Goal: Task Accomplishment & Management: Use online tool/utility

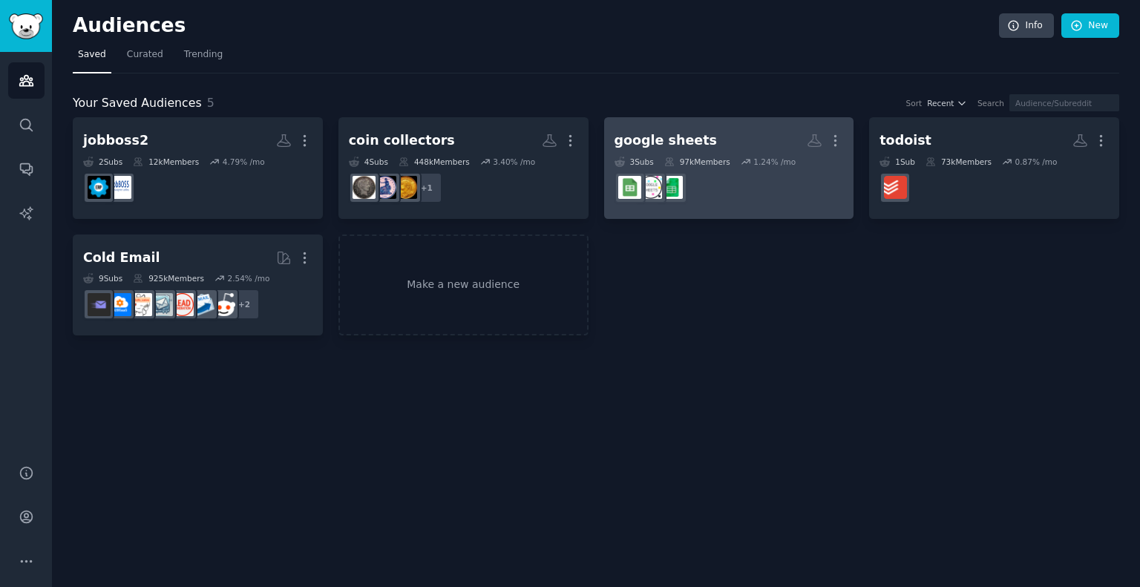
click at [662, 133] on div "google sheets" at bounding box center [665, 140] width 102 height 19
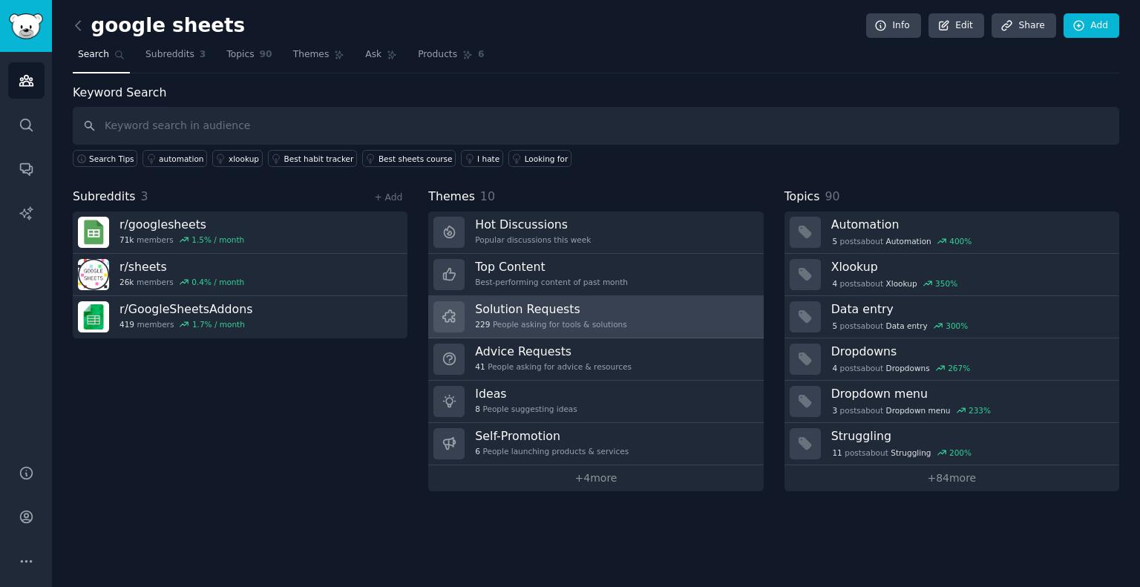
click at [543, 312] on h3 "Solution Requests" at bounding box center [550, 309] width 151 height 16
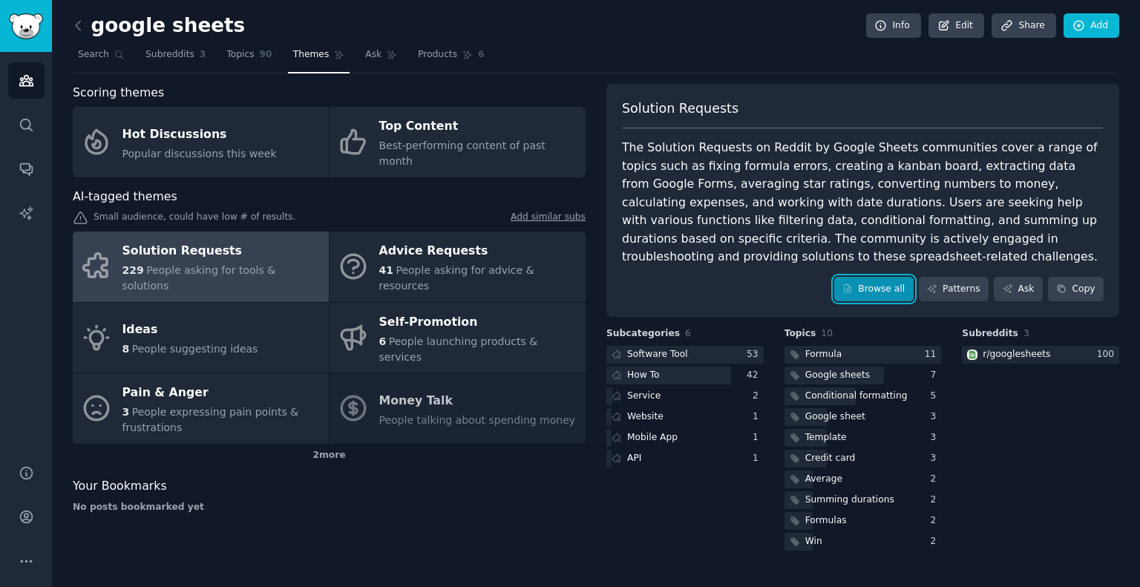
click at [890, 277] on link "Browse all" at bounding box center [873, 289] width 79 height 25
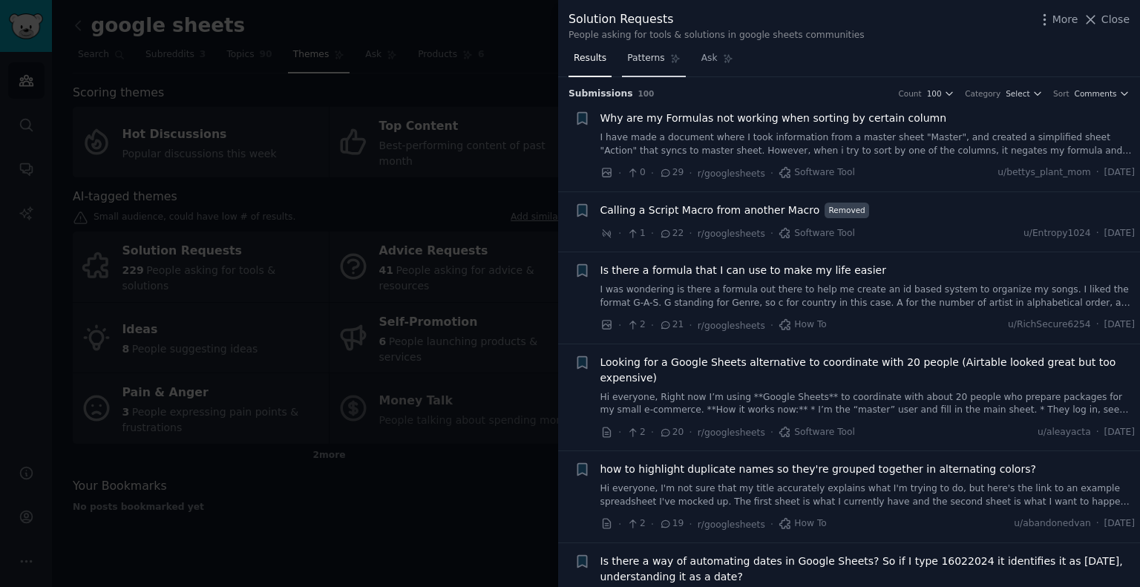
click at [654, 60] on span "Patterns" at bounding box center [645, 58] width 37 height 13
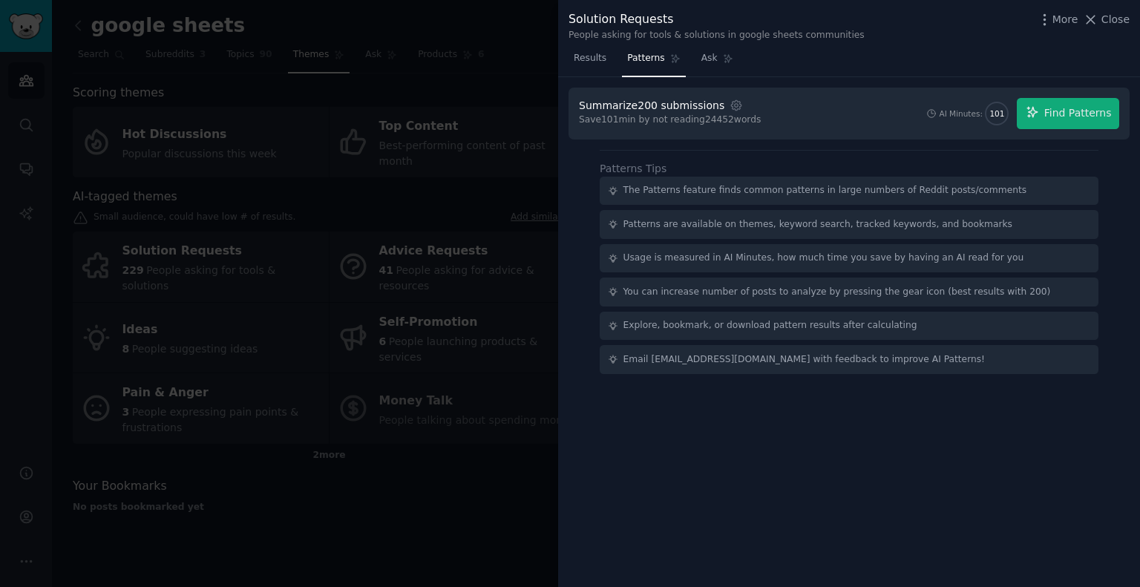
drag, startPoint x: 585, startPoint y: 60, endPoint x: 502, endPoint y: 92, distance: 89.0
click at [585, 60] on span "Results" at bounding box center [590, 58] width 33 height 13
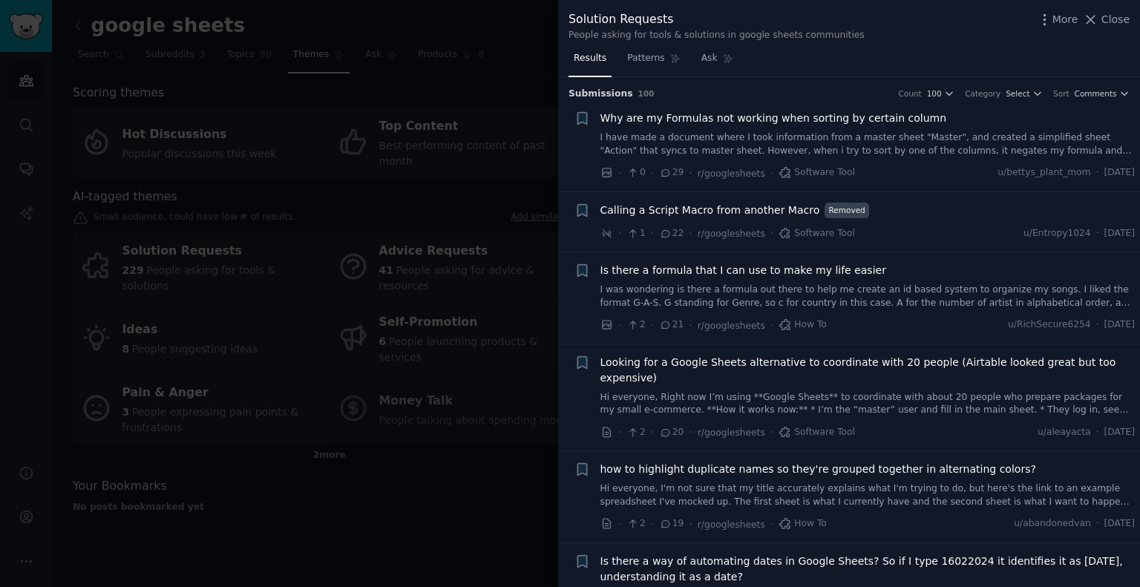
click at [475, 67] on div at bounding box center [570, 293] width 1140 height 587
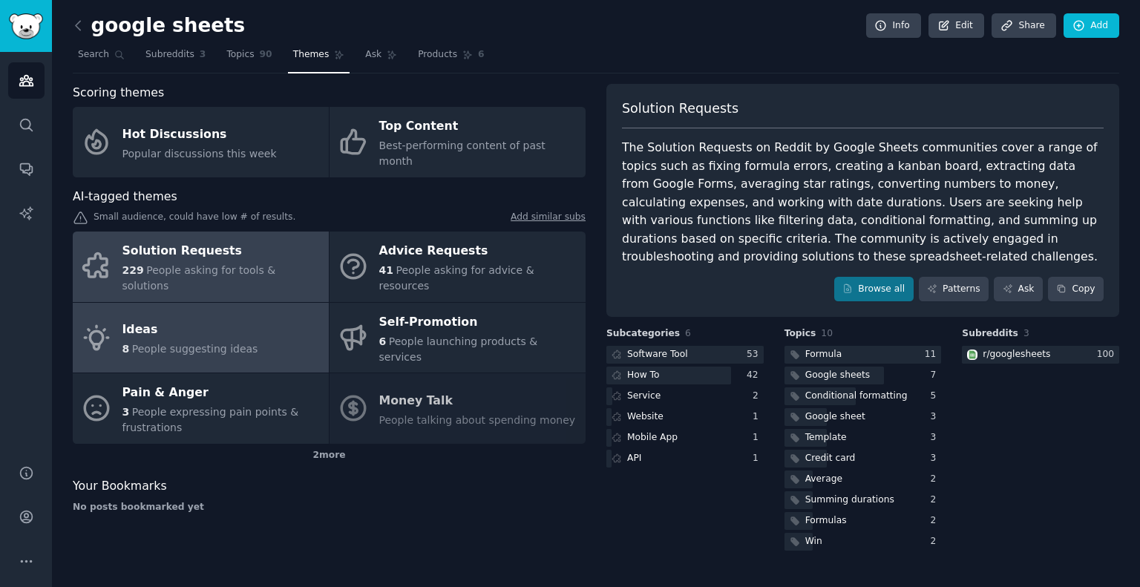
click at [211, 318] on div "Ideas" at bounding box center [190, 330] width 136 height 24
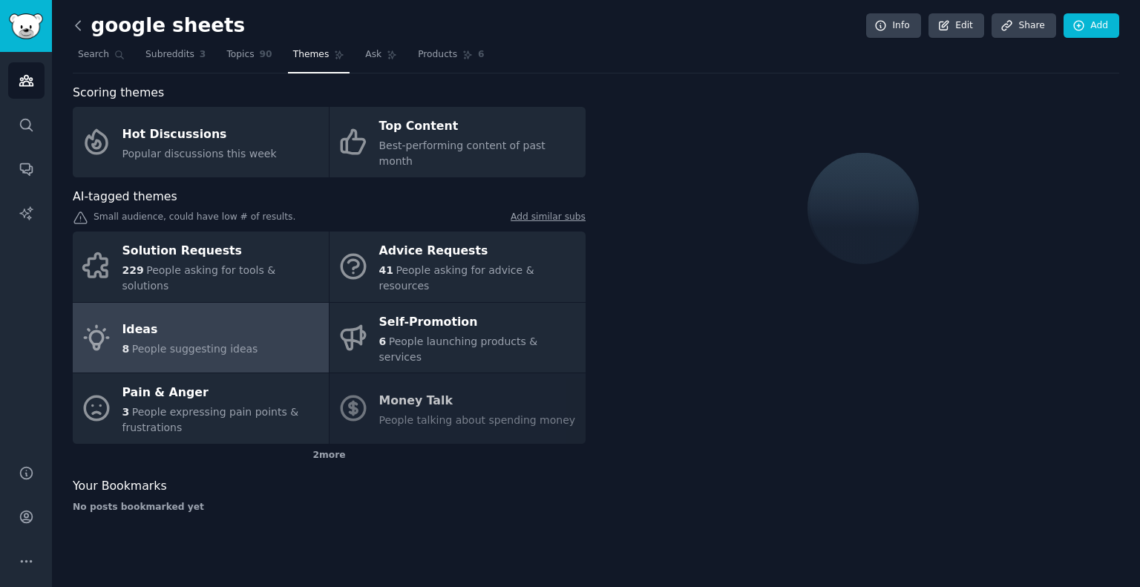
click at [82, 26] on icon at bounding box center [78, 26] width 16 height 16
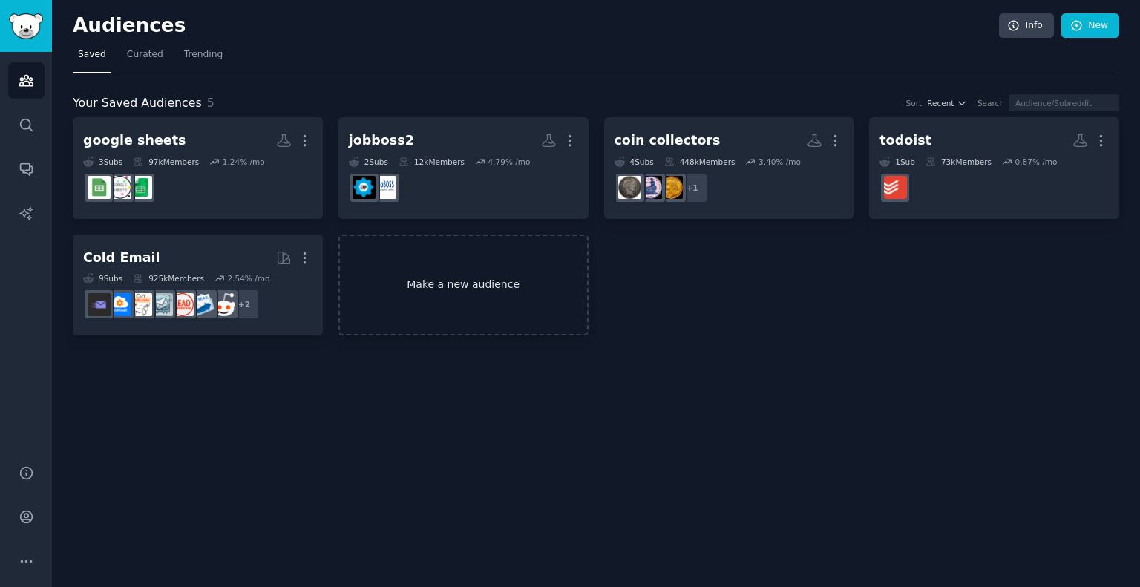
click at [424, 255] on link "Make a new audience" at bounding box center [463, 285] width 250 height 102
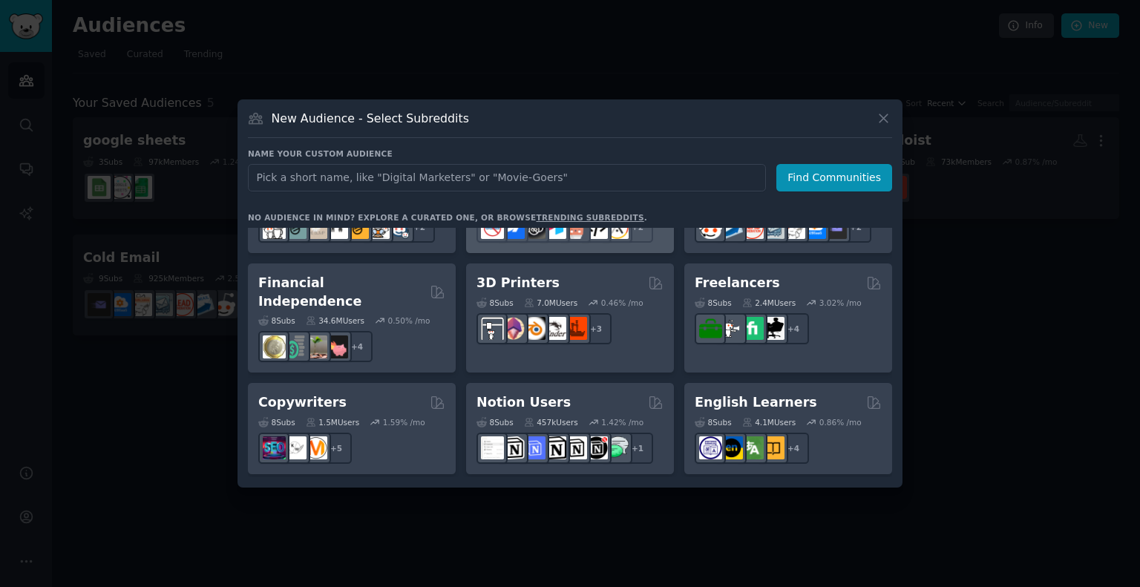
scroll to position [816, 0]
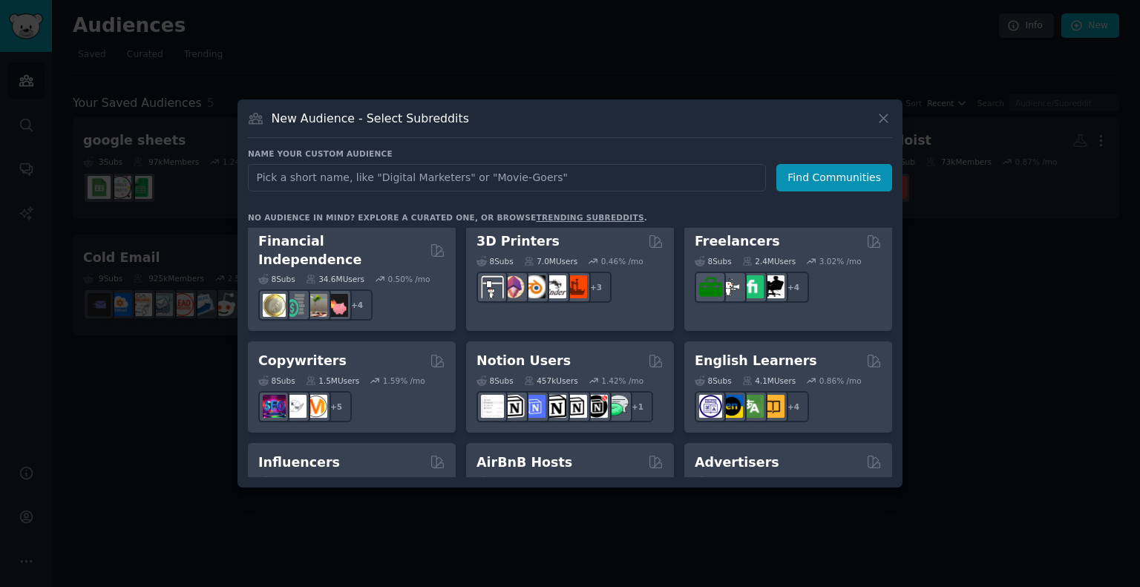
click at [534, 352] on h2 "Notion Users" at bounding box center [523, 361] width 94 height 19
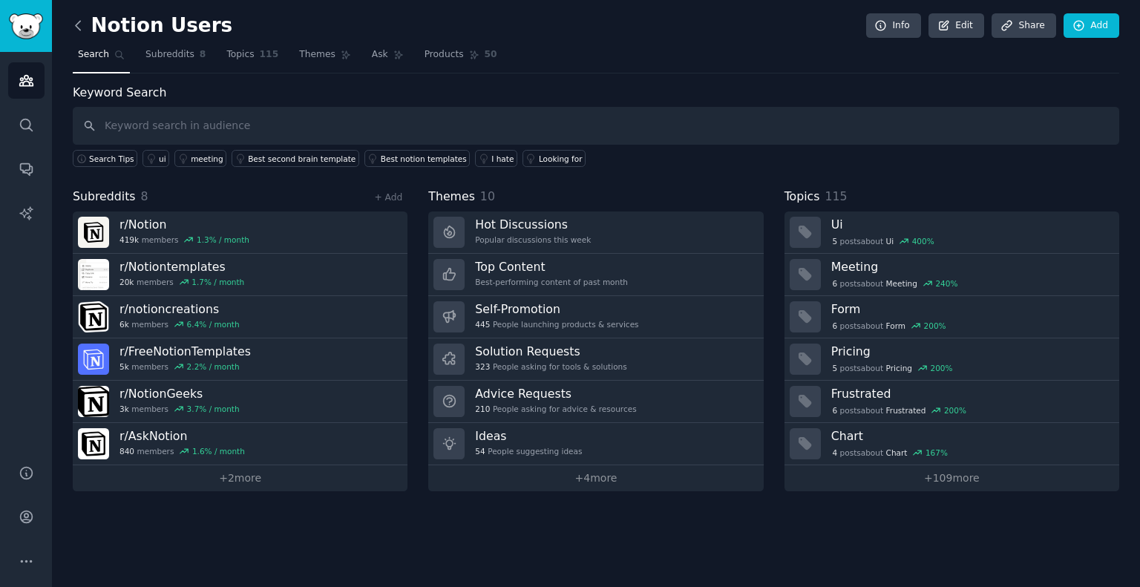
click at [73, 23] on icon at bounding box center [78, 26] width 16 height 16
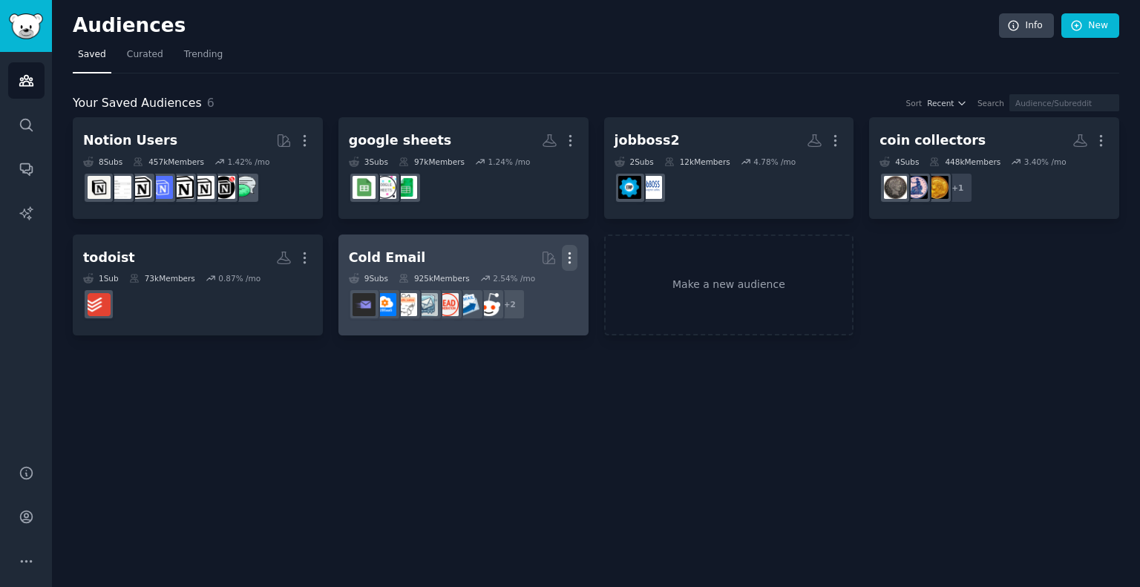
click at [570, 251] on icon "button" at bounding box center [570, 258] width 16 height 16
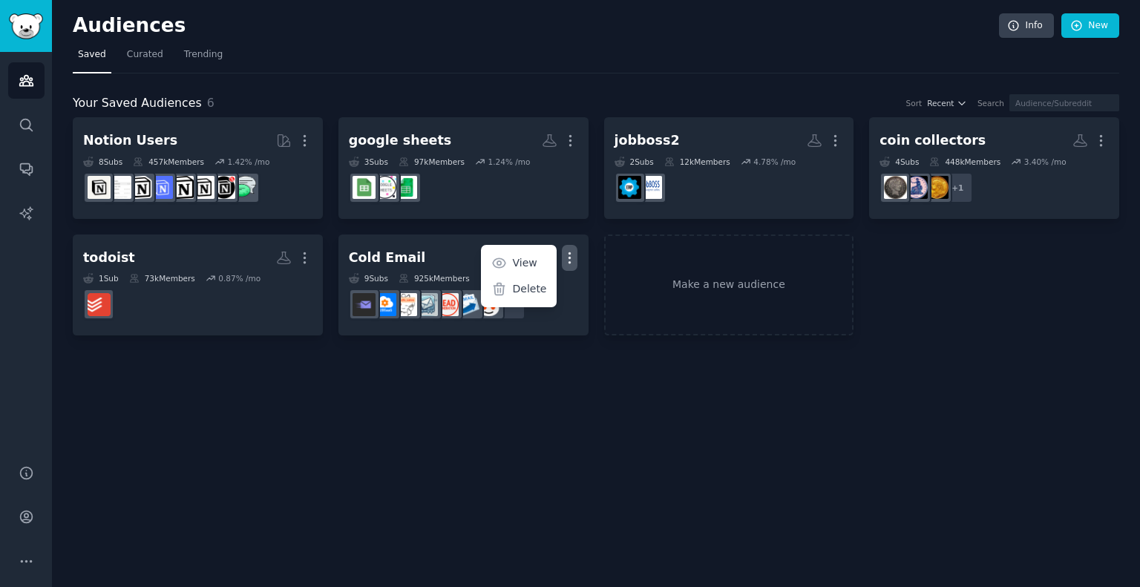
click at [513, 280] on div "Delete" at bounding box center [519, 288] width 70 height 31
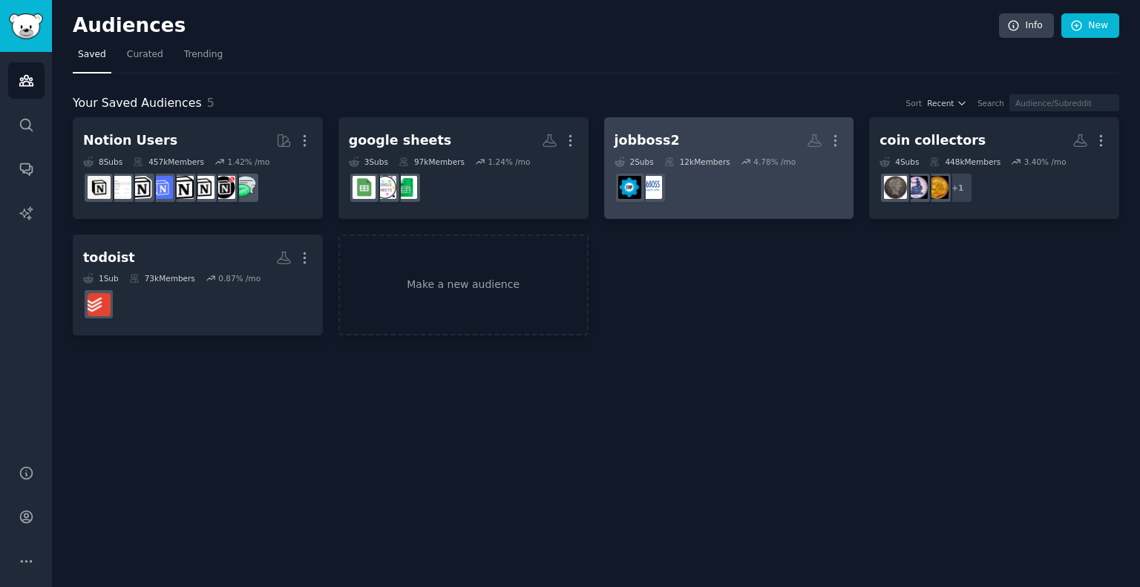
click at [706, 130] on h2 "jobboss2 More" at bounding box center [728, 141] width 229 height 26
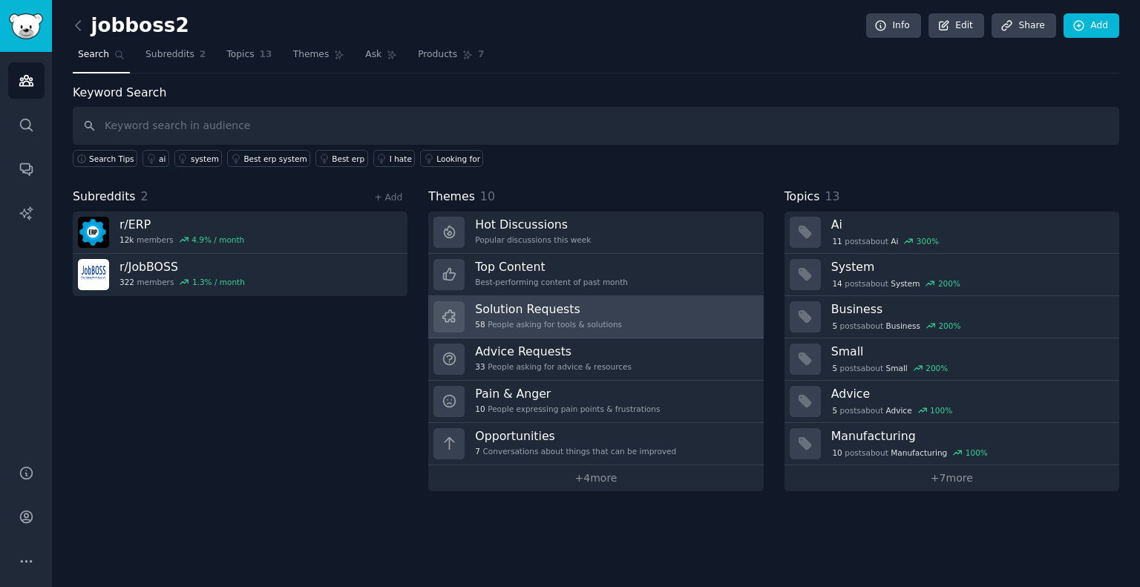
click at [543, 309] on h3 "Solution Requests" at bounding box center [548, 309] width 147 height 16
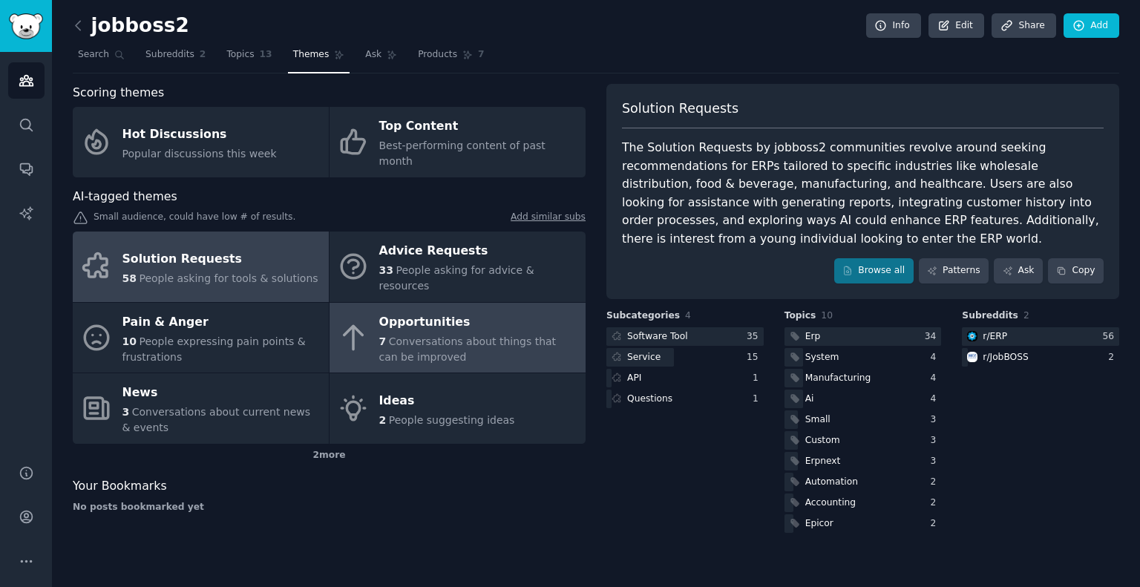
click at [466, 335] on span "Conversations about things that can be improved" at bounding box center [467, 348] width 177 height 27
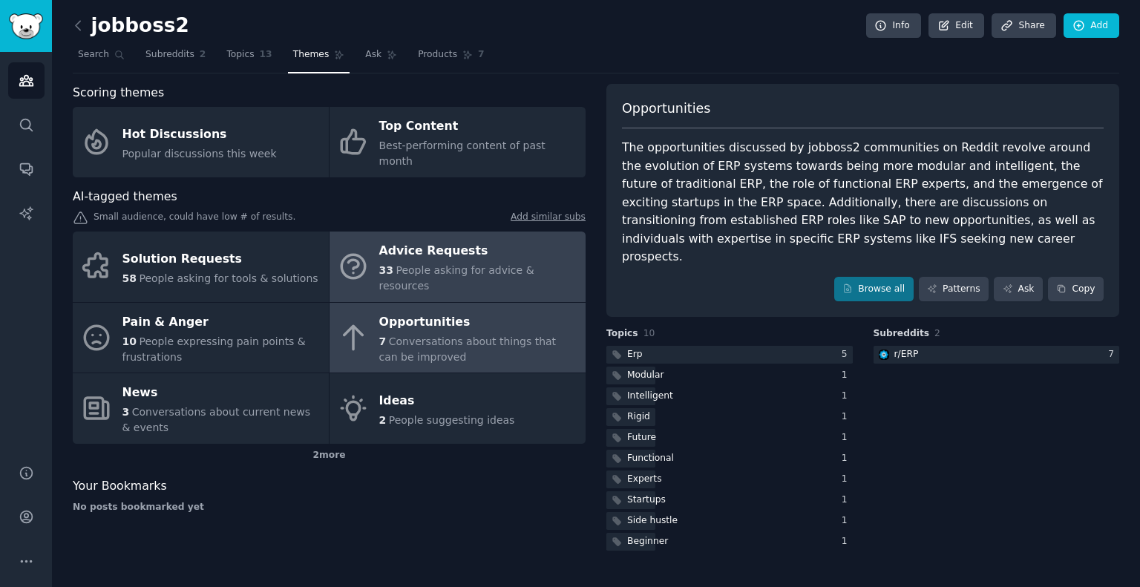
click at [456, 240] on div "Advice Requests" at bounding box center [478, 252] width 199 height 24
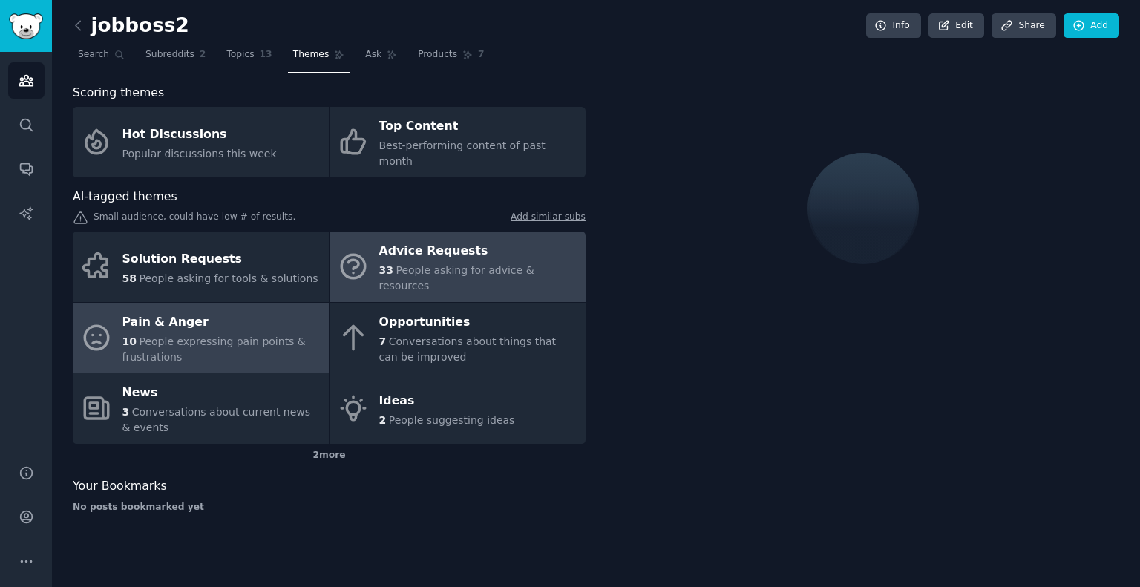
click at [238, 335] on span "People expressing pain points & frustrations" at bounding box center [213, 348] width 183 height 27
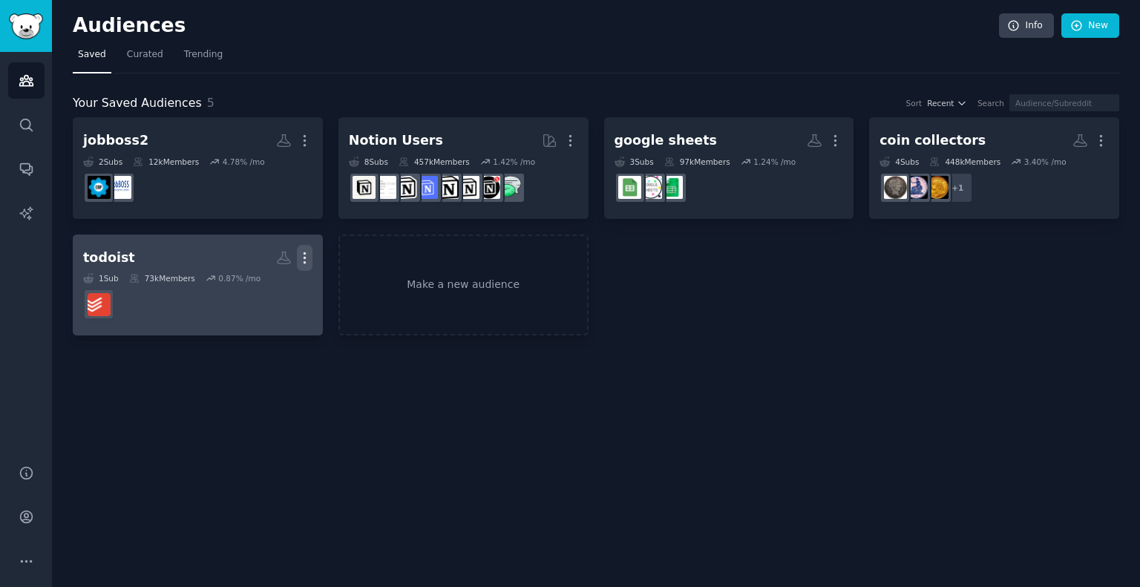
click at [309, 256] on icon "button" at bounding box center [305, 258] width 16 height 16
click at [253, 292] on p "Delete" at bounding box center [264, 289] width 34 height 16
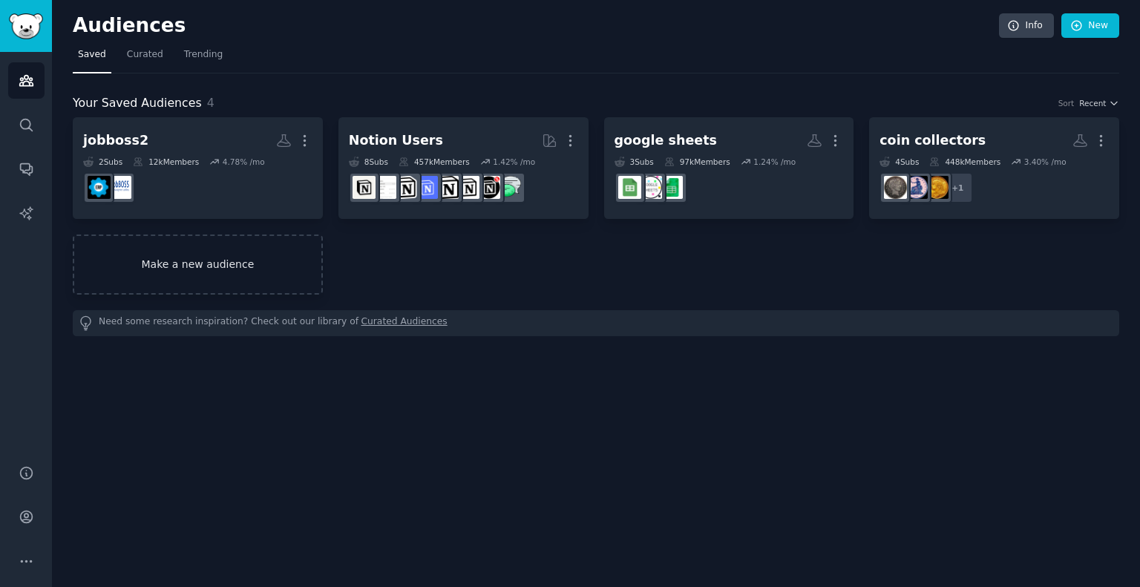
click at [197, 252] on link "Make a new audience" at bounding box center [198, 264] width 250 height 60
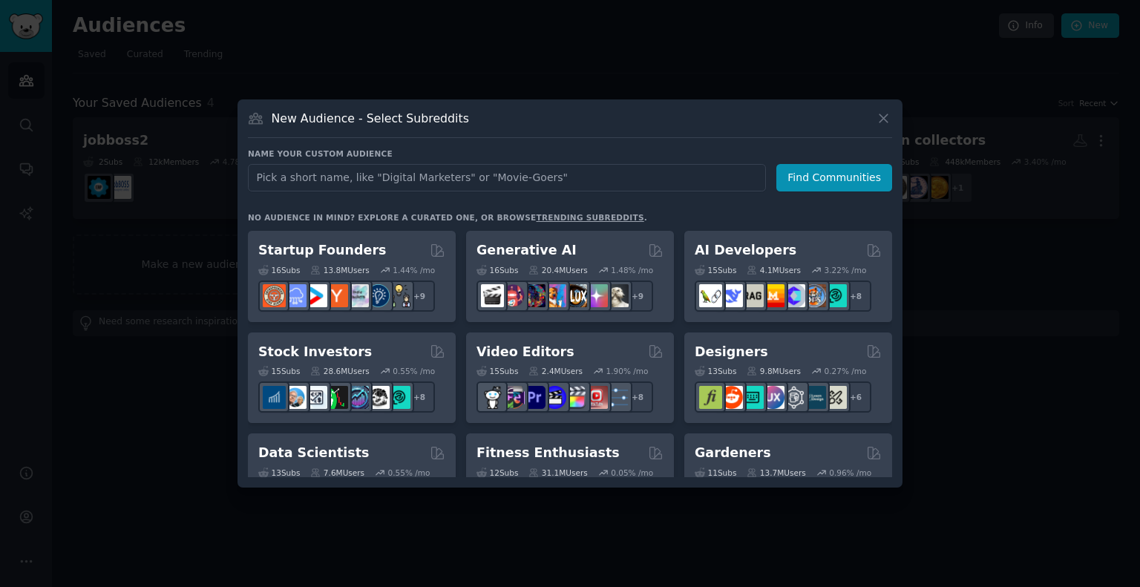
scroll to position [194, 0]
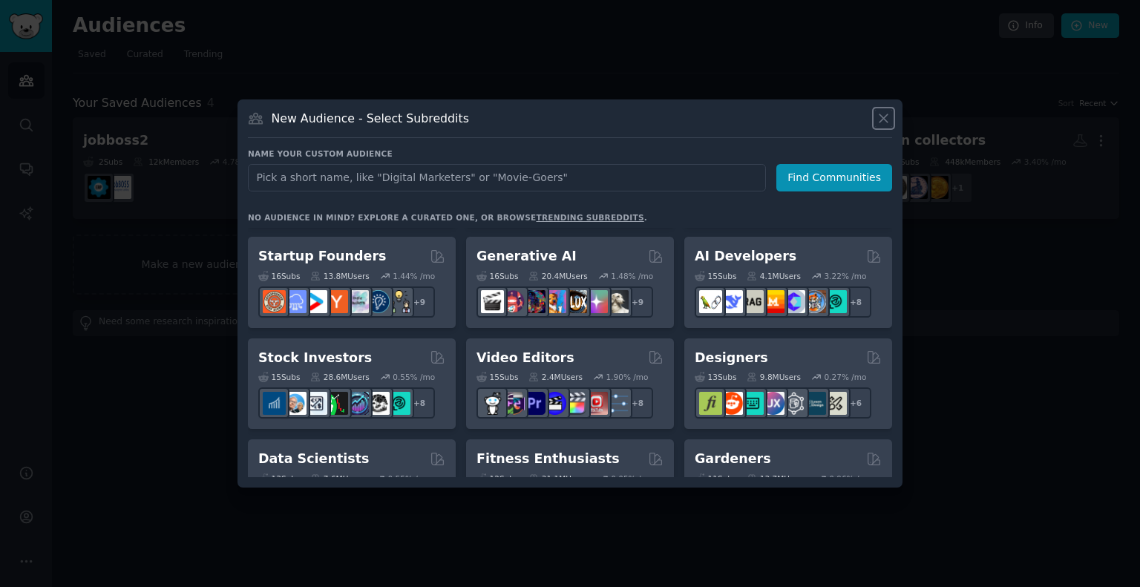
click at [887, 116] on icon at bounding box center [883, 119] width 16 height 16
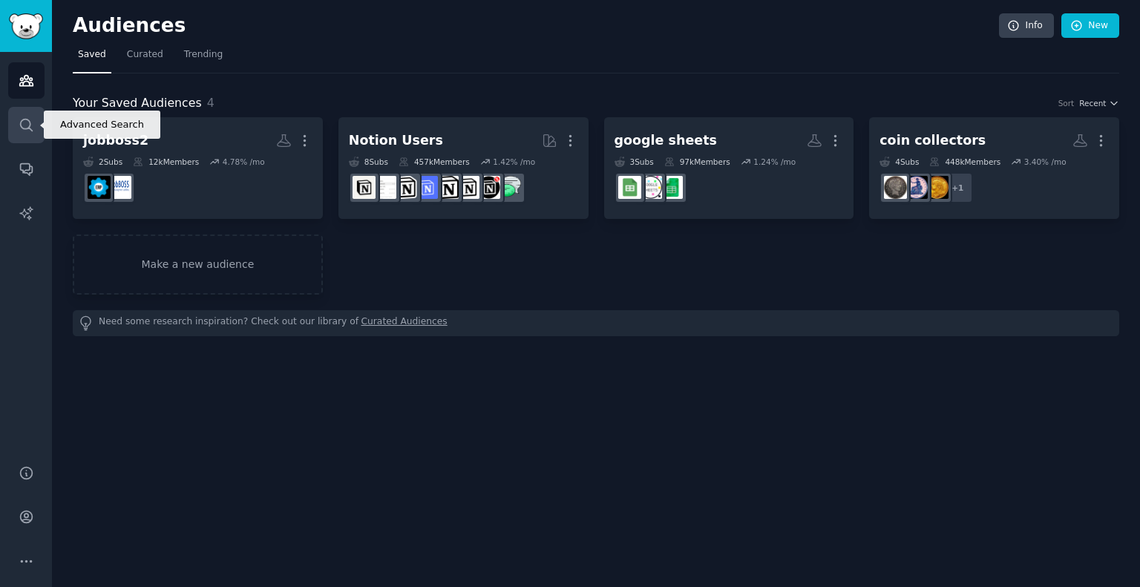
click at [22, 131] on icon "Sidebar" at bounding box center [27, 125] width 16 height 16
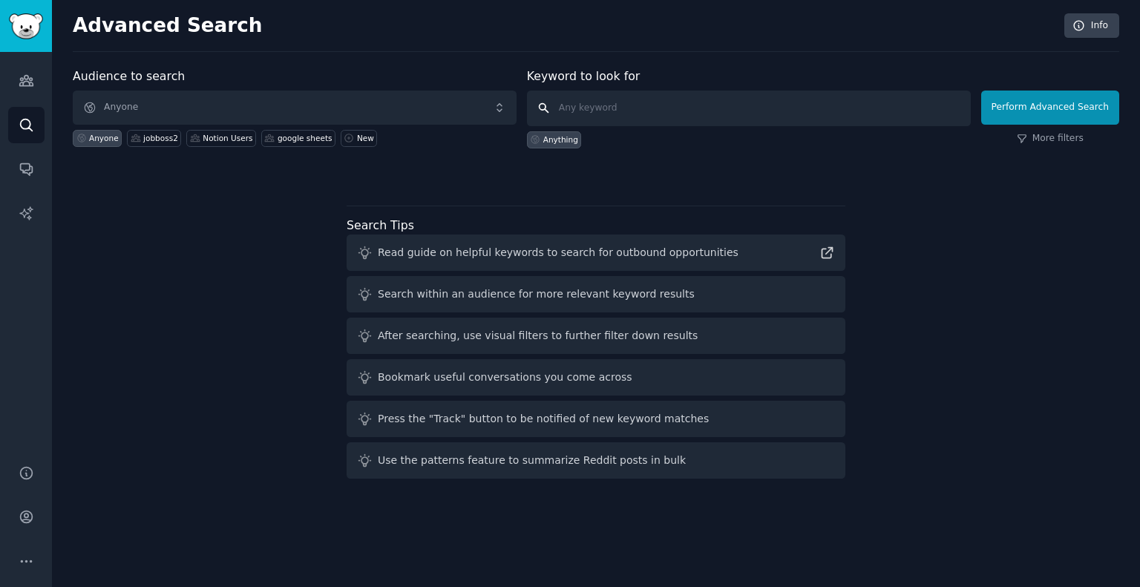
click at [686, 107] on input "text" at bounding box center [749, 109] width 444 height 36
click at [360, 249] on icon at bounding box center [365, 253] width 16 height 16
click at [822, 249] on icon at bounding box center [827, 253] width 10 height 10
click at [33, 78] on icon "Sidebar" at bounding box center [27, 81] width 16 height 16
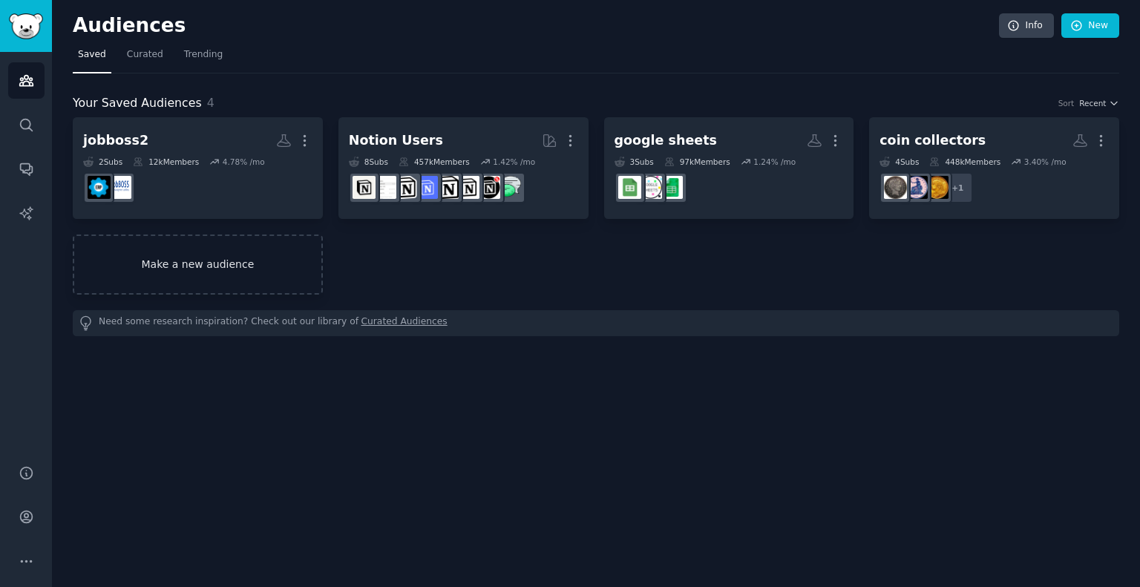
click at [184, 257] on link "Make a new audience" at bounding box center [198, 264] width 250 height 60
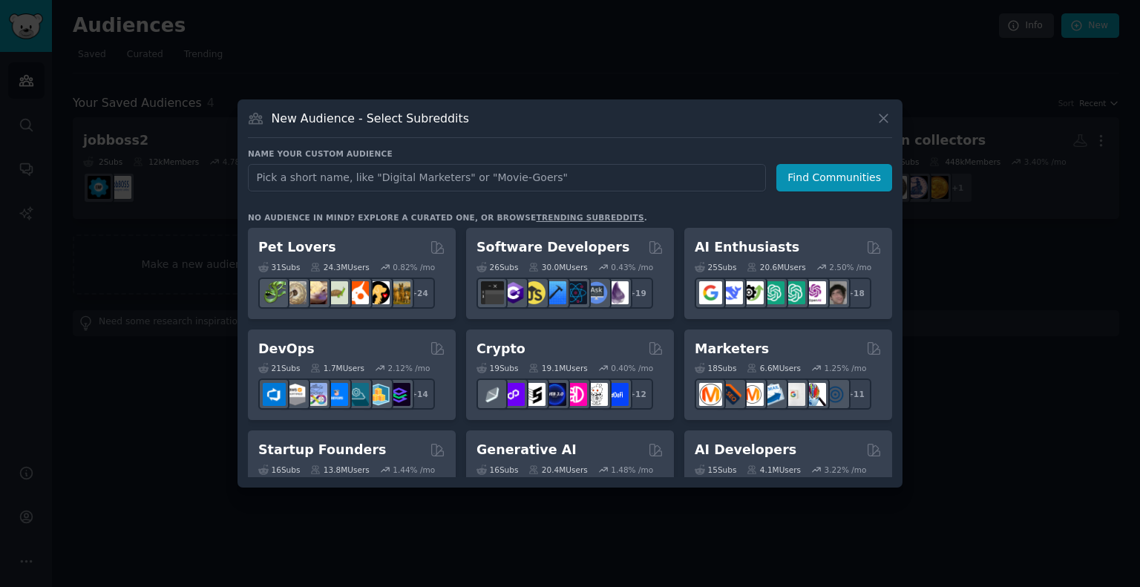
click at [354, 177] on input "text" at bounding box center [507, 177] width 518 height 27
type input "o"
type input "graphic design"
click button "Find Communities" at bounding box center [834, 177] width 116 height 27
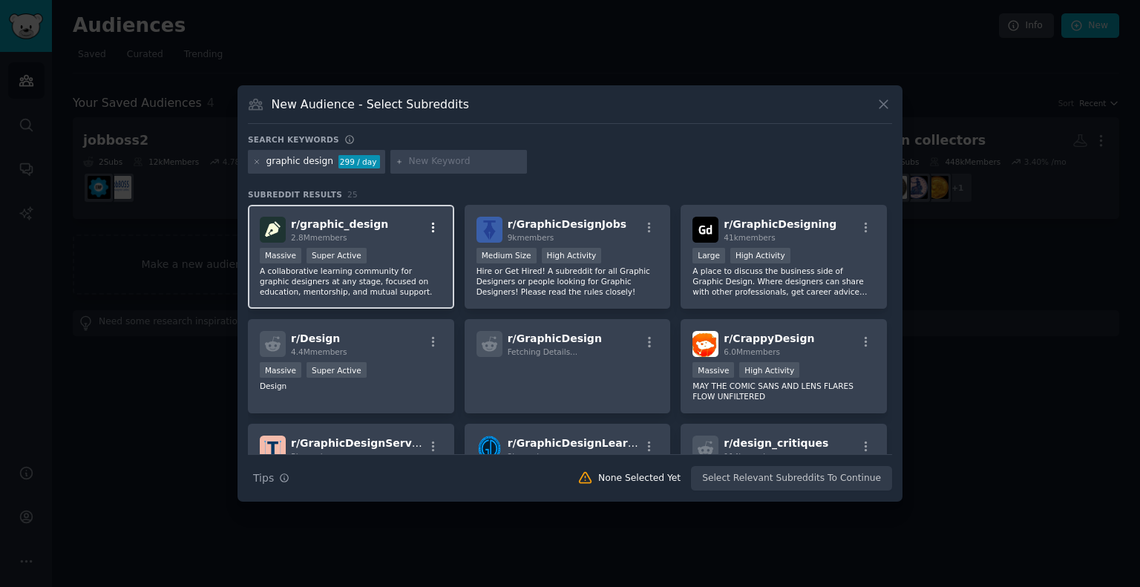
click at [432, 226] on icon "button" at bounding box center [433, 227] width 3 height 10
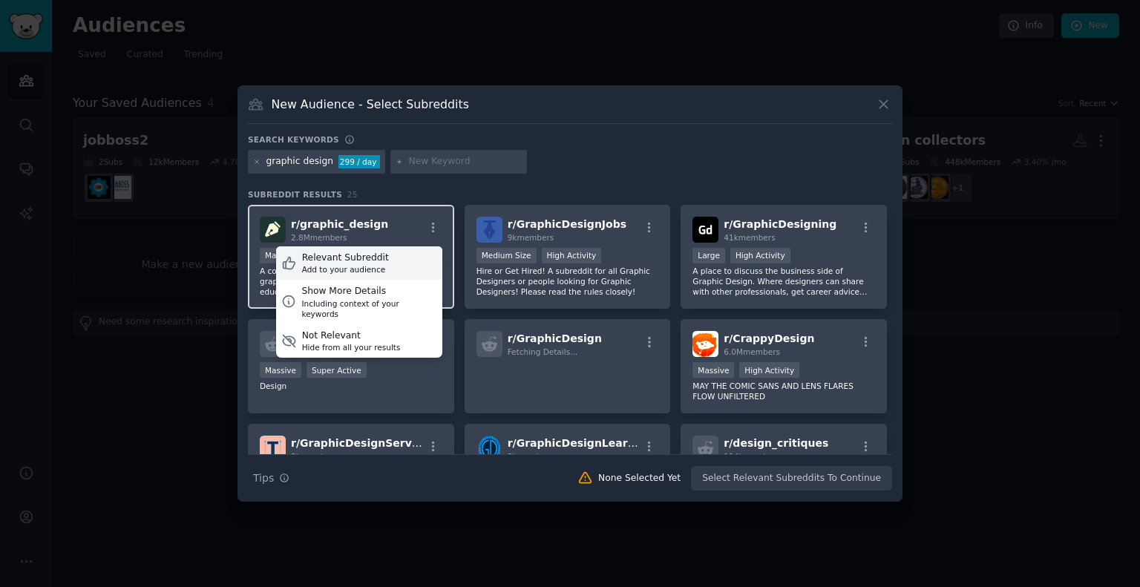
click at [341, 257] on div "Relevant Subreddit" at bounding box center [345, 258] width 87 height 13
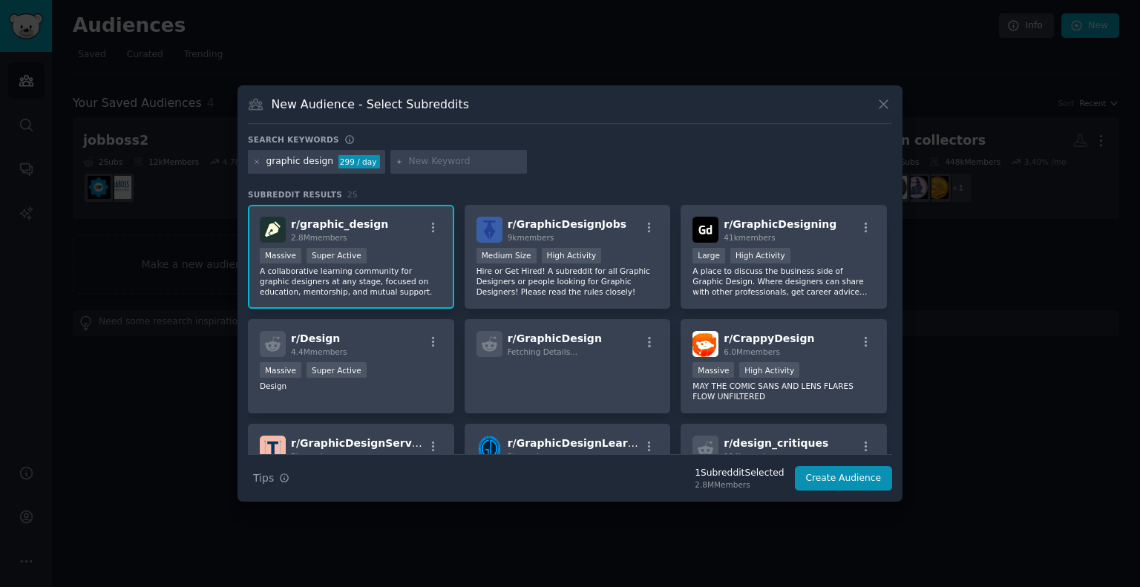
click at [380, 240] on div "r/ graphic_design 2.8M members" at bounding box center [351, 230] width 183 height 26
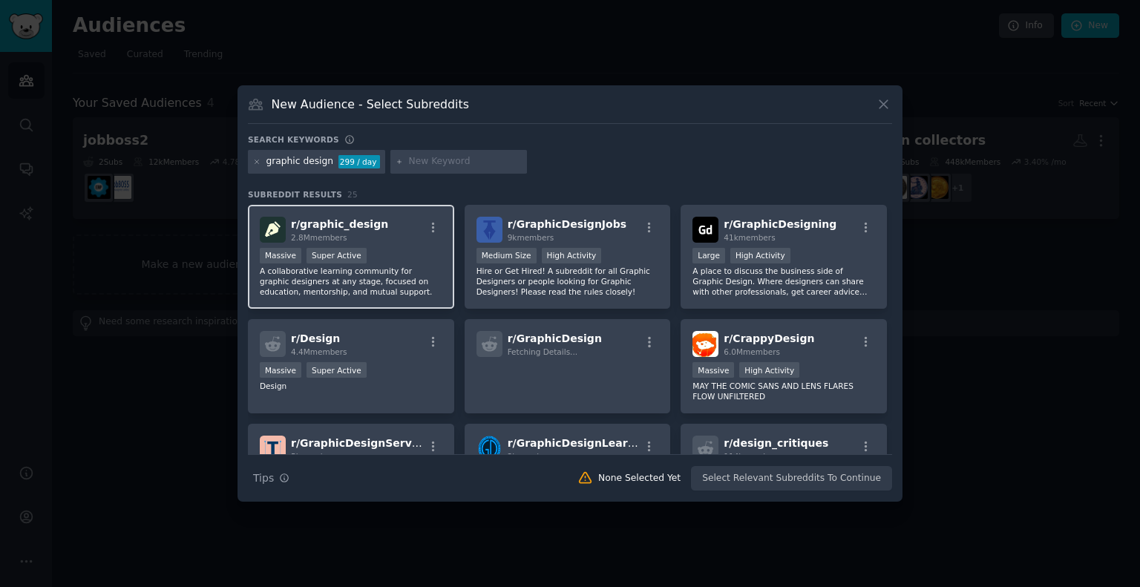
click at [395, 255] on div ">= 95th percentile for submissions / day Massive Super Active" at bounding box center [351, 257] width 183 height 19
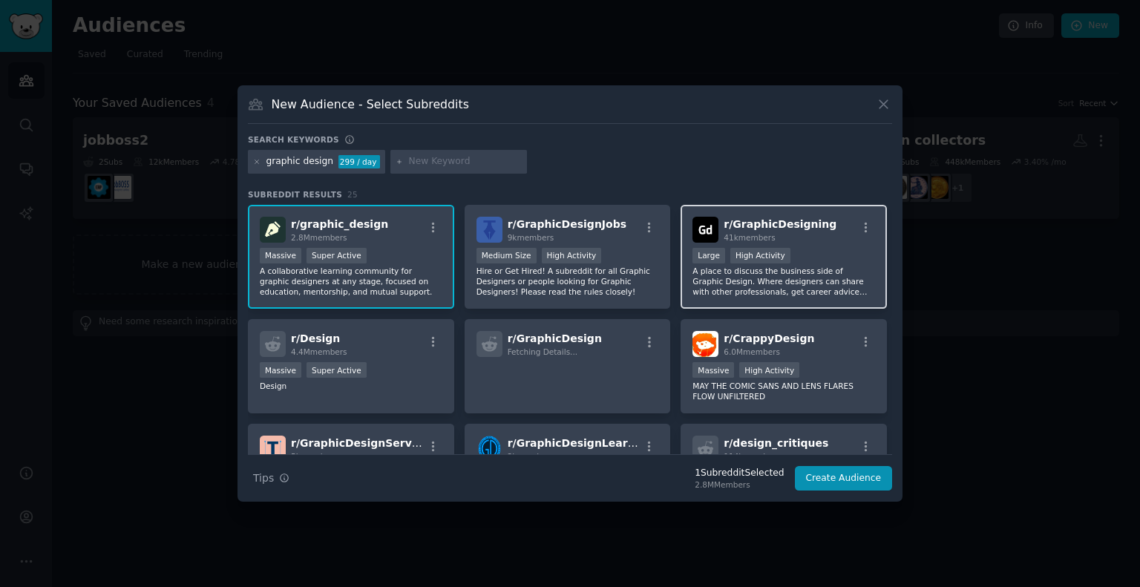
click at [775, 274] on p "A place to discuss the business side of Graphic Design. Where designers can sha…" at bounding box center [783, 281] width 183 height 31
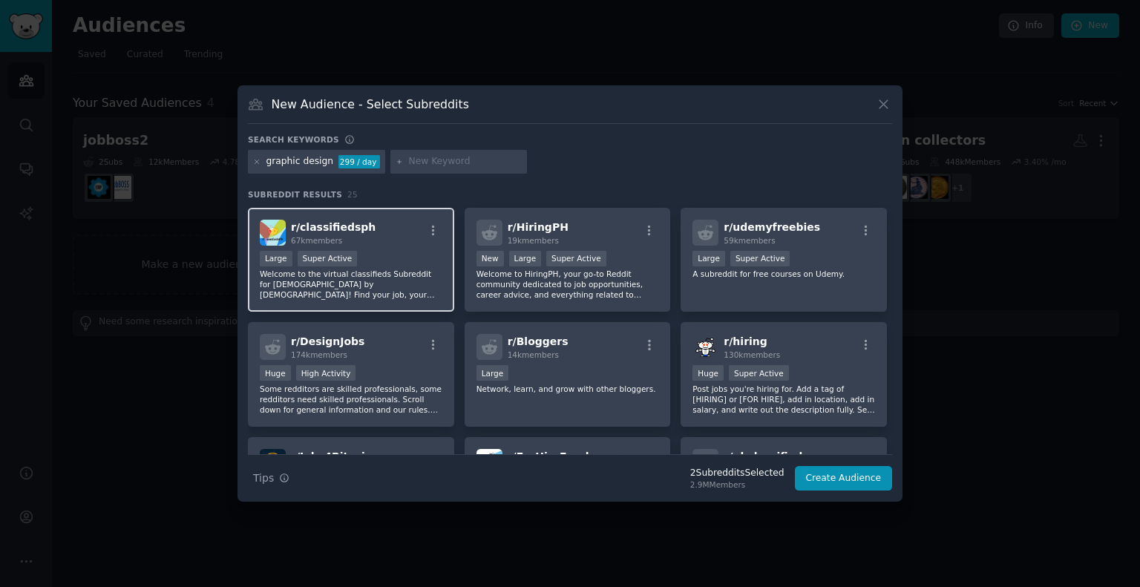
scroll to position [519, 0]
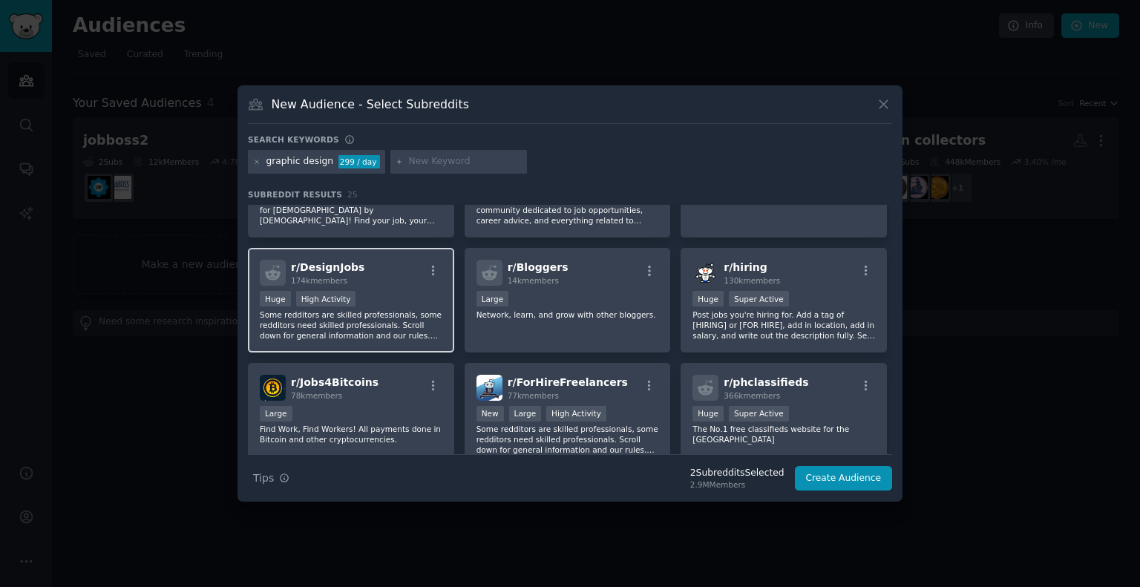
click at [354, 291] on div "Huge High Activity" at bounding box center [351, 300] width 183 height 19
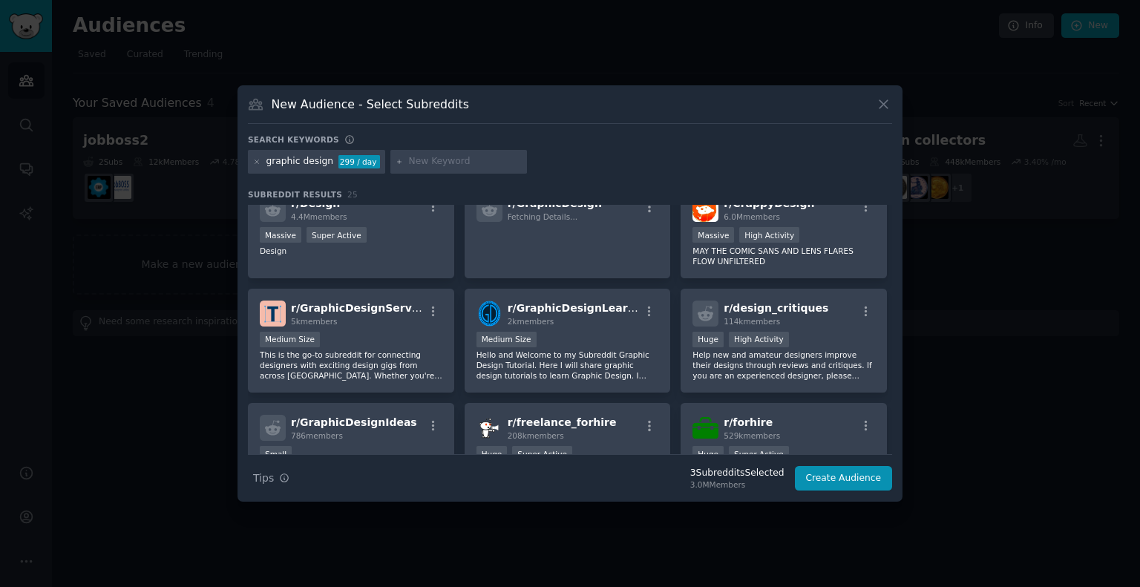
scroll to position [0, 0]
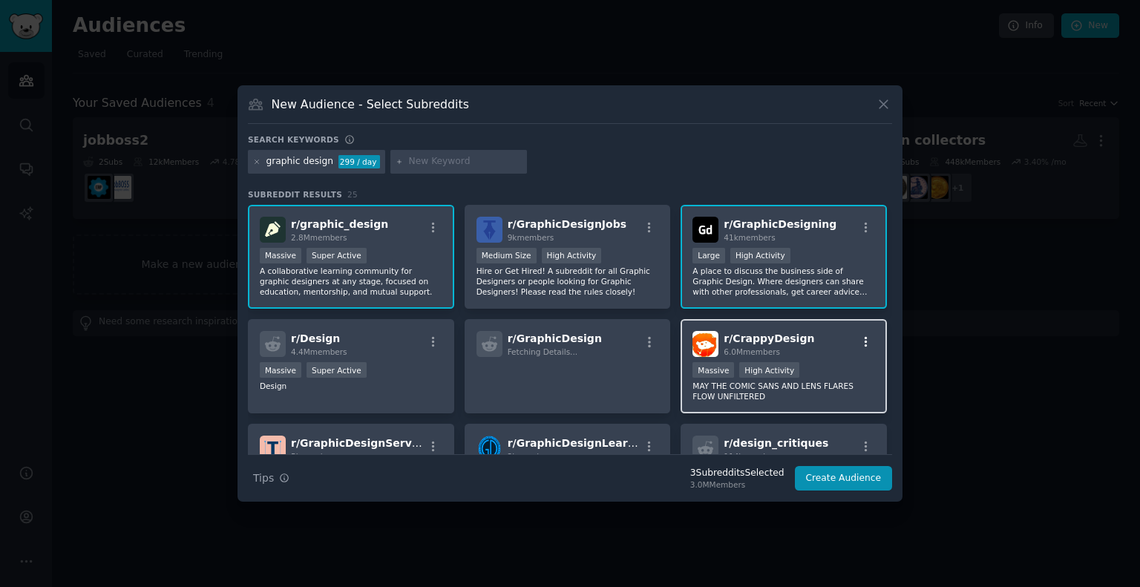
click at [860, 339] on icon "button" at bounding box center [865, 341] width 13 height 13
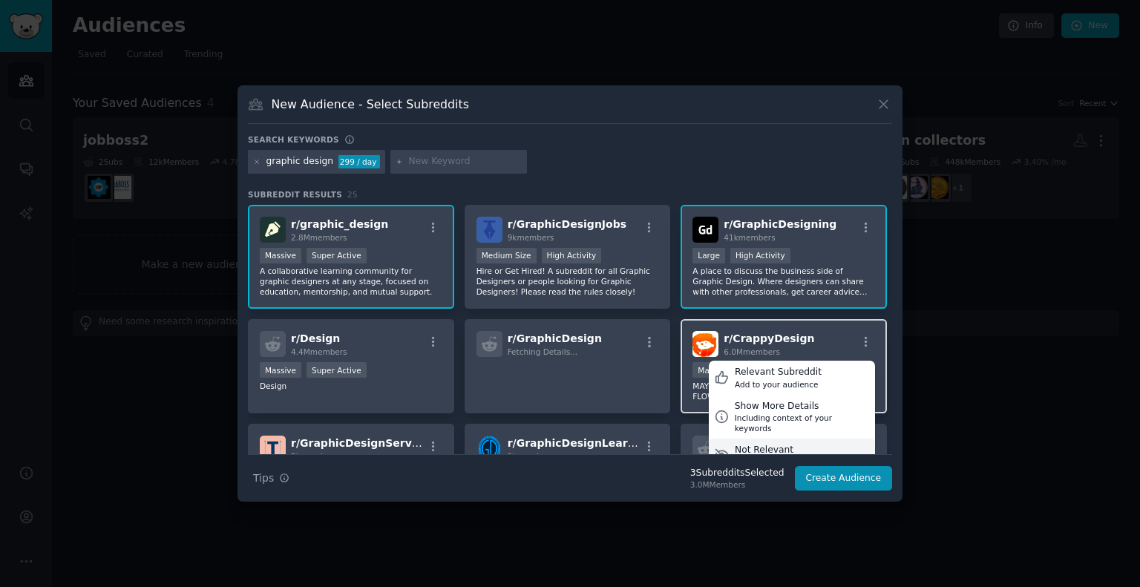
click at [786, 444] on div "Not Relevant" at bounding box center [784, 450] width 99 height 13
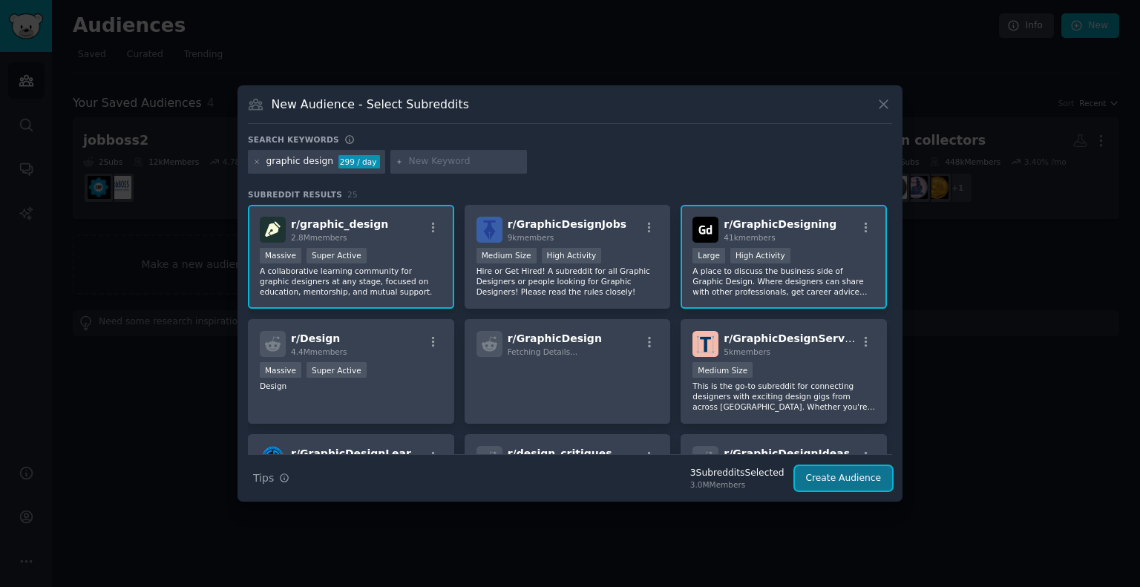
click at [843, 476] on button "Create Audience" at bounding box center [844, 478] width 98 height 25
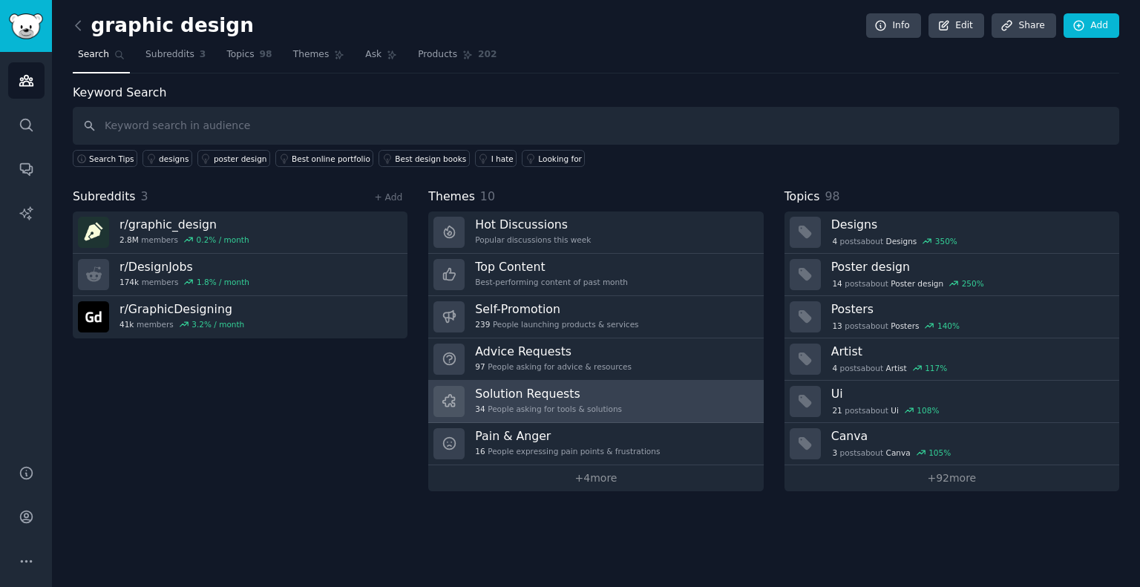
click at [540, 394] on h3 "Solution Requests" at bounding box center [548, 394] width 147 height 16
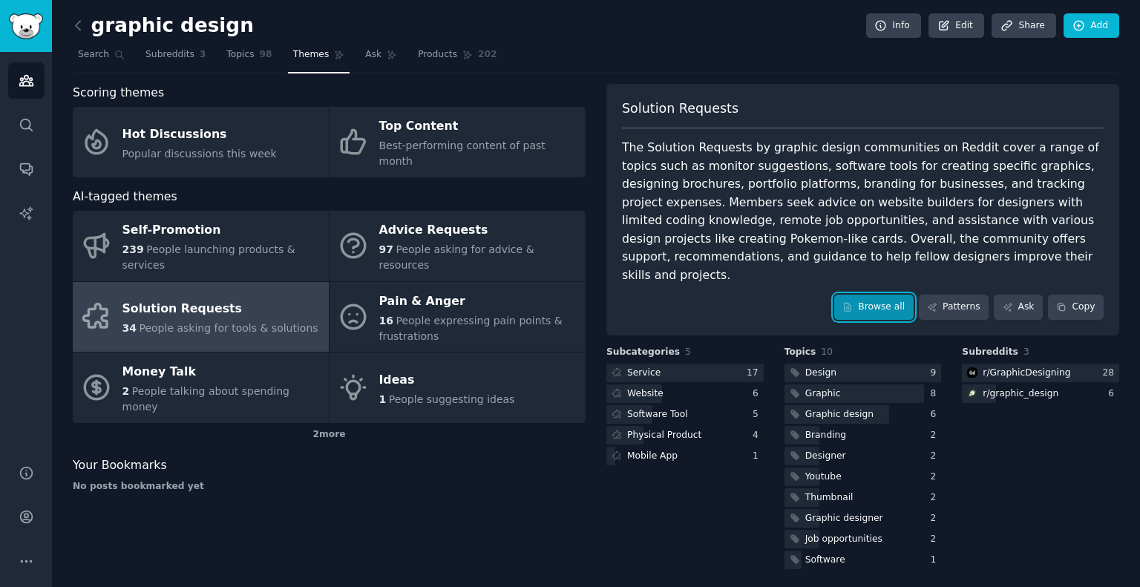
click at [882, 295] on link "Browse all" at bounding box center [873, 307] width 79 height 25
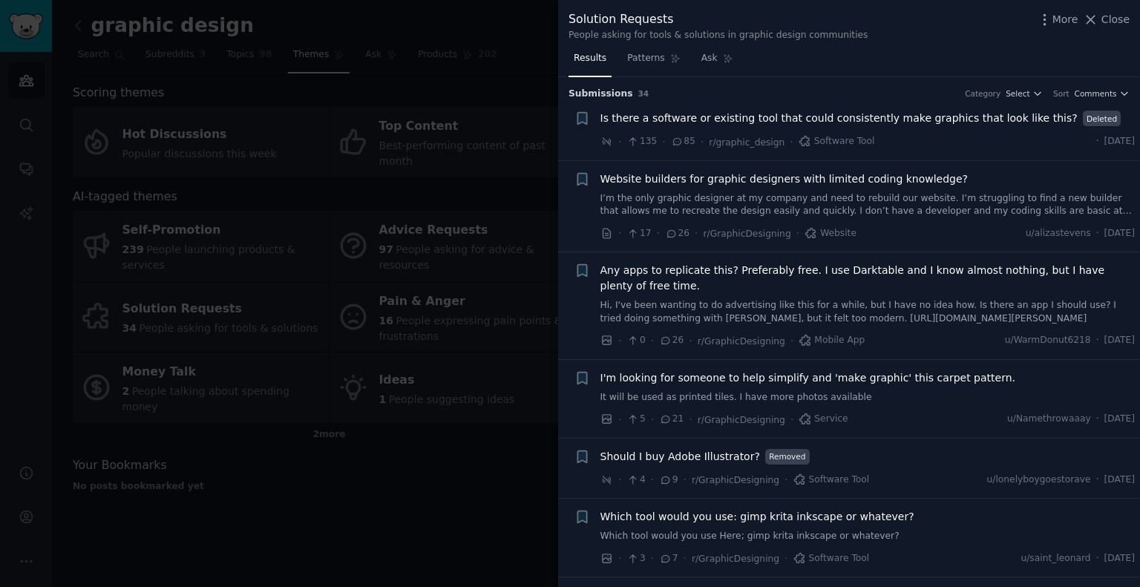
click at [727, 117] on span "Is there a software or existing tool that could consistently make graphics that…" at bounding box center [838, 119] width 477 height 16
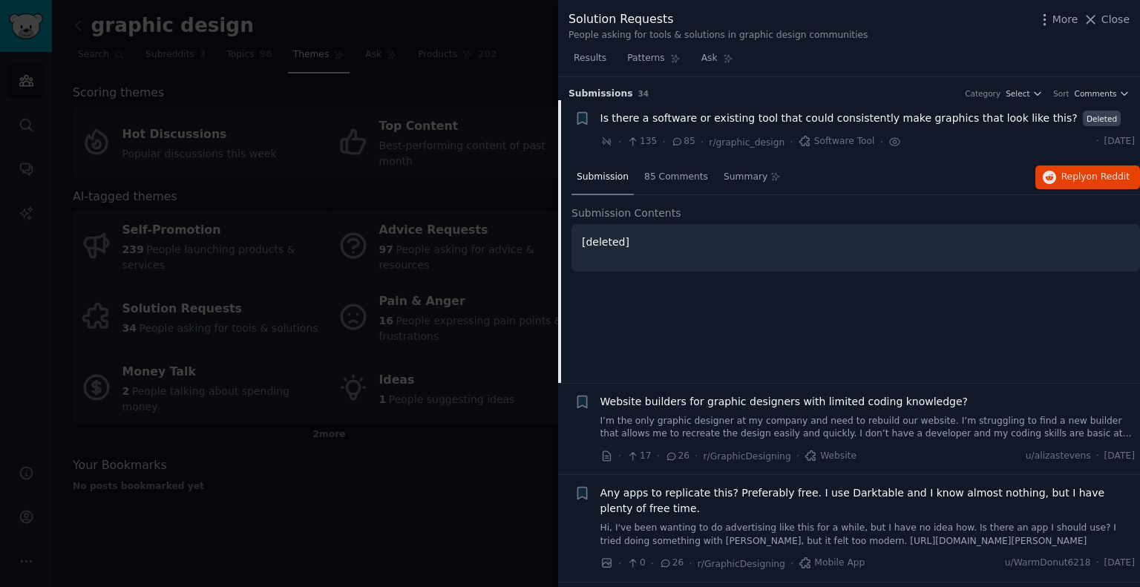
scroll to position [23, 0]
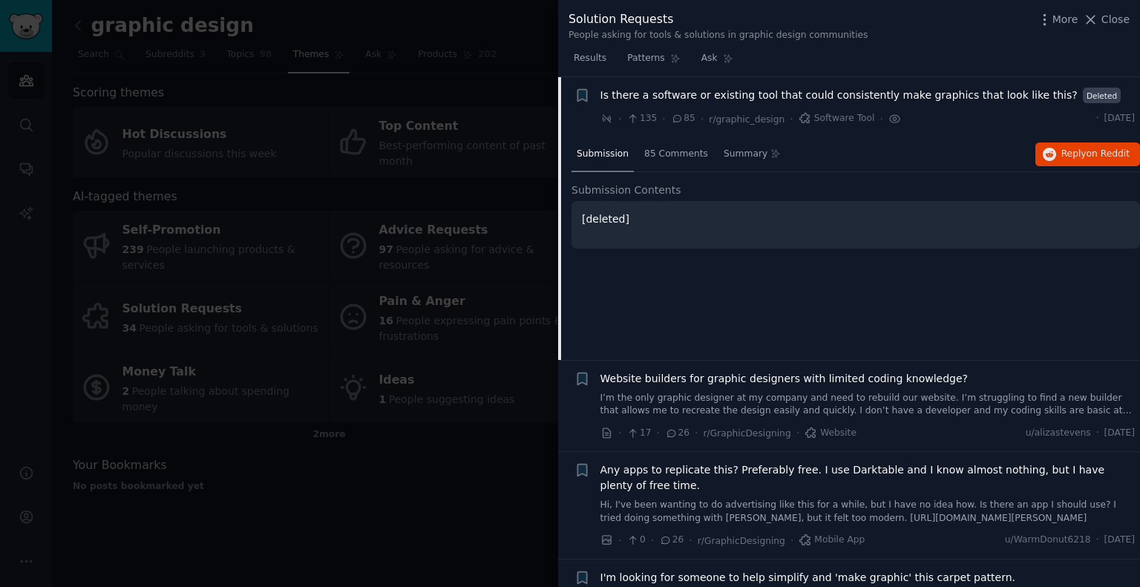
click at [723, 88] on span "Is there a software or existing tool that could consistently make graphics that…" at bounding box center [838, 96] width 477 height 16
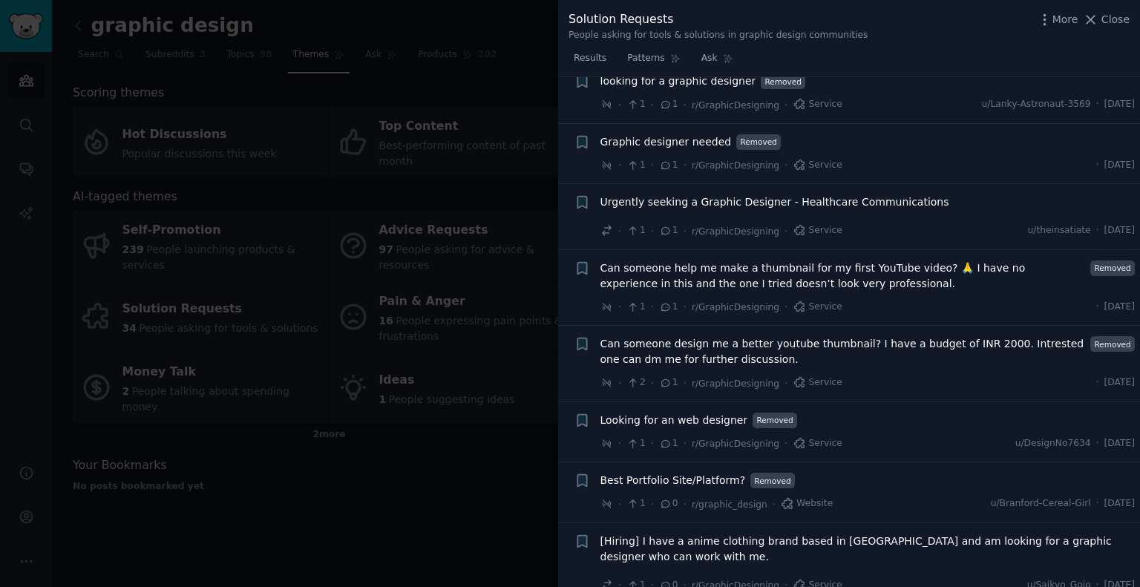
scroll to position [2249, 0]
click at [480, 382] on div at bounding box center [570, 293] width 1140 height 587
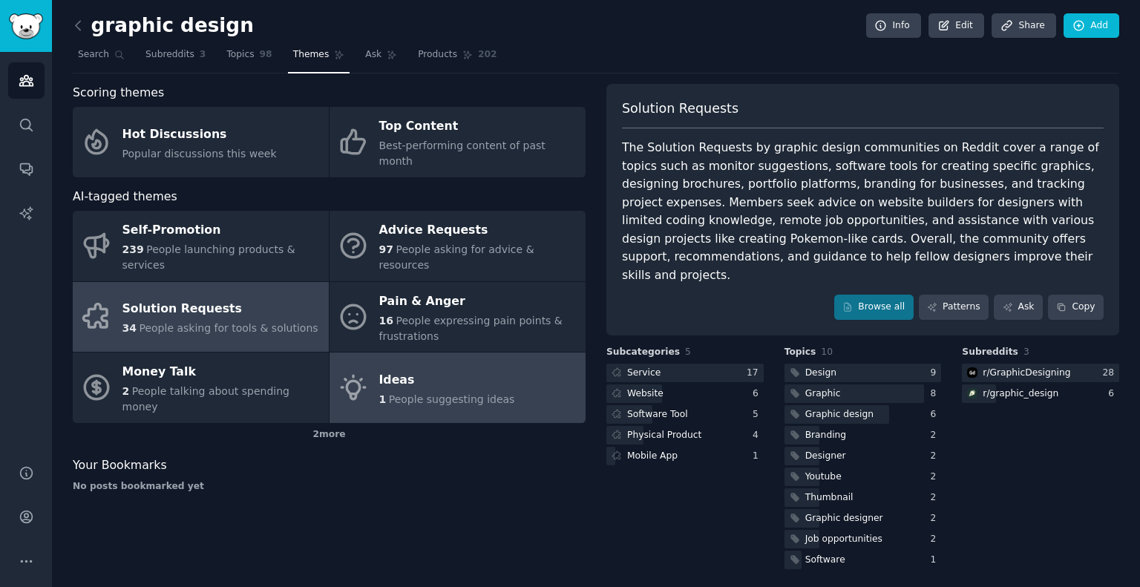
click at [418, 368] on div "Ideas" at bounding box center [447, 380] width 136 height 24
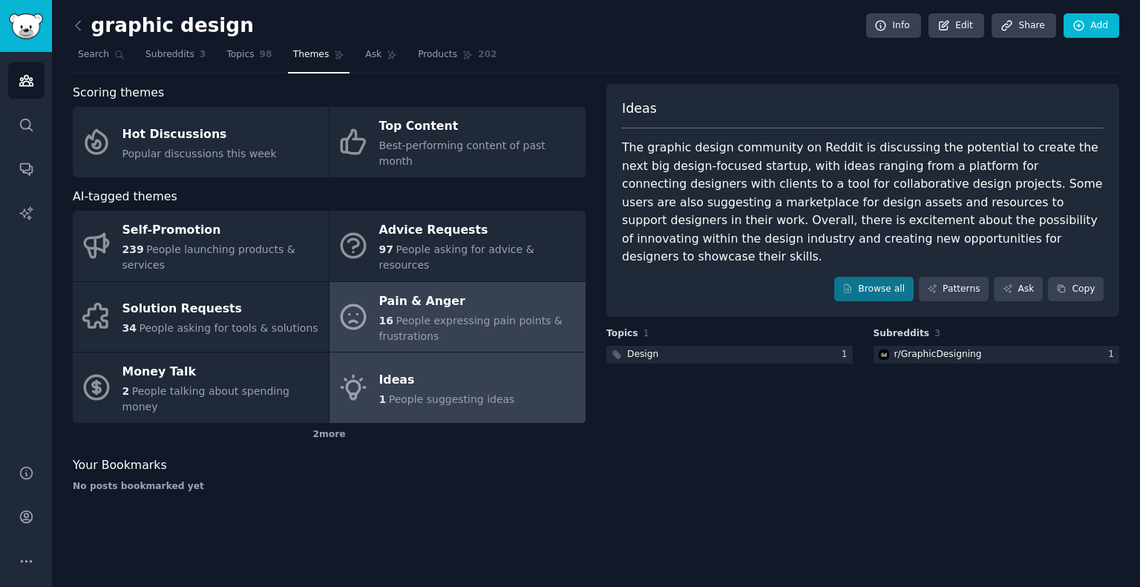
click at [408, 315] on span "People expressing pain points & frustrations" at bounding box center [470, 328] width 183 height 27
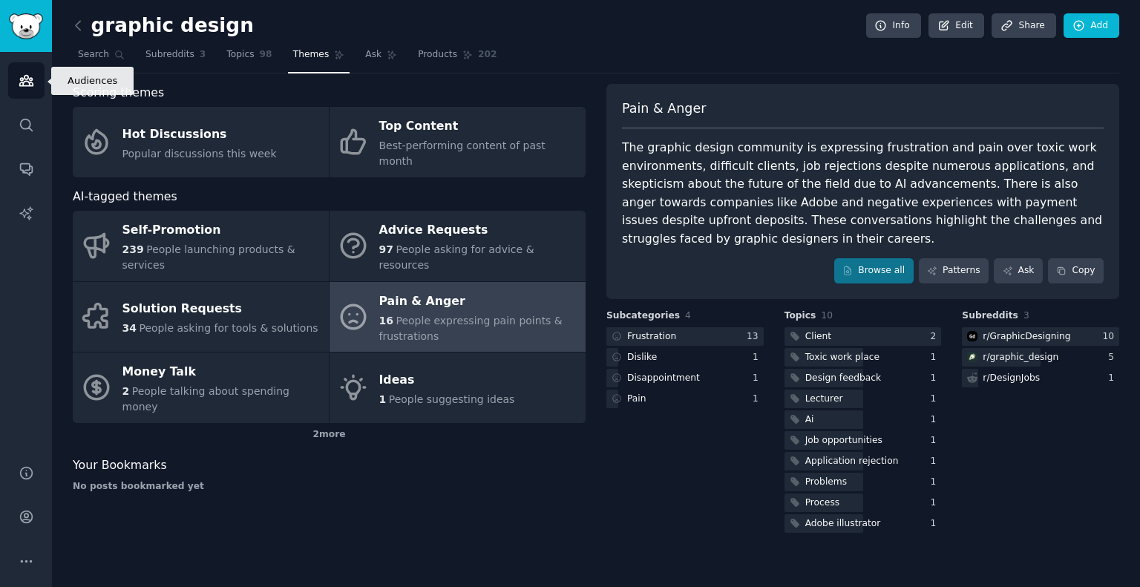
click at [33, 86] on icon "Sidebar" at bounding box center [27, 81] width 16 height 16
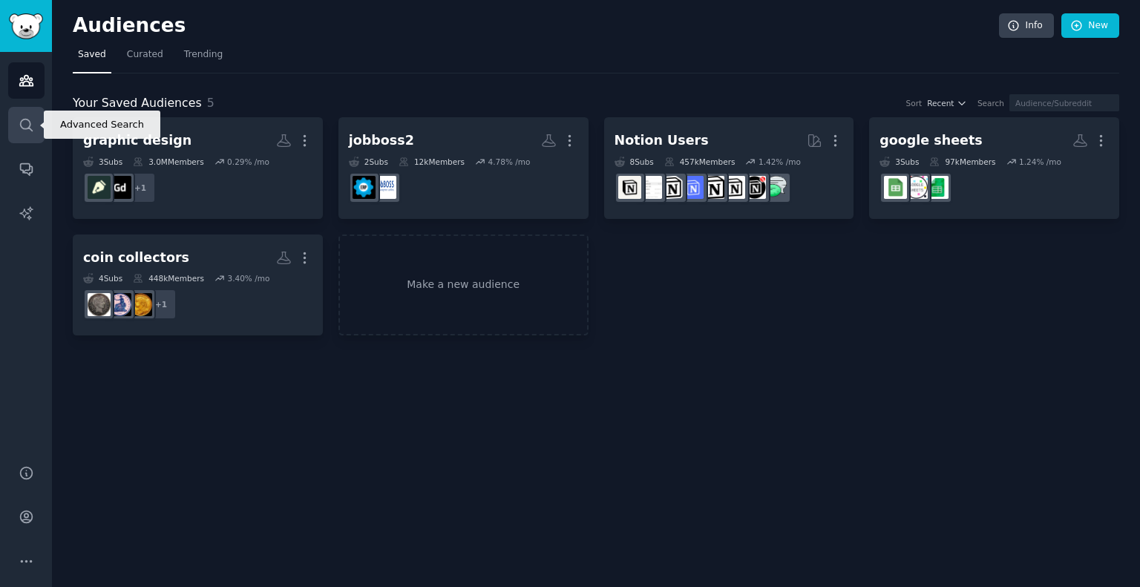
click at [26, 122] on icon "Sidebar" at bounding box center [27, 125] width 16 height 16
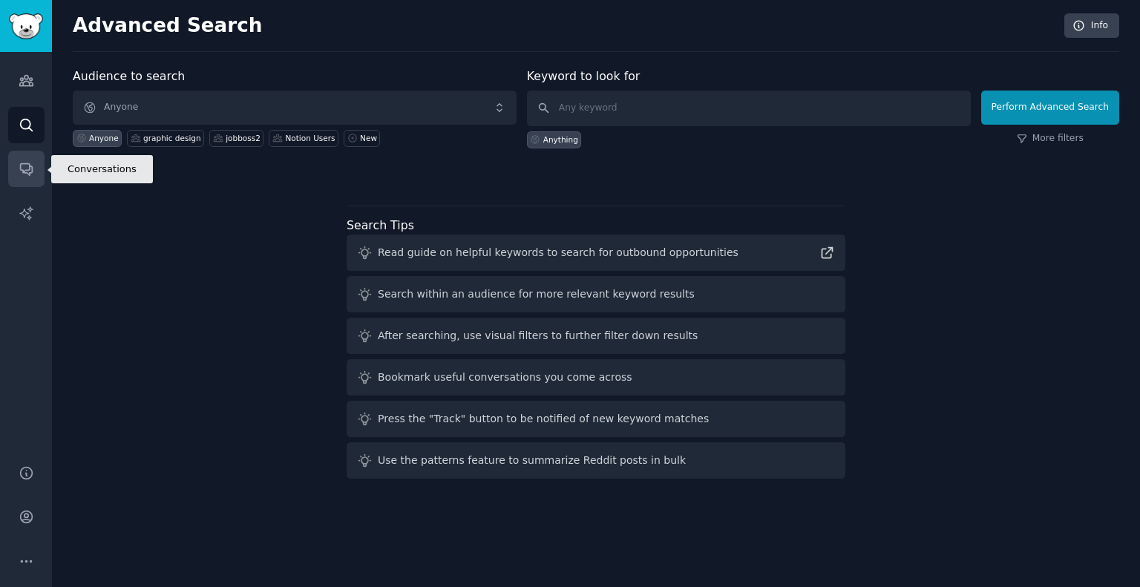
click at [27, 164] on icon "Sidebar" at bounding box center [26, 170] width 12 height 12
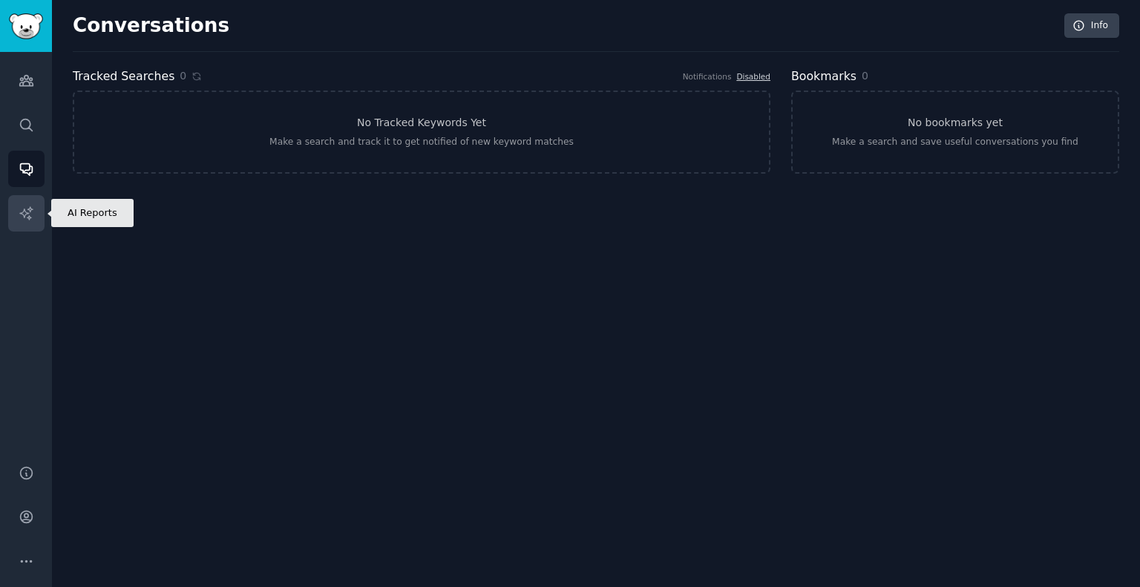
click at [27, 210] on icon "Sidebar" at bounding box center [27, 214] width 16 height 16
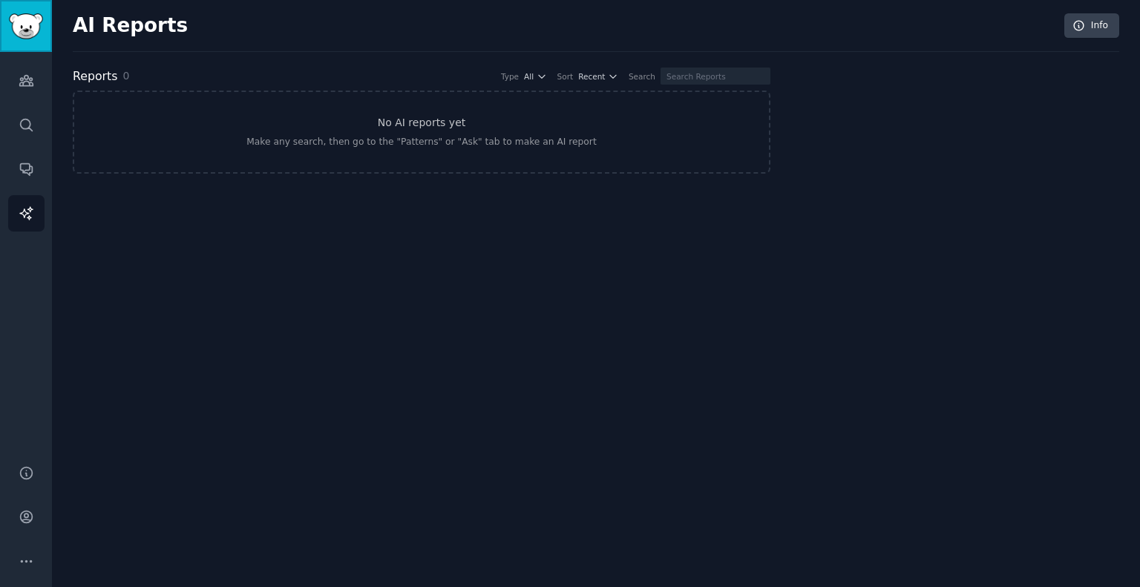
click at [33, 30] on img "Sidebar" at bounding box center [26, 26] width 34 height 26
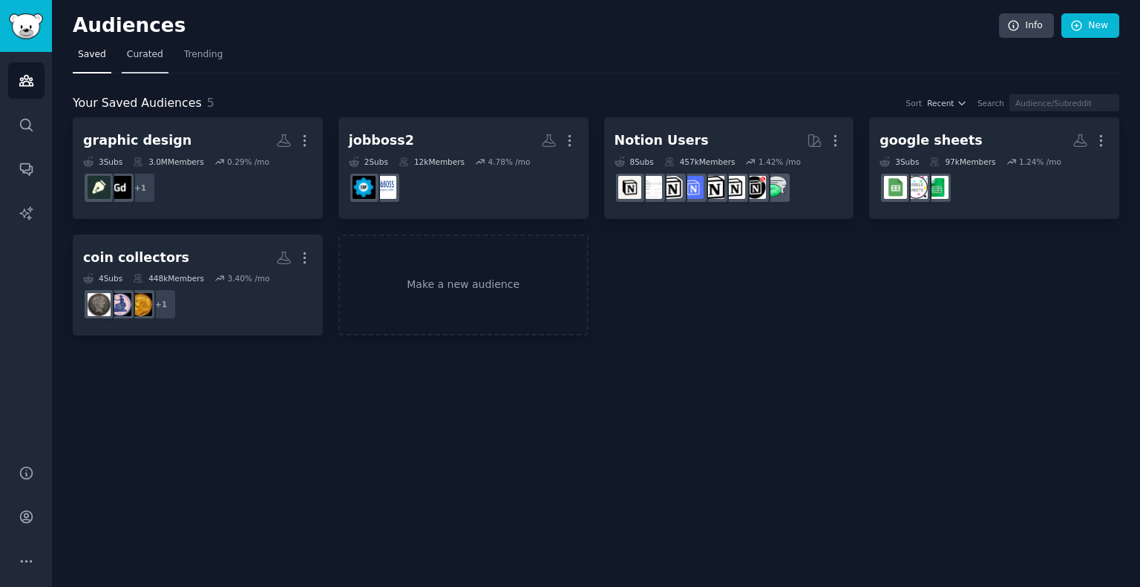
click at [140, 50] on span "Curated" at bounding box center [145, 54] width 36 height 13
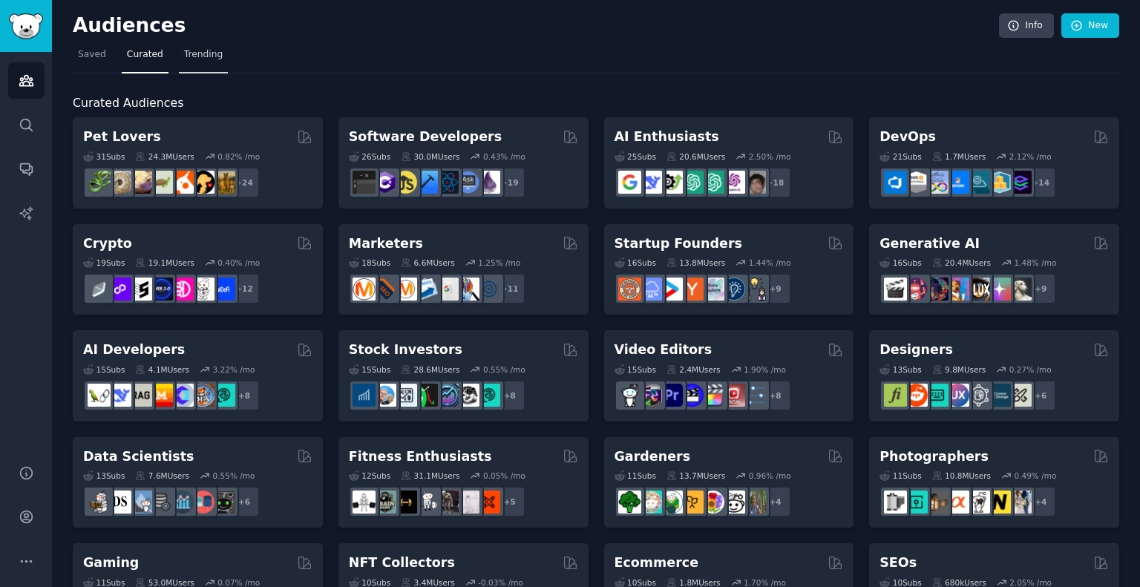
click at [184, 55] on span "Trending" at bounding box center [203, 54] width 39 height 13
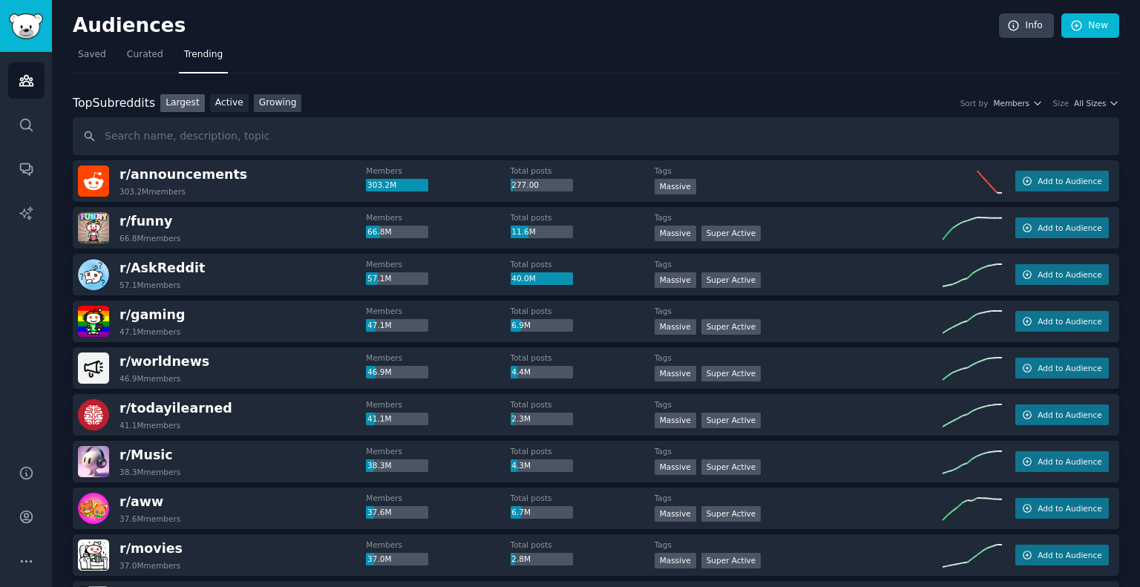
click at [264, 96] on link "Growing" at bounding box center [278, 103] width 48 height 19
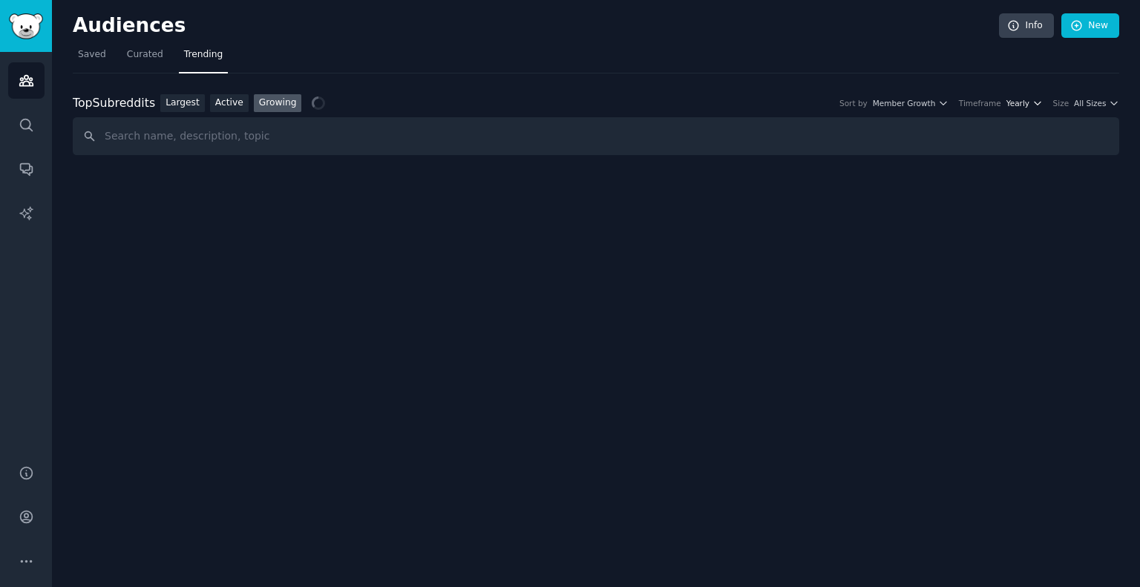
click at [1023, 100] on span "Yearly" at bounding box center [1017, 103] width 23 height 10
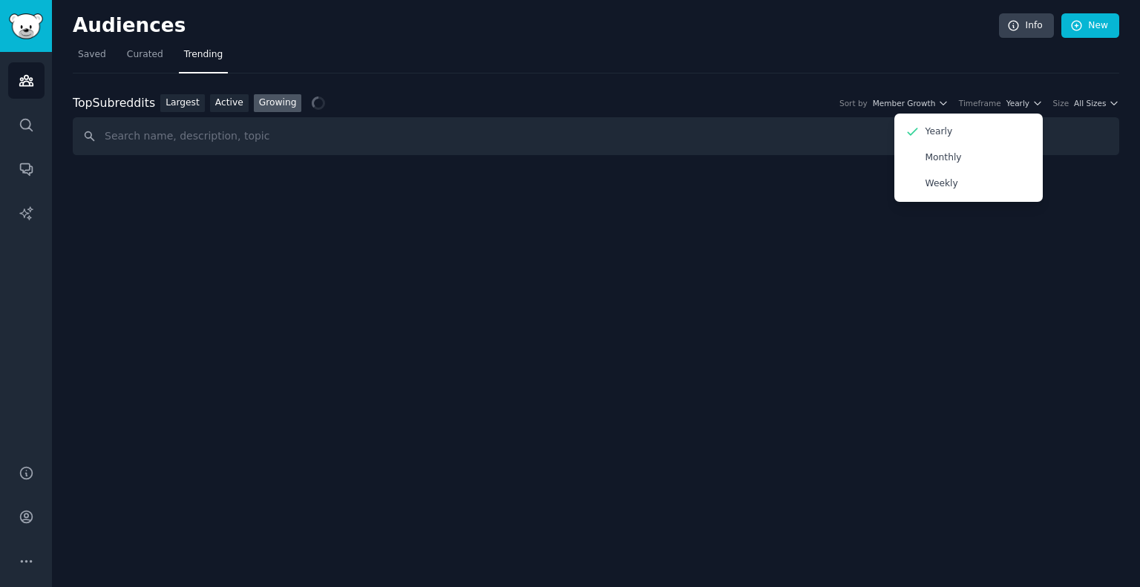
click at [847, 273] on div "Audiences Info New Saved Curated Trending Top Subreddits Top Subreddits Largest…" at bounding box center [596, 293] width 1088 height 587
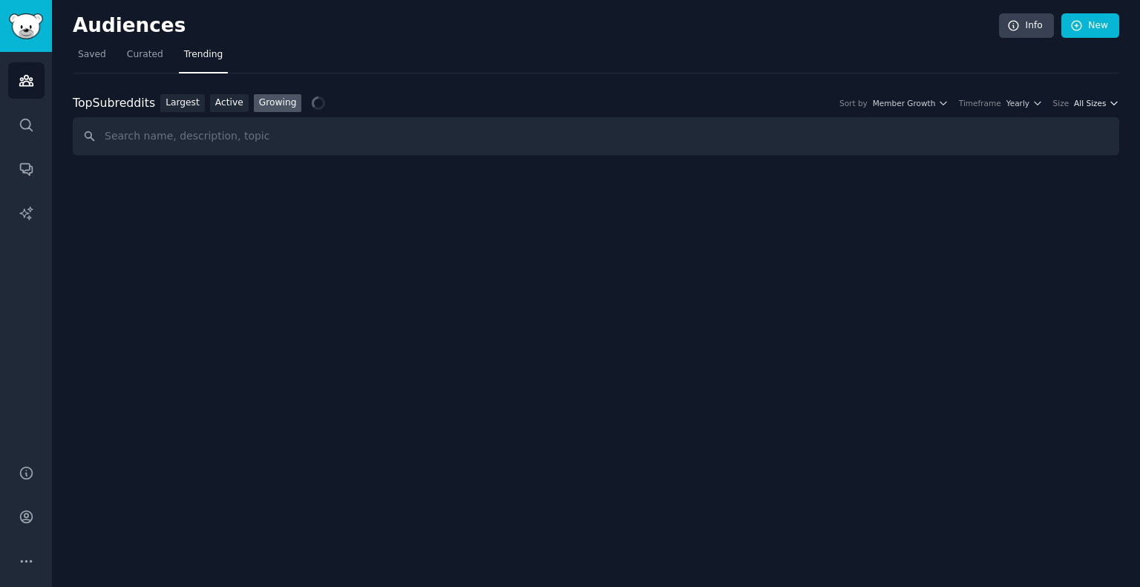
click at [1085, 104] on span "All Sizes" at bounding box center [1090, 103] width 32 height 10
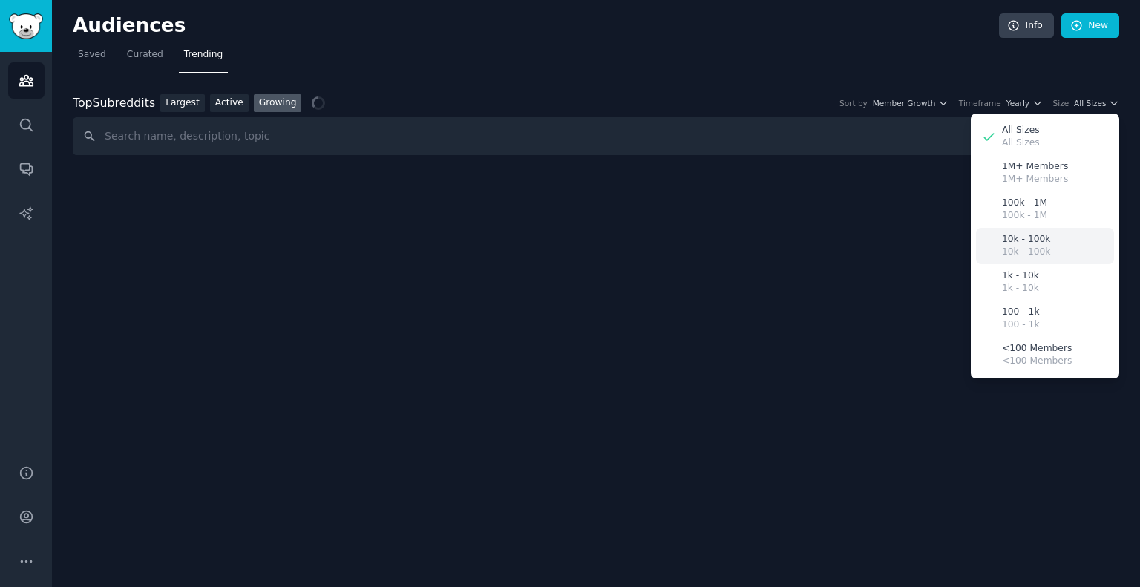
click at [1041, 241] on p "10k - 100k" at bounding box center [1026, 239] width 48 height 13
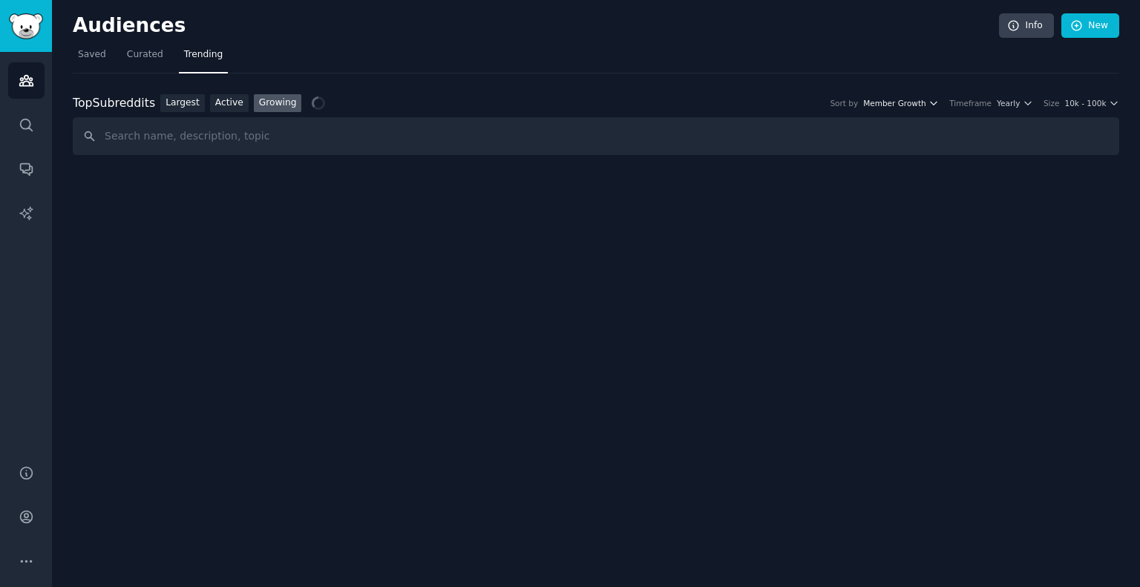
click at [914, 105] on span "Member Growth" at bounding box center [894, 103] width 63 height 10
click at [747, 65] on nav "Saved Curated Trending" at bounding box center [596, 58] width 1046 height 30
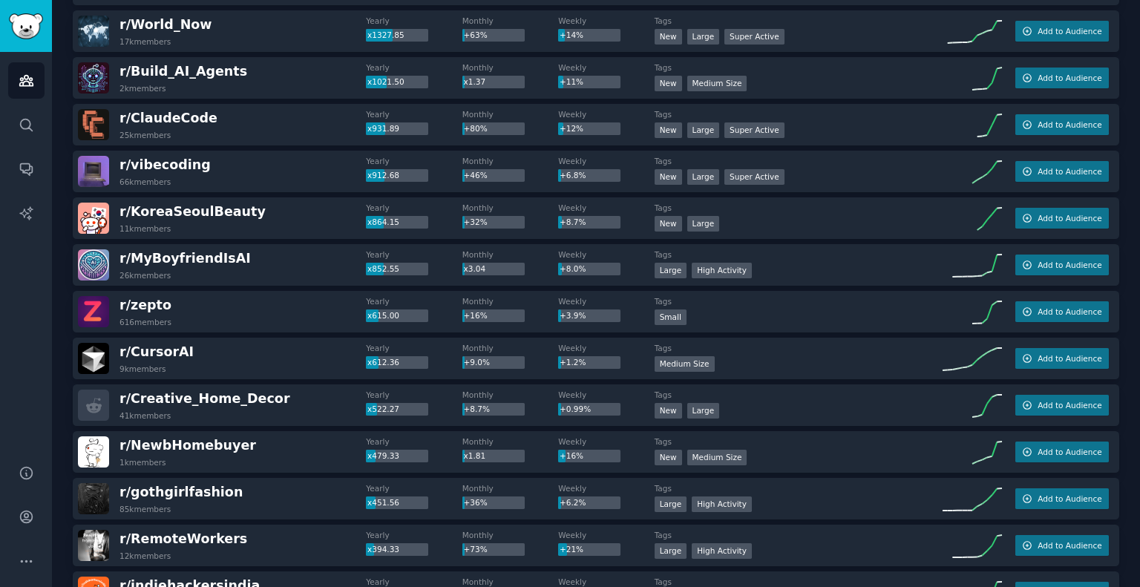
scroll to position [223, 0]
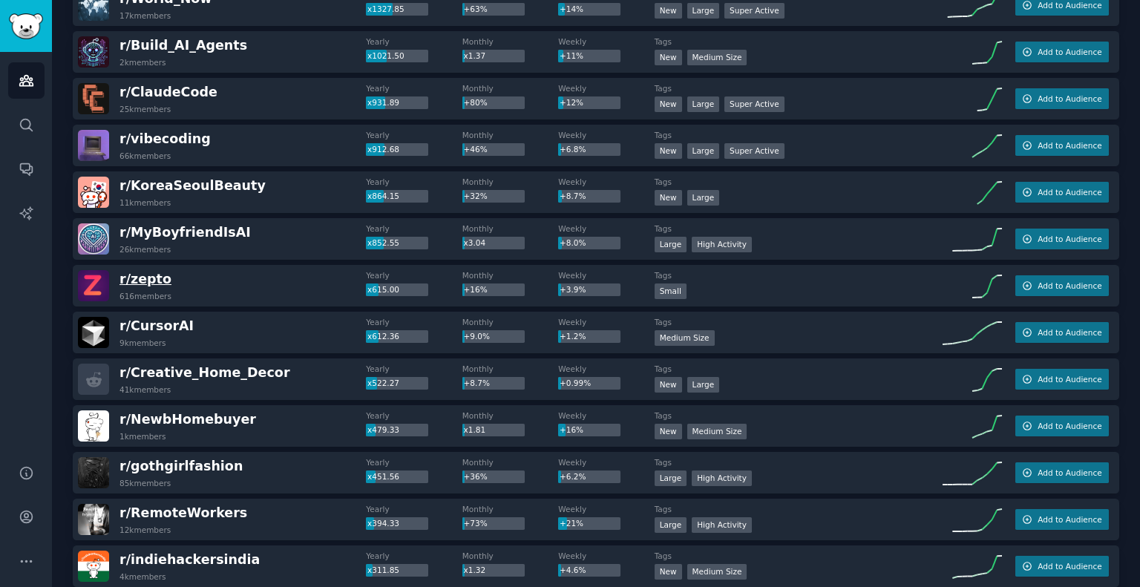
click at [141, 277] on span "r/ zepto" at bounding box center [145, 279] width 52 height 15
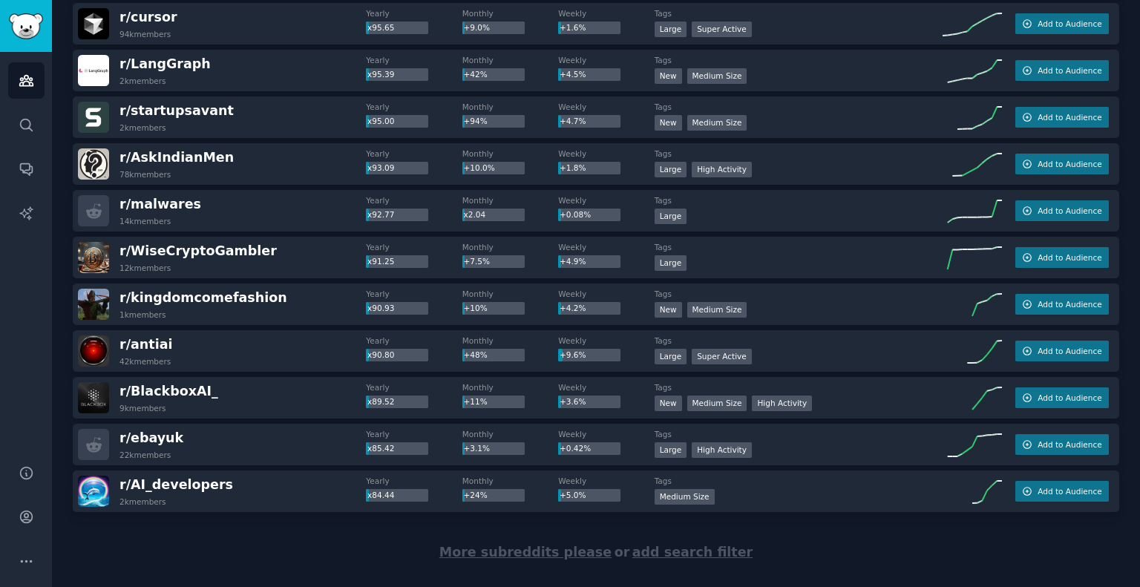
scroll to position [2003, 0]
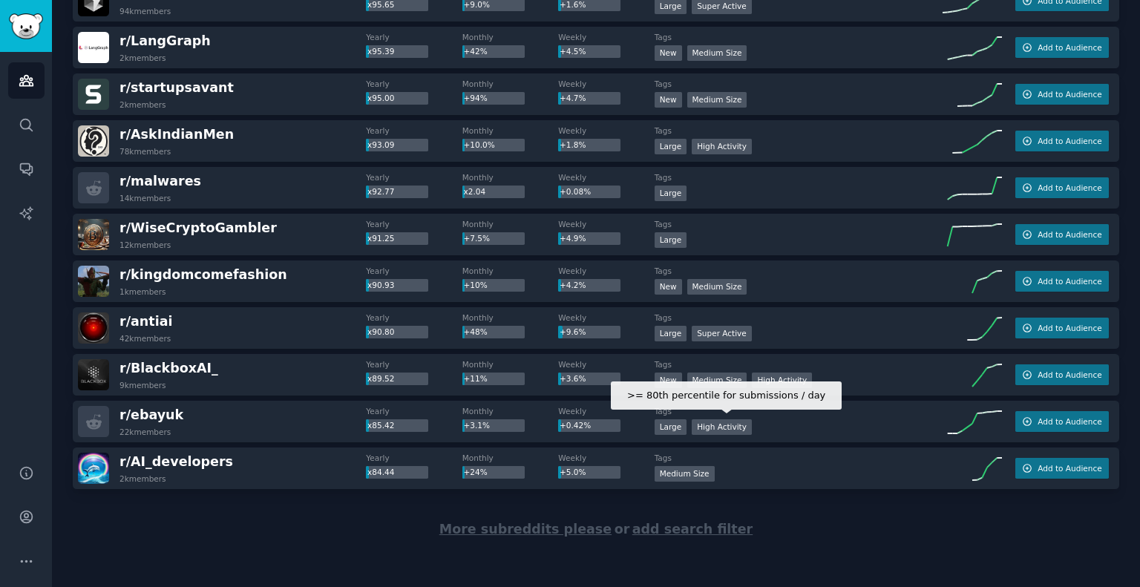
click at [706, 425] on div "High Activity" at bounding box center [721, 427] width 60 height 16
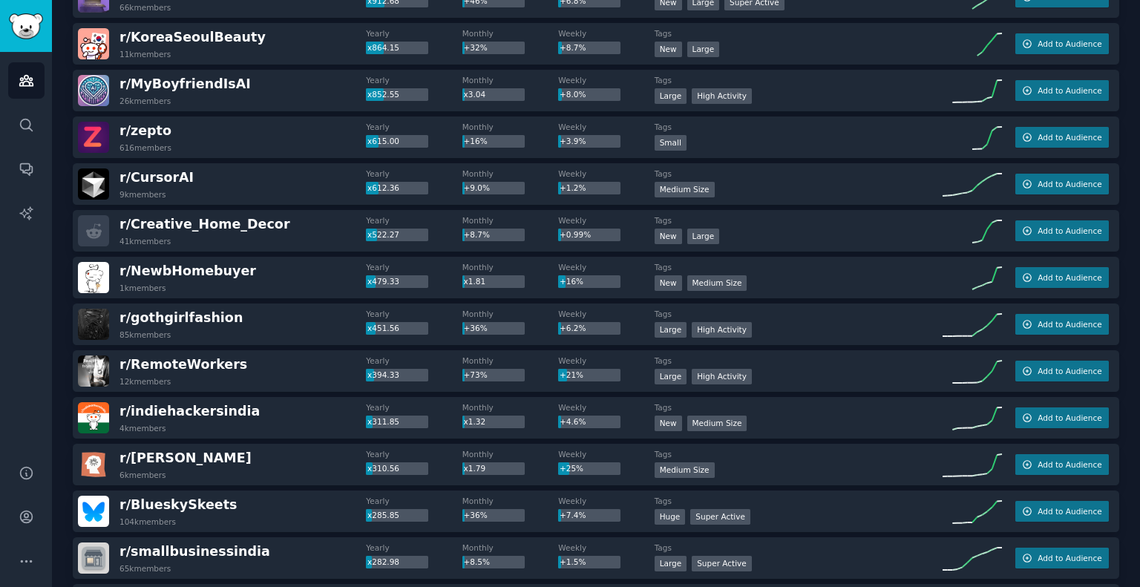
scroll to position [0, 0]
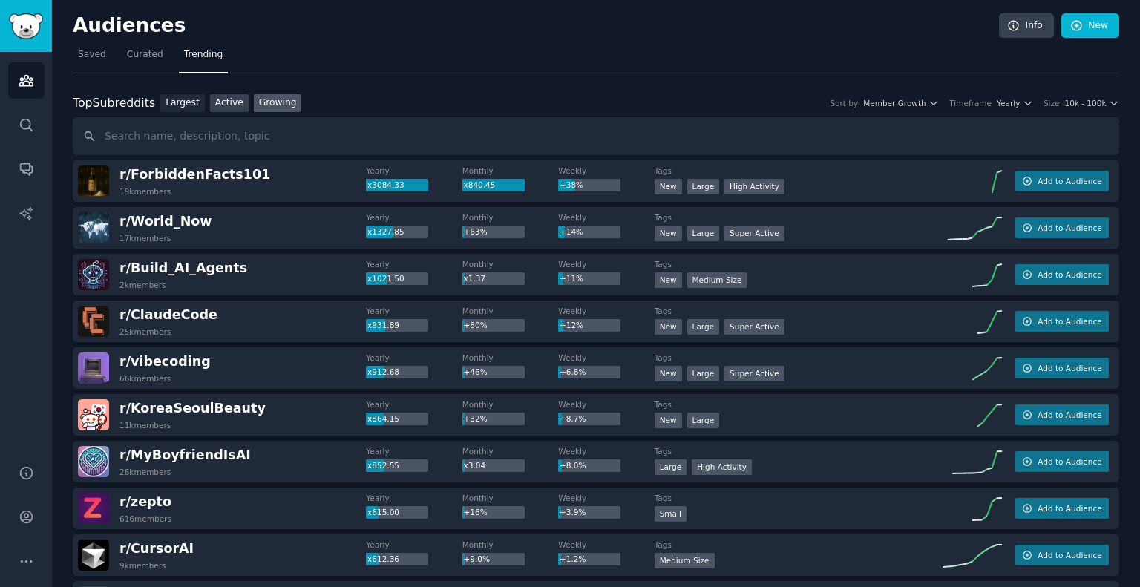
click at [220, 102] on link "Active" at bounding box center [229, 103] width 39 height 19
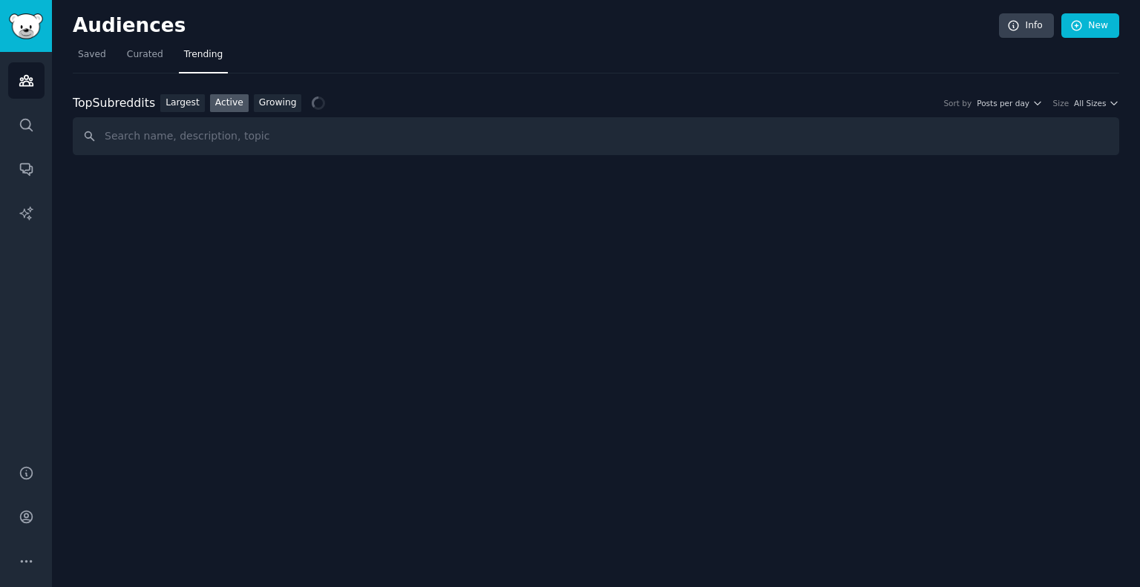
click at [1025, 95] on div "Top Subreddits Top Subreddits Largest Active Growing Sort by Posts per day Size…" at bounding box center [596, 103] width 1046 height 19
click at [1024, 100] on span "Posts per day" at bounding box center [1002, 103] width 53 height 10
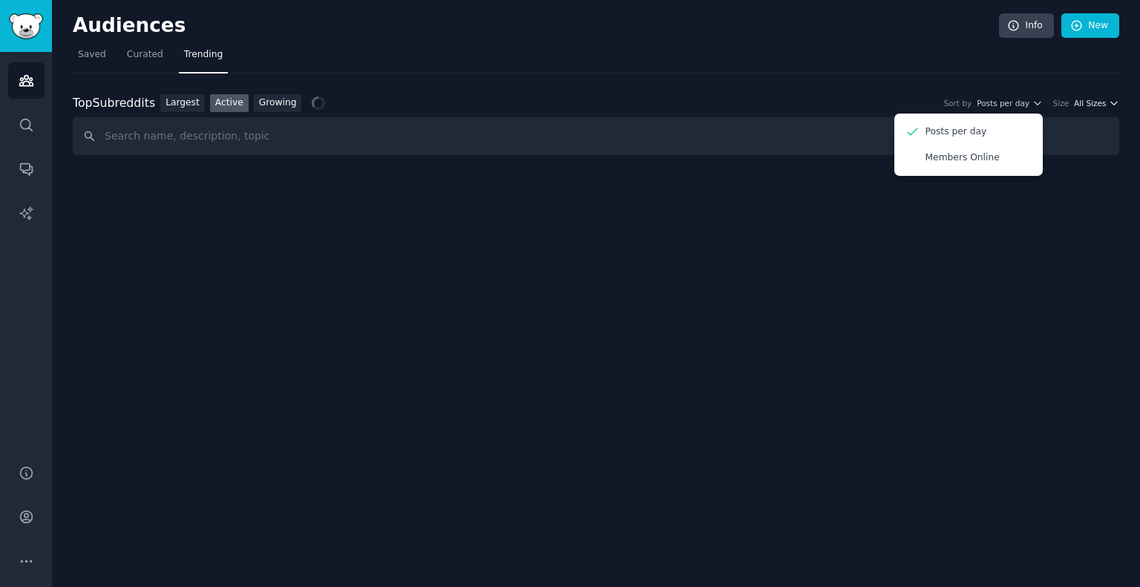
click at [1089, 99] on span "All Sizes" at bounding box center [1090, 103] width 32 height 10
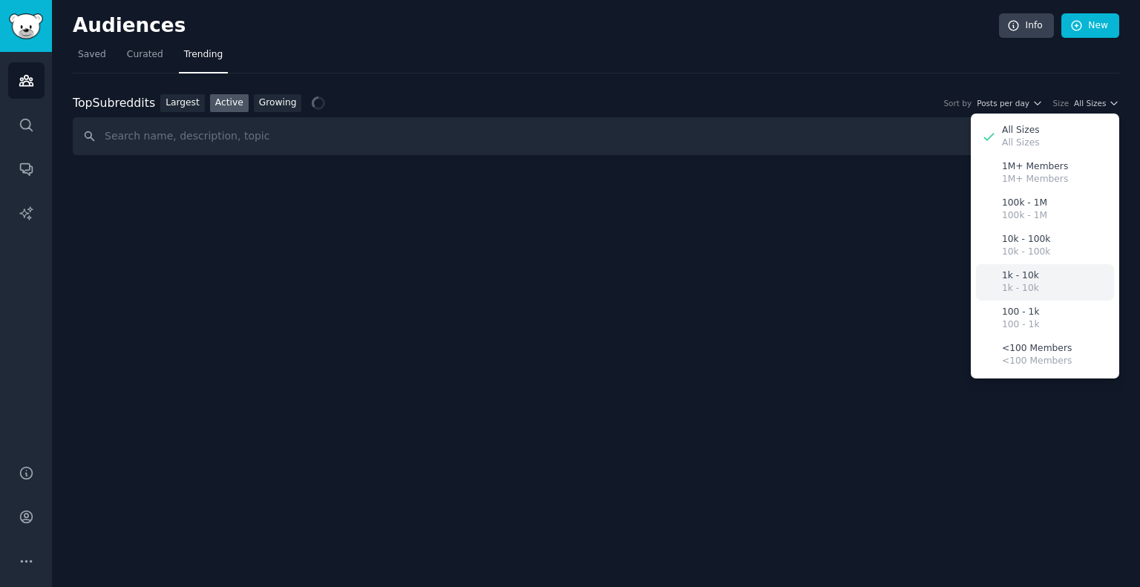
click at [1024, 280] on p "1k - 10k" at bounding box center [1020, 275] width 37 height 13
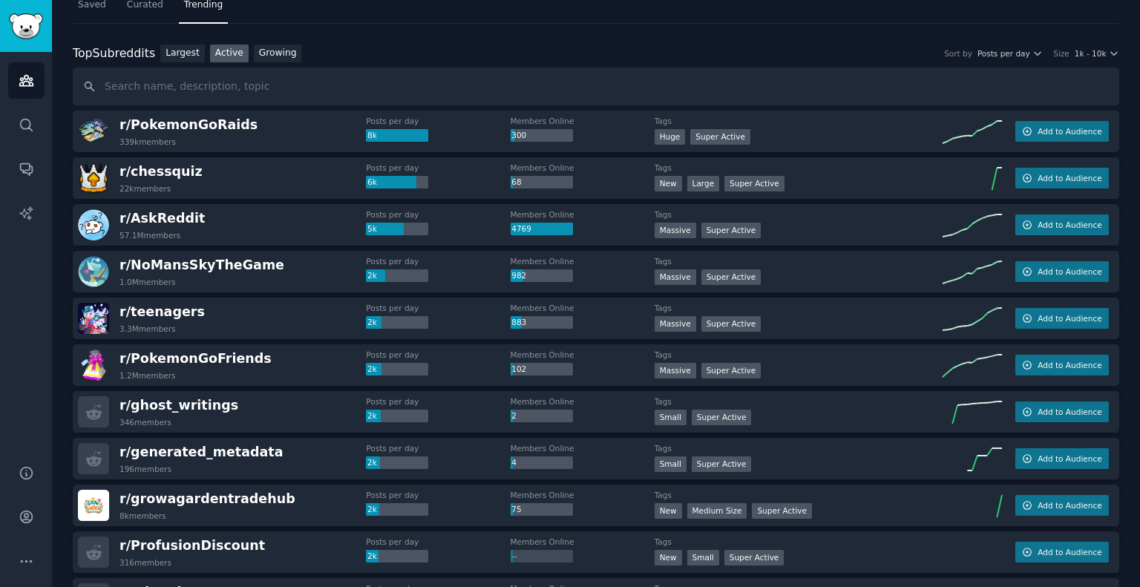
scroll to position [74, 0]
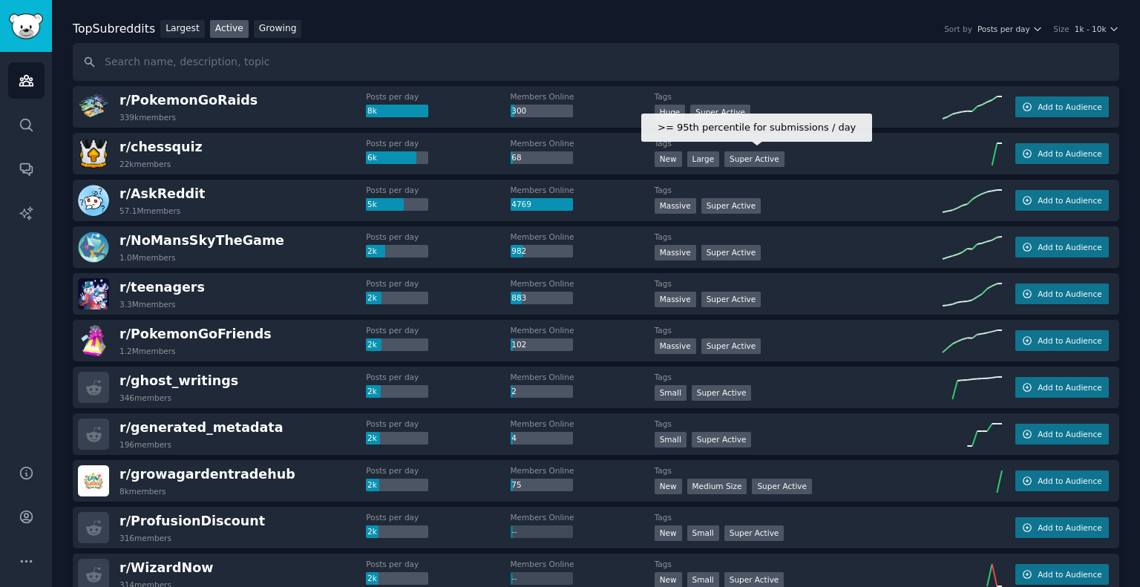
click at [741, 157] on div "Super Active" at bounding box center [754, 159] width 60 height 16
click at [737, 157] on div "Super Active" at bounding box center [754, 159] width 60 height 16
click at [752, 155] on div "Super Active" at bounding box center [754, 159] width 60 height 16
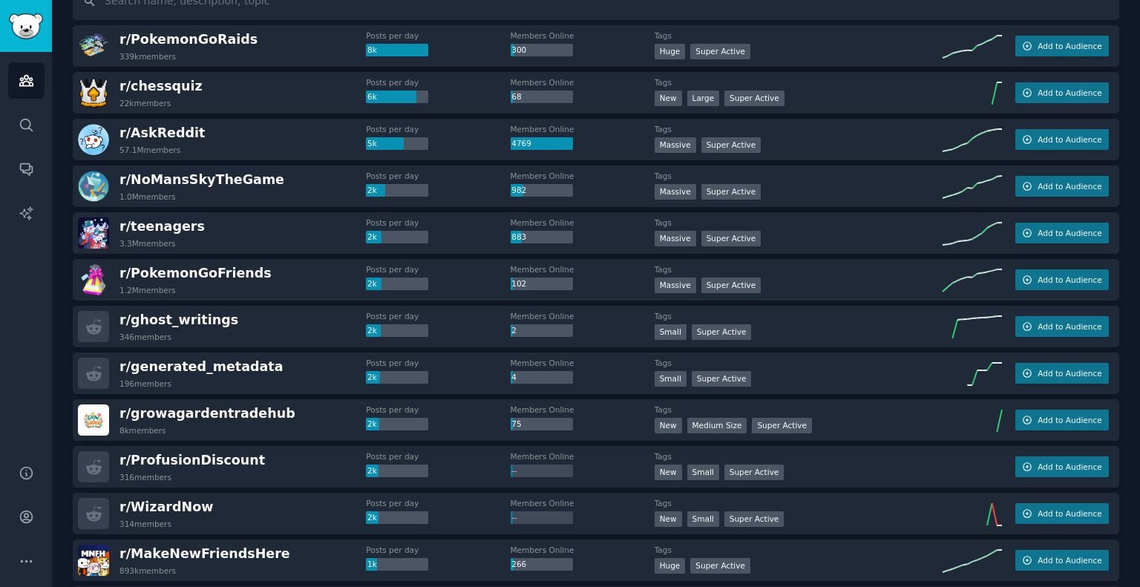
scroll to position [0, 0]
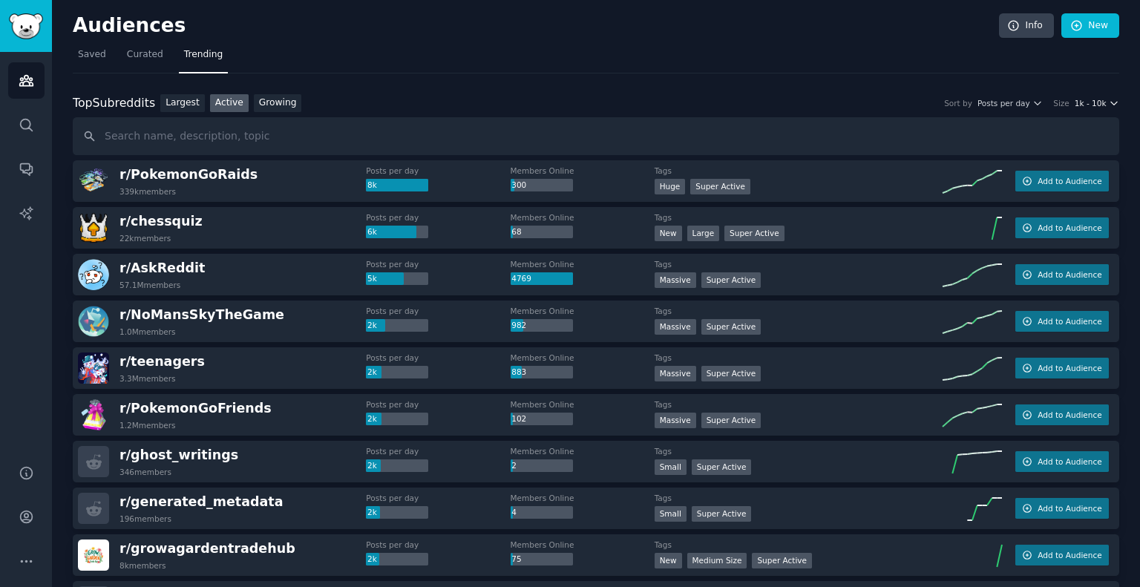
click at [1081, 98] on span "1k - 10k" at bounding box center [1090, 103] width 32 height 10
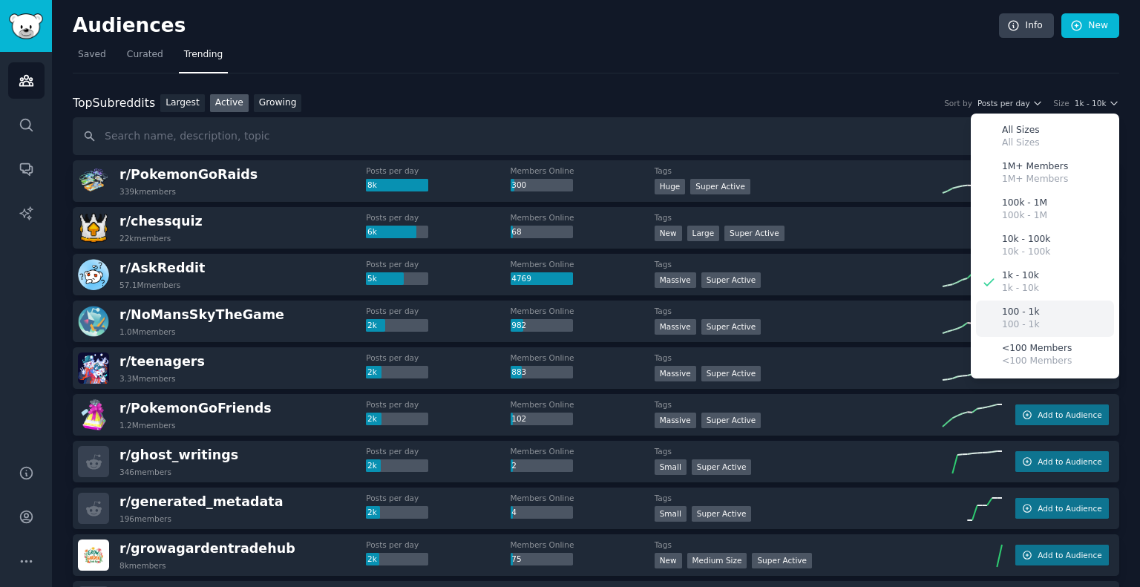
click at [1027, 312] on p "100 - 1k" at bounding box center [1020, 312] width 37 height 13
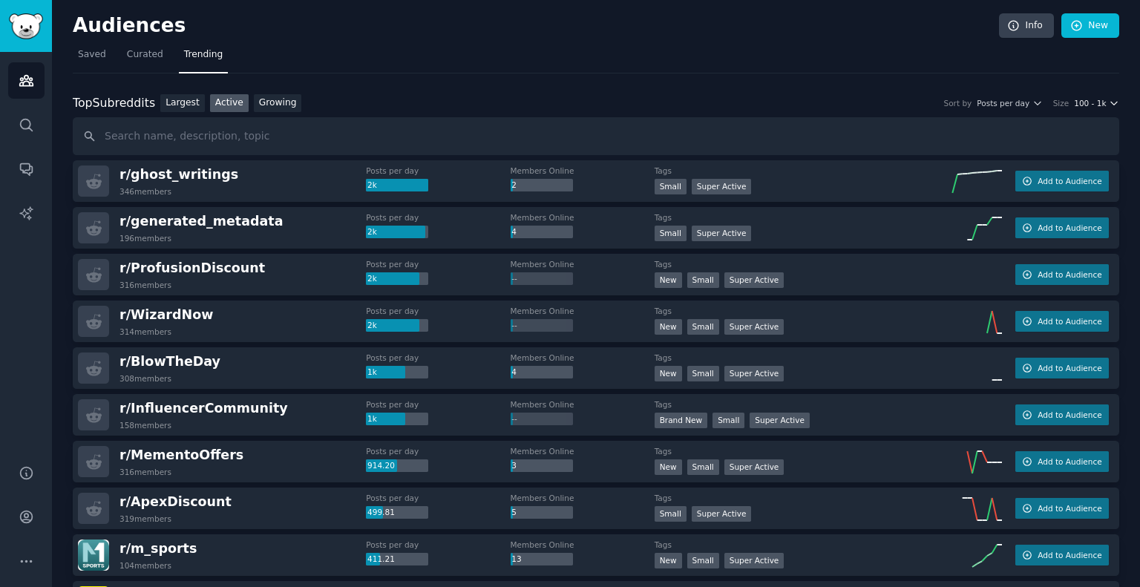
click at [1095, 104] on span "100 - 1k" at bounding box center [1090, 103] width 32 height 10
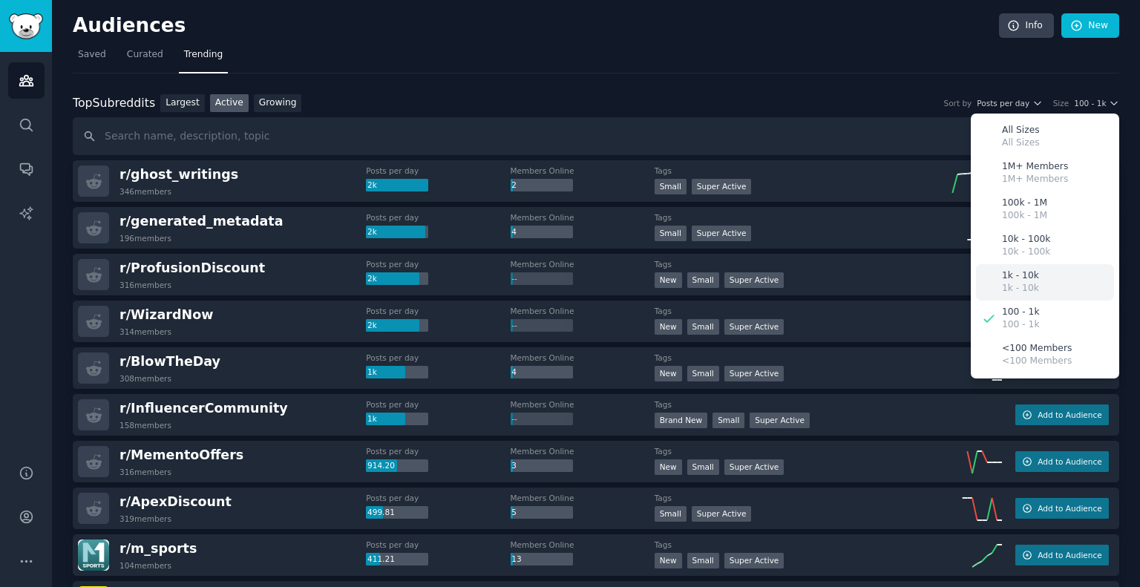
click at [1027, 282] on p "1k - 10k" at bounding box center [1020, 288] width 37 height 13
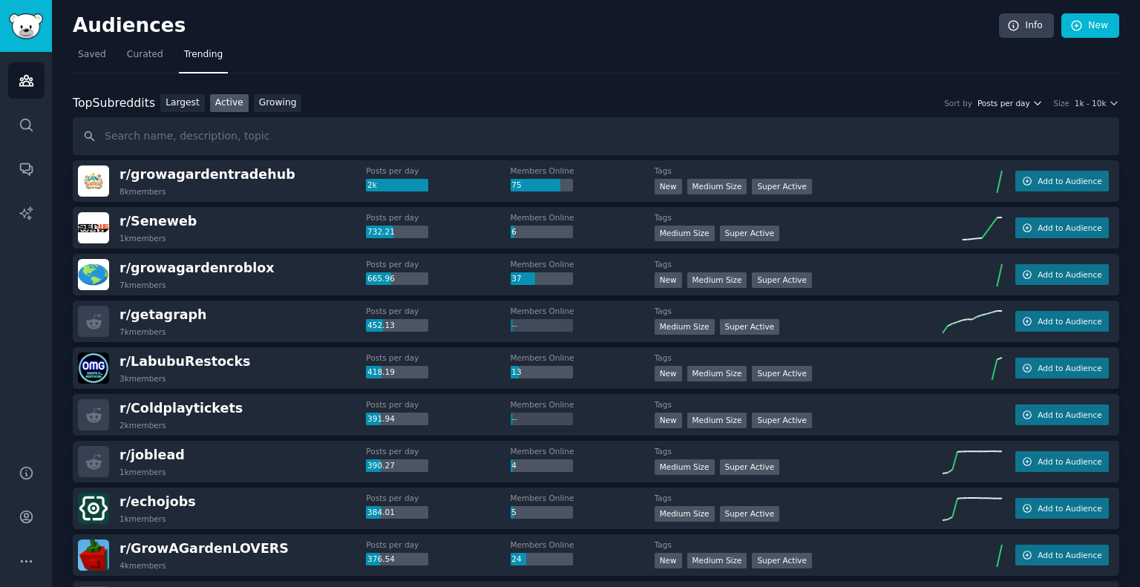
click at [1006, 104] on span "Posts per day" at bounding box center [1003, 103] width 53 height 10
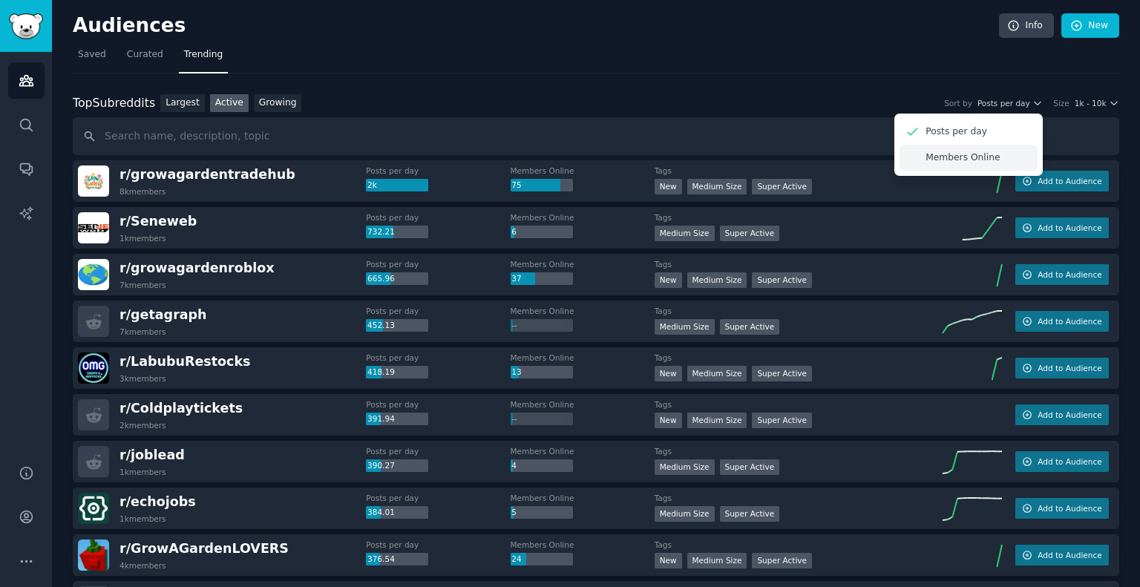
click at [980, 157] on p "Members Online" at bounding box center [962, 157] width 74 height 13
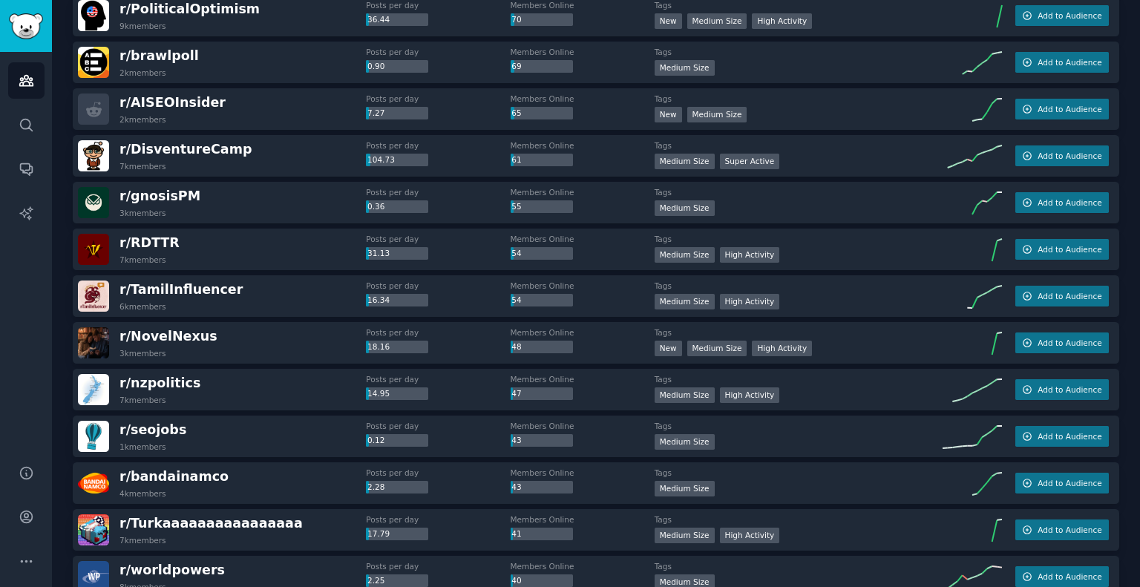
scroll to position [594, 0]
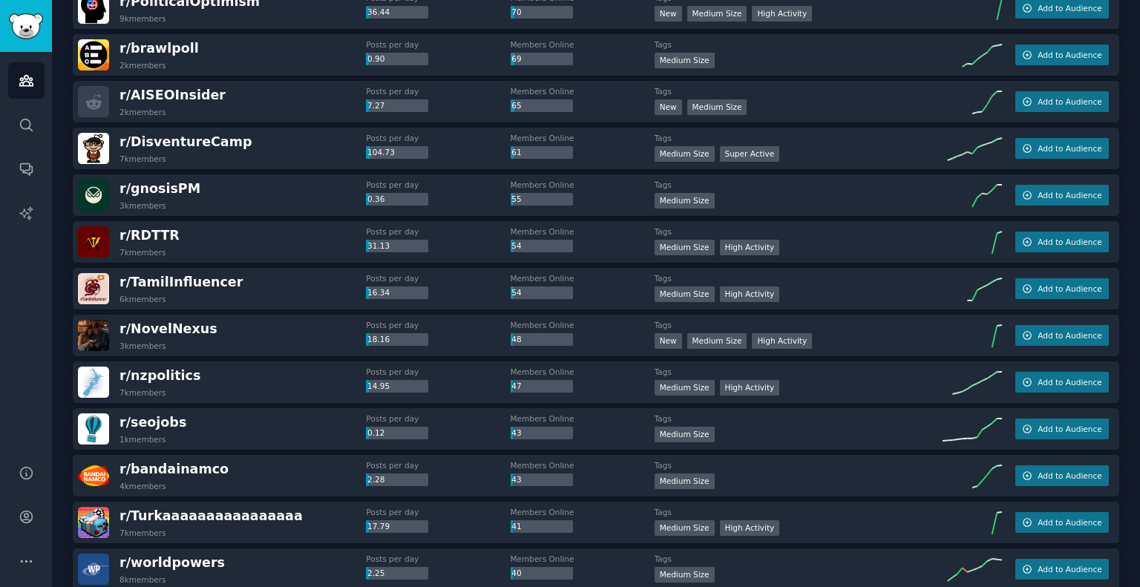
drag, startPoint x: 54, startPoint y: 334, endPoint x: 59, endPoint y: 346, distance: 13.4
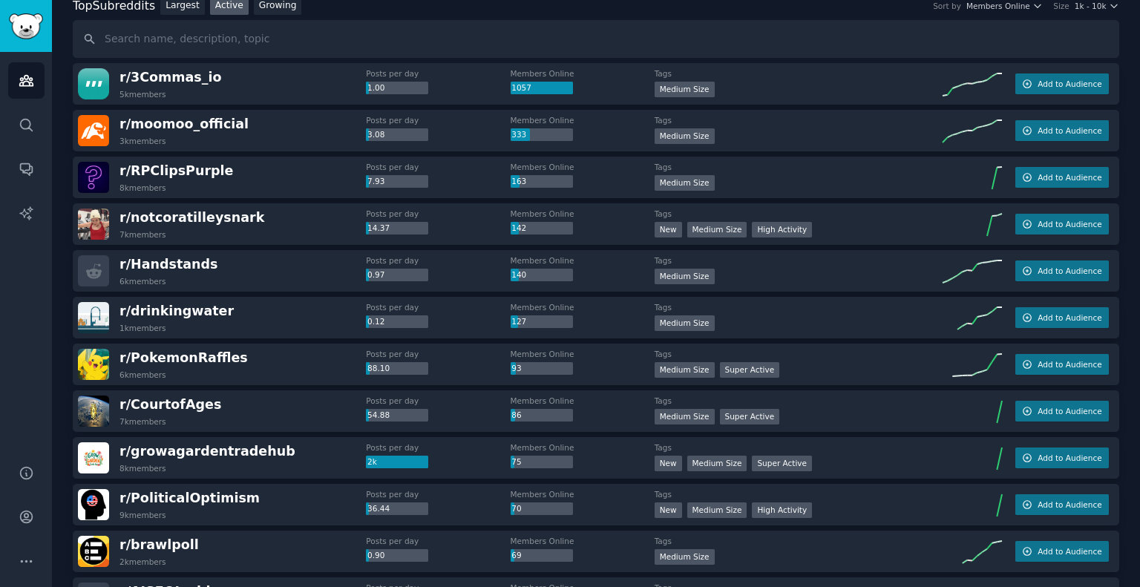
scroll to position [0, 0]
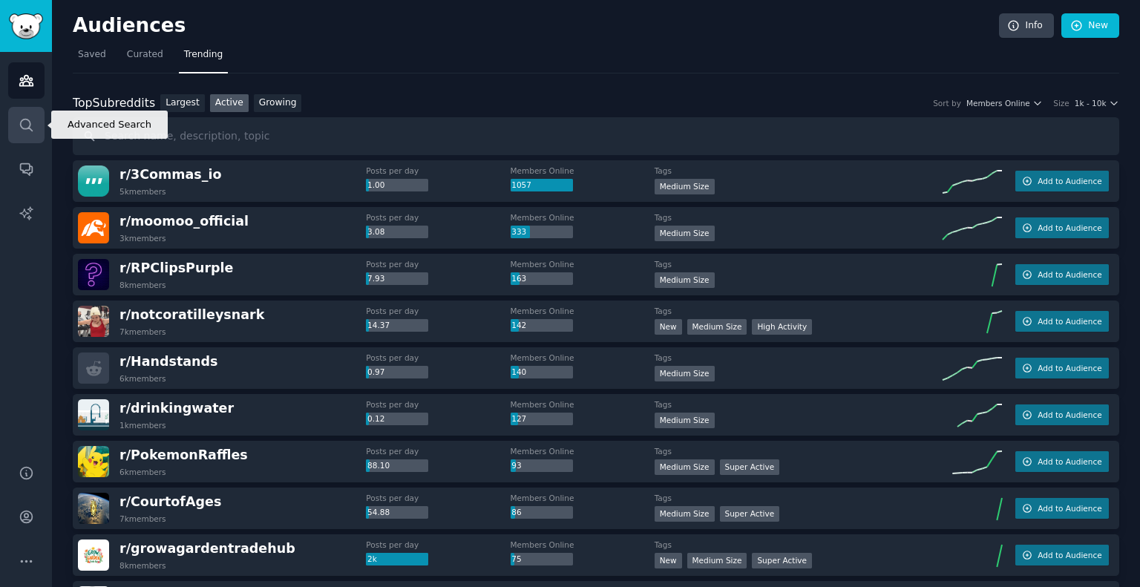
click at [30, 125] on icon "Sidebar" at bounding box center [26, 125] width 12 height 12
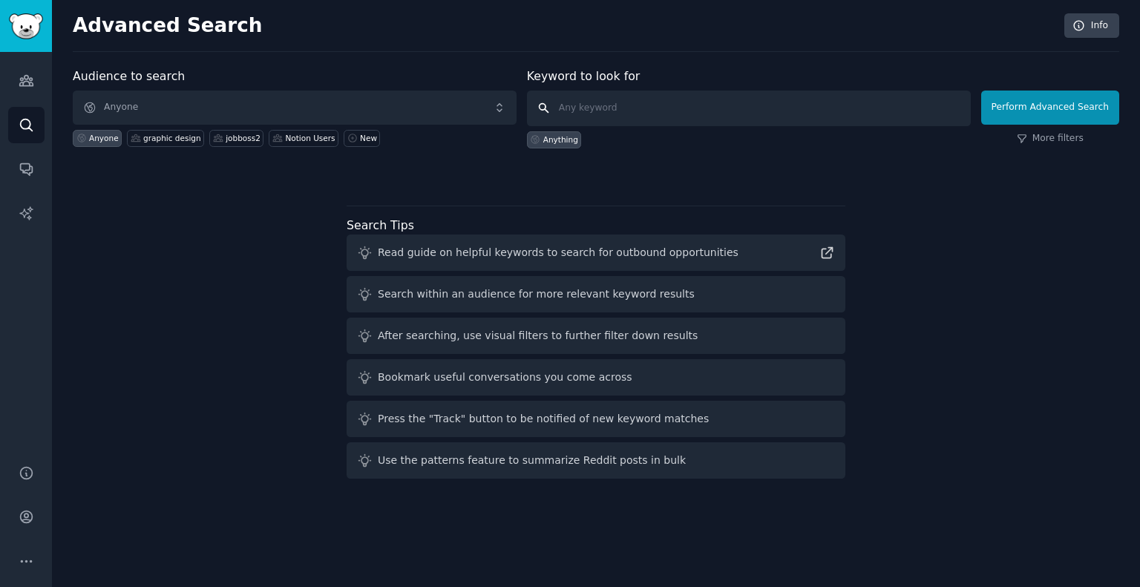
click at [605, 102] on input "text" at bounding box center [749, 109] width 444 height 36
click at [232, 137] on div "jobboss2" at bounding box center [243, 138] width 35 height 10
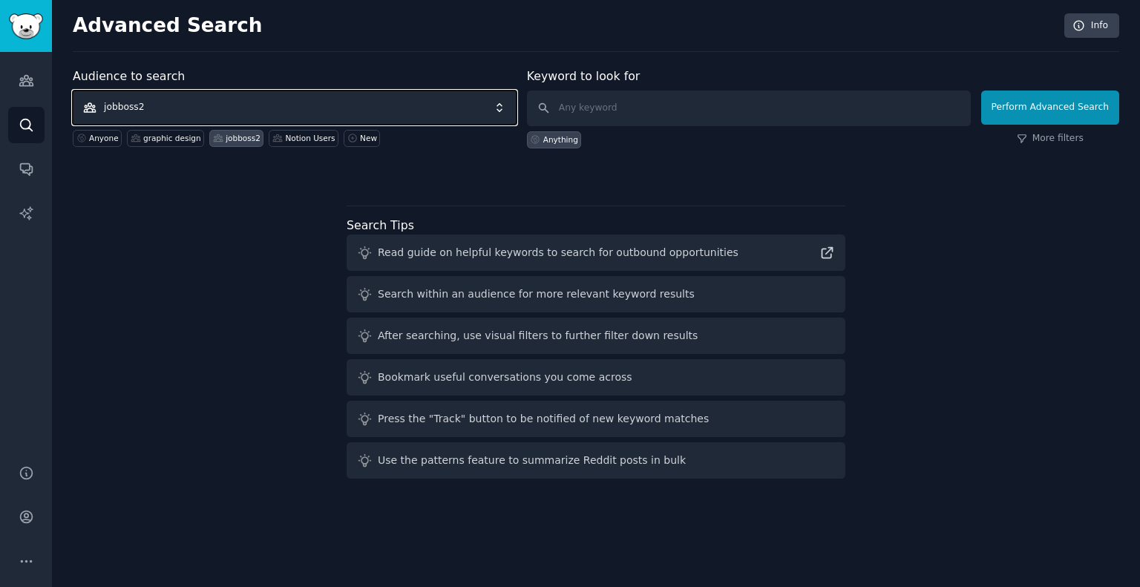
click at [321, 103] on span "jobboss2" at bounding box center [295, 108] width 444 height 34
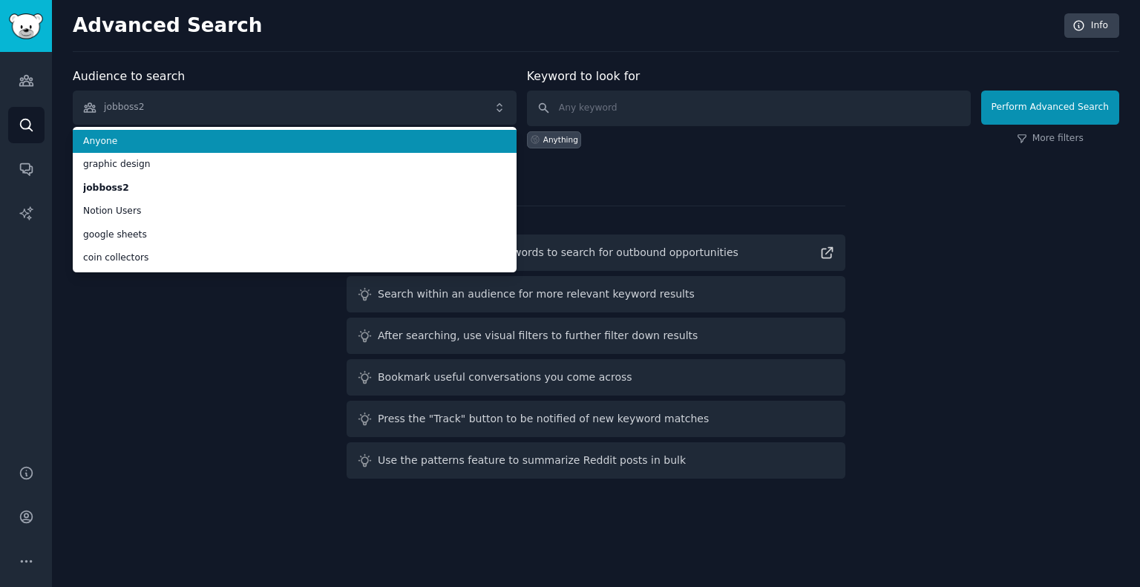
click at [100, 143] on span "Anyone" at bounding box center [294, 141] width 423 height 13
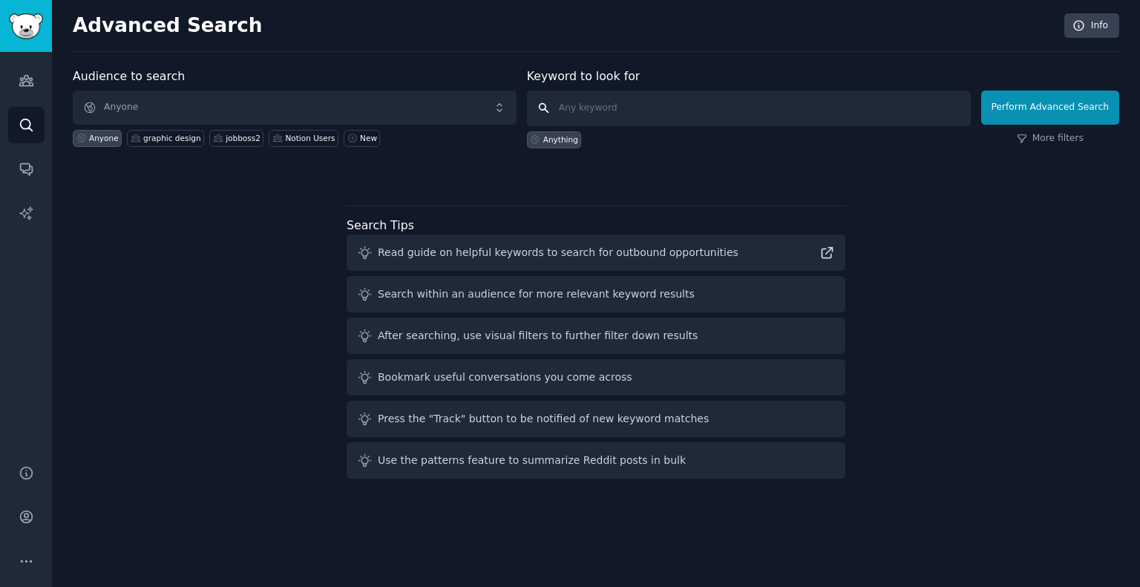
click at [674, 100] on input "text" at bounding box center [749, 109] width 444 height 36
type input "jobboss2"
click button "Perform Advanced Search" at bounding box center [1050, 108] width 138 height 34
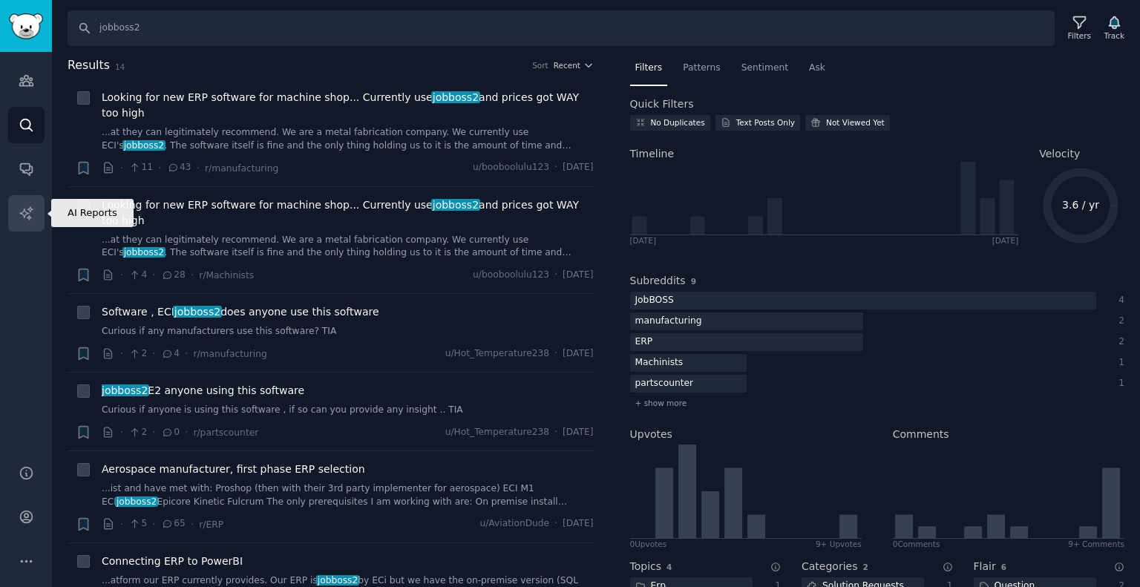
click at [26, 210] on icon "Sidebar" at bounding box center [27, 214] width 16 height 16
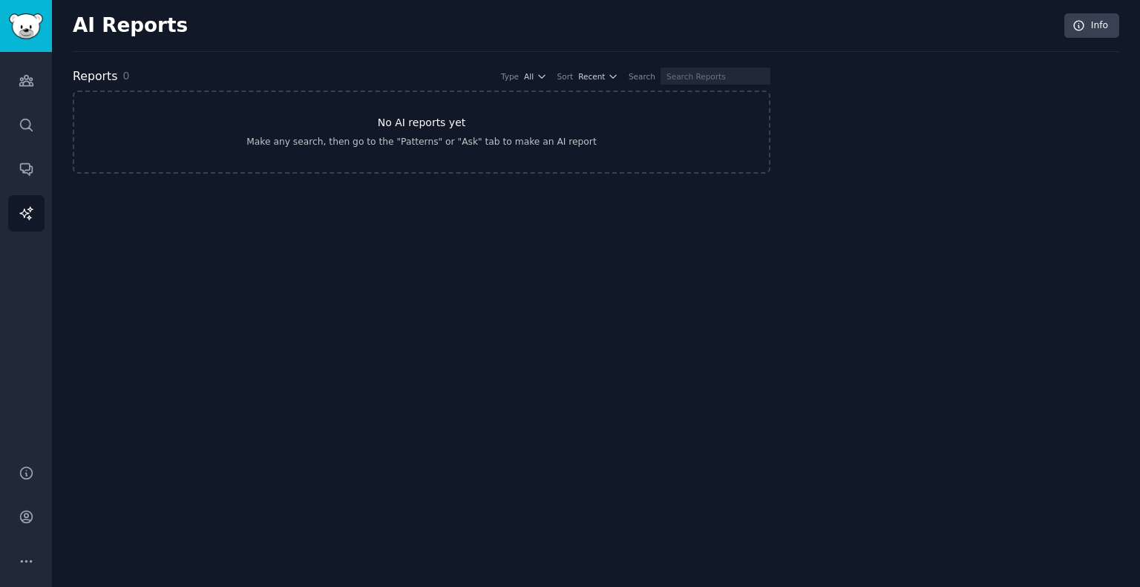
click at [493, 136] on div "Make any search, then go to the "Patterns" or "Ask" tab to make an AI report" at bounding box center [420, 142] width 349 height 13
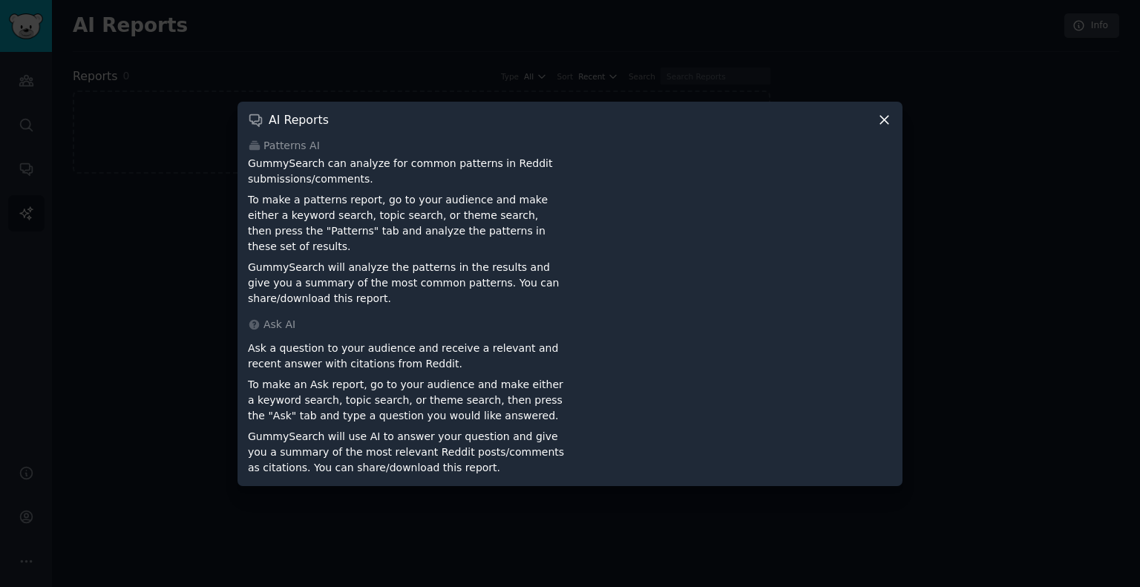
click at [884, 122] on icon at bounding box center [884, 120] width 16 height 16
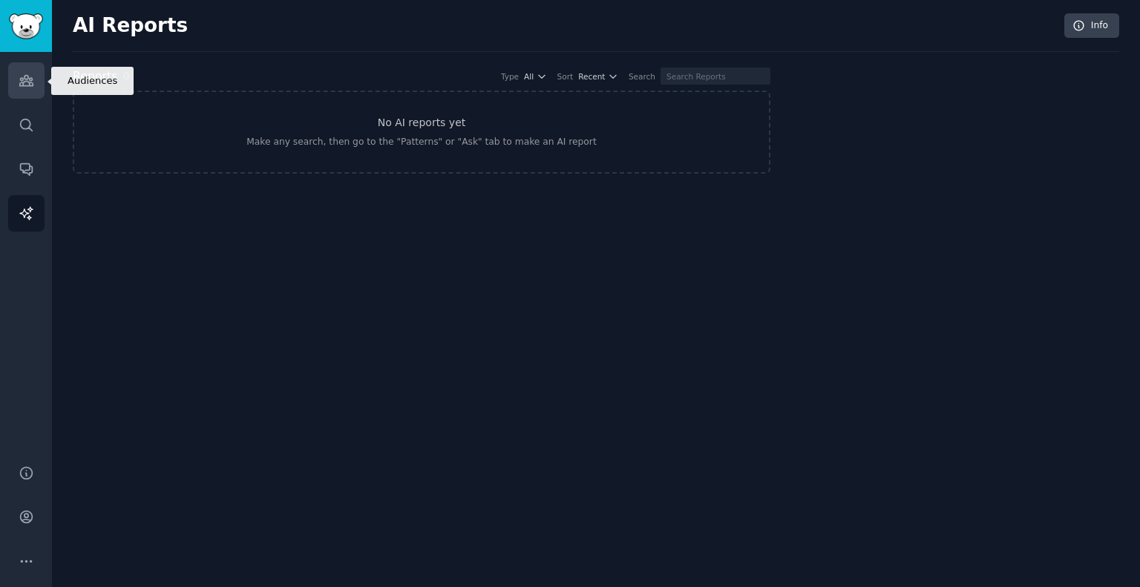
click at [24, 76] on icon "Sidebar" at bounding box center [25, 81] width 13 height 10
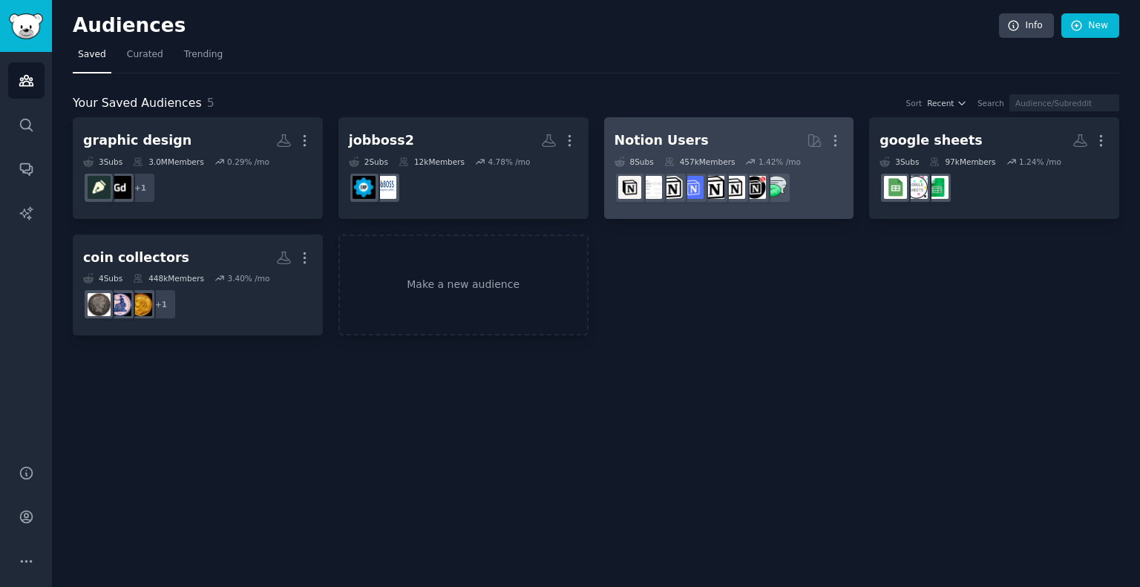
click at [717, 134] on h2 "Notion Users More" at bounding box center [728, 141] width 229 height 26
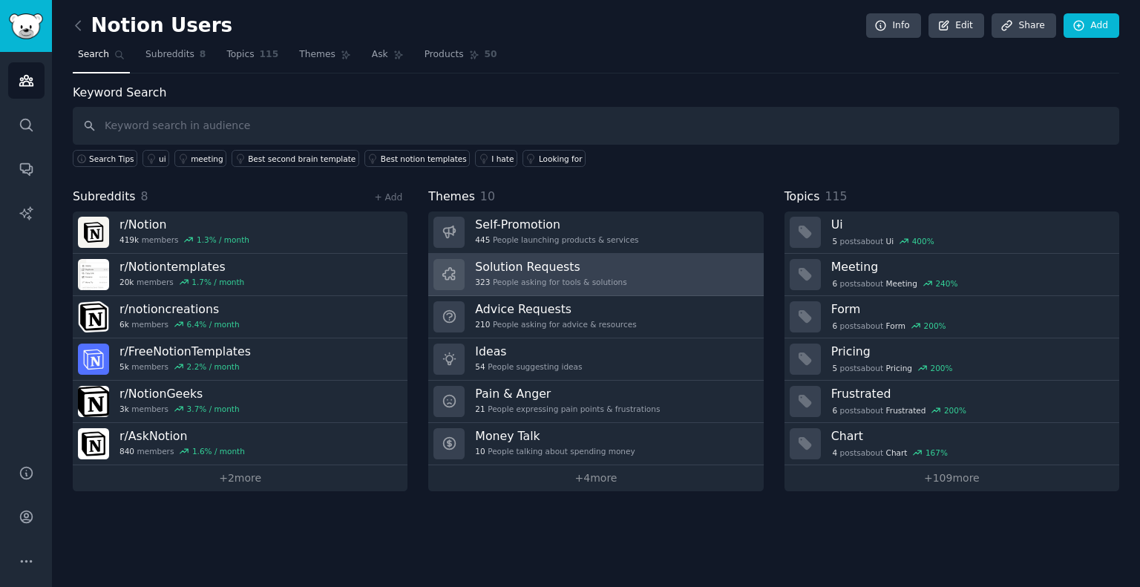
click at [560, 272] on h3 "Solution Requests" at bounding box center [550, 267] width 151 height 16
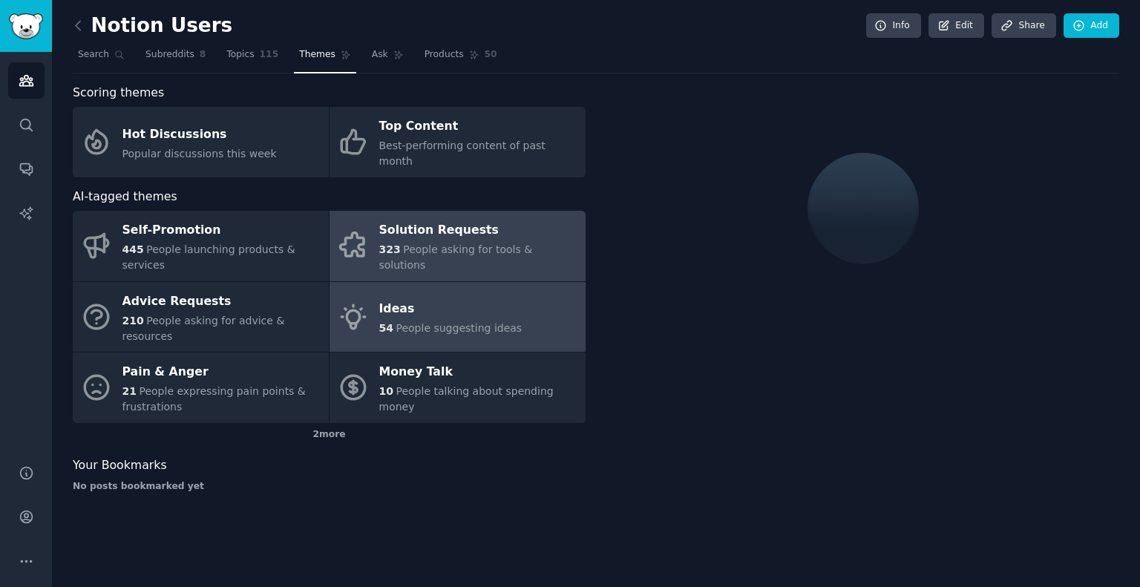
click at [447, 298] on div "Ideas" at bounding box center [450, 310] width 143 height 24
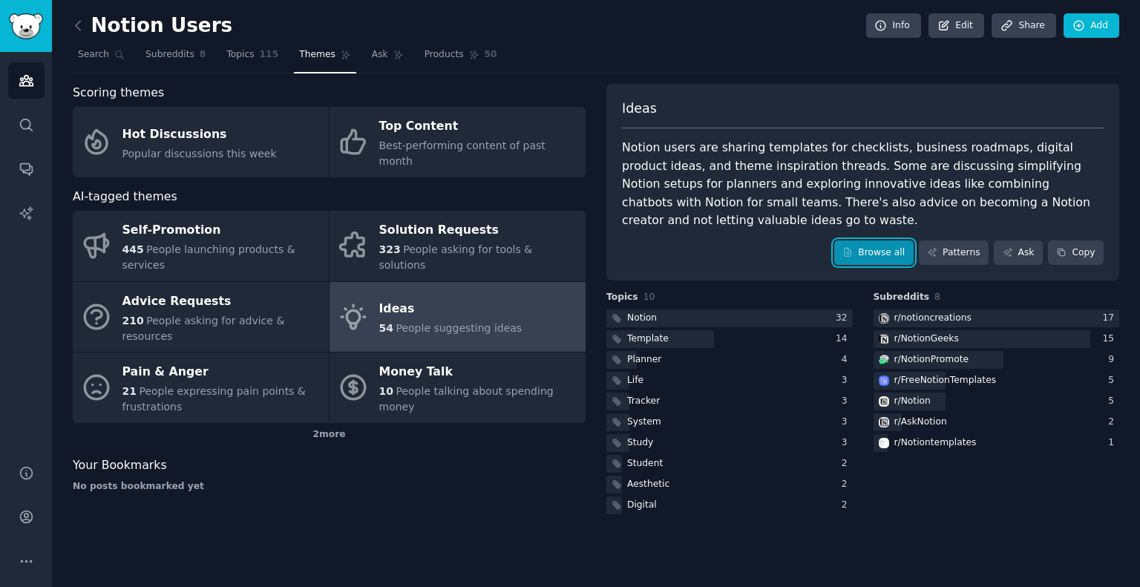
click at [888, 240] on link "Browse all" at bounding box center [873, 252] width 79 height 25
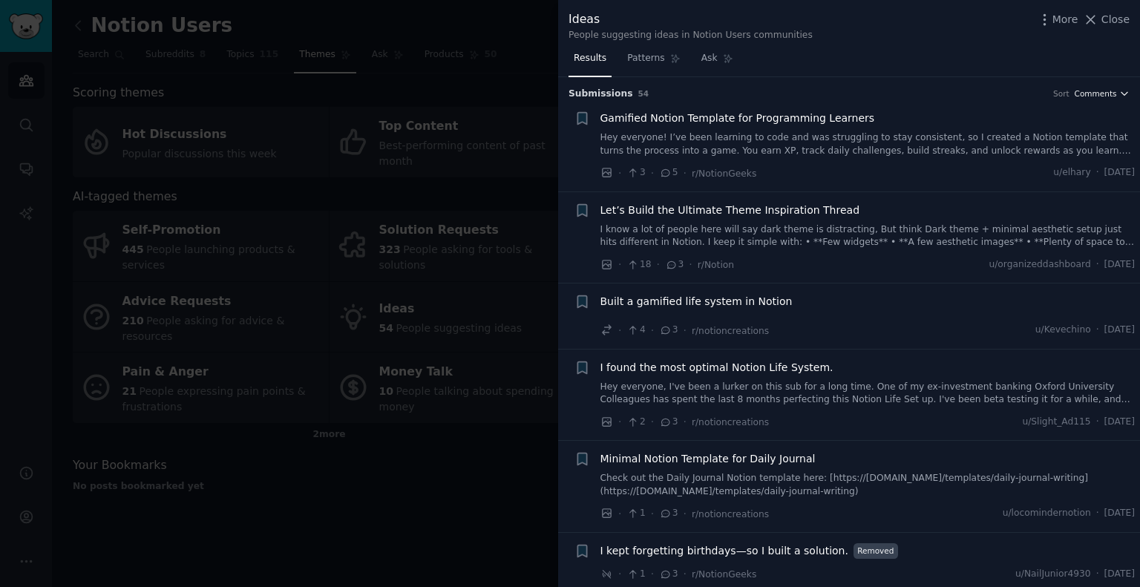
click at [1095, 91] on span "Comments" at bounding box center [1095, 93] width 42 height 10
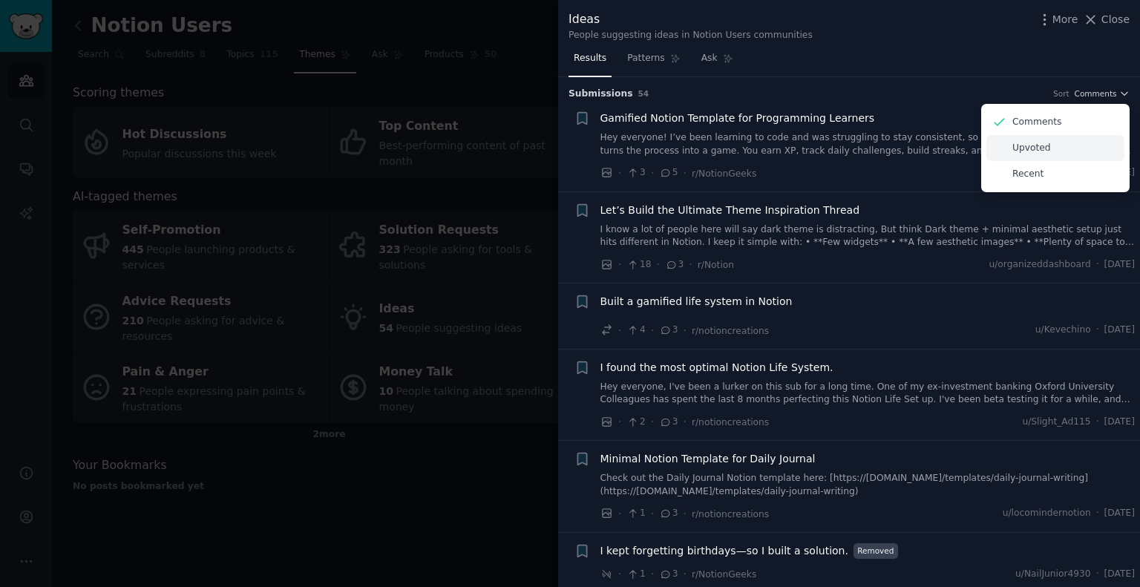
click at [1031, 148] on p "Upvoted" at bounding box center [1031, 148] width 39 height 13
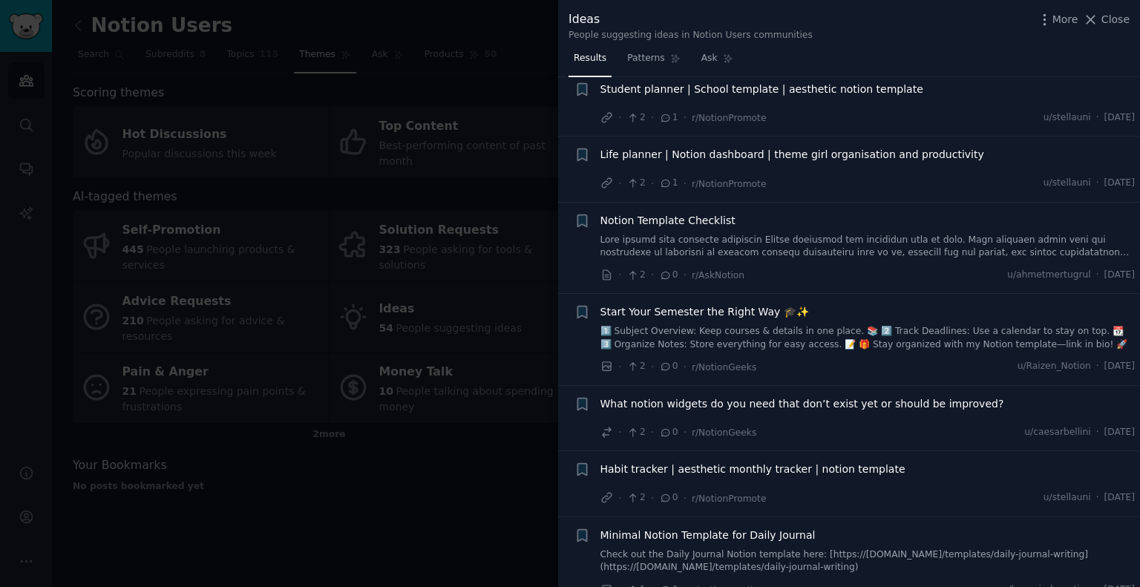
scroll to position [2152, 0]
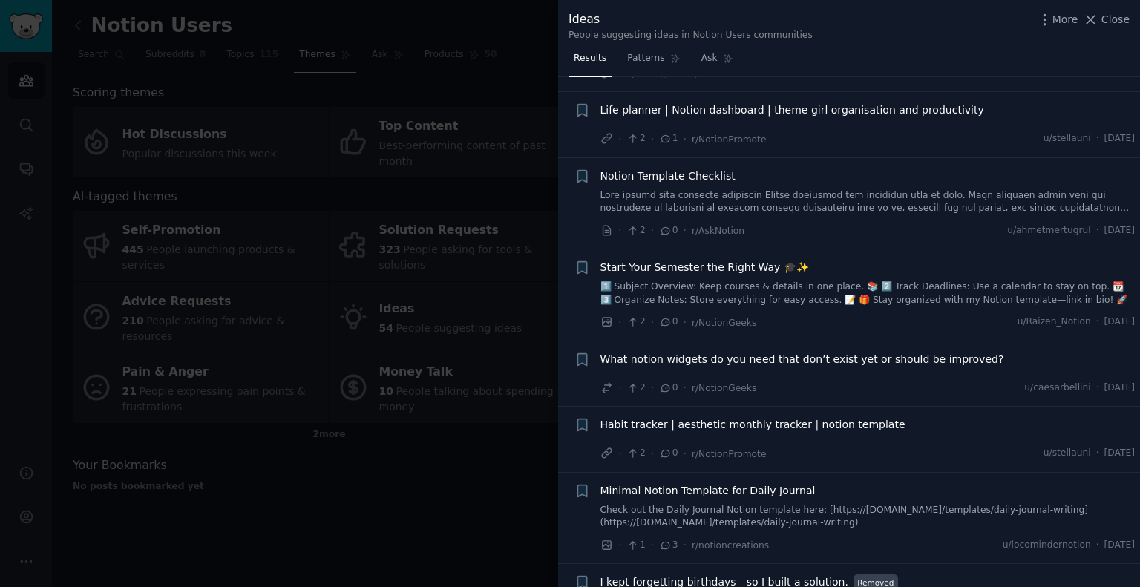
click at [792, 352] on span "What notion widgets do you need that don’t exist yet or should be improved?" at bounding box center [802, 360] width 404 height 16
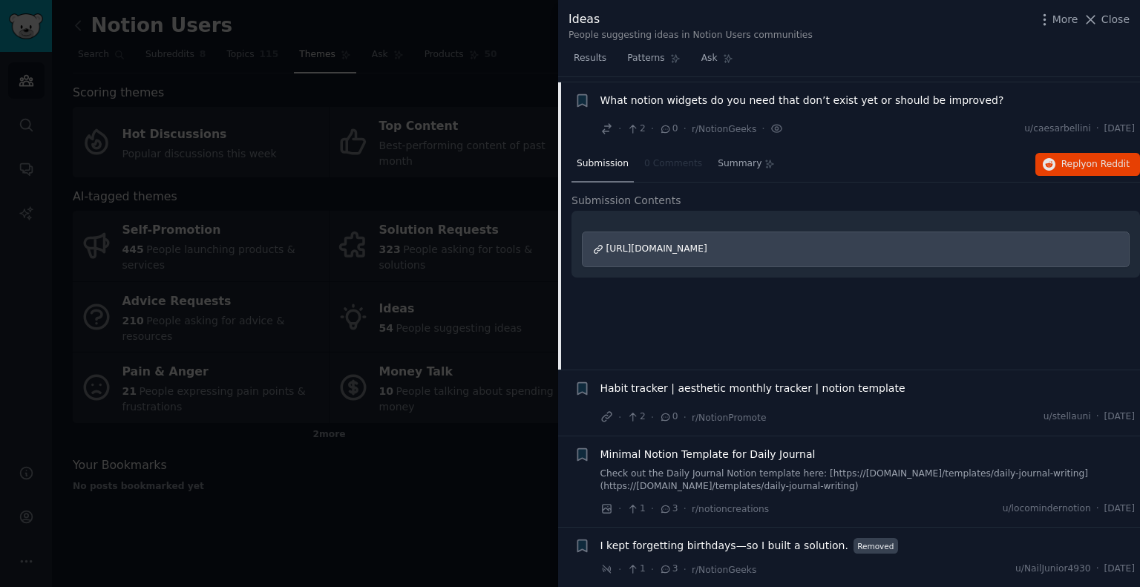
scroll to position [2411, 0]
click at [707, 243] on span "https://www.reddit.com/r/Notion/comments/1lp1c9x/what_notion_widgets_do_you_nee…" at bounding box center [656, 248] width 101 height 10
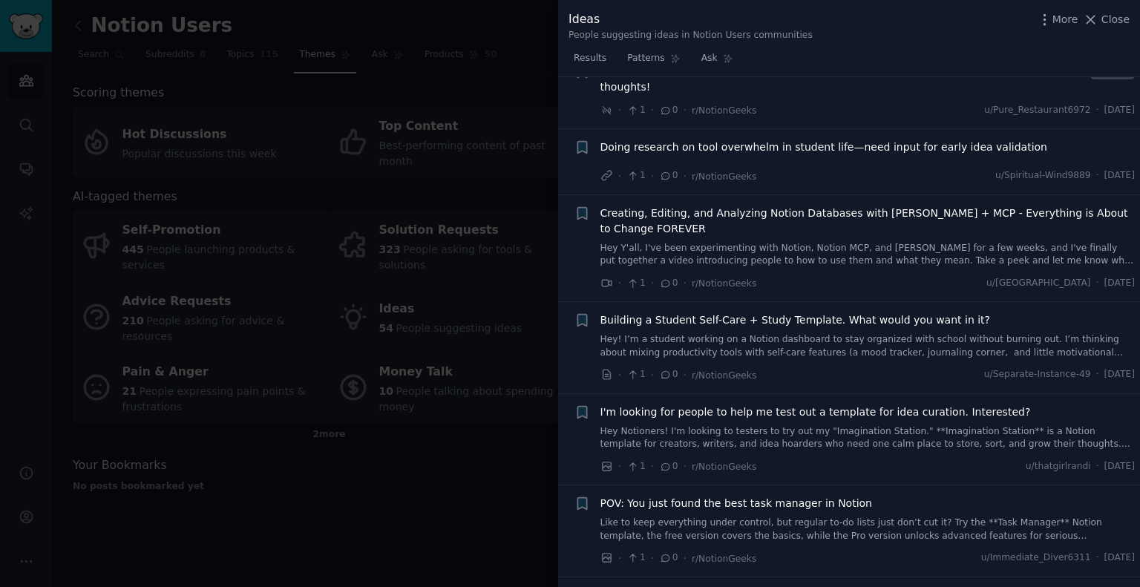
scroll to position [3598, 0]
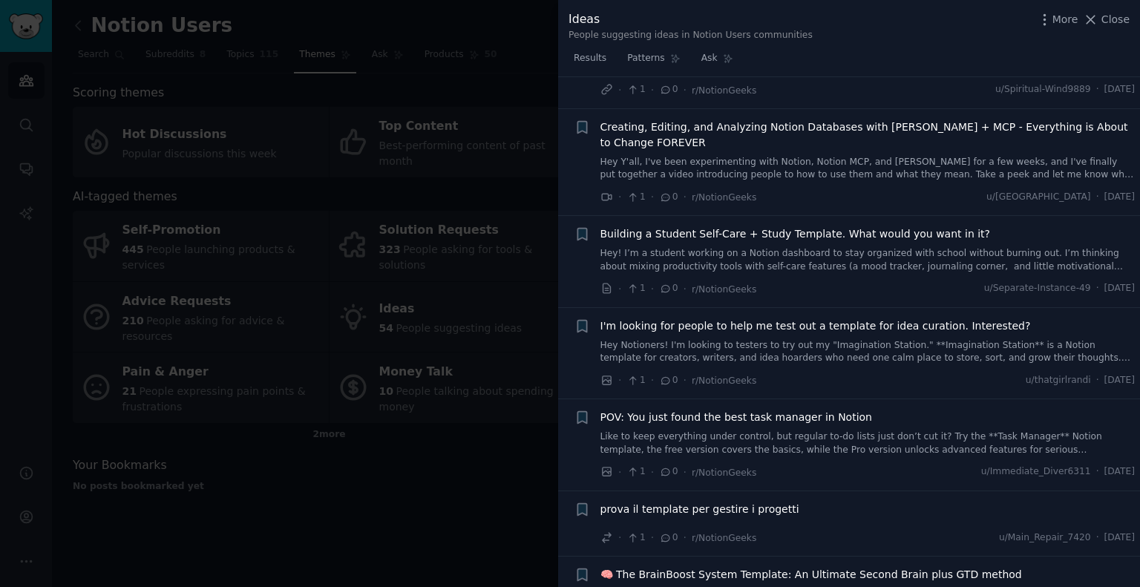
click at [303, 468] on div at bounding box center [570, 293] width 1140 height 587
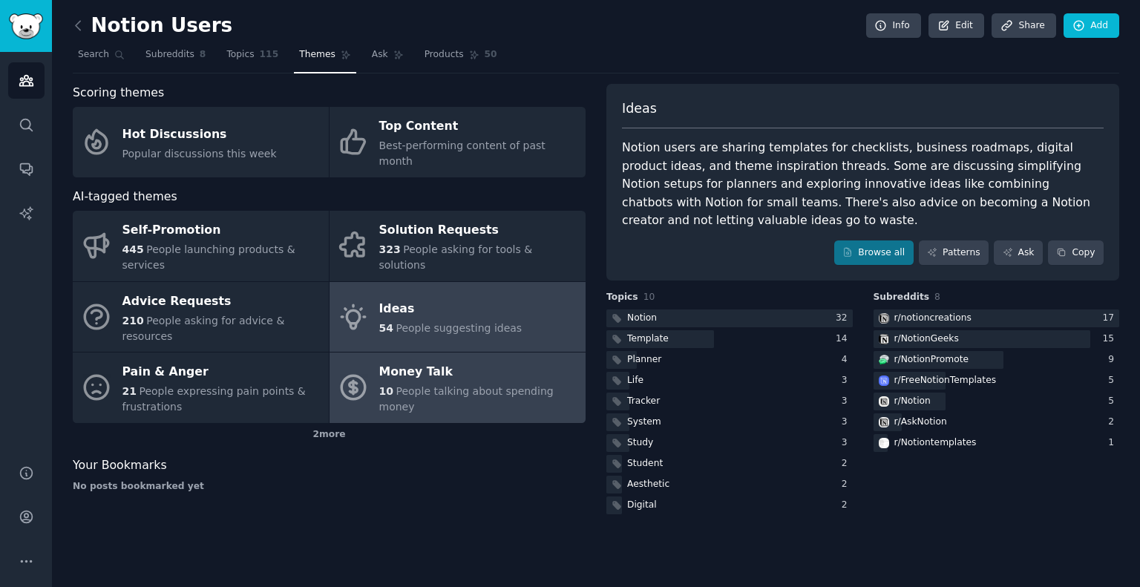
click at [413, 361] on div "Money Talk" at bounding box center [478, 373] width 199 height 24
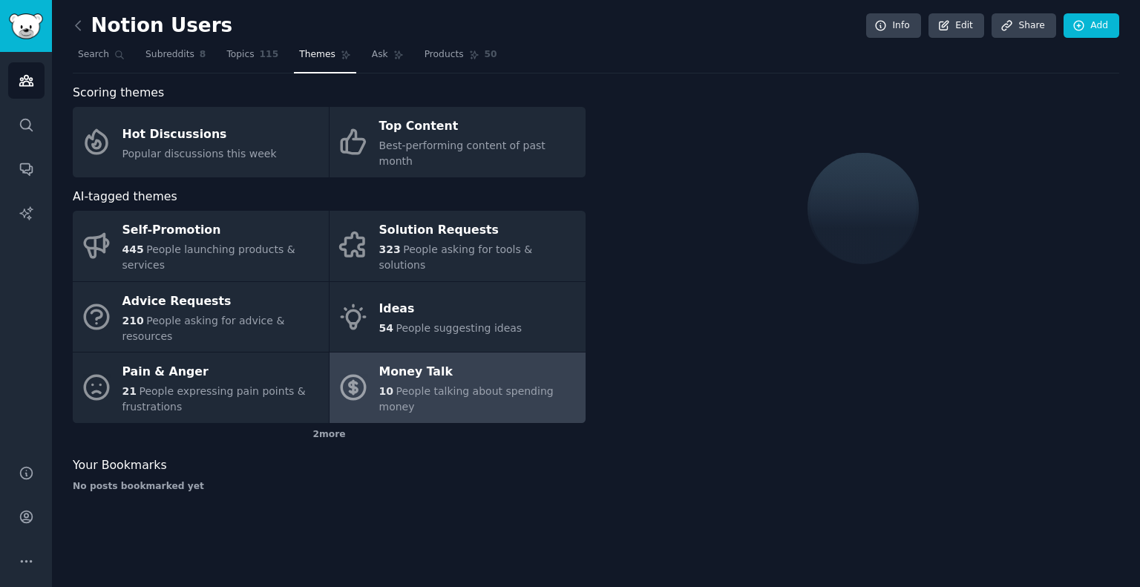
drag, startPoint x: 413, startPoint y: 333, endPoint x: 334, endPoint y: 430, distance: 124.5
click at [334, 456] on div "Your Bookmarks No posts bookmarked yet" at bounding box center [329, 474] width 513 height 36
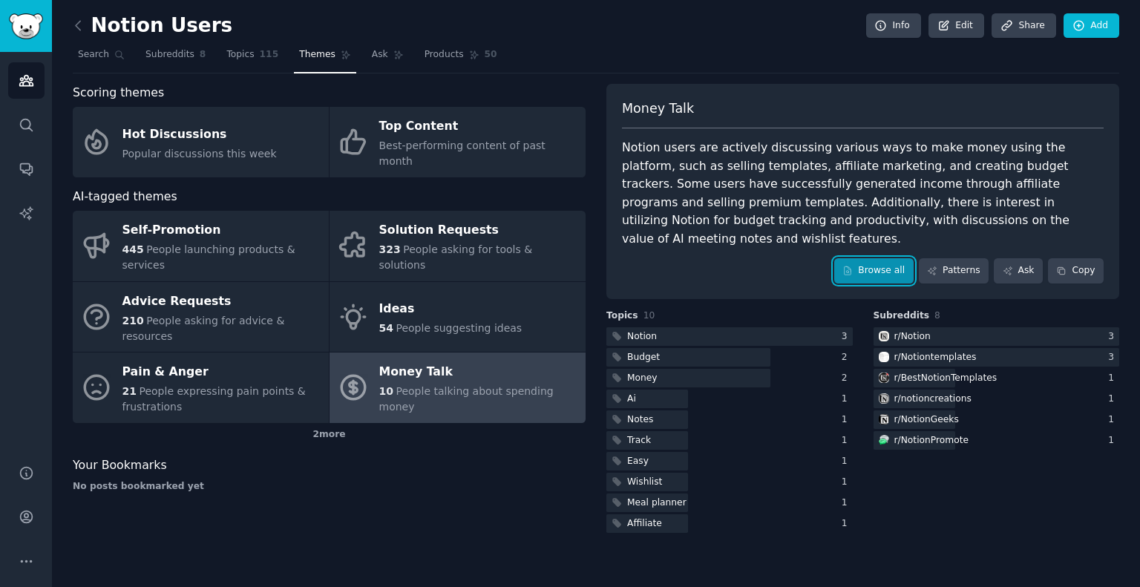
click at [897, 258] on link "Browse all" at bounding box center [873, 270] width 79 height 25
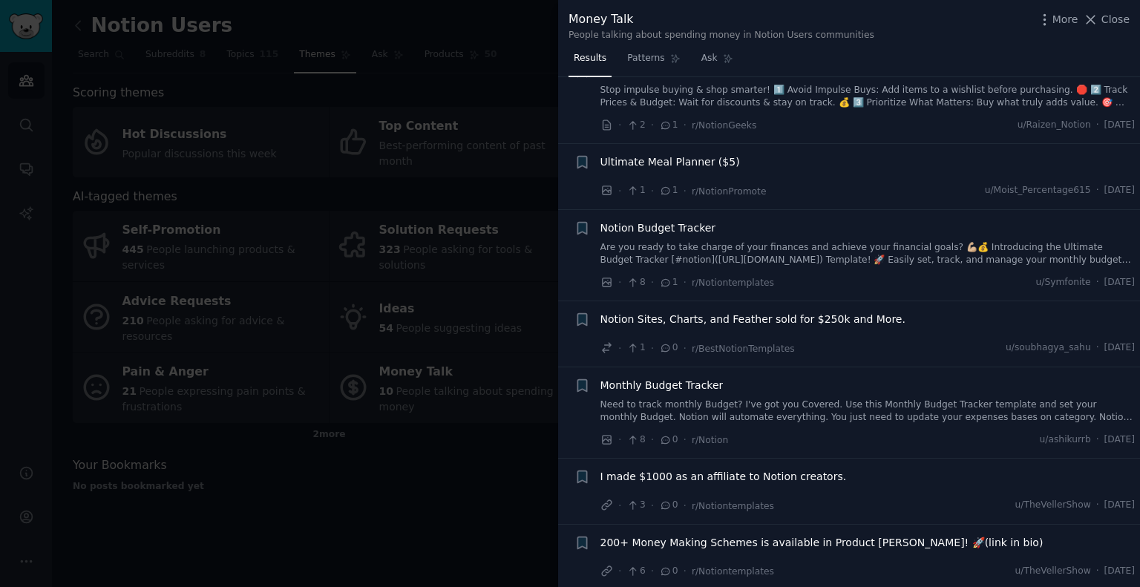
scroll to position [298, 0]
click at [461, 468] on div at bounding box center [570, 293] width 1140 height 587
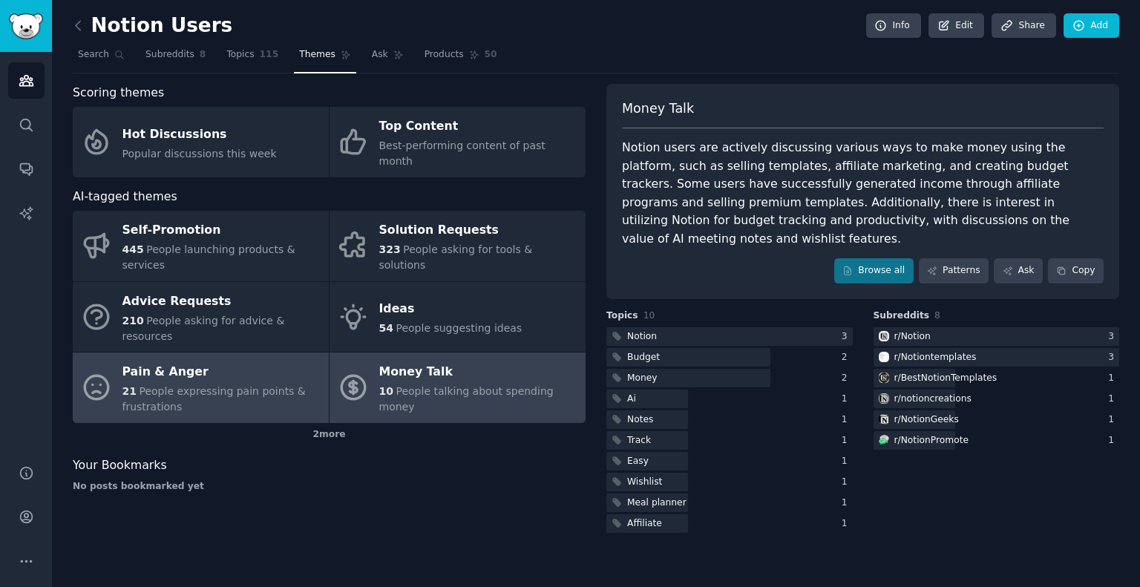
click at [229, 361] on div "Pain & Anger" at bounding box center [221, 373] width 199 height 24
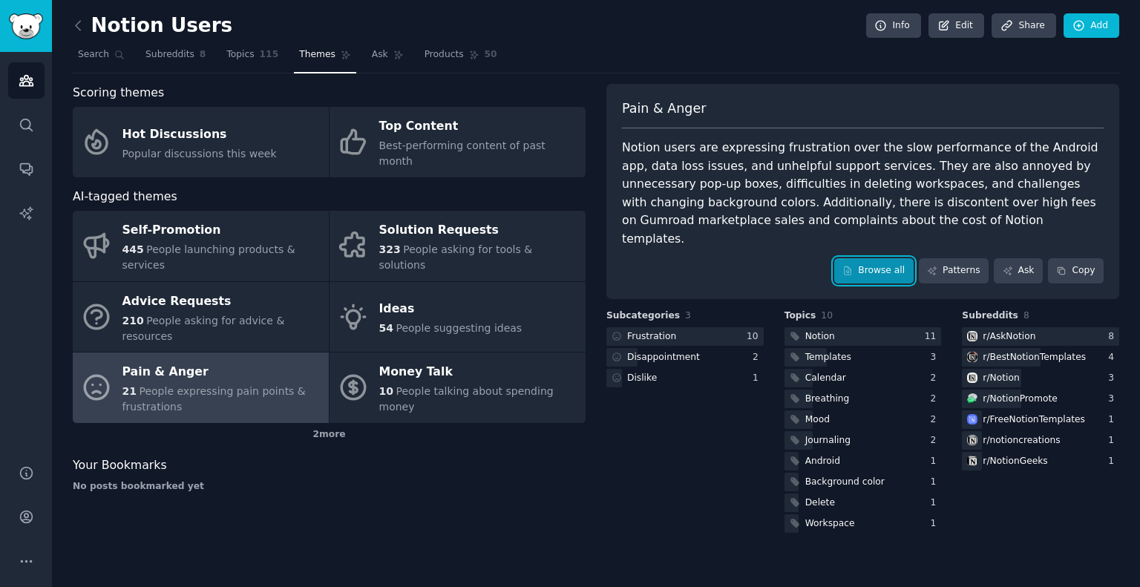
click at [874, 258] on link "Browse all" at bounding box center [873, 270] width 79 height 25
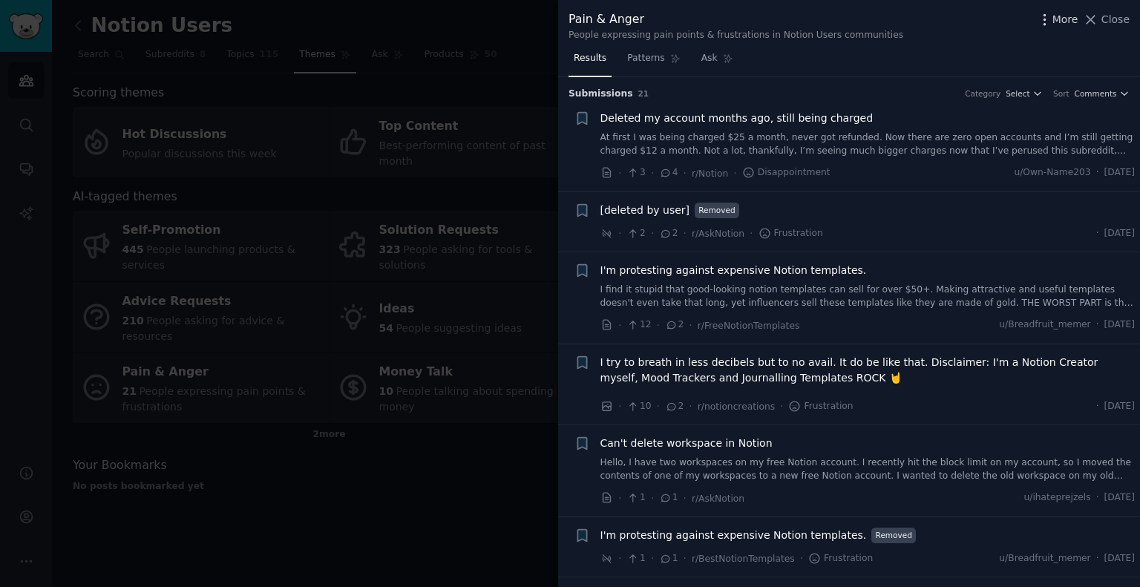
click at [1076, 19] on span "More" at bounding box center [1065, 20] width 26 height 16
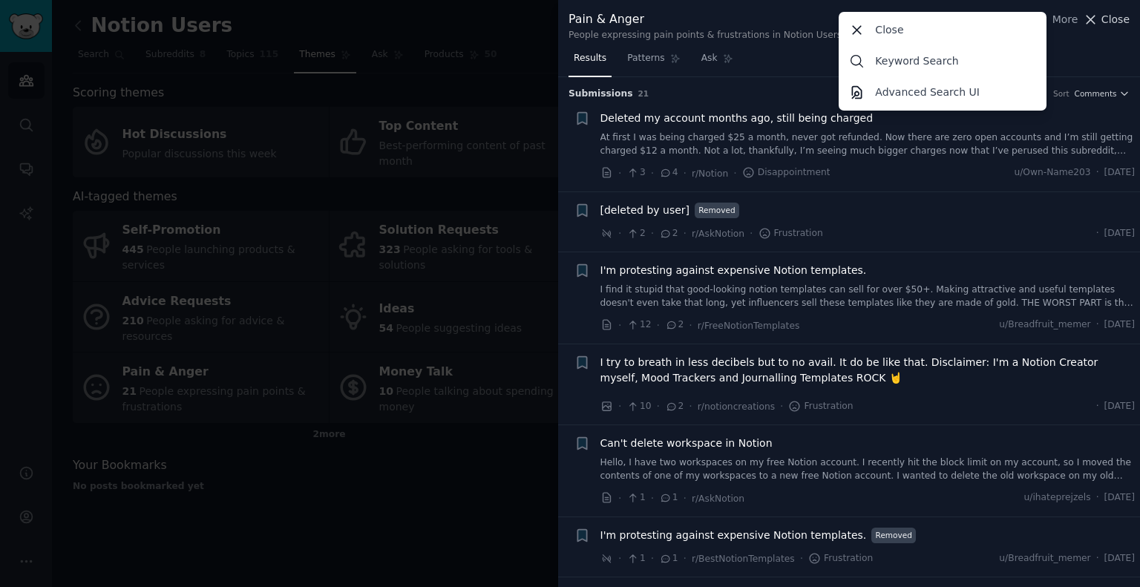
click at [1089, 16] on icon at bounding box center [1091, 20] width 8 height 8
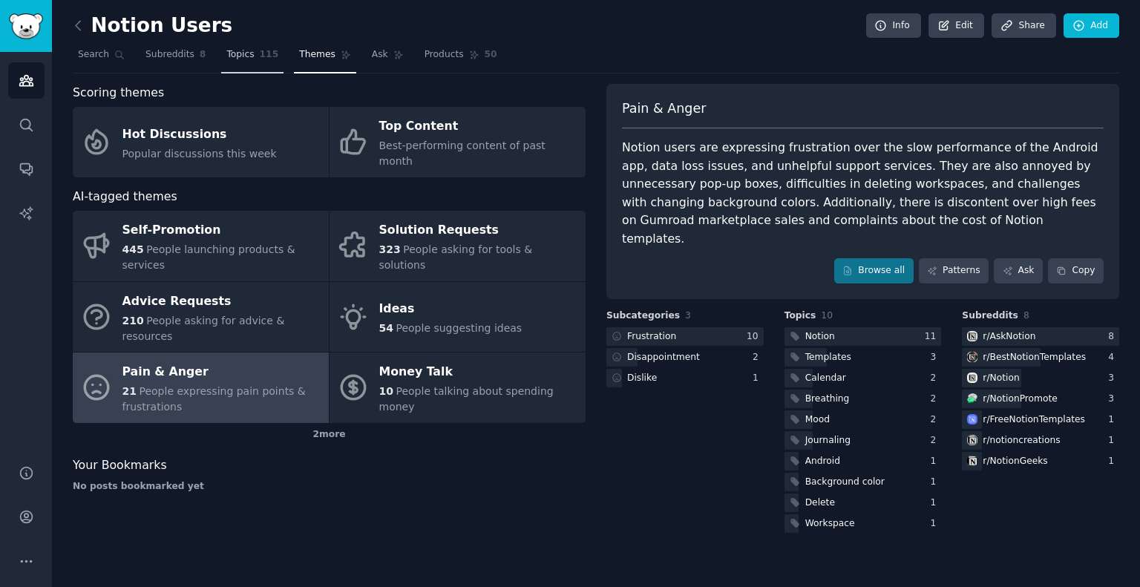
click at [226, 54] on span "Topics" at bounding box center [239, 54] width 27 height 13
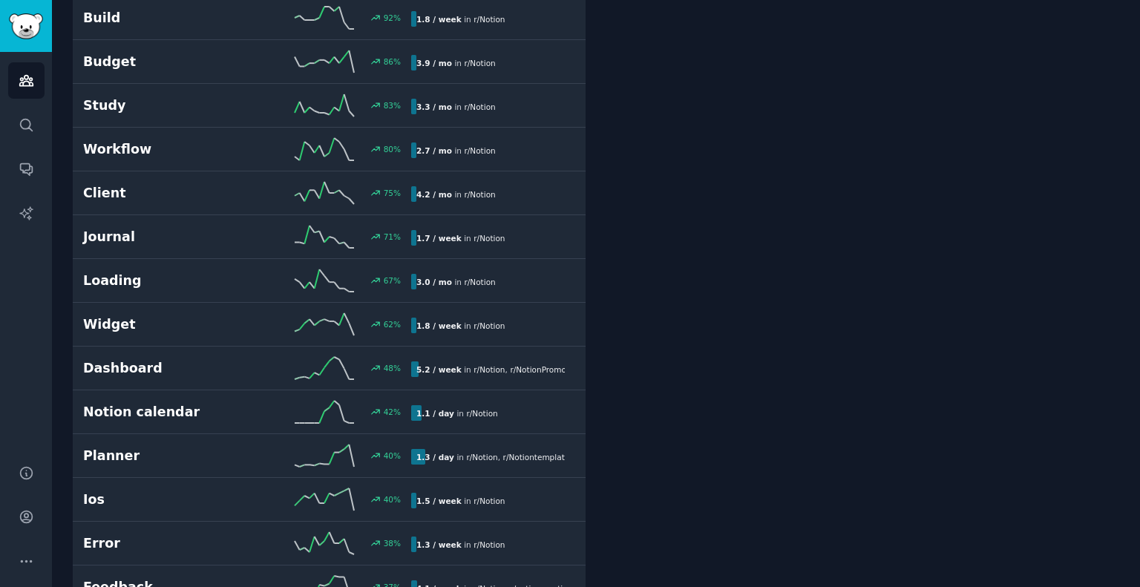
scroll to position [816, 0]
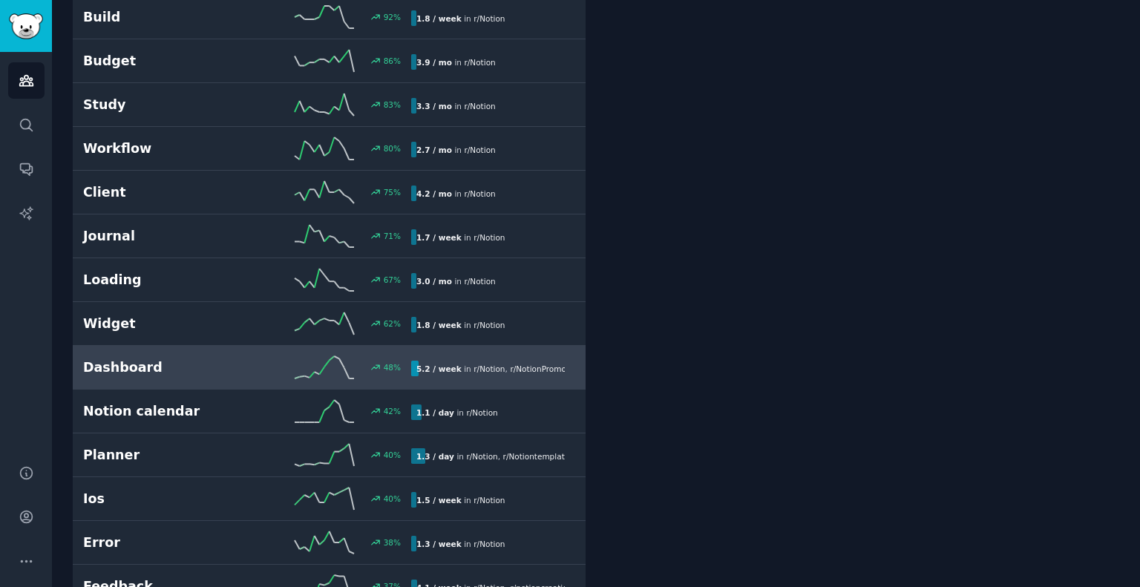
click at [237, 363] on h2 "Dashboard" at bounding box center [165, 367] width 164 height 19
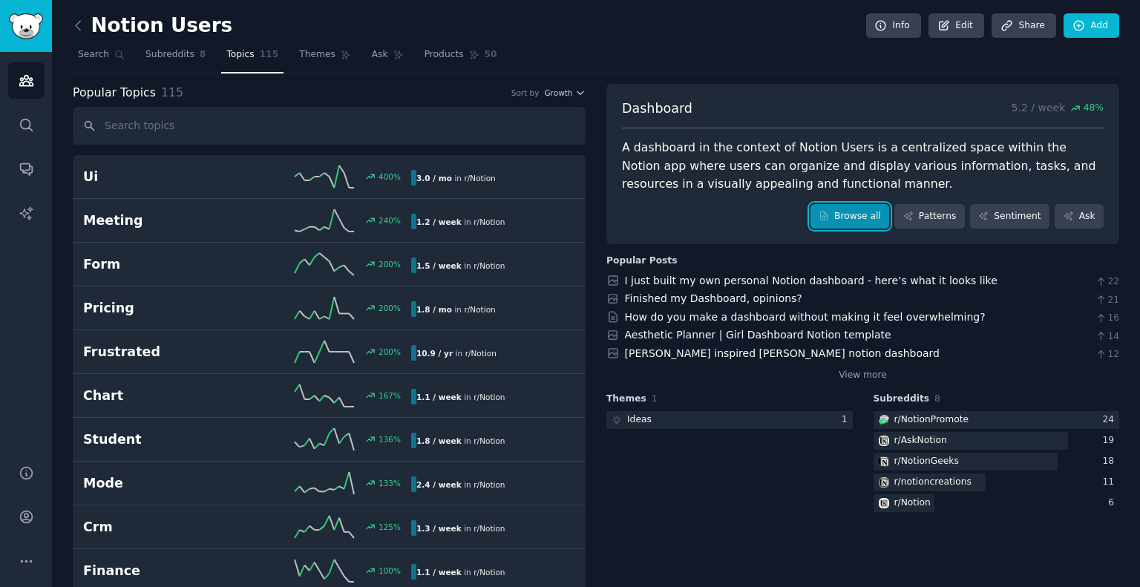
click at [861, 216] on link "Browse all" at bounding box center [849, 216] width 79 height 25
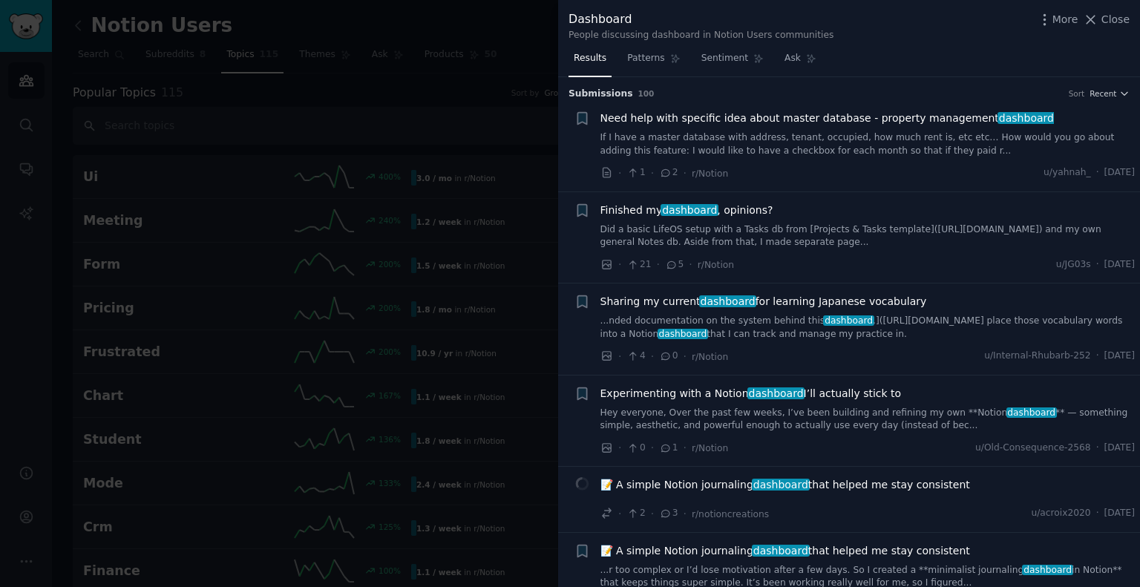
click at [315, 295] on div at bounding box center [570, 293] width 1140 height 587
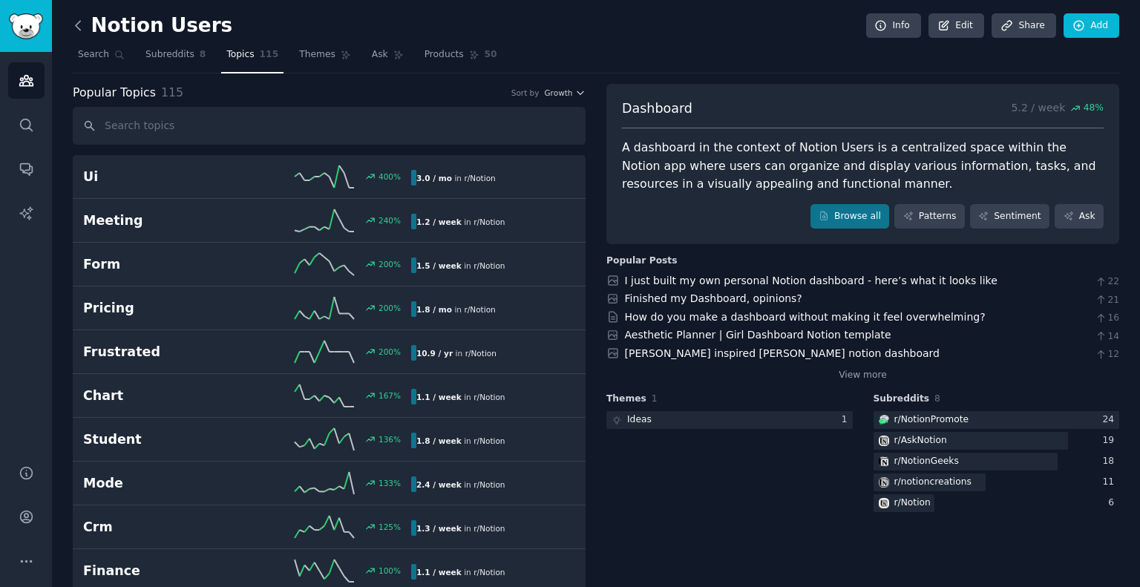
click at [78, 26] on icon at bounding box center [78, 26] width 16 height 16
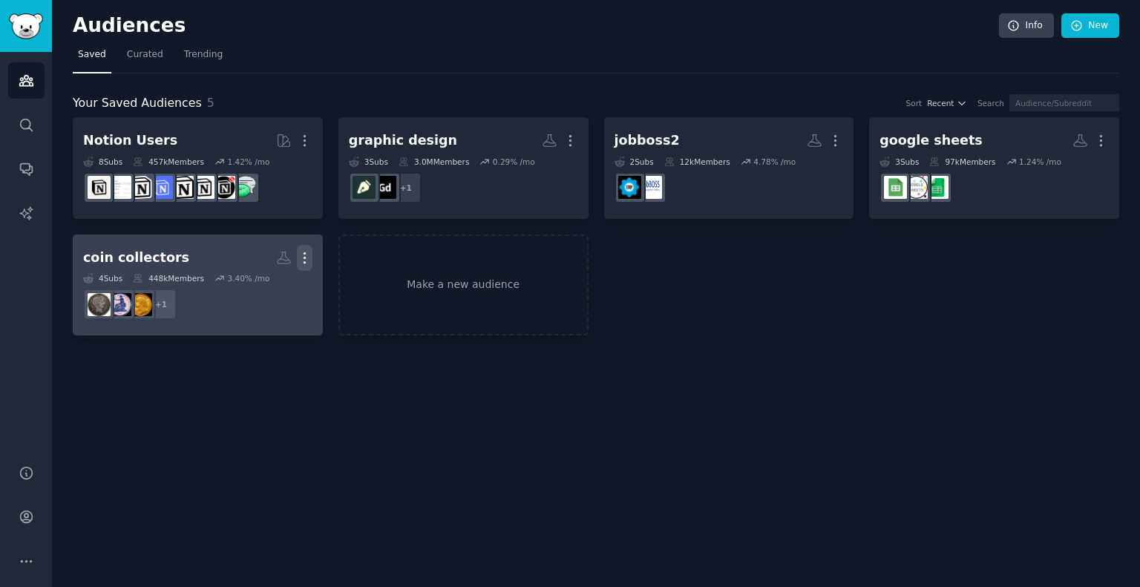
click at [303, 252] on icon "button" at bounding box center [305, 258] width 16 height 16
click at [267, 281] on p "Delete" at bounding box center [264, 289] width 34 height 16
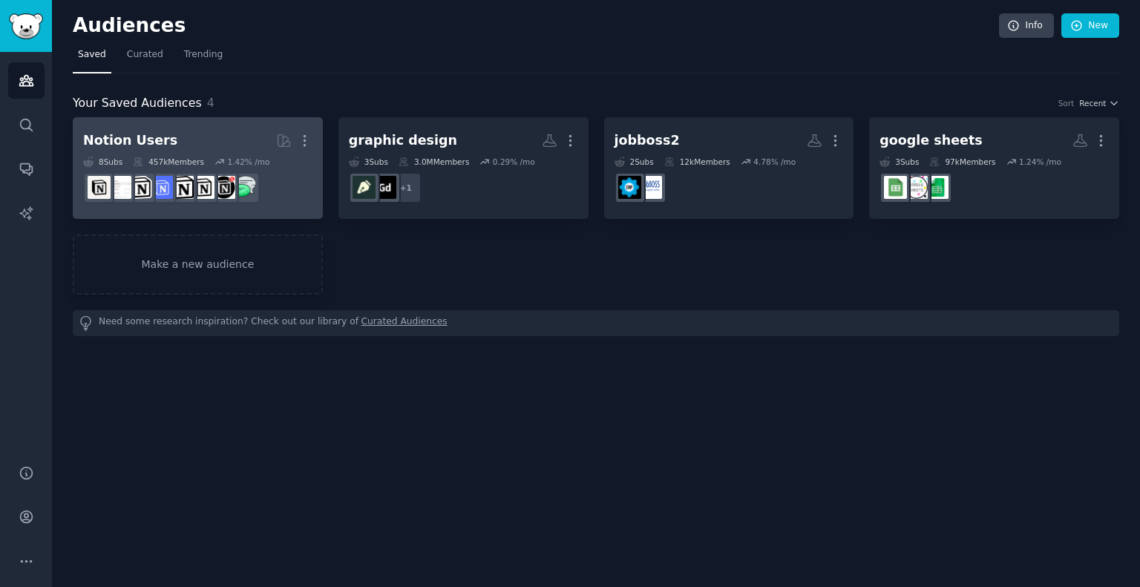
click at [209, 138] on h2 "Notion Users Curated by GummySearch More" at bounding box center [197, 141] width 229 height 26
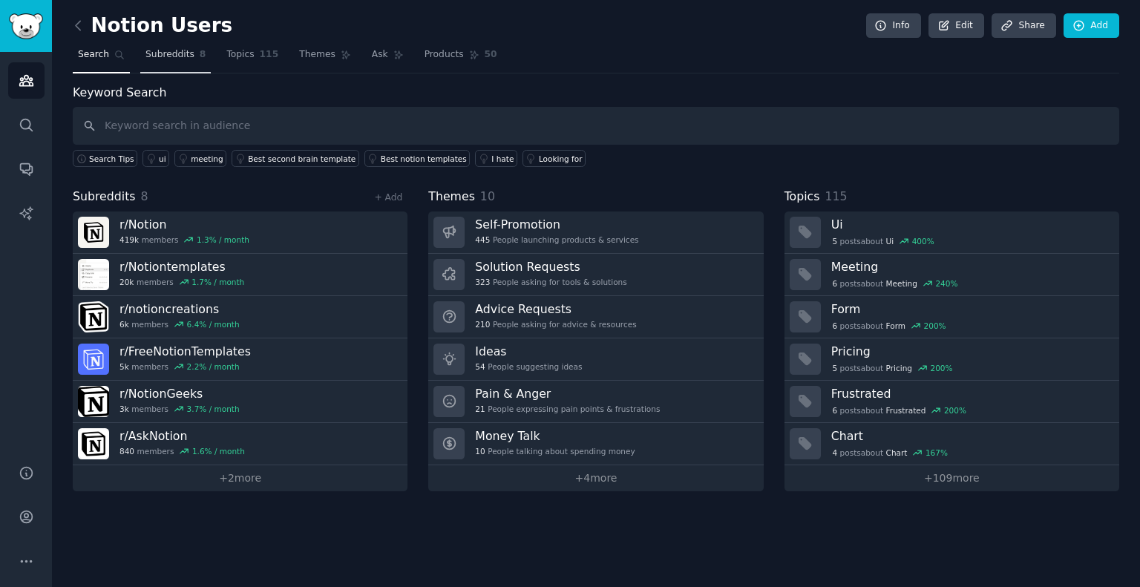
click at [163, 55] on span "Subreddits" at bounding box center [169, 54] width 49 height 13
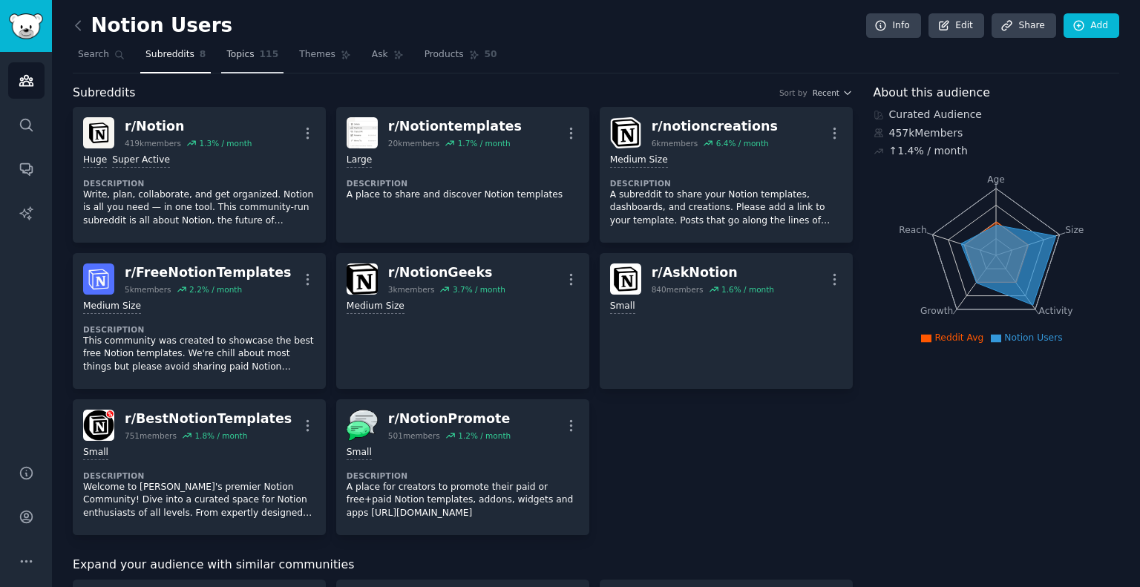
click at [256, 61] on link "Topics 115" at bounding box center [252, 58] width 62 height 30
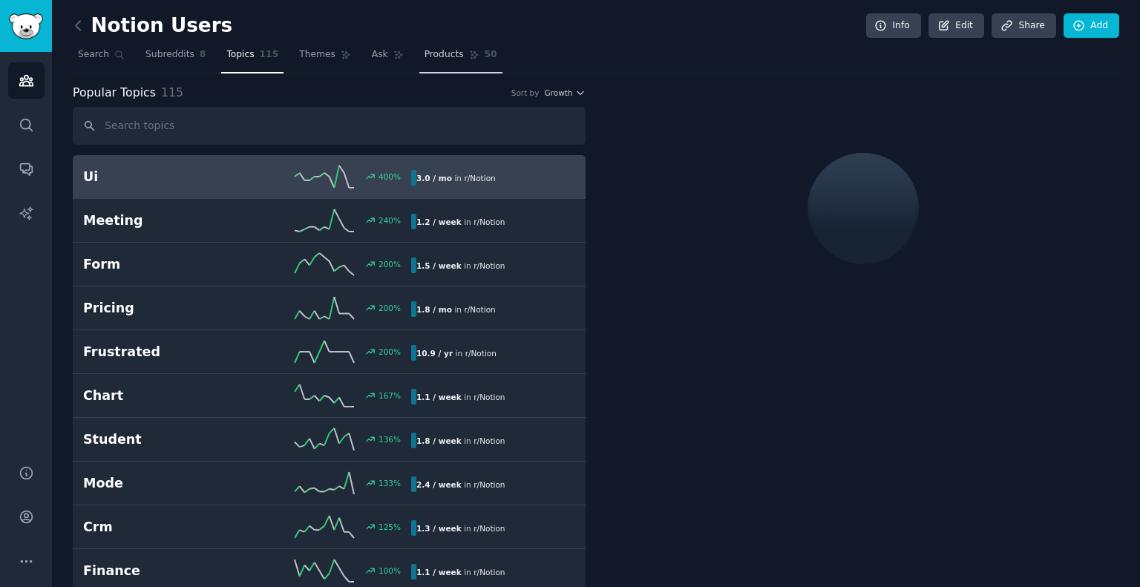
click at [424, 54] on span "Products" at bounding box center [443, 54] width 39 height 13
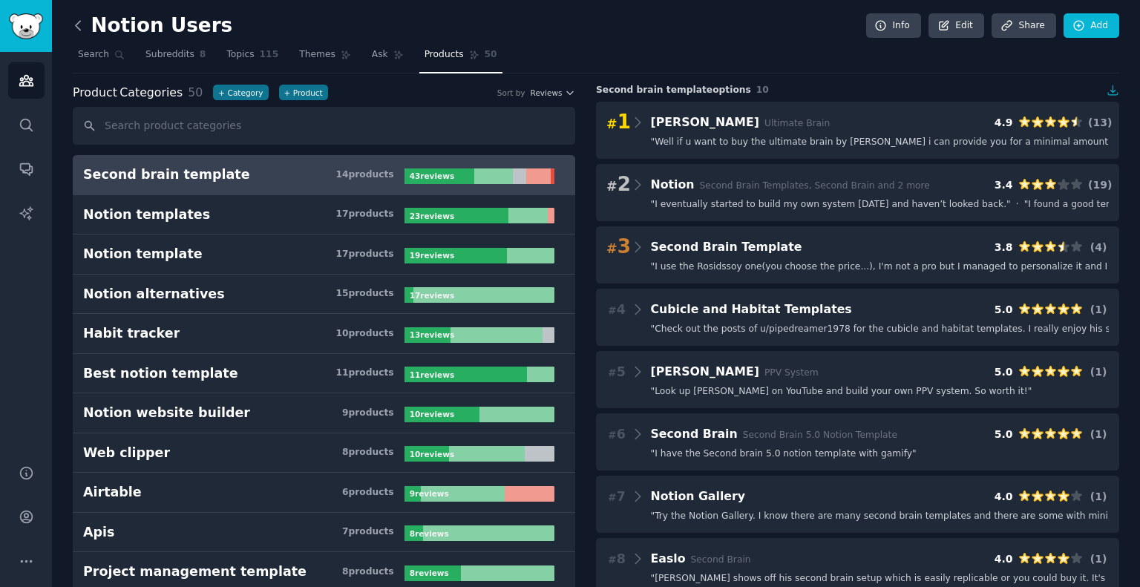
click at [74, 25] on icon at bounding box center [78, 26] width 16 height 16
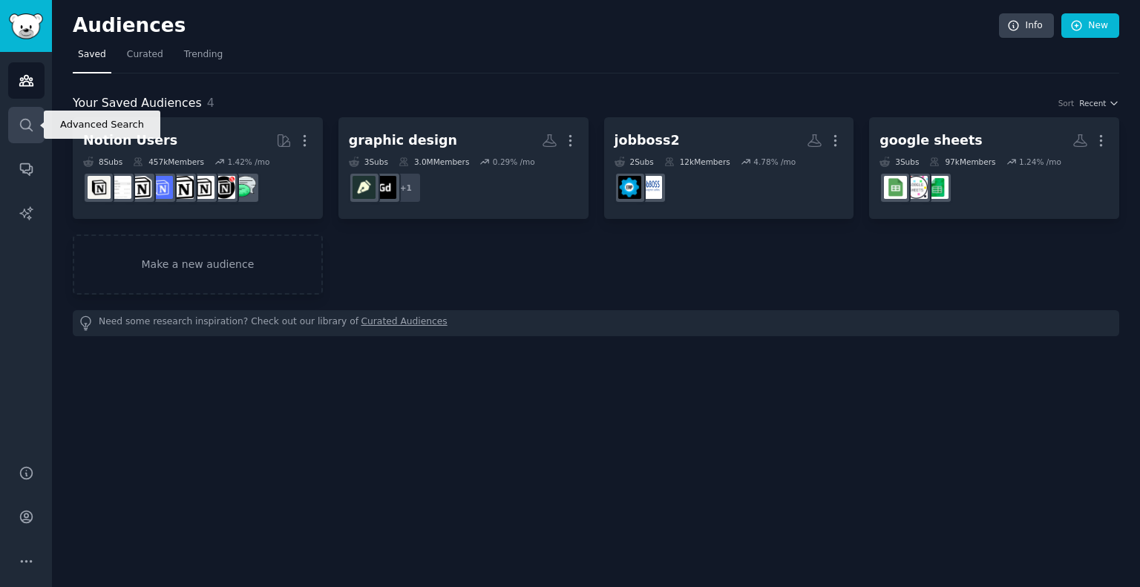
click at [22, 125] on icon "Sidebar" at bounding box center [27, 125] width 16 height 16
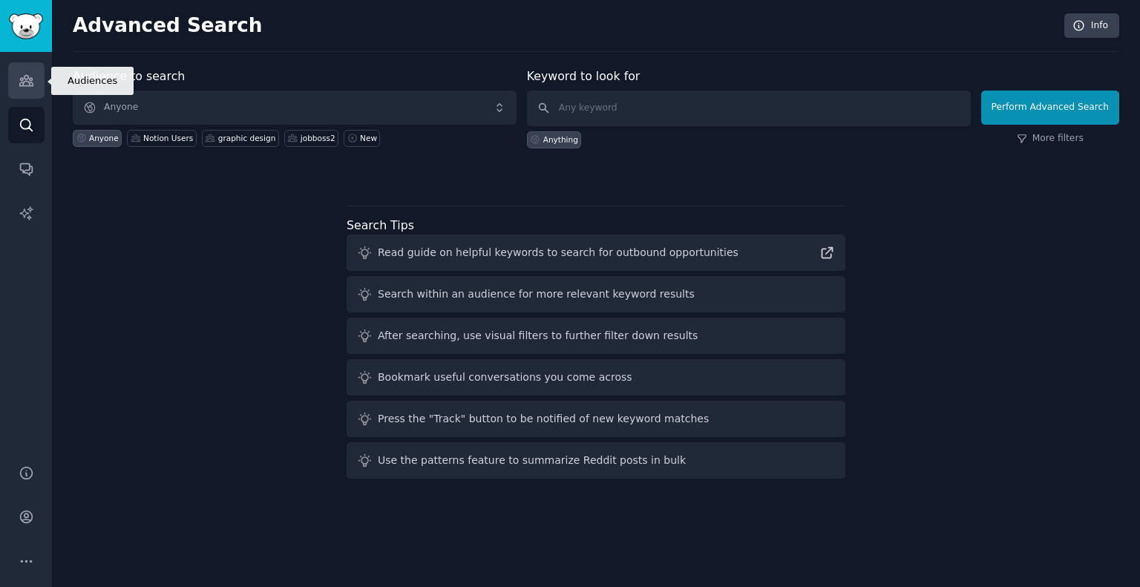
click at [23, 79] on icon "Sidebar" at bounding box center [25, 81] width 13 height 10
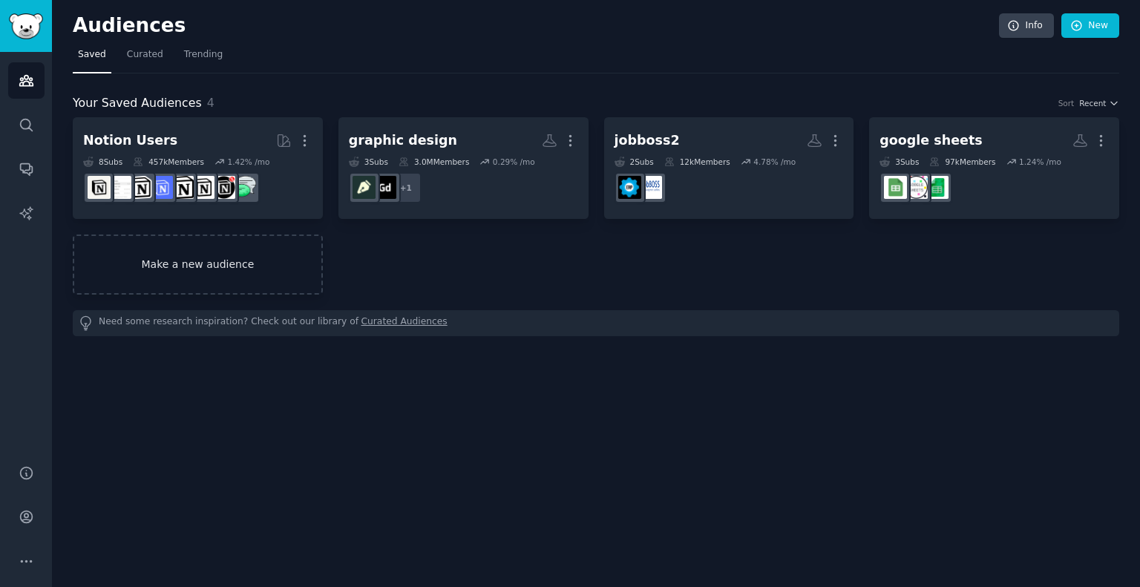
click at [199, 263] on link "Make a new audience" at bounding box center [198, 264] width 250 height 60
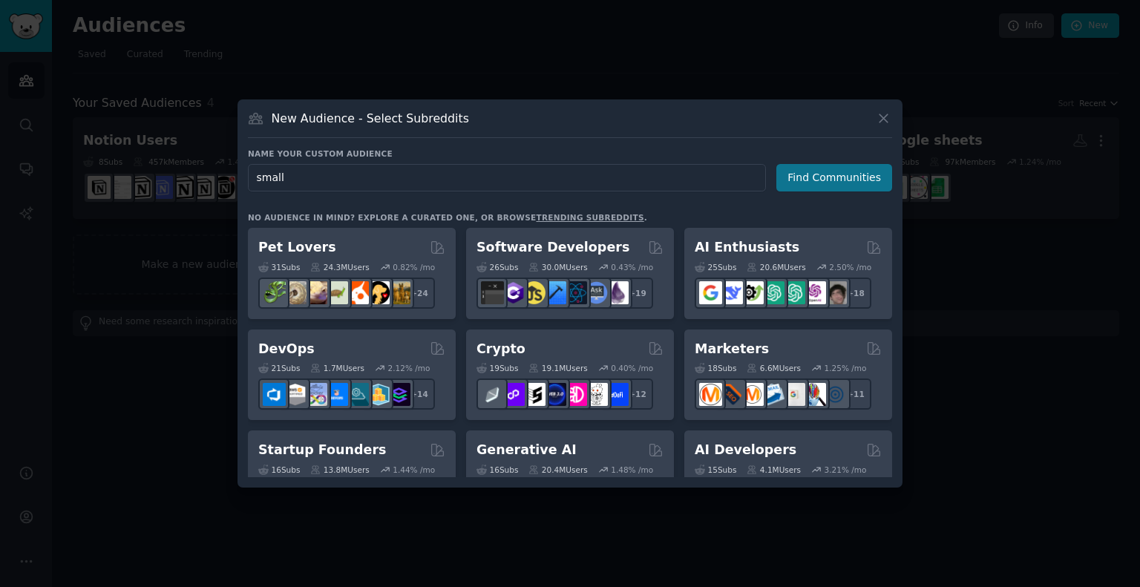
type input "small"
click at [812, 182] on button "Find Communities" at bounding box center [834, 177] width 116 height 27
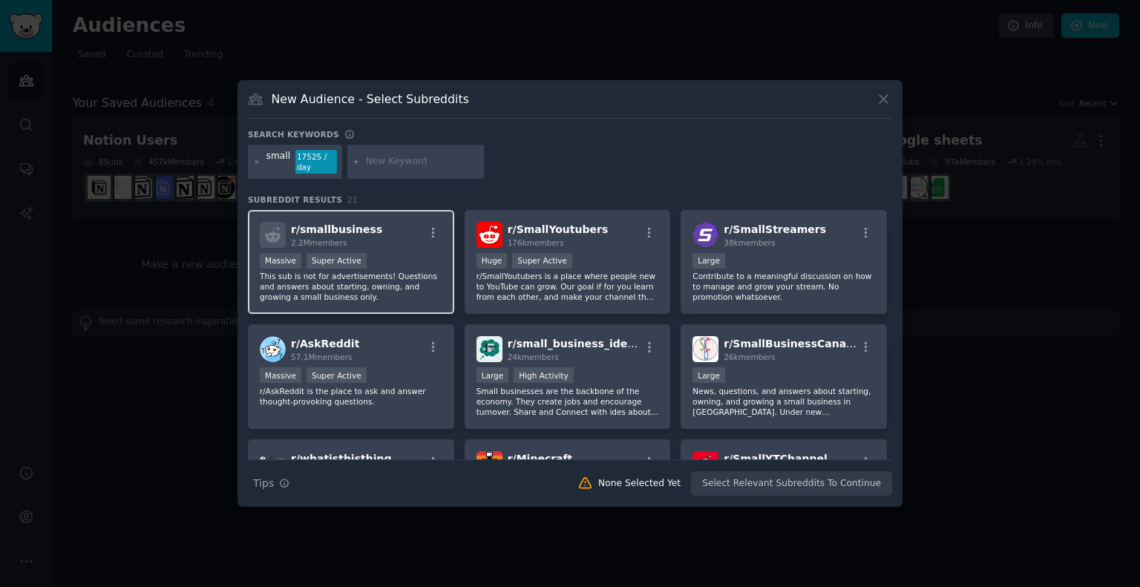
click at [388, 258] on div "Massive Super Active" at bounding box center [351, 262] width 183 height 19
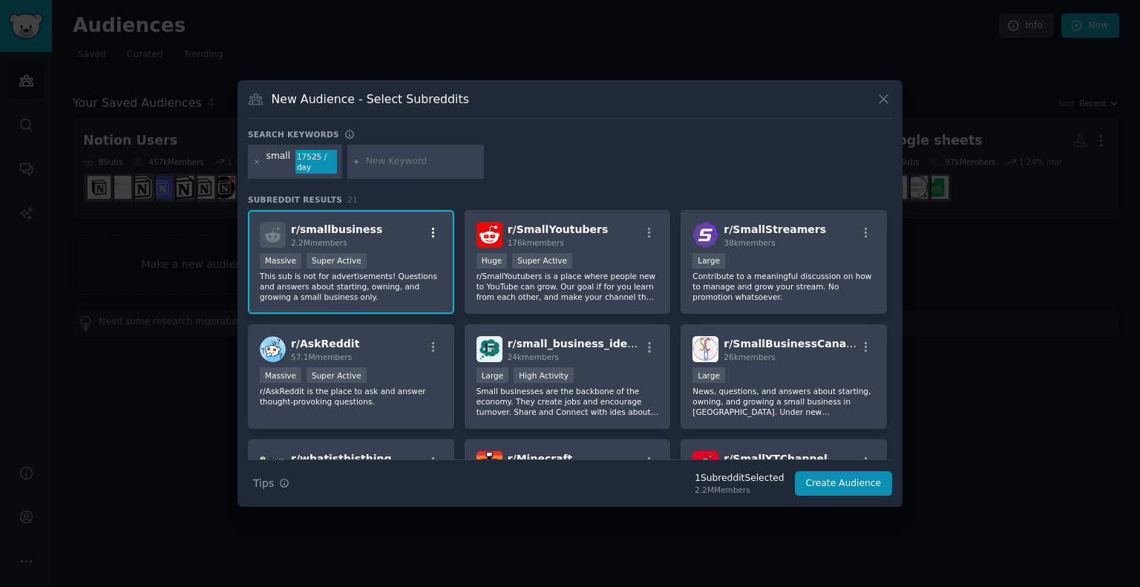
click at [429, 229] on icon "button" at bounding box center [433, 232] width 13 height 13
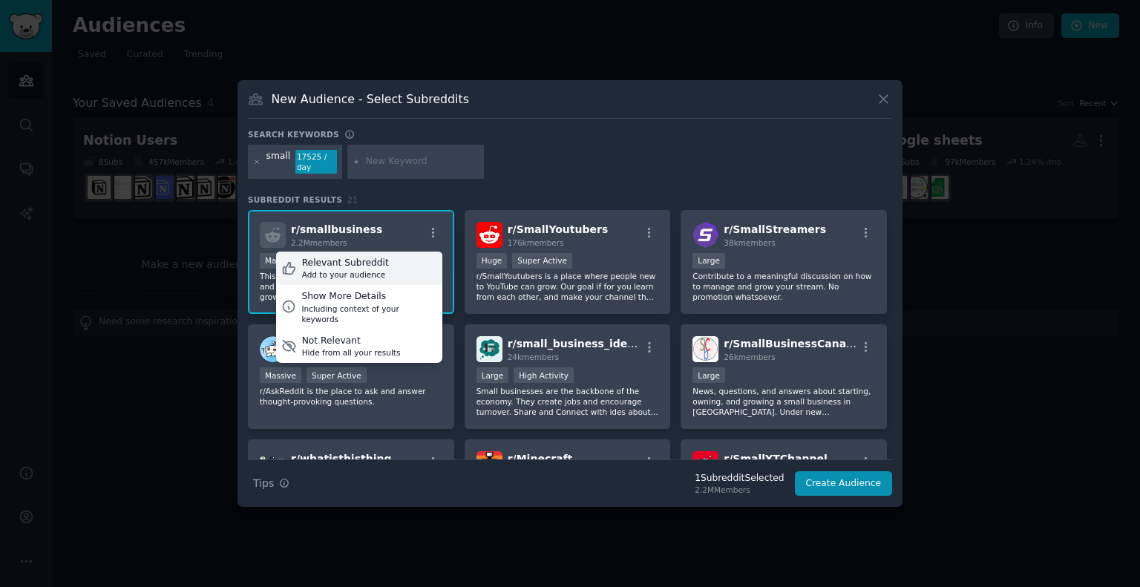
click at [349, 260] on div "Relevant Subreddit" at bounding box center [345, 263] width 87 height 13
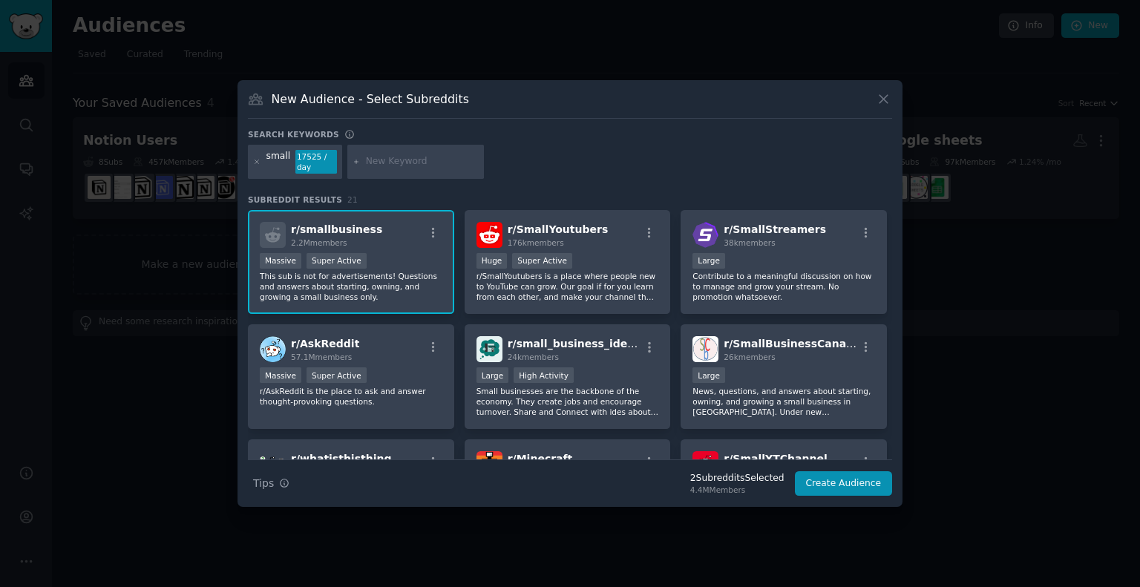
click at [389, 246] on div "r/ smallbusiness 2.2M members" at bounding box center [351, 235] width 183 height 26
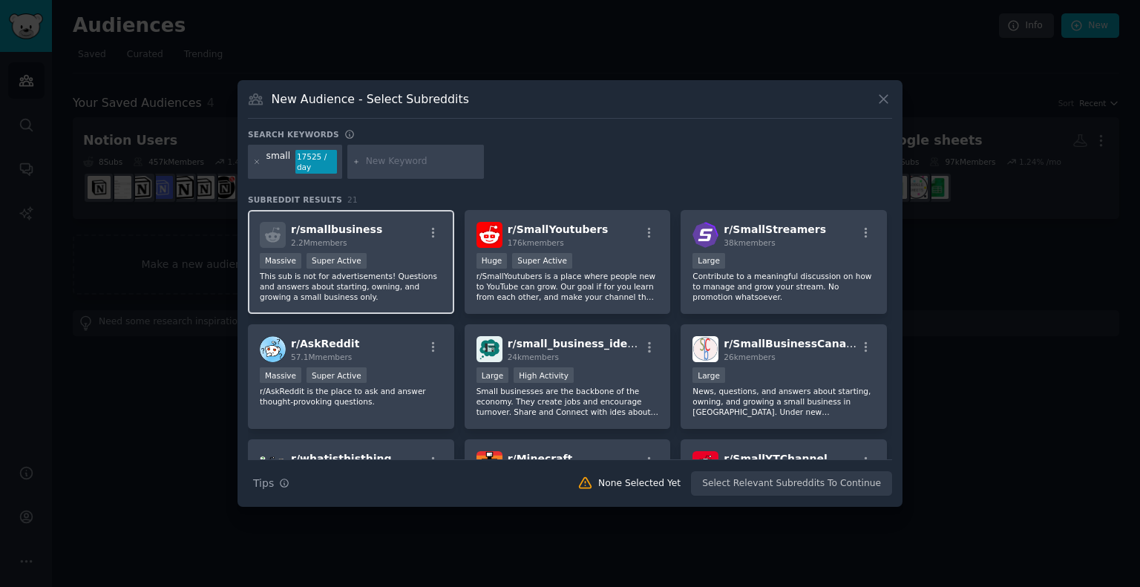
click at [373, 243] on div "r/ smallbusiness 2.2M members" at bounding box center [351, 235] width 183 height 26
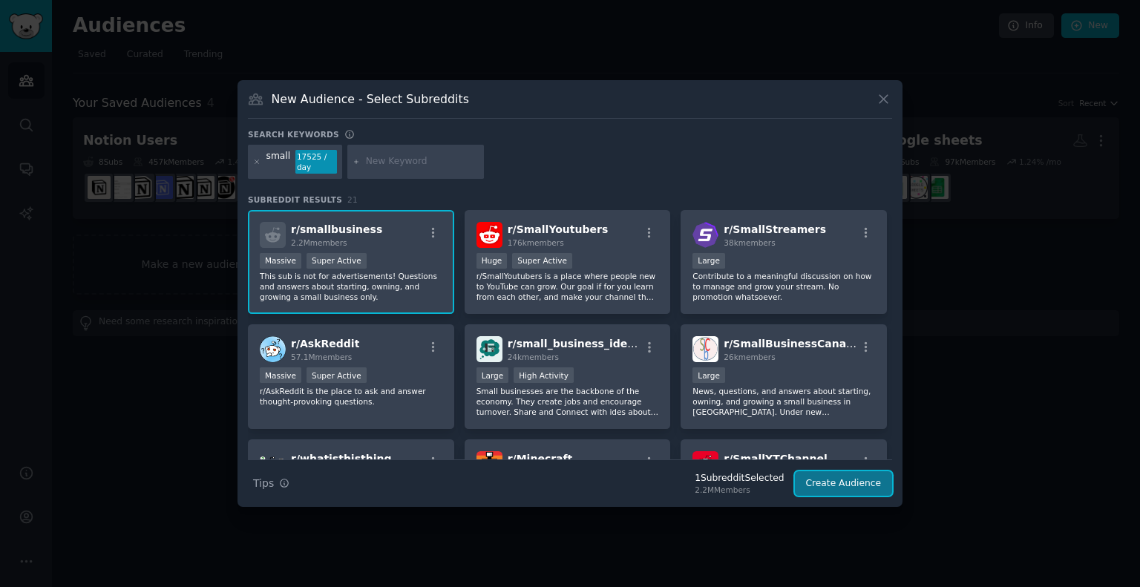
click at [834, 482] on button "Create Audience" at bounding box center [844, 483] width 98 height 25
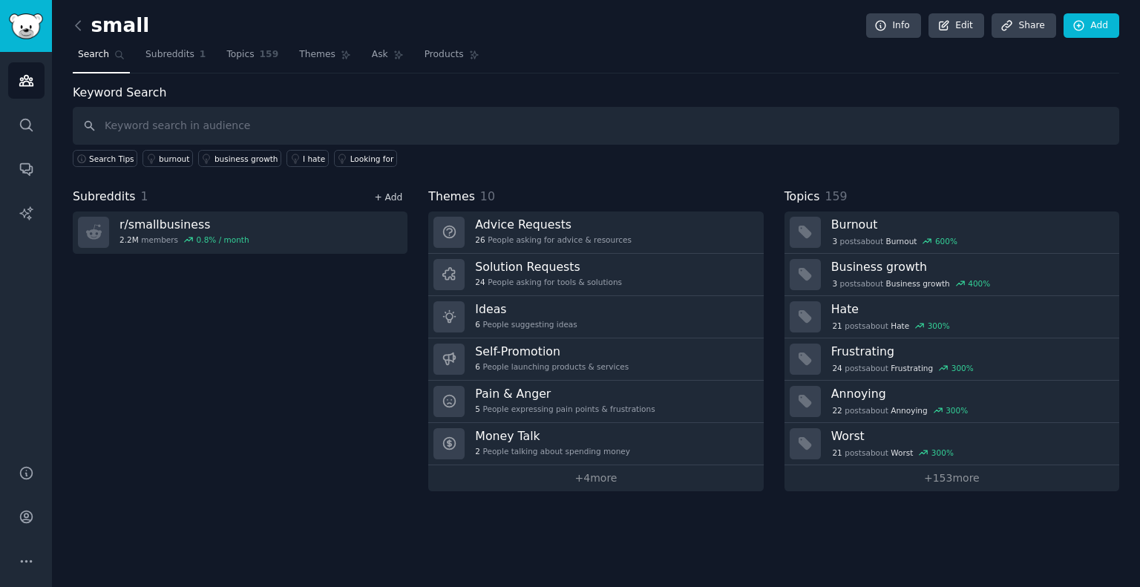
click at [390, 198] on link "+ Add" at bounding box center [388, 197] width 28 height 10
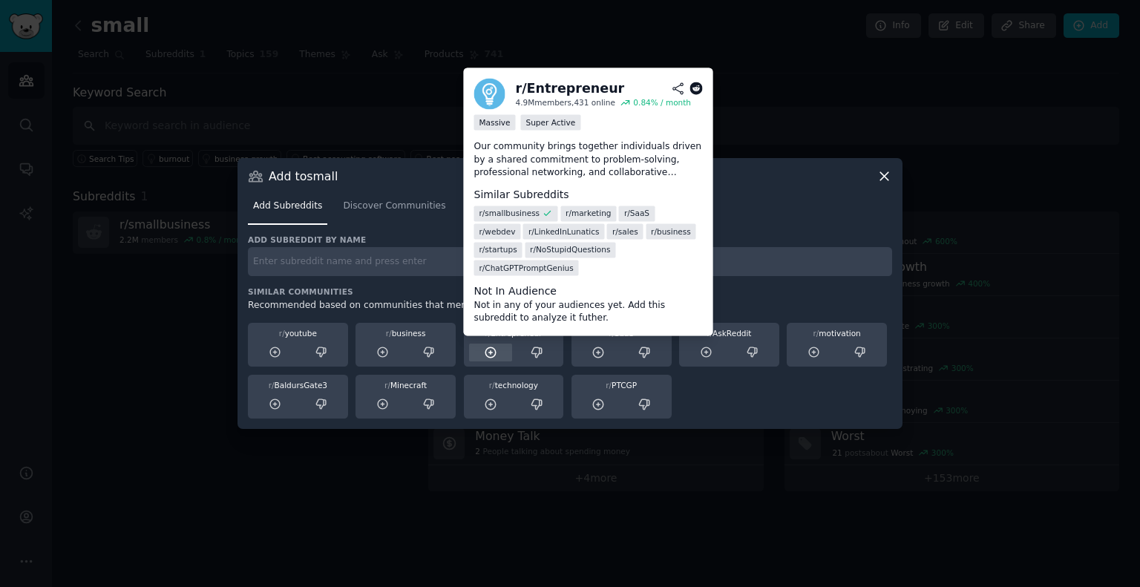
click at [490, 351] on icon at bounding box center [490, 352] width 13 height 13
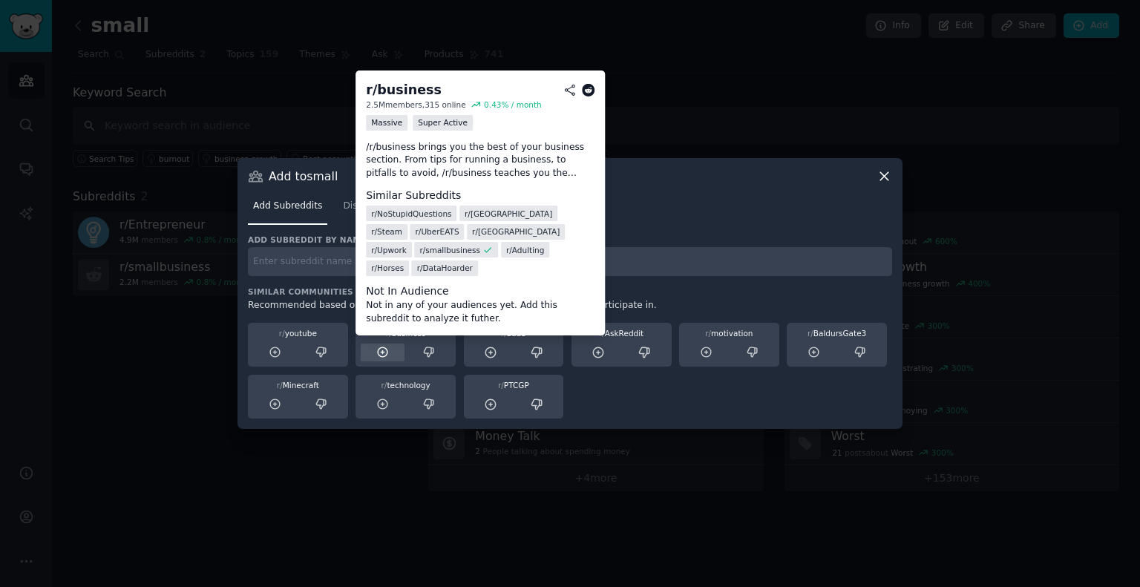
click at [379, 350] on icon at bounding box center [382, 352] width 13 height 13
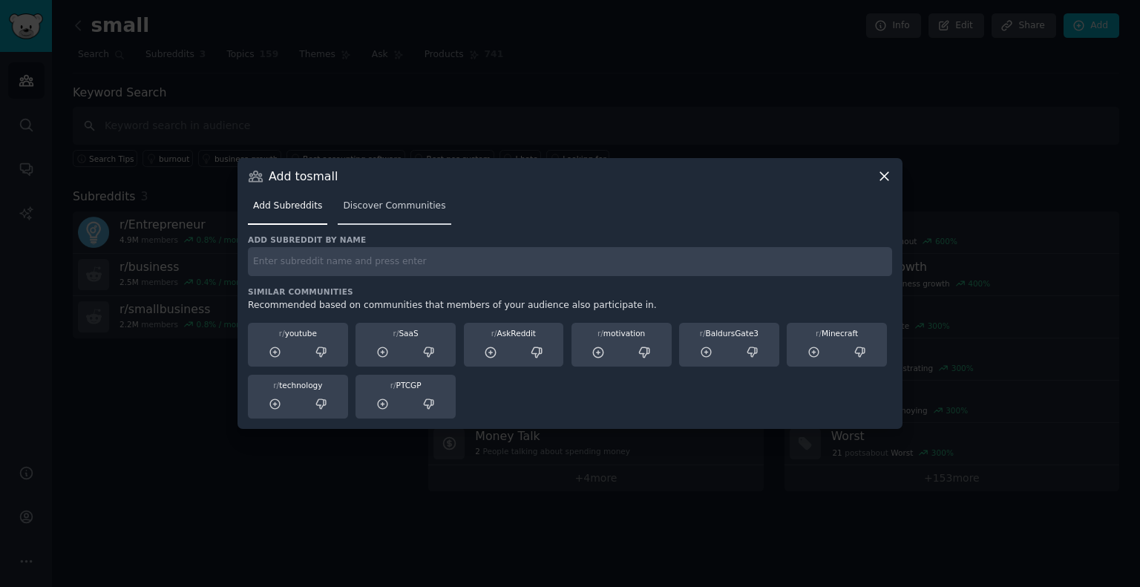
click at [384, 204] on span "Discover Communities" at bounding box center [394, 206] width 102 height 13
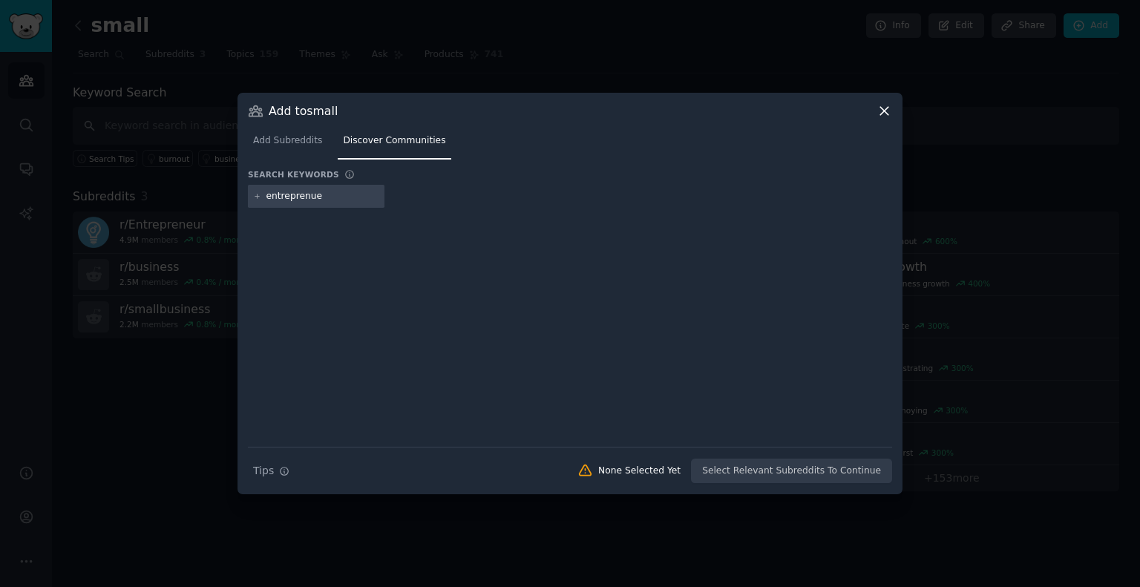
type input "entreprenuer"
click at [316, 197] on div "entreprenuer" at bounding box center [296, 196] width 60 height 13
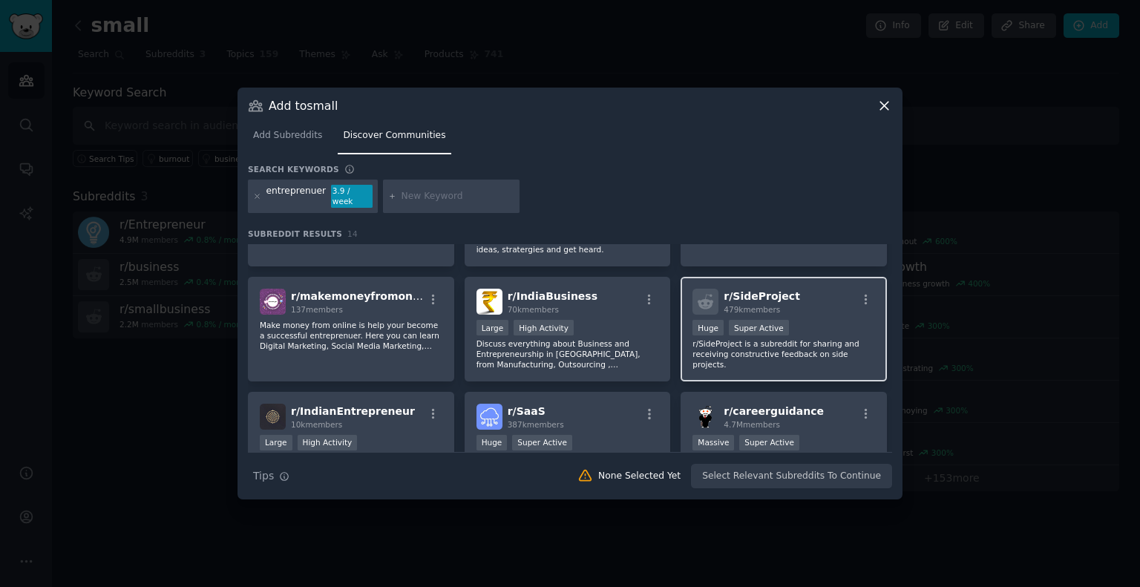
scroll to position [223, 0]
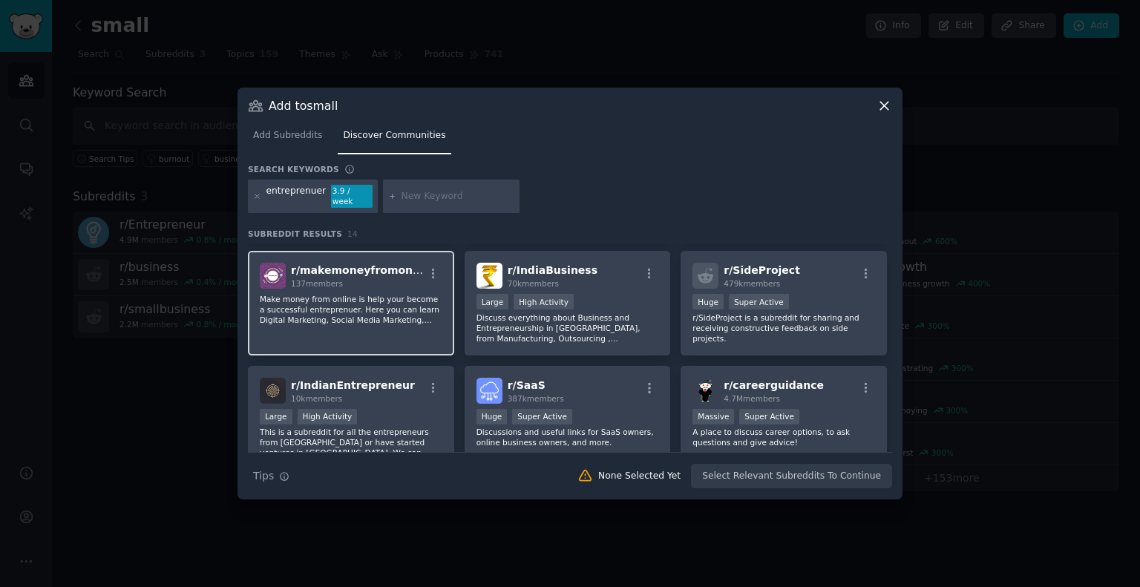
click at [367, 326] on div "r/ makemoneyfromonline 137 members Make money from online is help your become a…" at bounding box center [351, 303] width 206 height 105
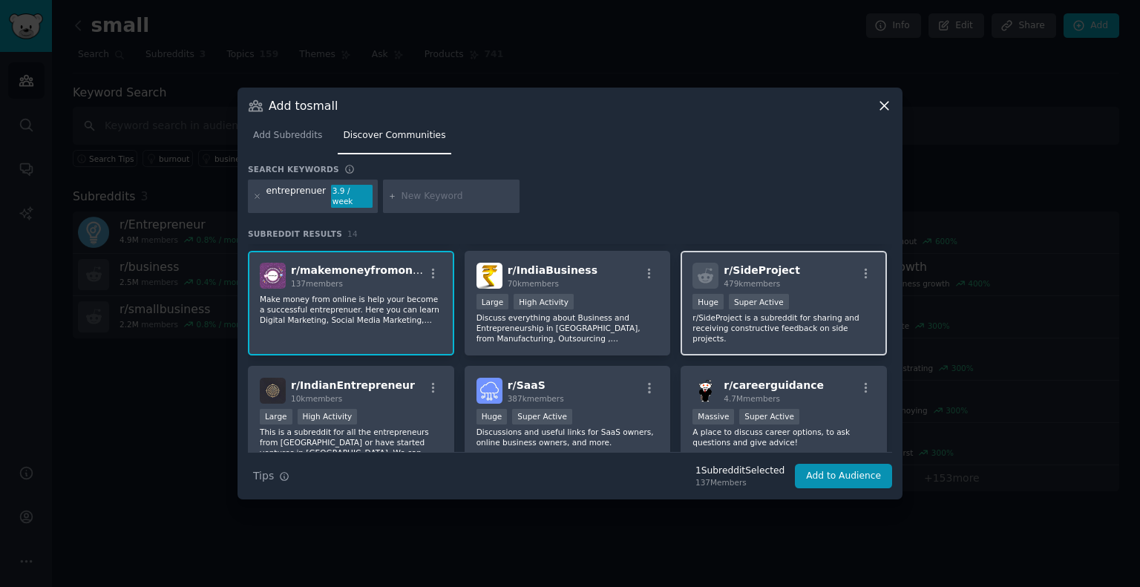
click at [795, 320] on p "r/SideProject is a subreddit for sharing and receiving constructive feedback on…" at bounding box center [783, 327] width 183 height 31
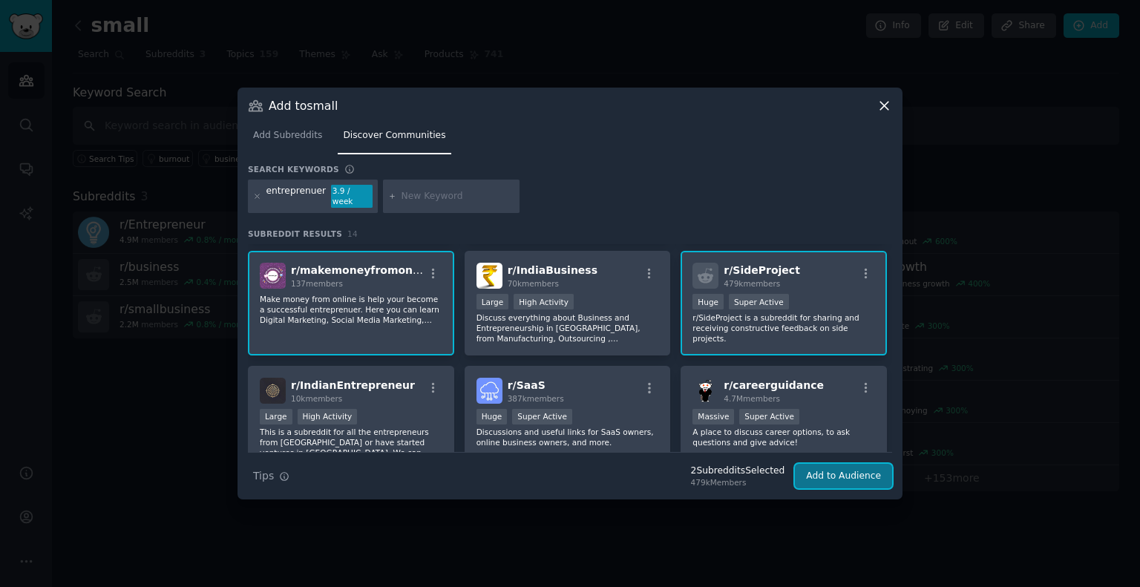
click at [839, 470] on button "Add to Audience" at bounding box center [843, 476] width 97 height 25
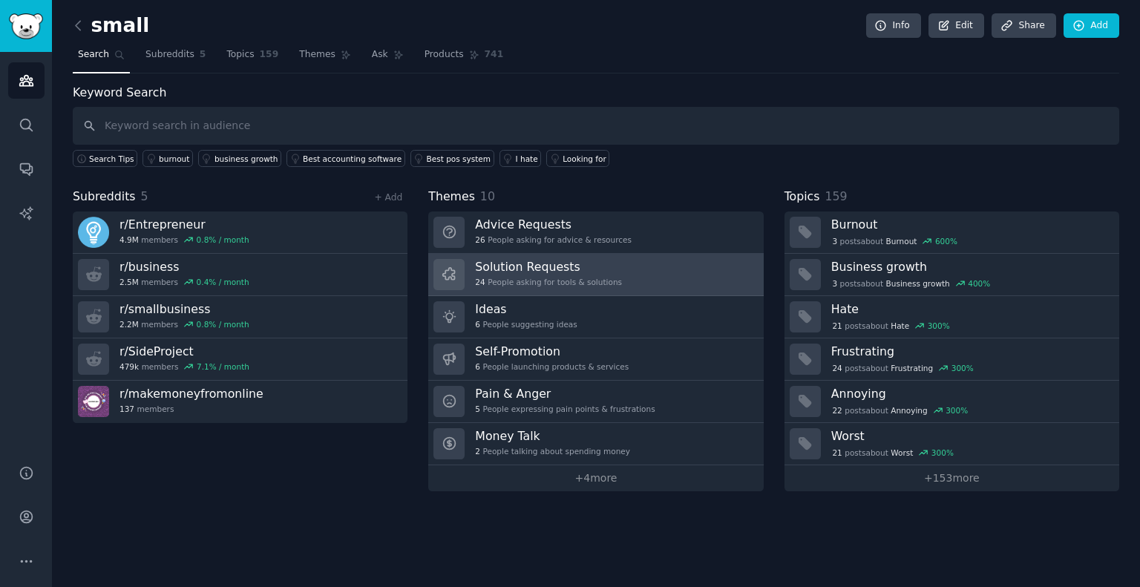
click at [555, 263] on h3 "Solution Requests" at bounding box center [548, 267] width 147 height 16
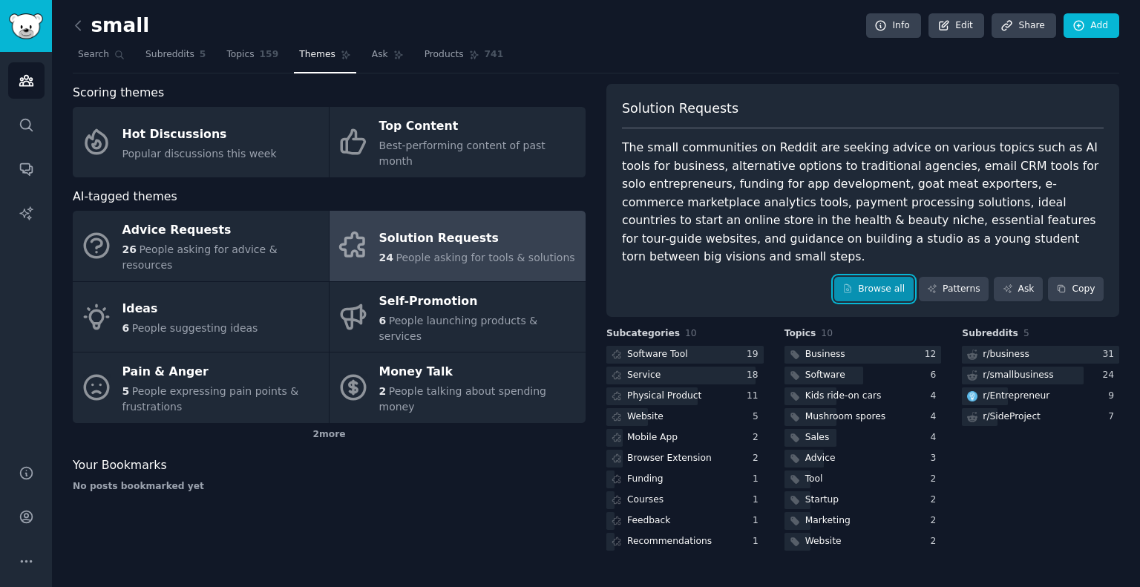
click at [891, 277] on link "Browse all" at bounding box center [873, 289] width 79 height 25
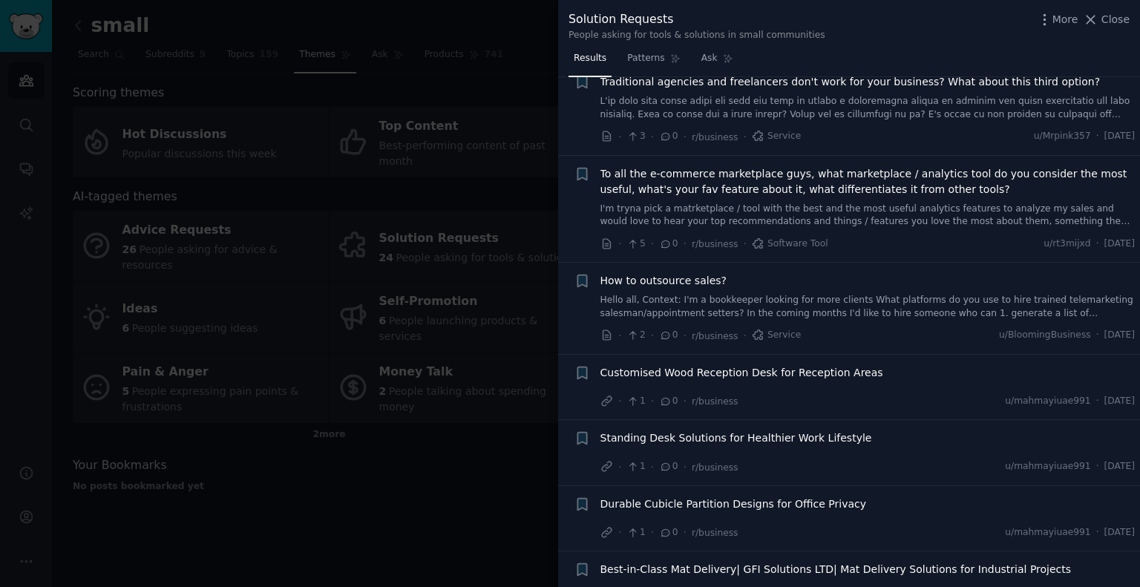
scroll to position [3932, 0]
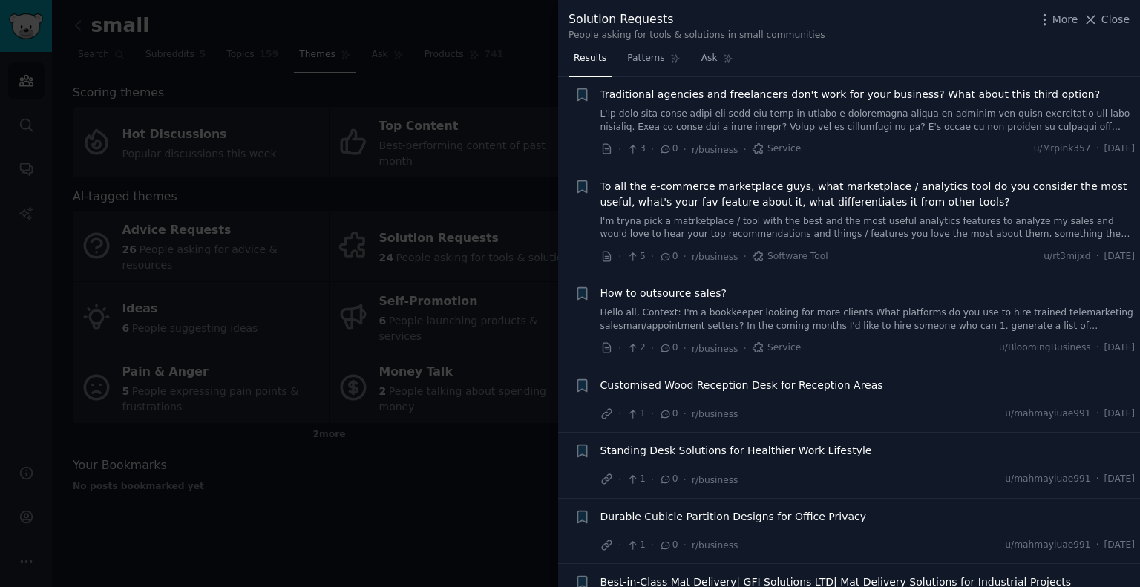
click at [644, 179] on span "To all the e-commerce marketplace guys, what marketplace / analytics tool do yo…" at bounding box center [867, 194] width 535 height 31
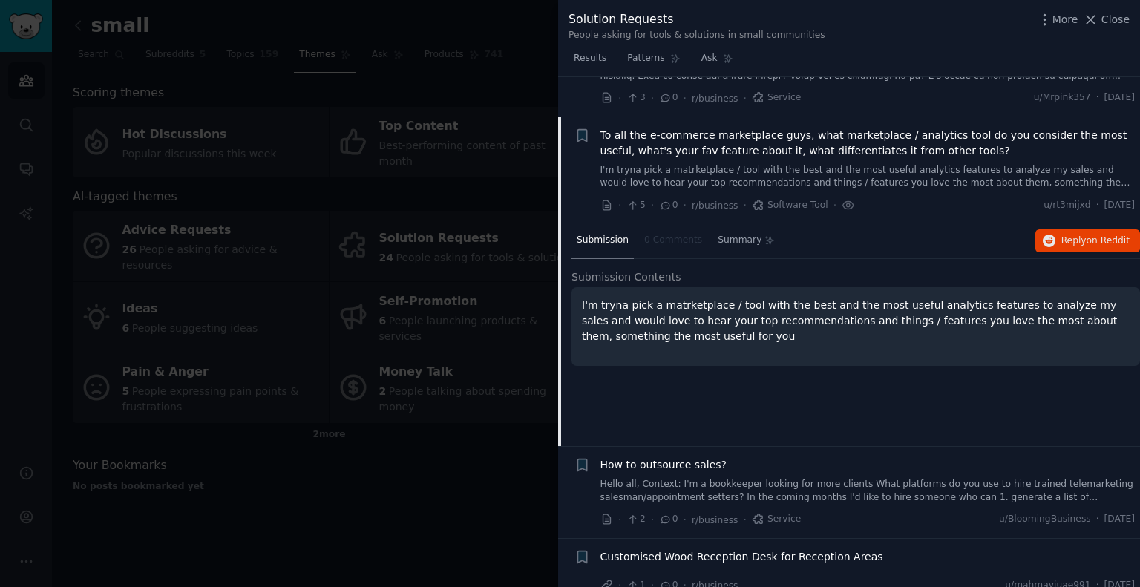
scroll to position [3986, 0]
click at [720, 231] on span "Summary" at bounding box center [739, 237] width 44 height 13
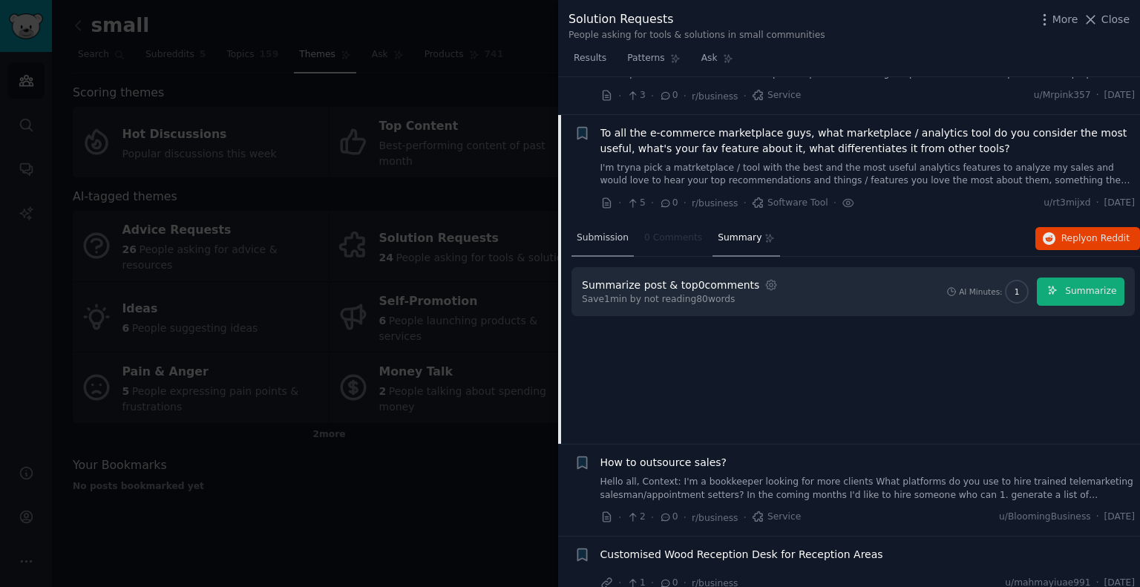
click at [588, 231] on span "Submission" at bounding box center [602, 237] width 52 height 13
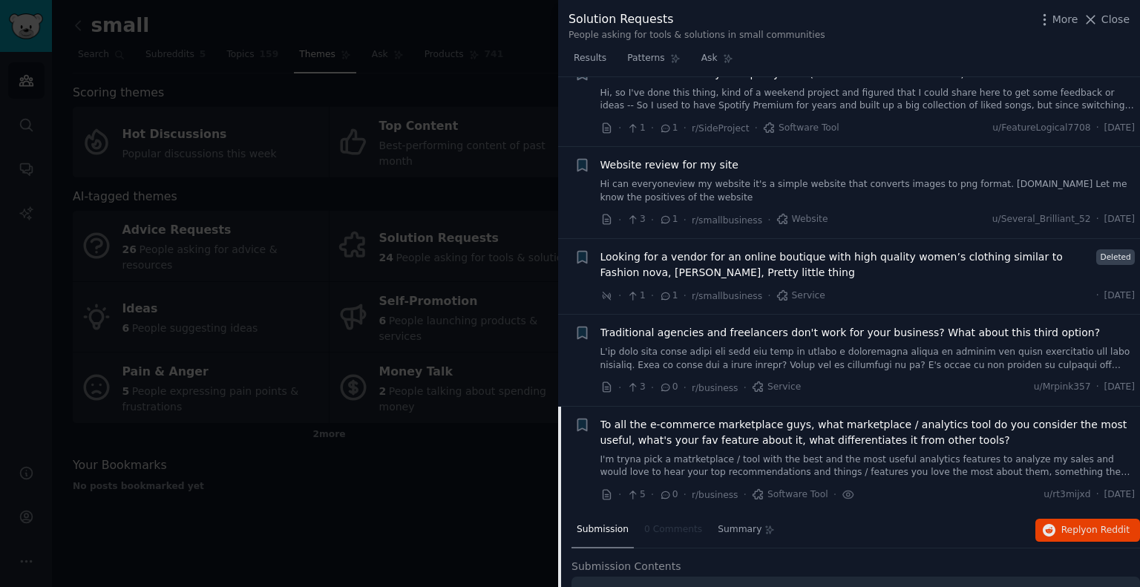
scroll to position [3615, 0]
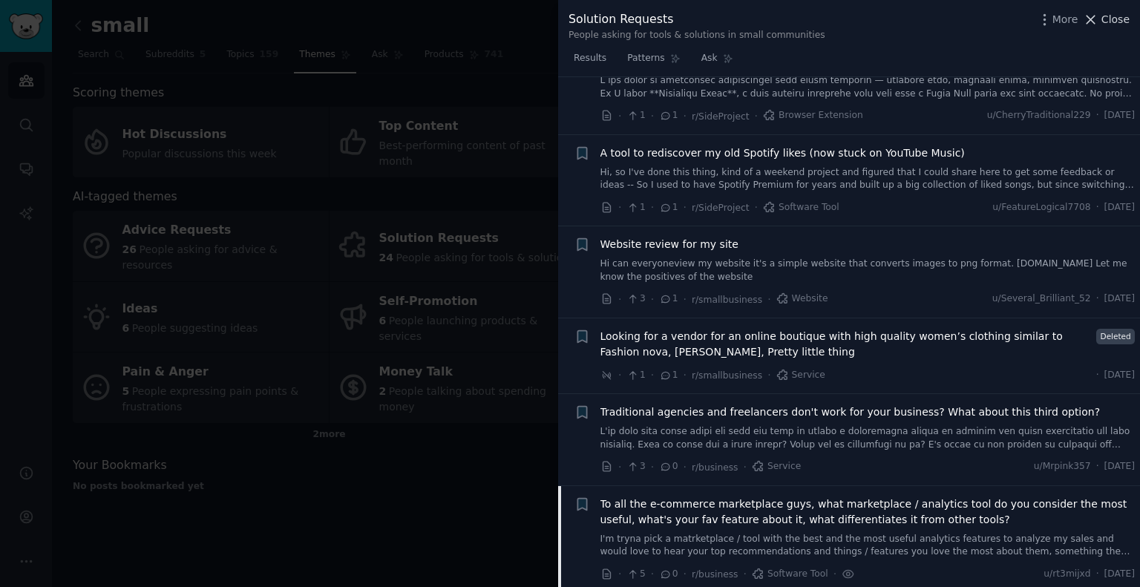
click at [1107, 20] on span "Close" at bounding box center [1115, 20] width 28 height 16
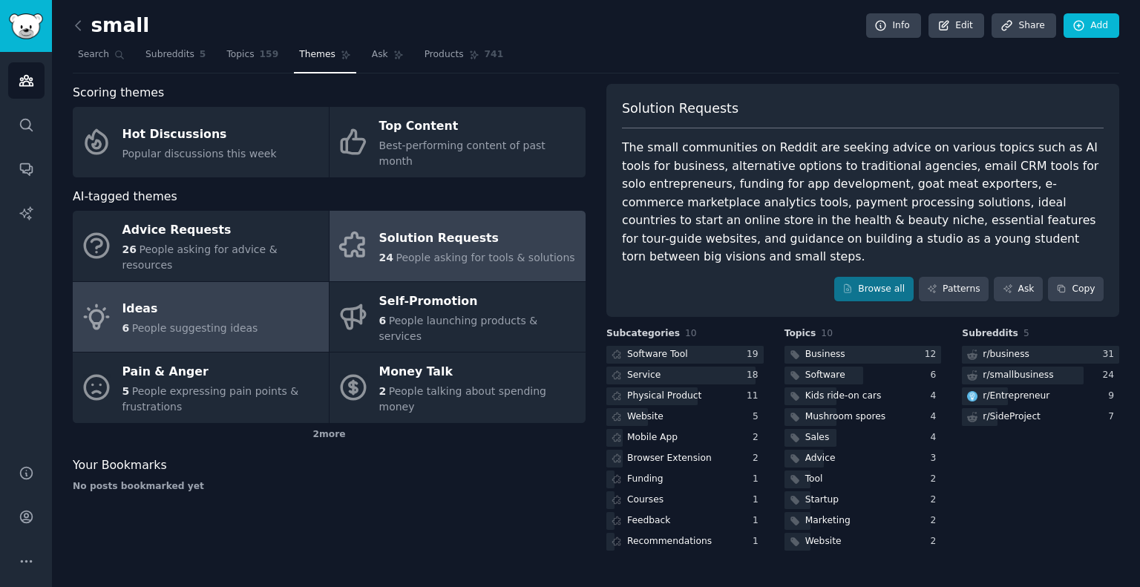
click at [205, 322] on span "People suggesting ideas" at bounding box center [195, 328] width 126 height 12
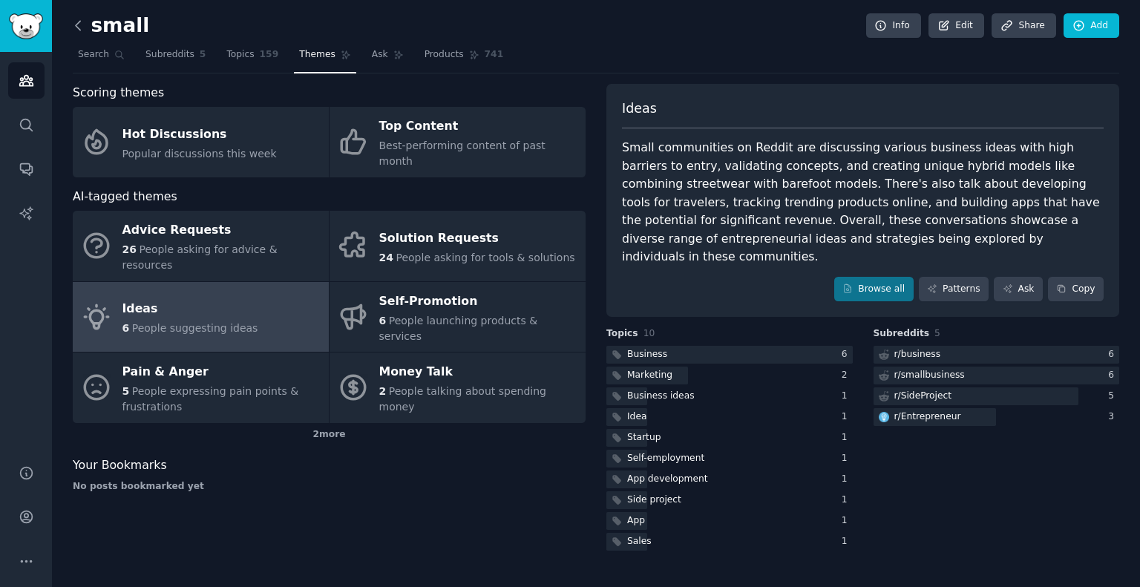
click at [80, 21] on icon at bounding box center [78, 25] width 4 height 9
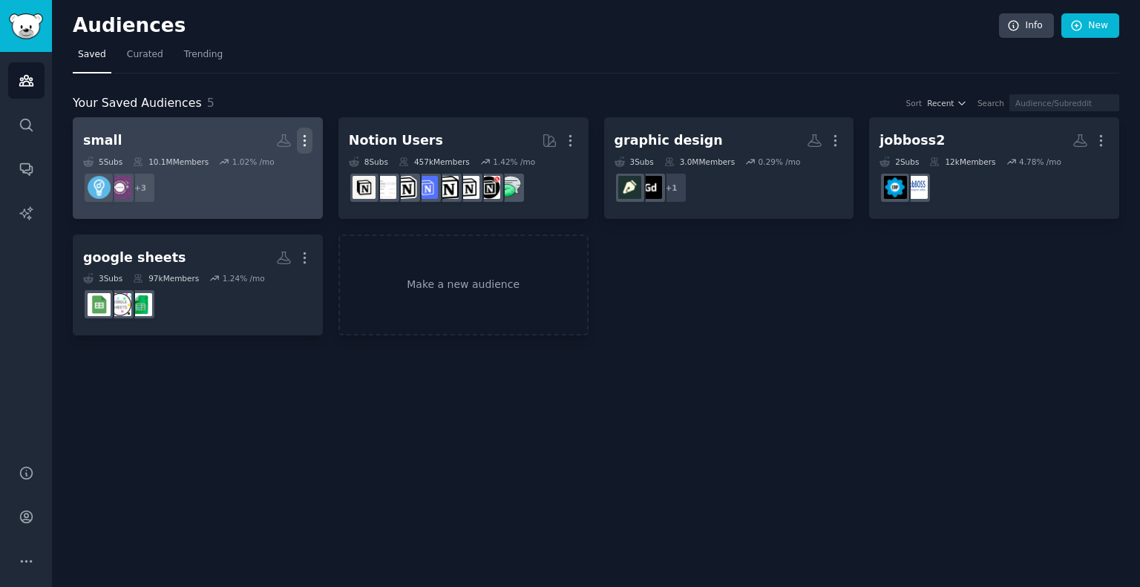
click at [301, 136] on icon "button" at bounding box center [305, 141] width 16 height 16
click at [261, 176] on p "Delete" at bounding box center [264, 172] width 34 height 16
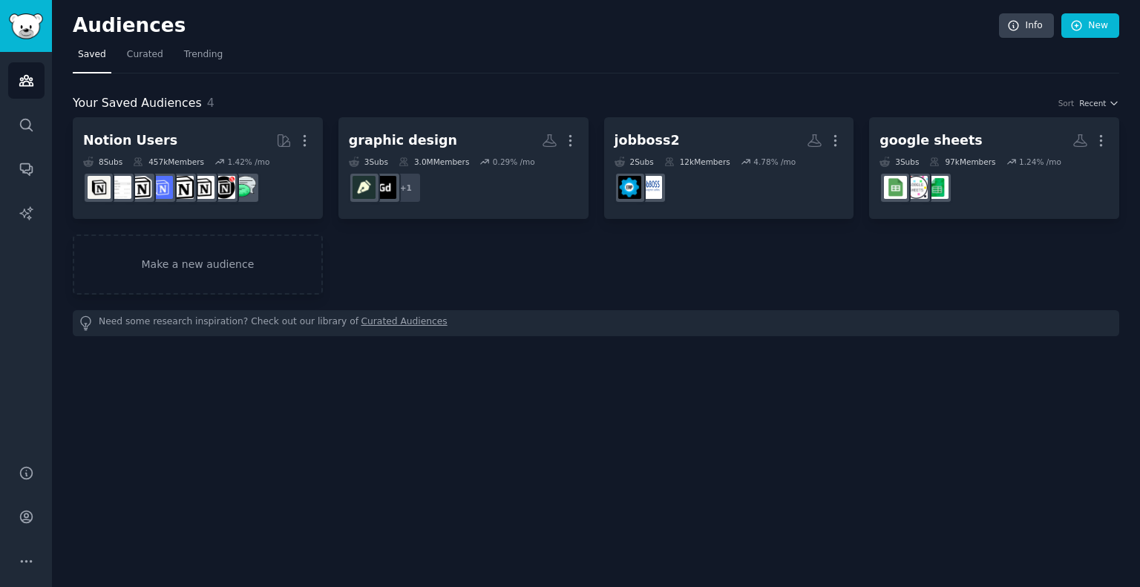
click at [361, 321] on link "Curated Audiences" at bounding box center [404, 323] width 86 height 16
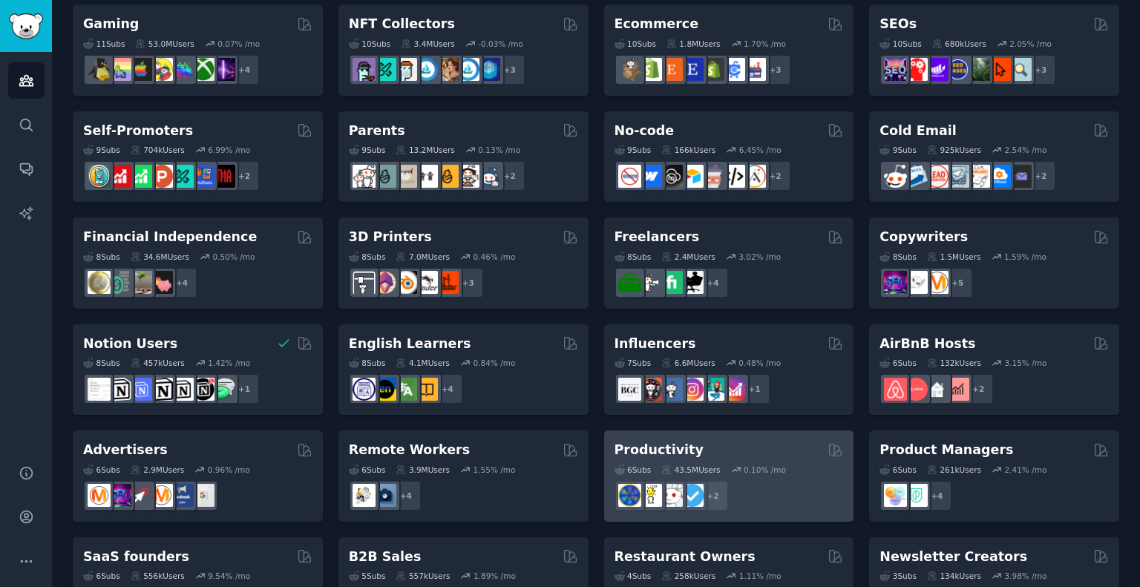
scroll to position [599, 0]
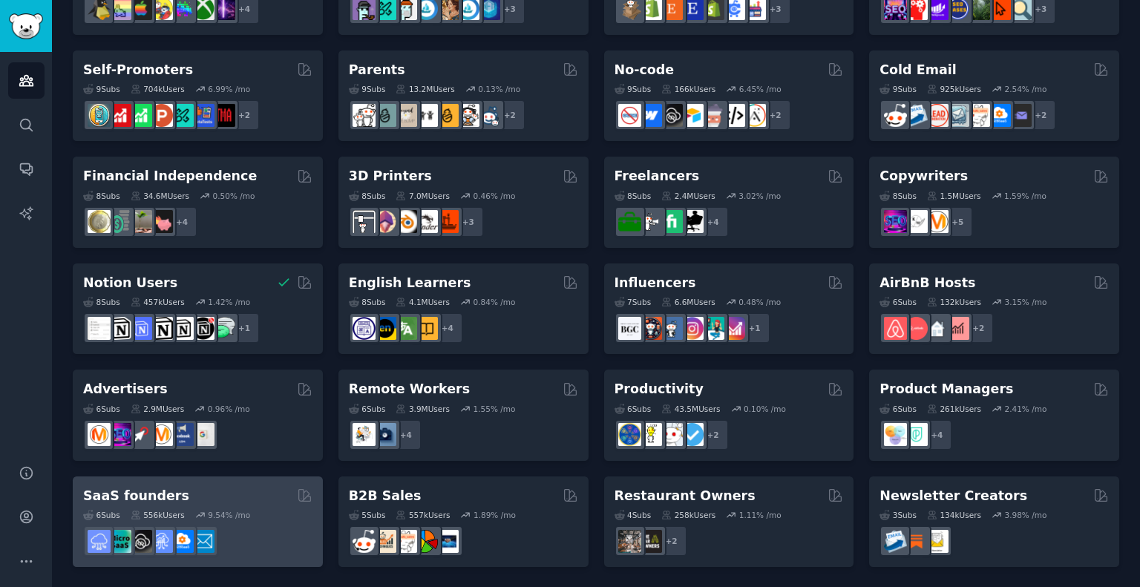
click at [210, 492] on div "SaaS founders Curated by GummySearch" at bounding box center [197, 496] width 229 height 19
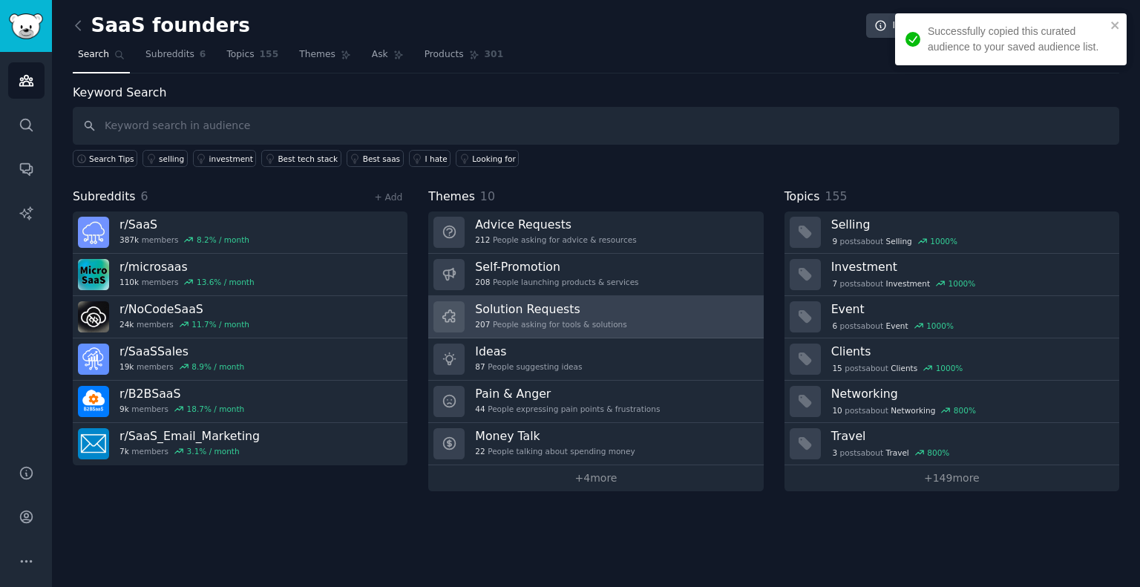
click at [546, 306] on h3 "Solution Requests" at bounding box center [550, 309] width 151 height 16
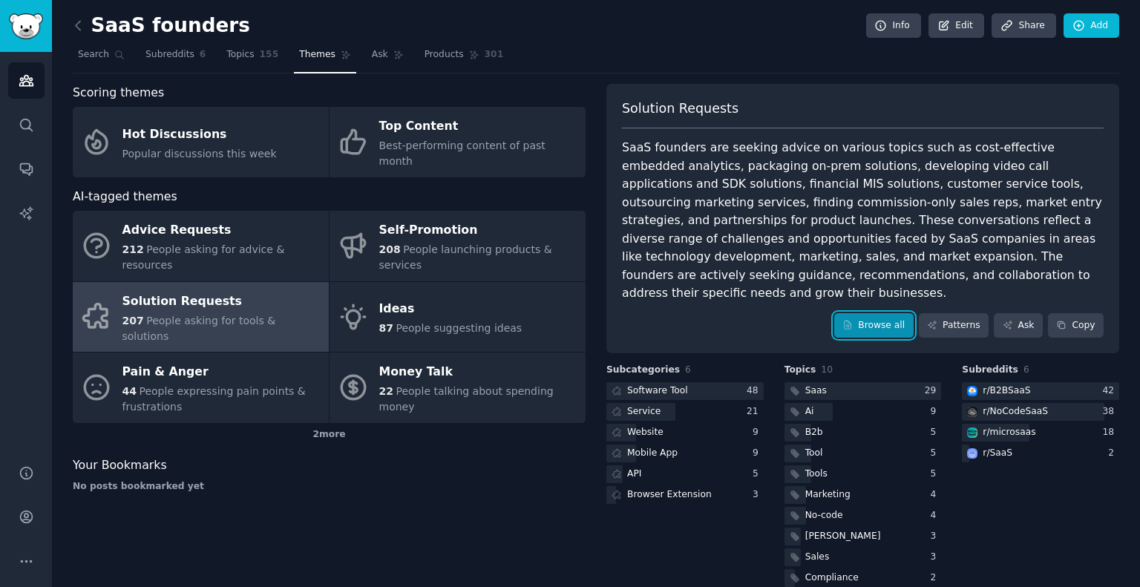
click at [873, 313] on link "Browse all" at bounding box center [873, 325] width 79 height 25
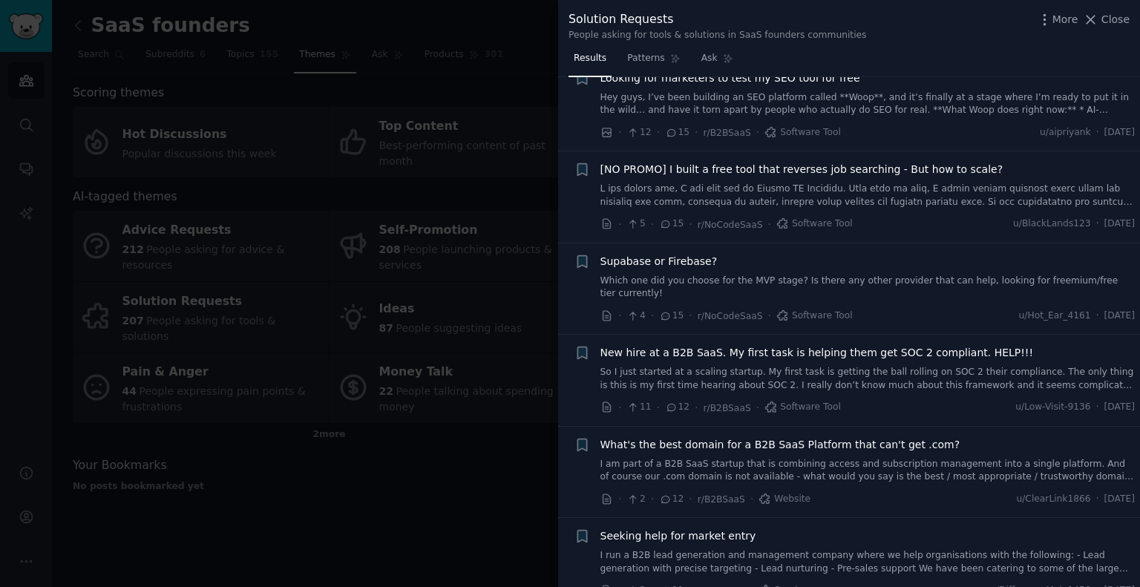
scroll to position [816, 0]
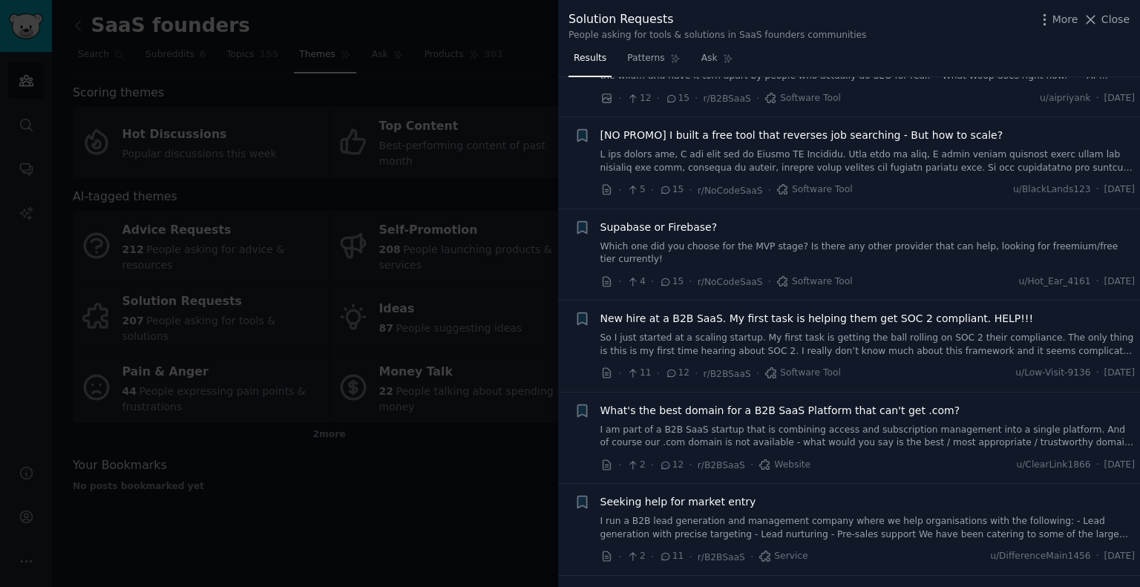
click at [491, 459] on div at bounding box center [570, 293] width 1140 height 587
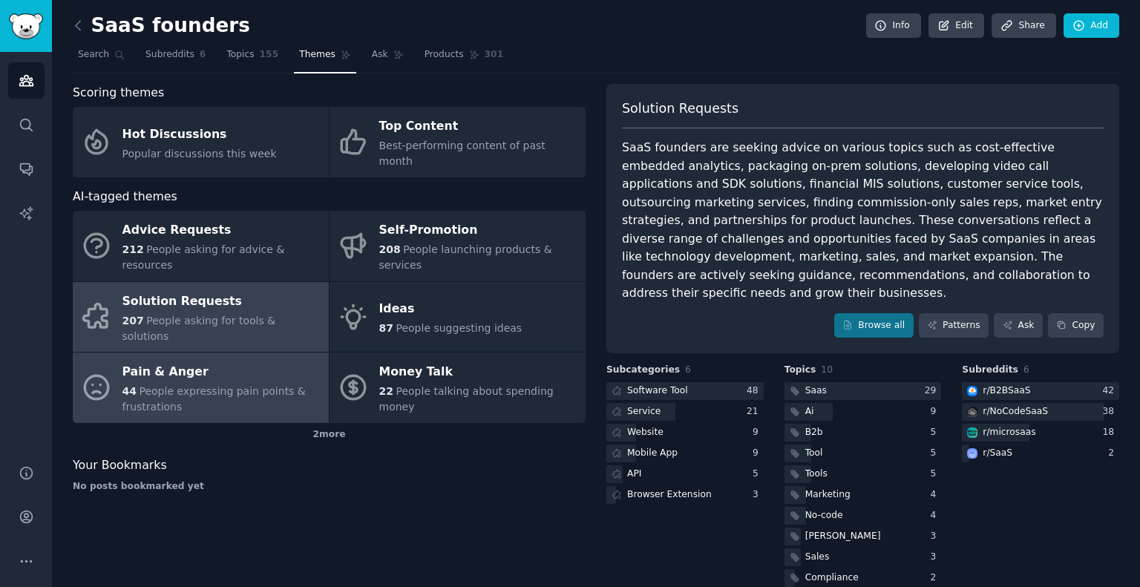
click at [154, 361] on div "Pain & Anger" at bounding box center [221, 373] width 199 height 24
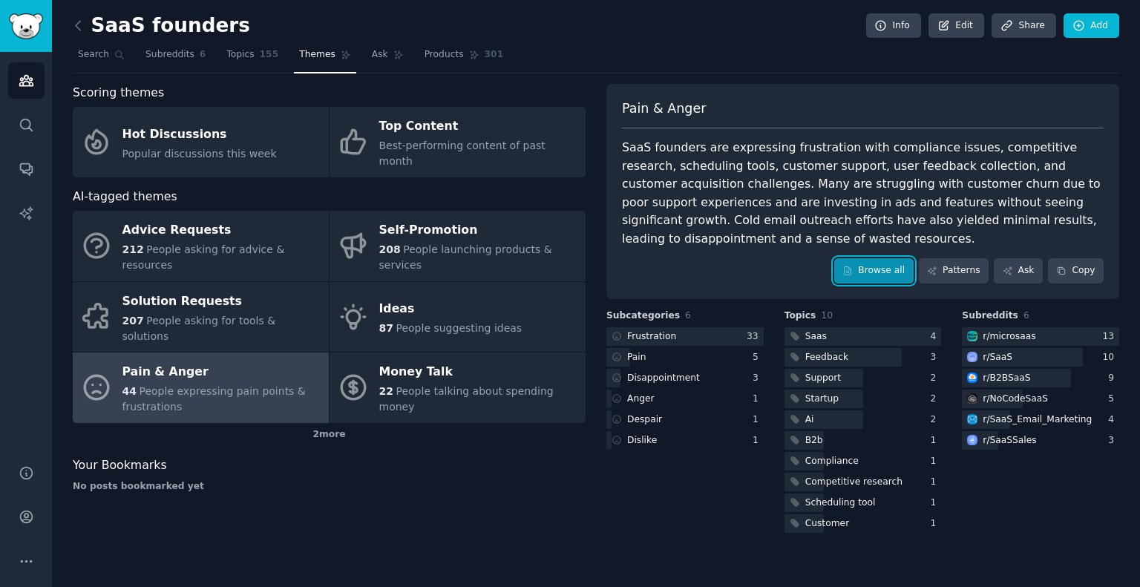
click at [876, 258] on link "Browse all" at bounding box center [873, 270] width 79 height 25
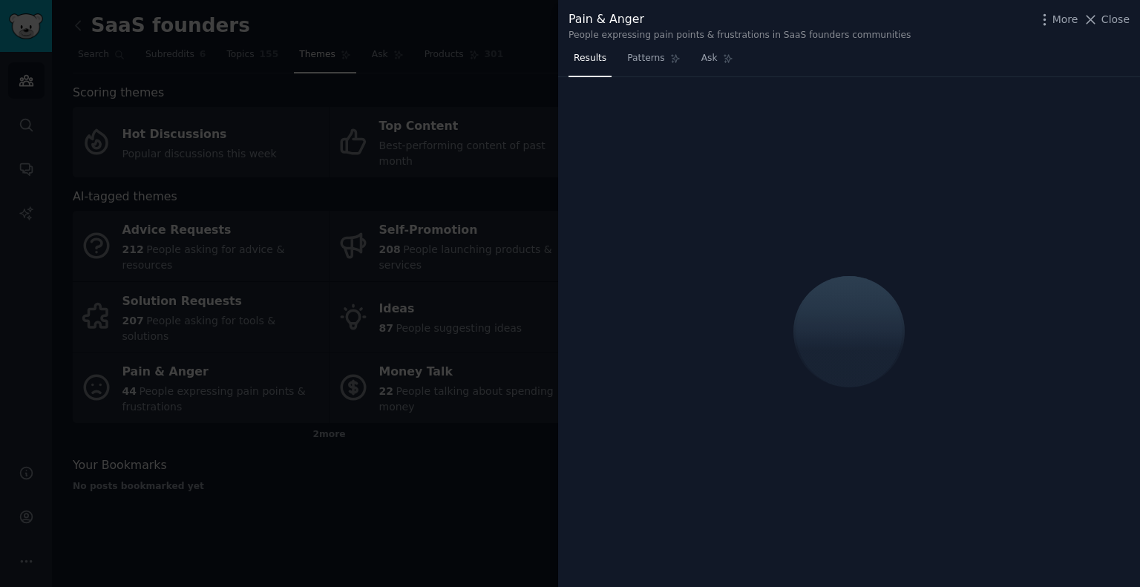
drag, startPoint x: 876, startPoint y: 257, endPoint x: 736, endPoint y: 185, distance: 158.0
click at [736, 185] on div at bounding box center [849, 332] width 582 height 510
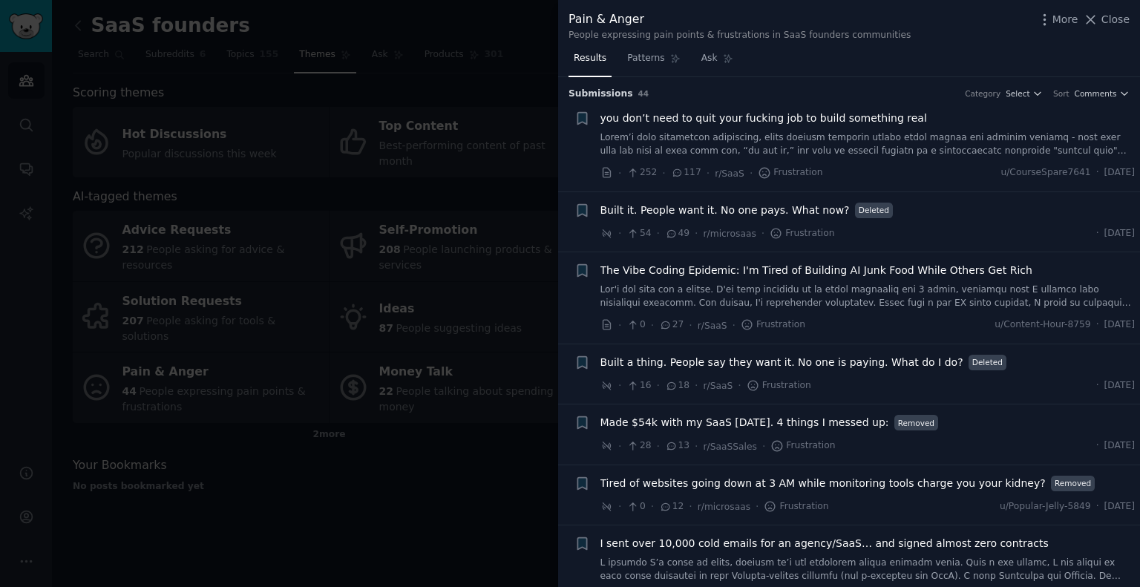
click at [708, 206] on span "Built it. People want it. No one pays. What now?" at bounding box center [724, 211] width 249 height 16
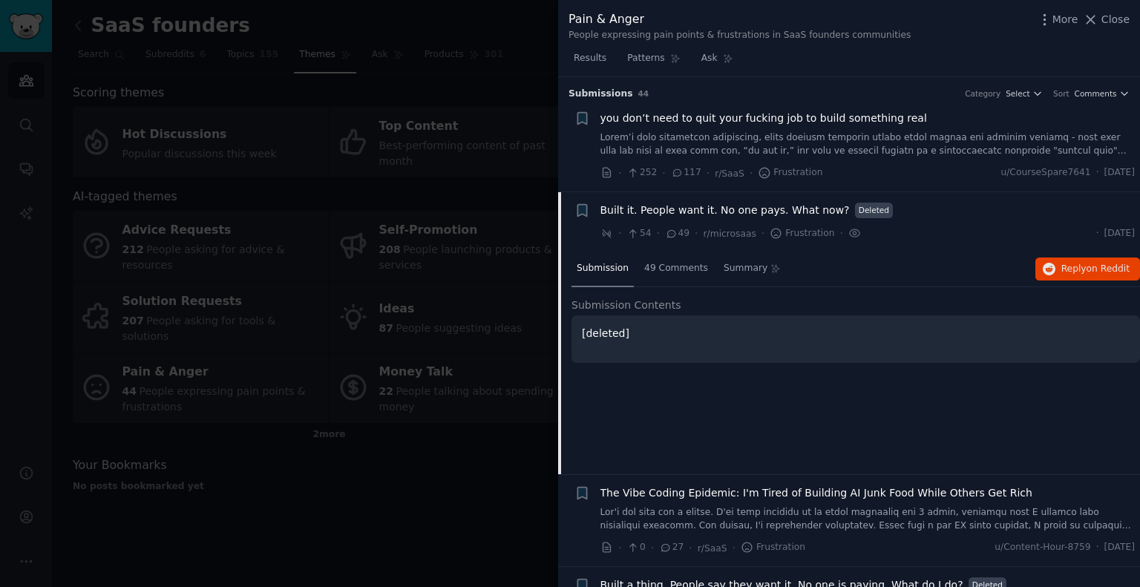
scroll to position [115, 0]
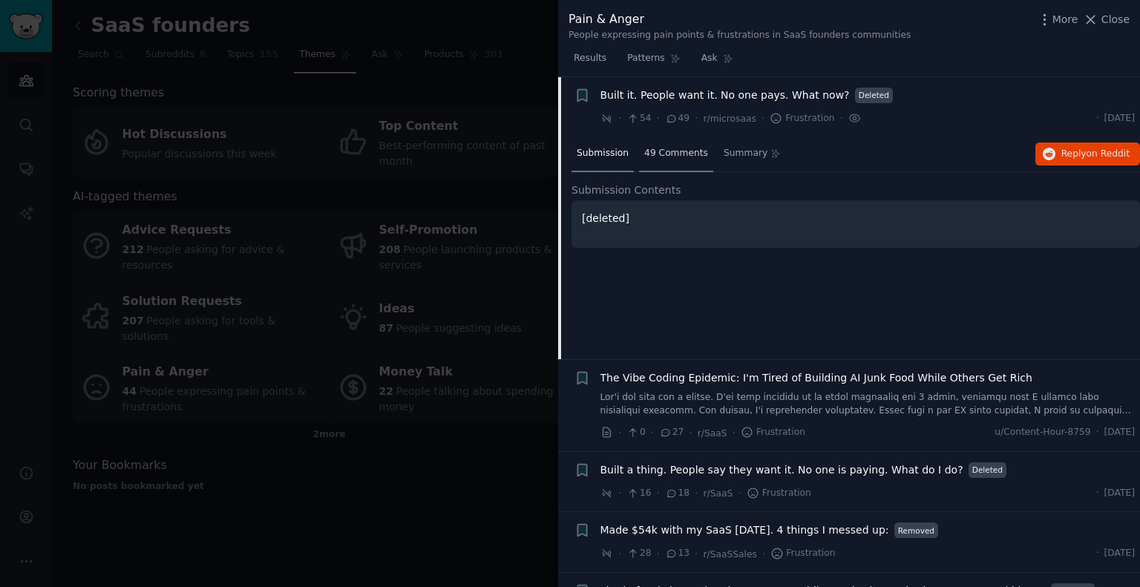
click at [680, 151] on span "49 Comments" at bounding box center [676, 153] width 64 height 13
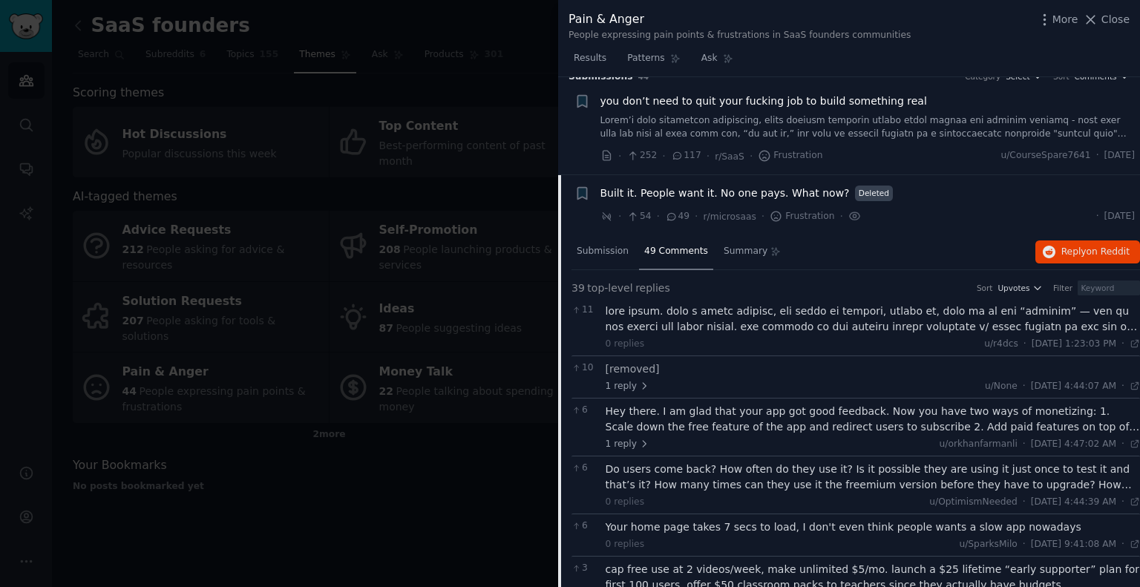
scroll to position [0, 0]
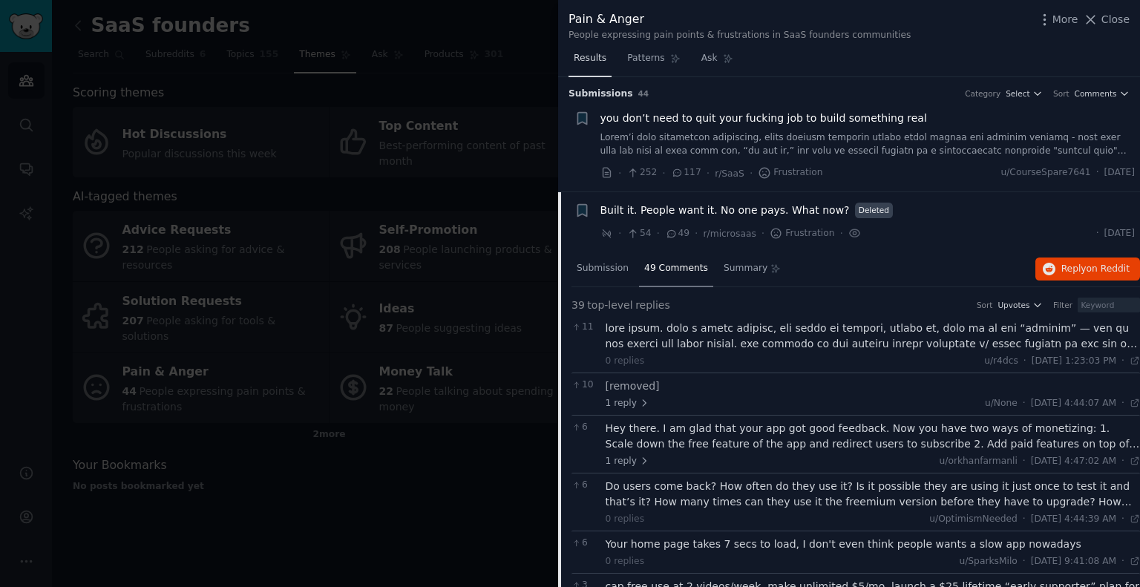
click at [591, 57] on span "Results" at bounding box center [590, 58] width 33 height 13
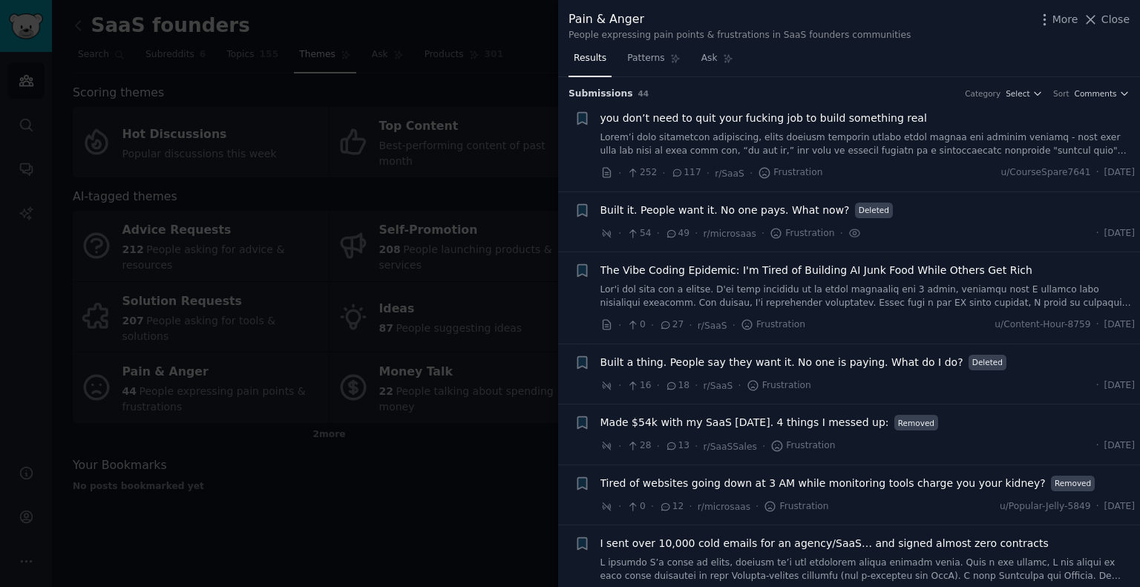
click at [647, 114] on span "you don’t need to quit your fucking job to build something real" at bounding box center [763, 119] width 326 height 16
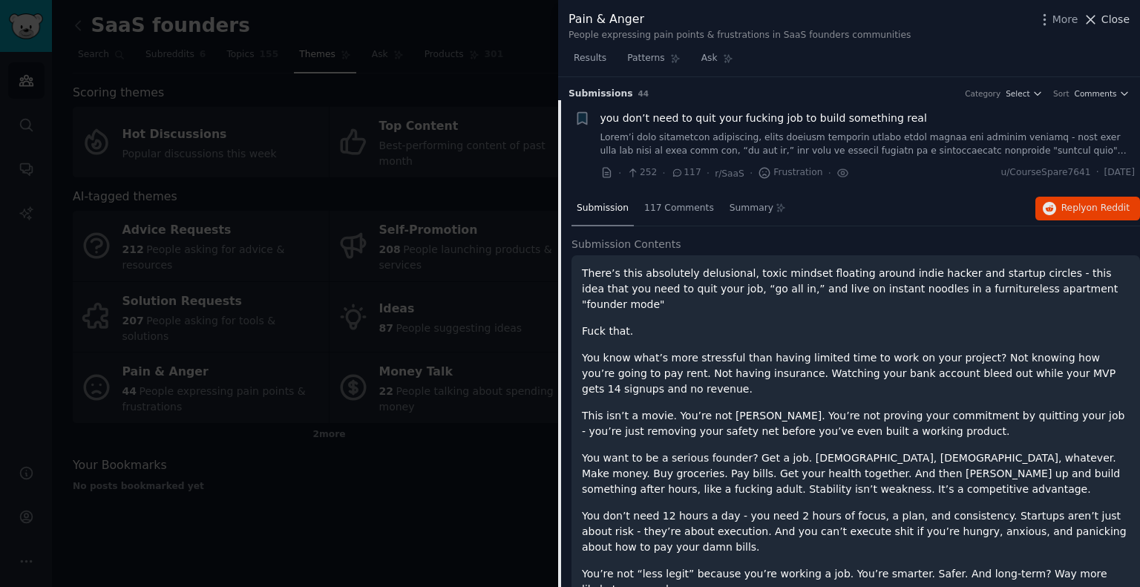
click at [1098, 14] on icon at bounding box center [1090, 20] width 16 height 16
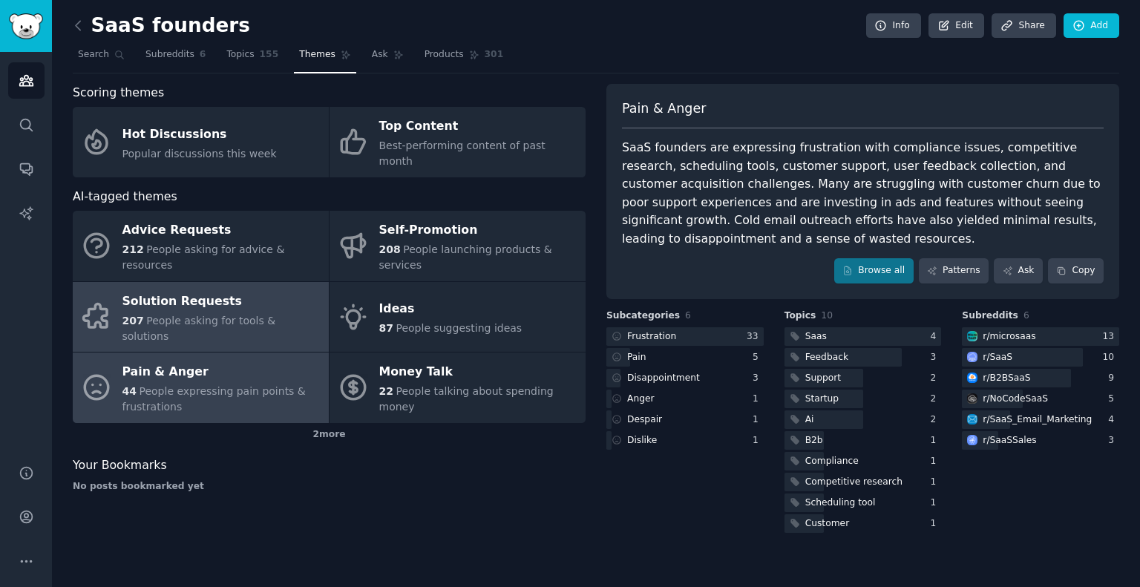
click at [168, 289] on div "Solution Requests" at bounding box center [221, 301] width 199 height 24
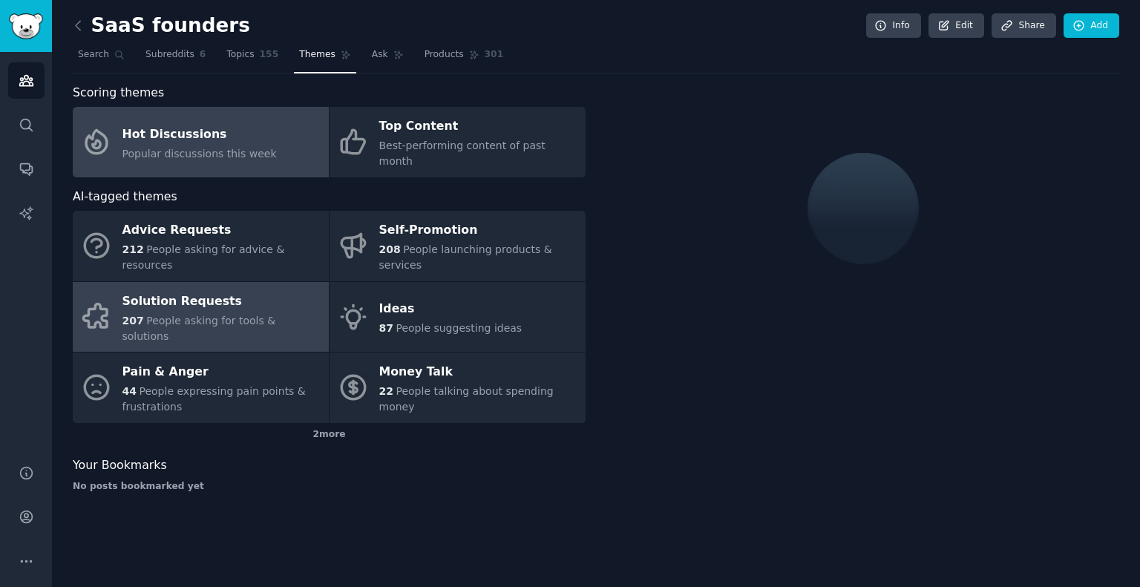
click at [186, 148] on span "Popular discussions this week" at bounding box center [199, 154] width 154 height 12
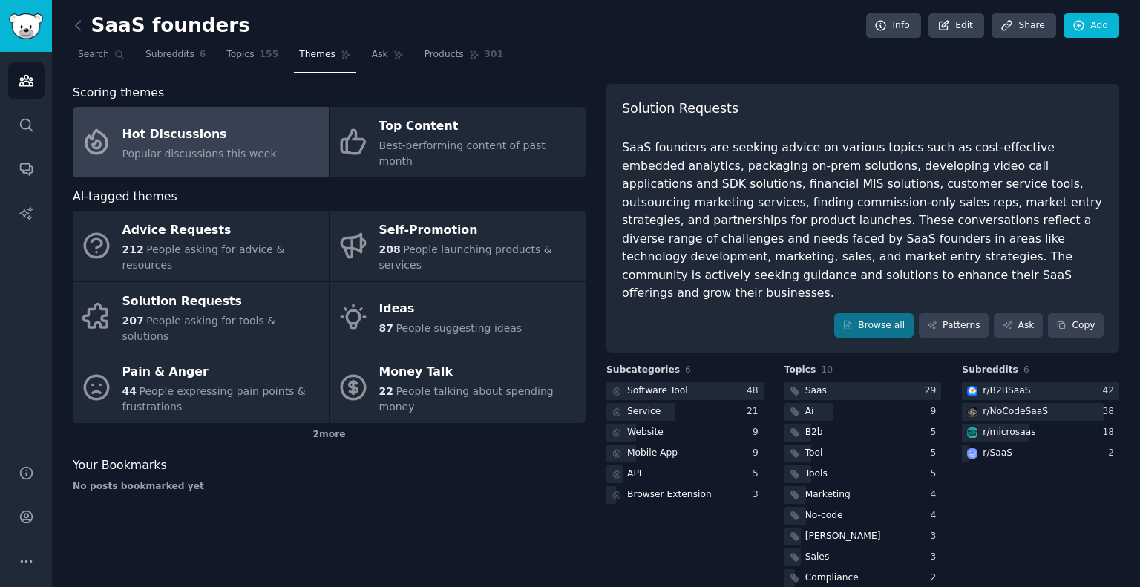
drag, startPoint x: 881, startPoint y: 297, endPoint x: 778, endPoint y: 341, distance: 112.7
click at [778, 341] on div "Solution Requests SaaS founders are seeking advice on various topics such as co…" at bounding box center [862, 337] width 513 height 506
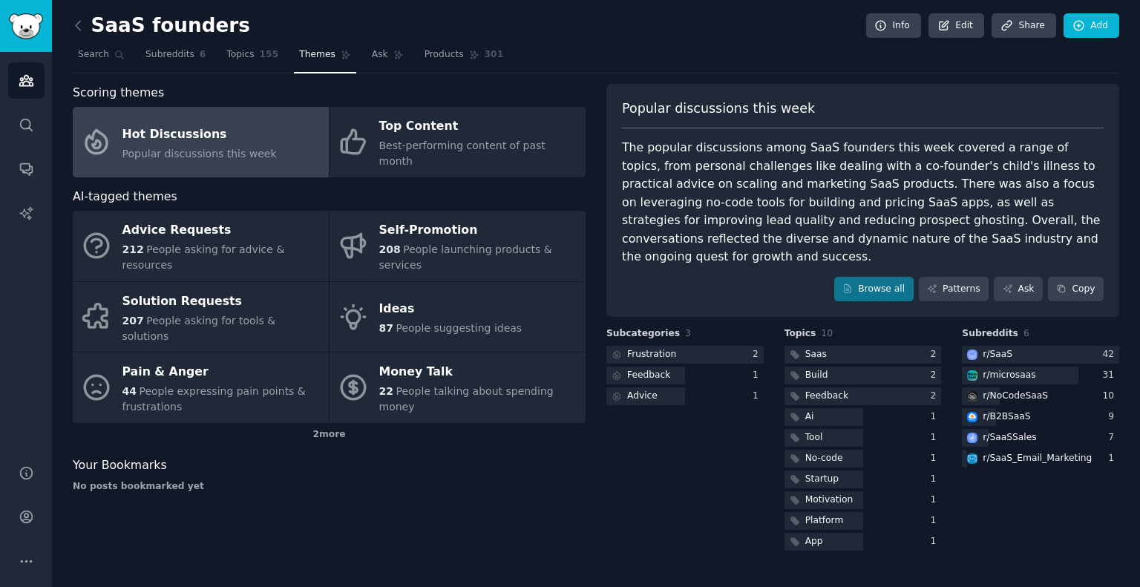
click at [219, 146] on div "Popular discussions this week" at bounding box center [199, 154] width 154 height 16
click at [875, 277] on link "Browse all" at bounding box center [873, 289] width 79 height 25
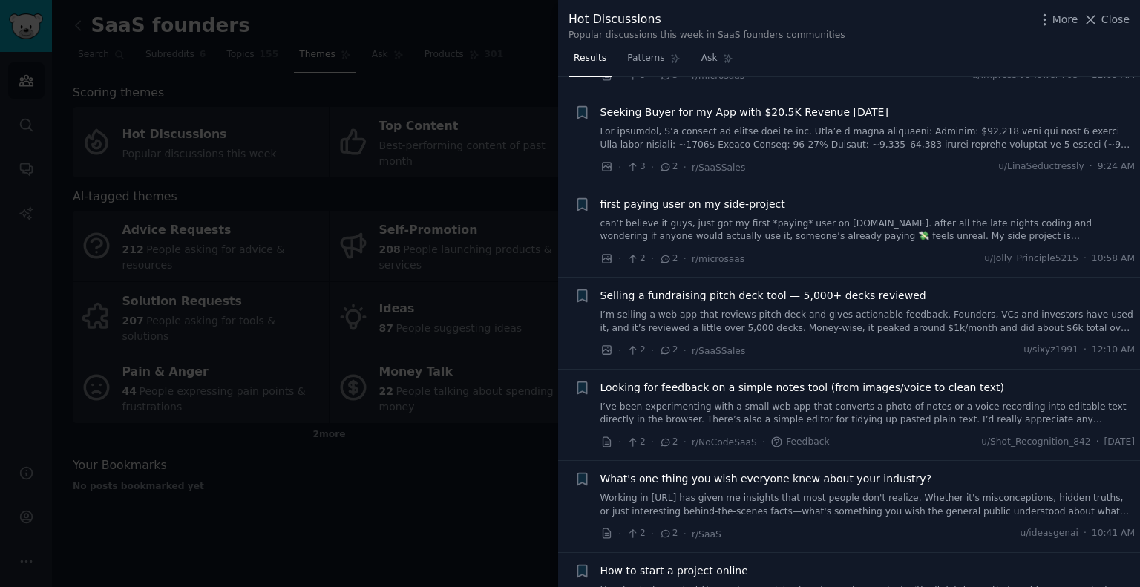
scroll to position [3190, 0]
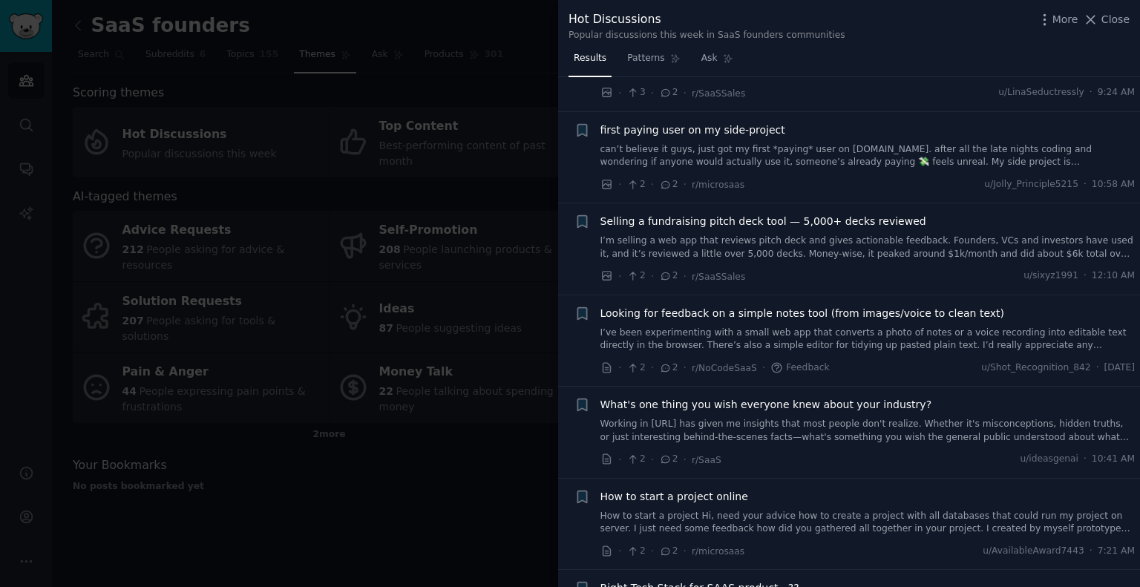
click at [716, 397] on span "What's one thing you wish everyone knew about your industry?" at bounding box center [766, 405] width 332 height 16
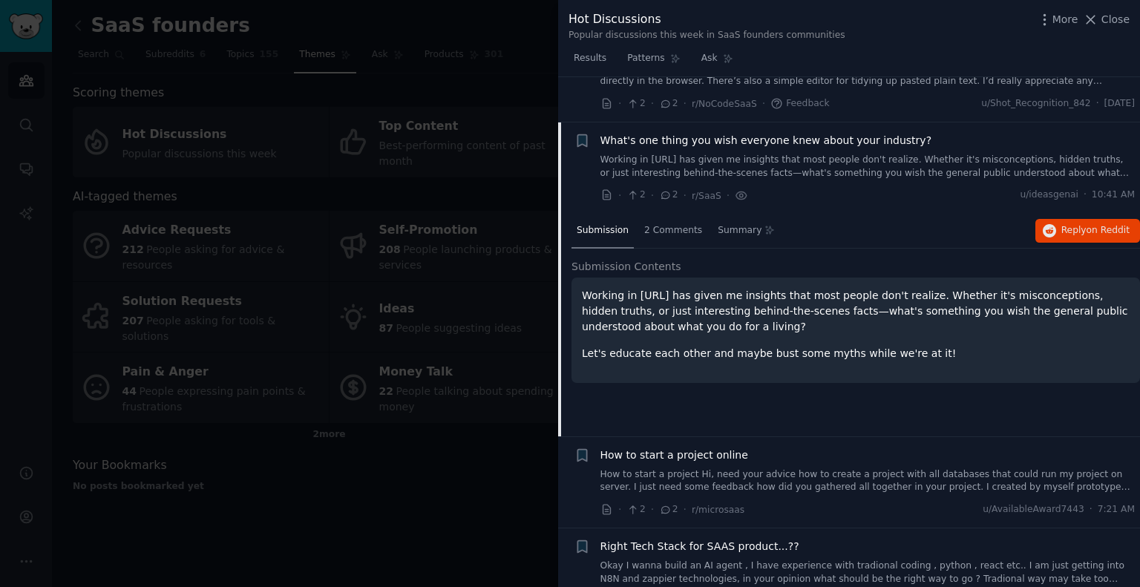
scroll to position [3478, 0]
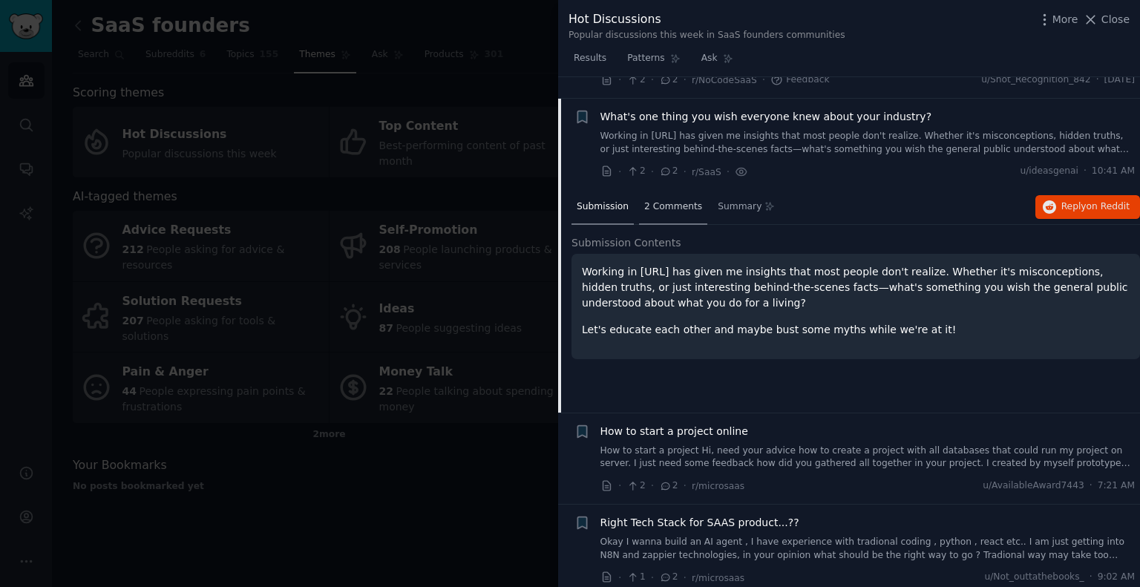
click at [651, 200] on span "2 Comments" at bounding box center [673, 206] width 58 height 13
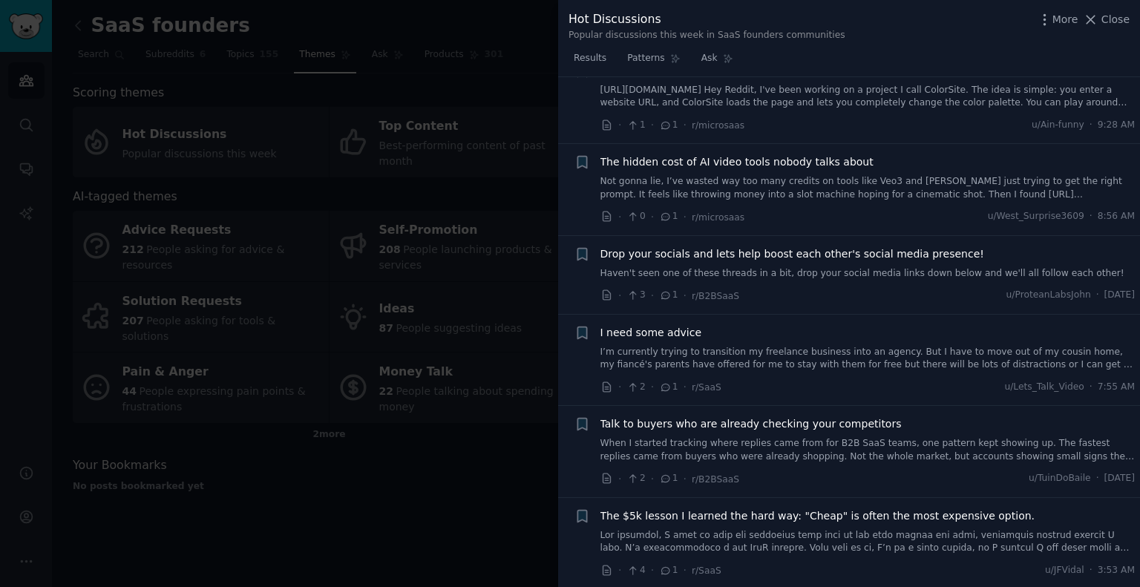
scroll to position [4665, 0]
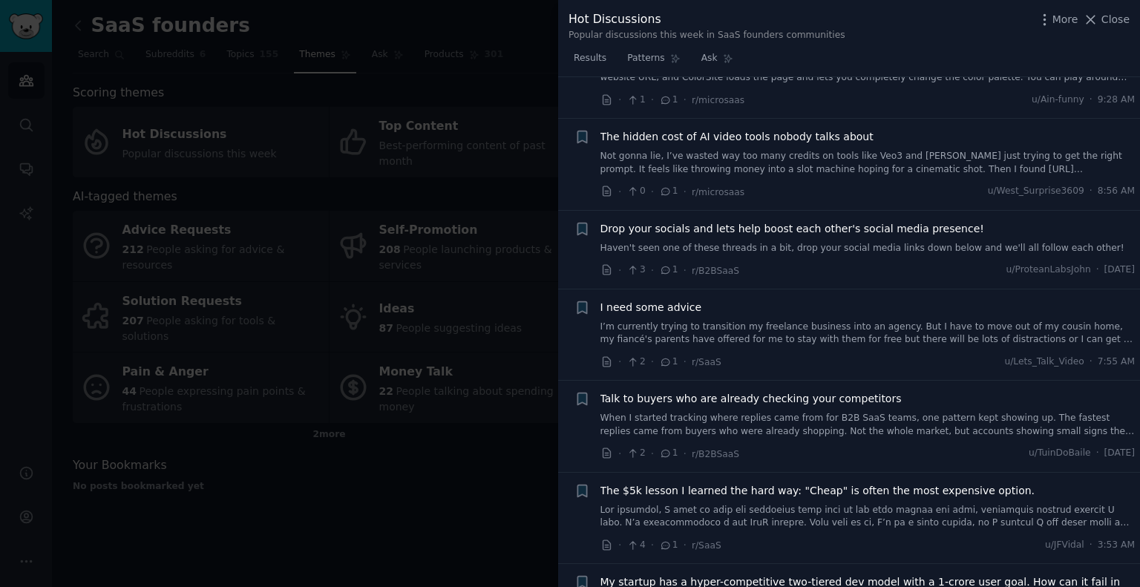
click at [507, 416] on div at bounding box center [570, 293] width 1140 height 587
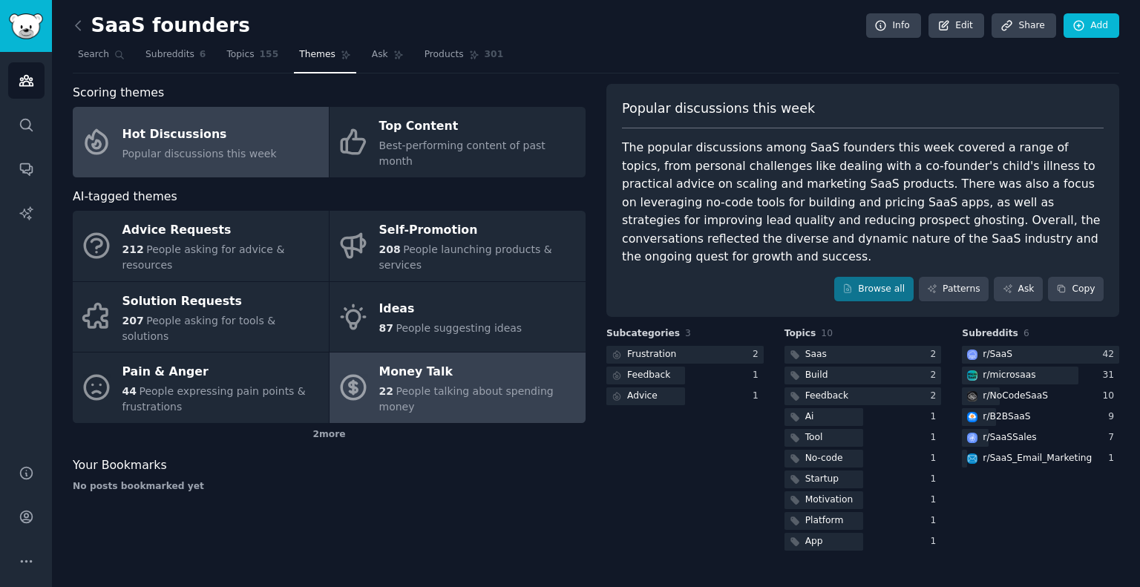
click at [493, 385] on span "People talking about spending money" at bounding box center [466, 398] width 174 height 27
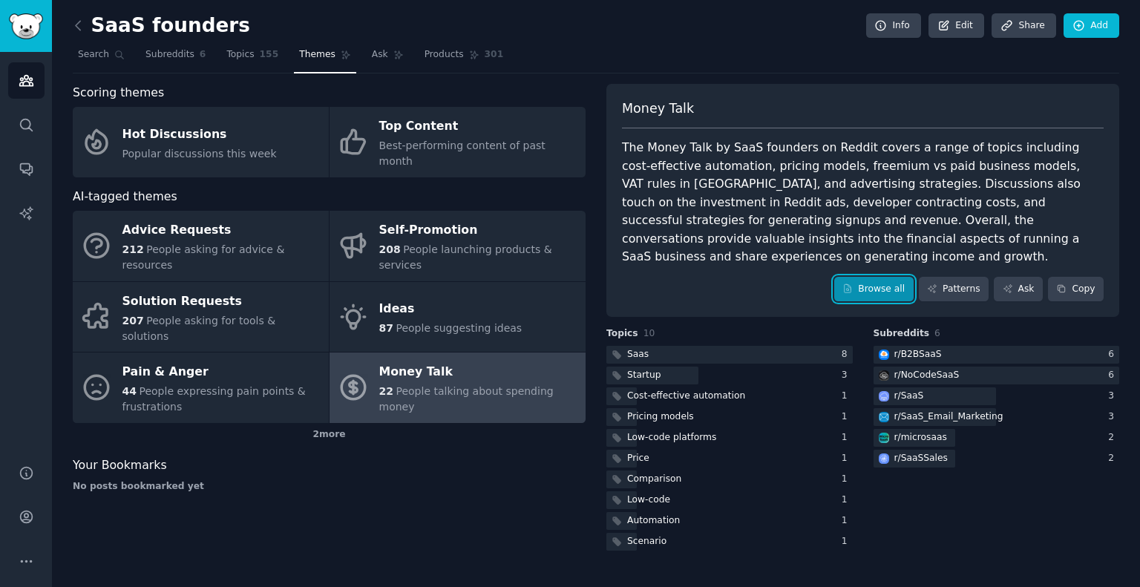
click at [875, 277] on link "Browse all" at bounding box center [873, 289] width 79 height 25
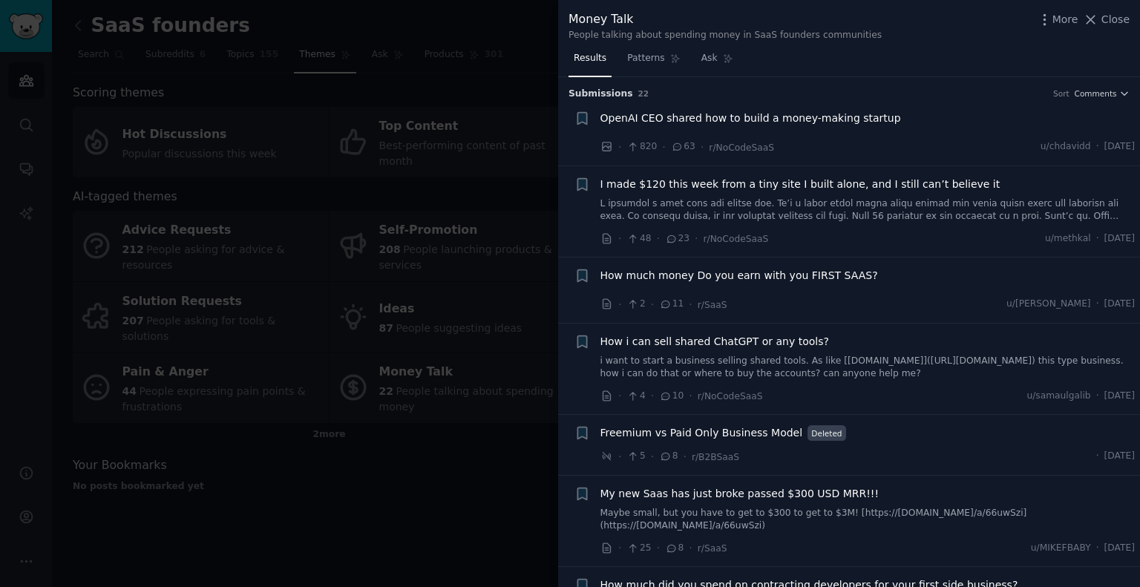
click at [730, 180] on span "I made $120 this week from a tiny site I built alone, and I still can’t believe…" at bounding box center [800, 185] width 400 height 16
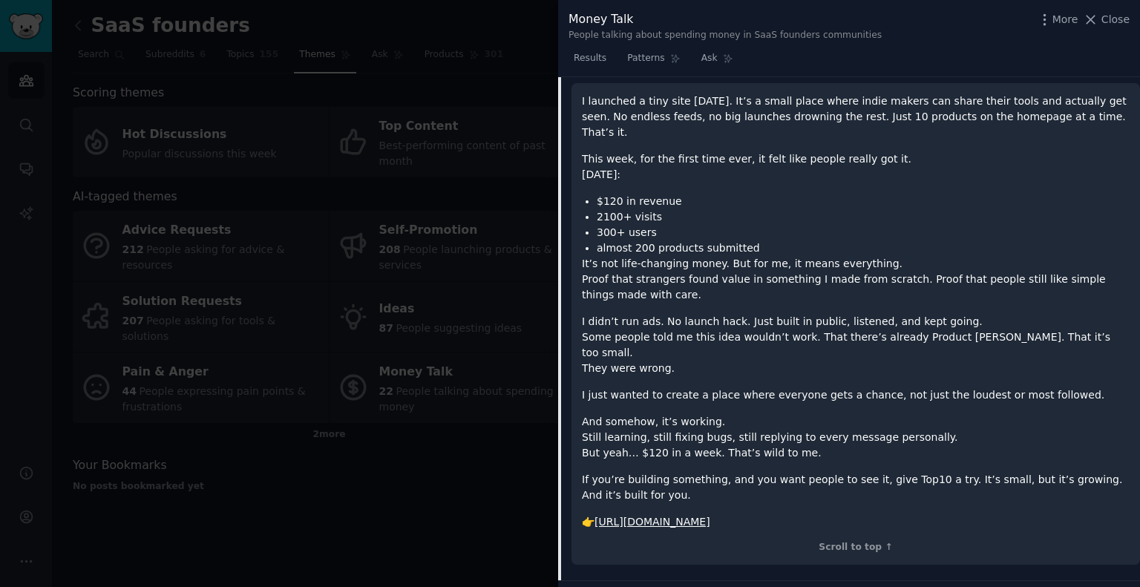
scroll to position [163, 0]
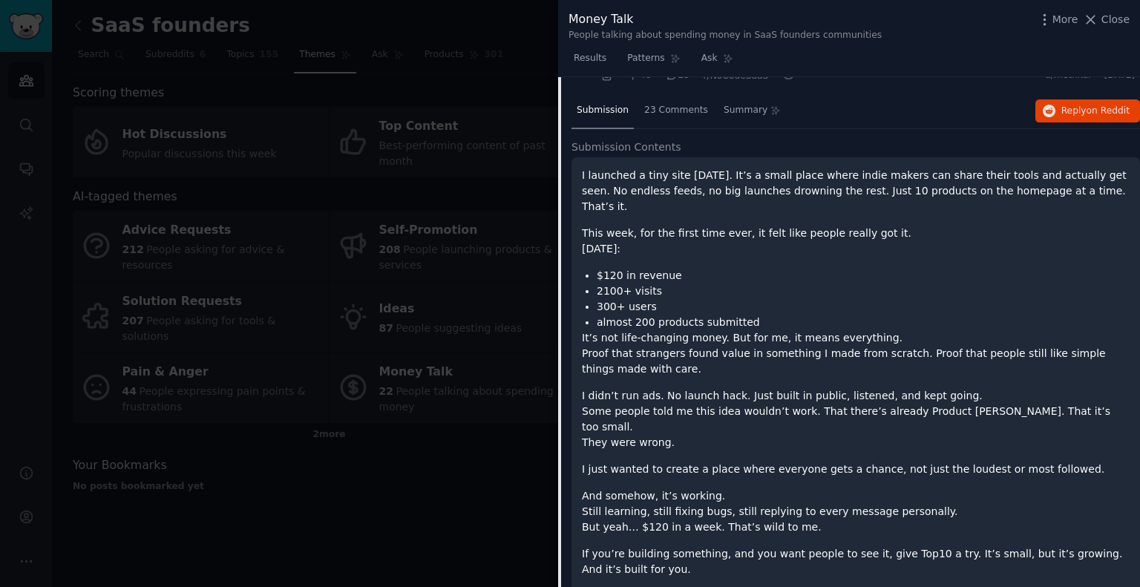
click at [640, 586] on link "https://top10.now" at bounding box center [652, 596] width 116 height 12
click at [1120, 13] on span "Close" at bounding box center [1115, 20] width 28 height 16
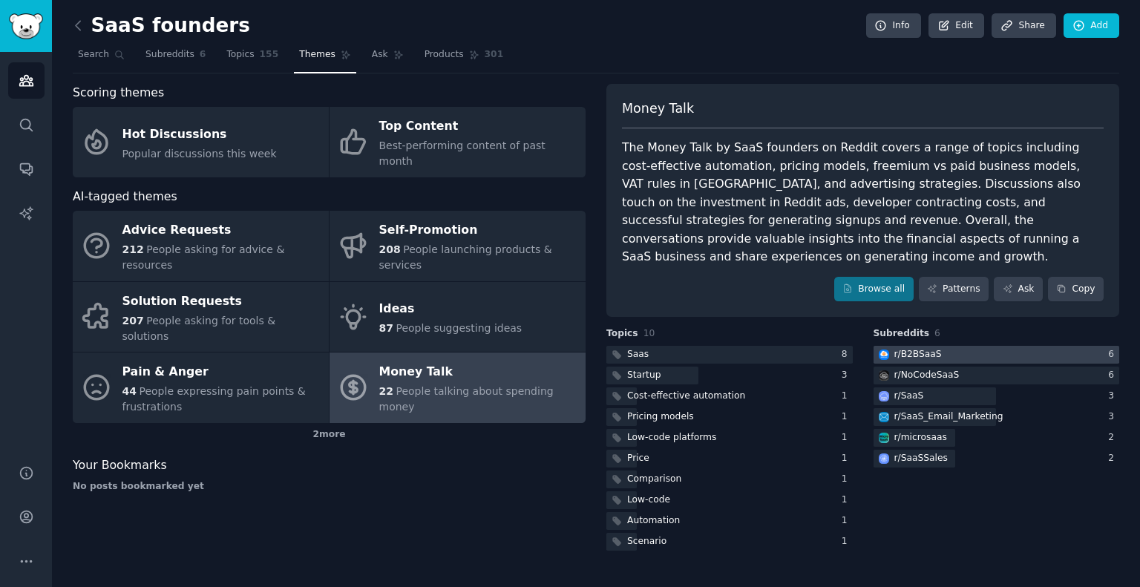
click at [929, 348] on div "r/ B2BSaaS" at bounding box center [917, 354] width 47 height 13
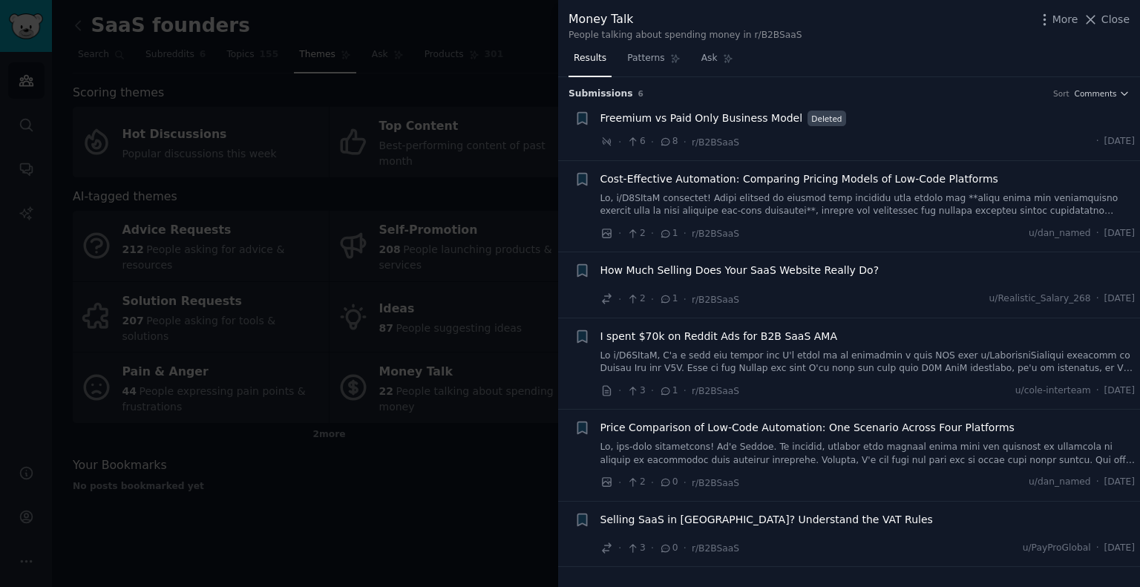
click at [537, 388] on div at bounding box center [570, 293] width 1140 height 587
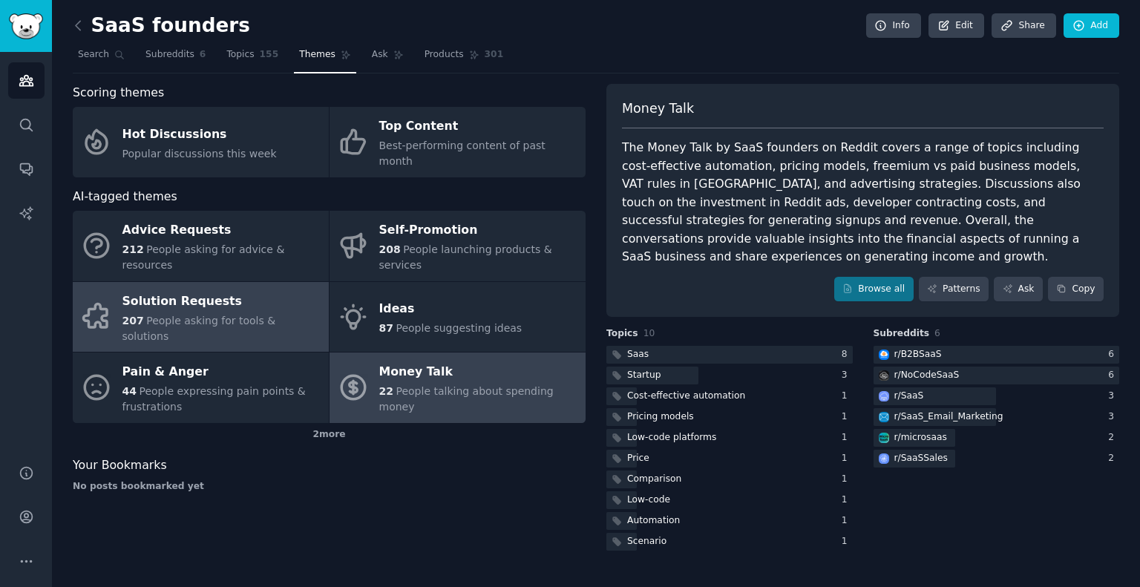
click at [191, 289] on div "Solution Requests" at bounding box center [221, 301] width 199 height 24
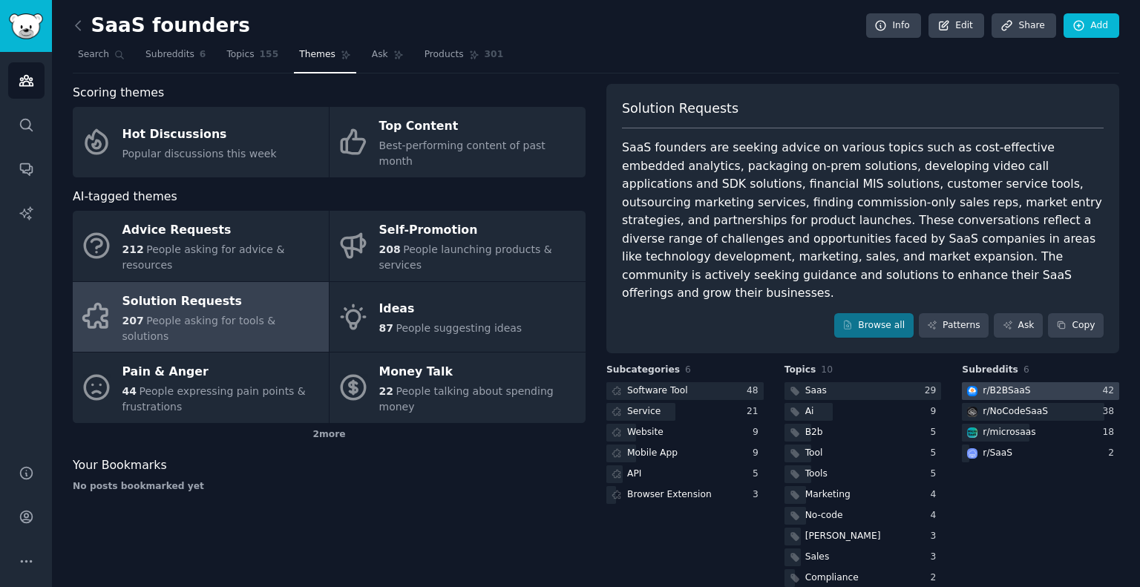
click at [1001, 384] on div "r/ B2BSaaS" at bounding box center [1005, 390] width 47 height 13
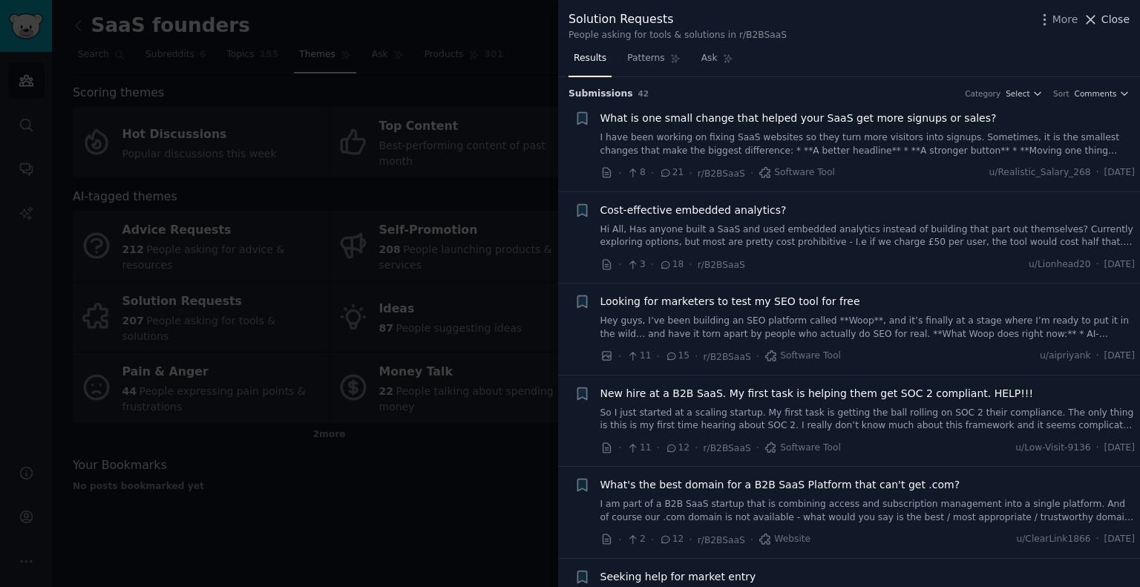
click at [1111, 21] on span "Close" at bounding box center [1115, 20] width 28 height 16
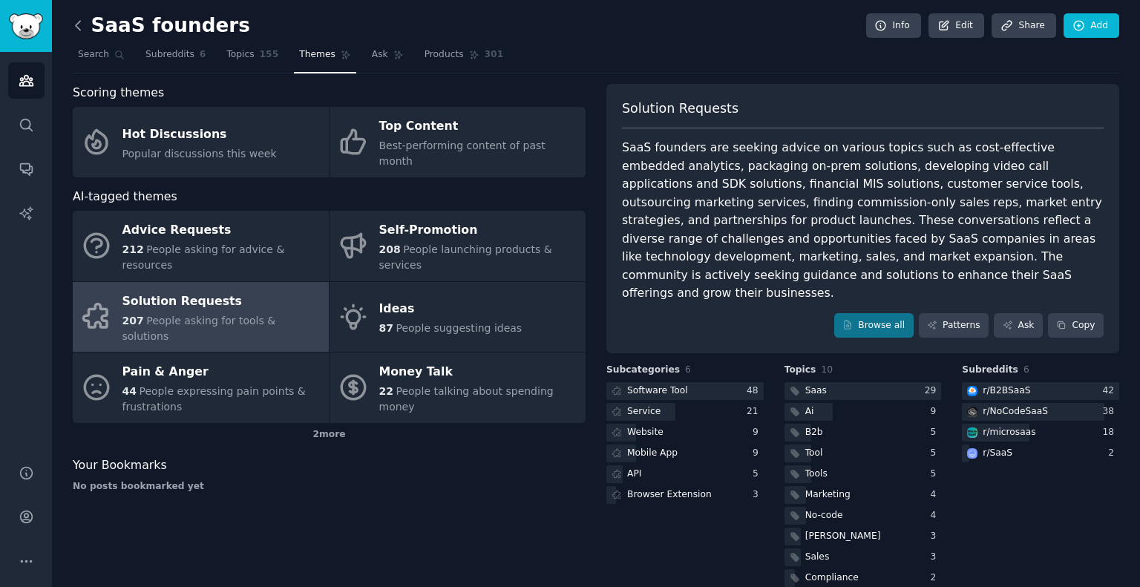
click at [73, 30] on icon at bounding box center [78, 26] width 16 height 16
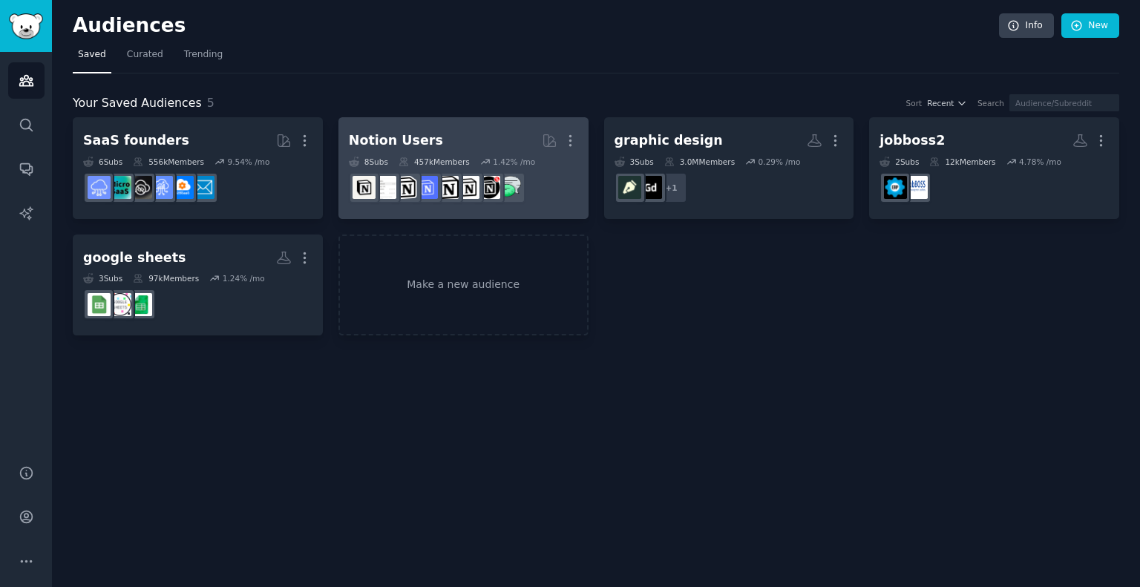
click at [456, 139] on h2 "Notion Users More" at bounding box center [463, 141] width 229 height 26
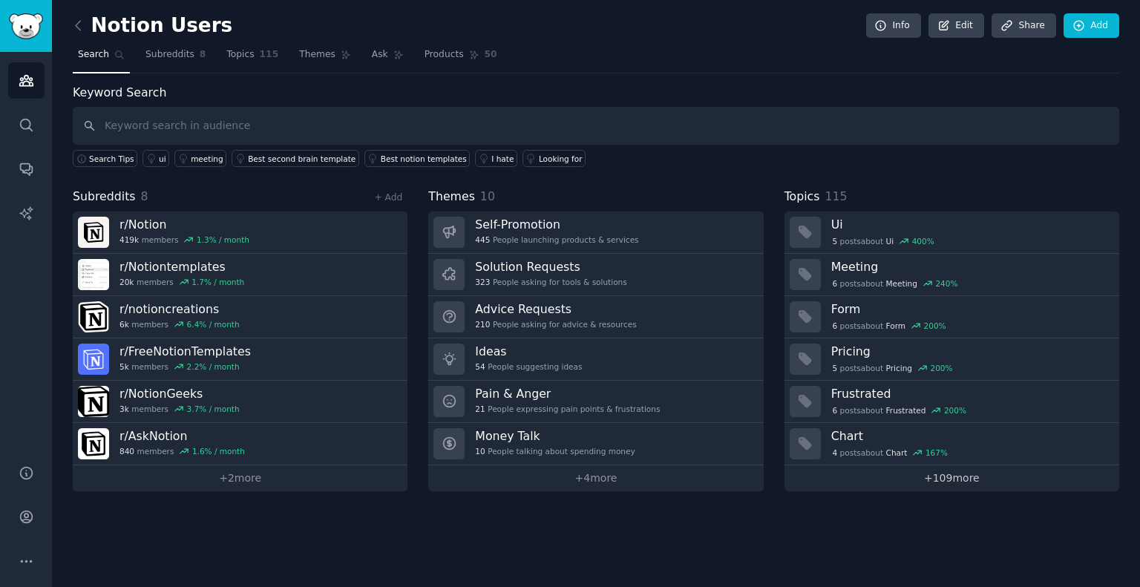
click at [915, 476] on link "+ 109 more" at bounding box center [951, 478] width 335 height 26
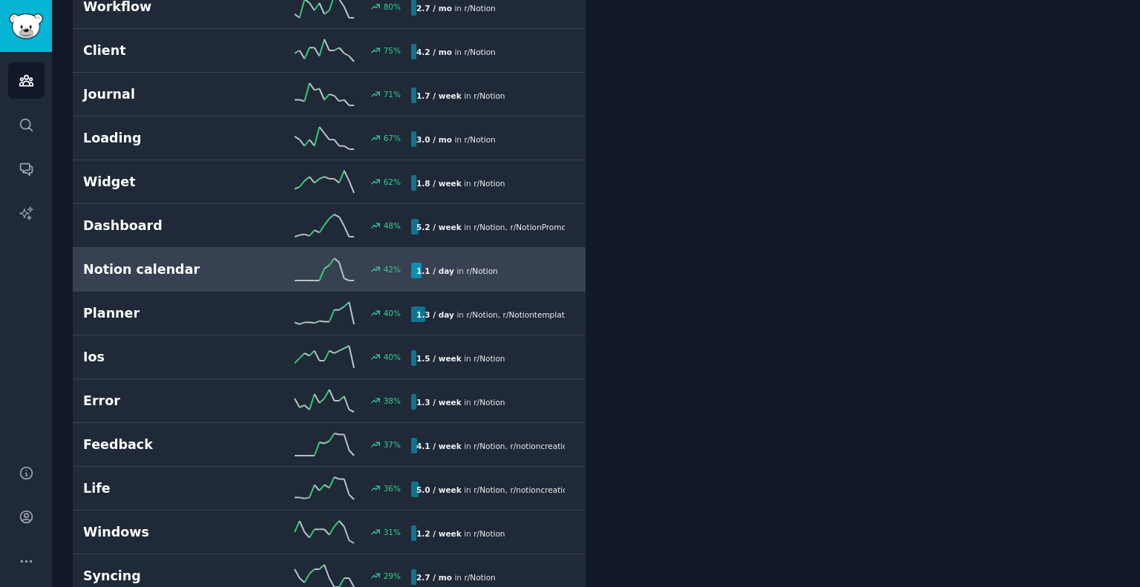
scroll to position [932, 0]
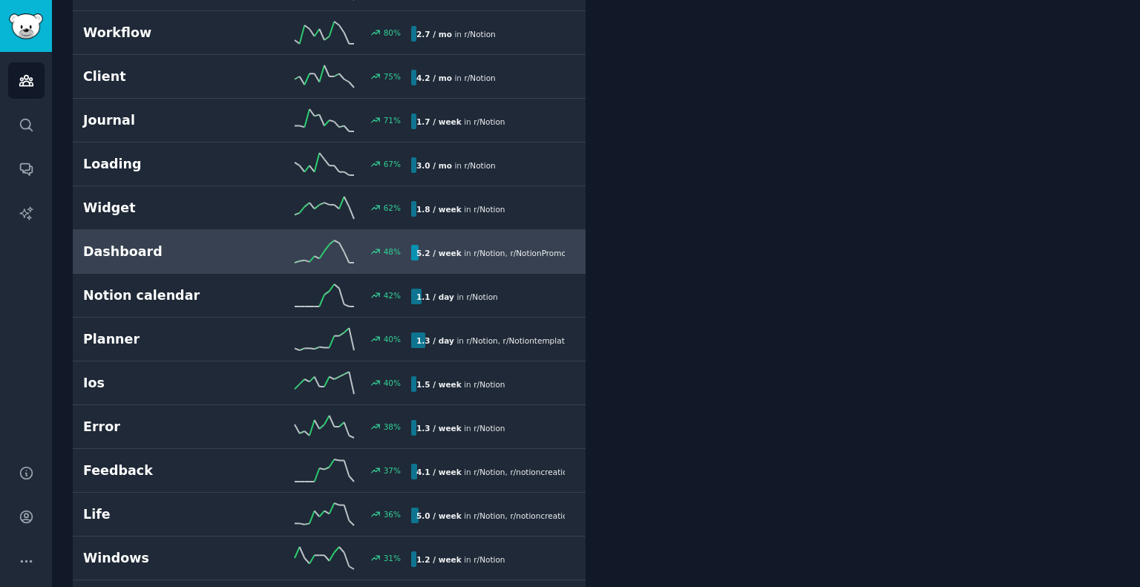
click at [167, 243] on h2 "Dashboard" at bounding box center [165, 252] width 164 height 19
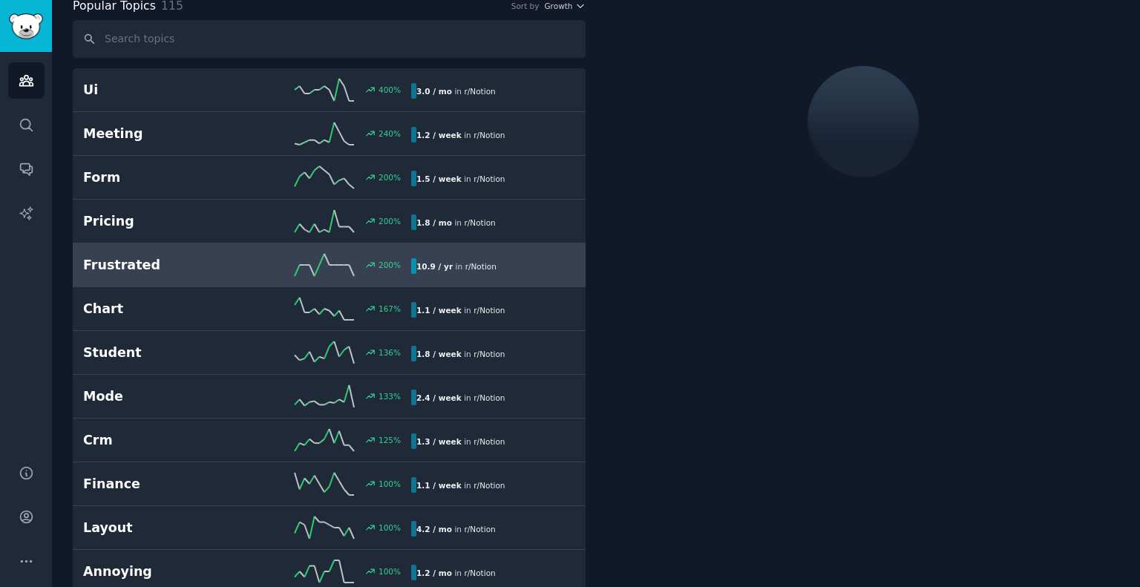
scroll to position [82, 0]
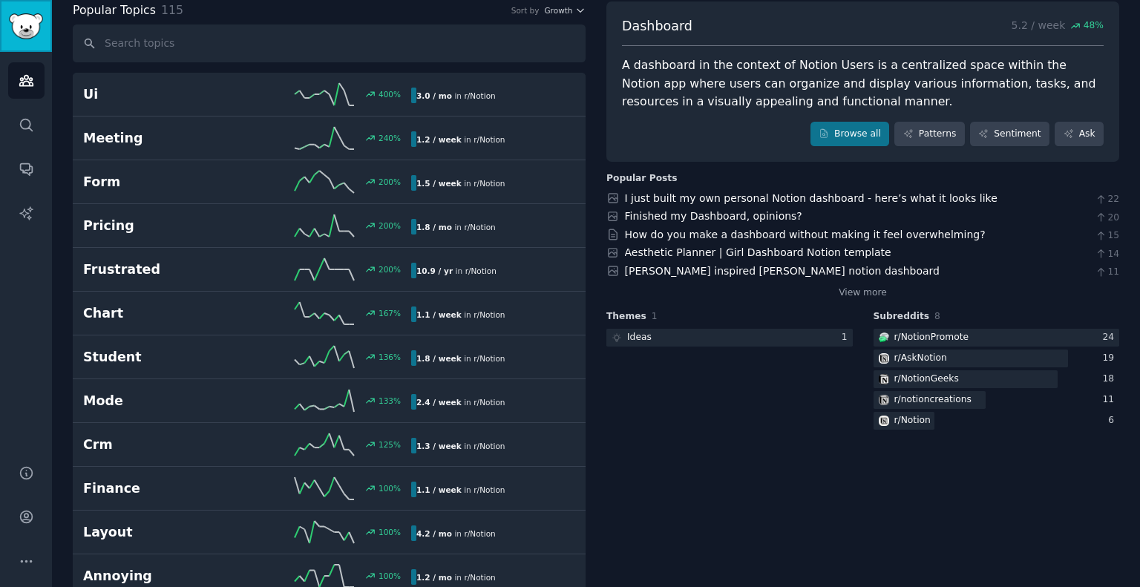
click at [39, 31] on img "Sidebar" at bounding box center [26, 26] width 34 height 26
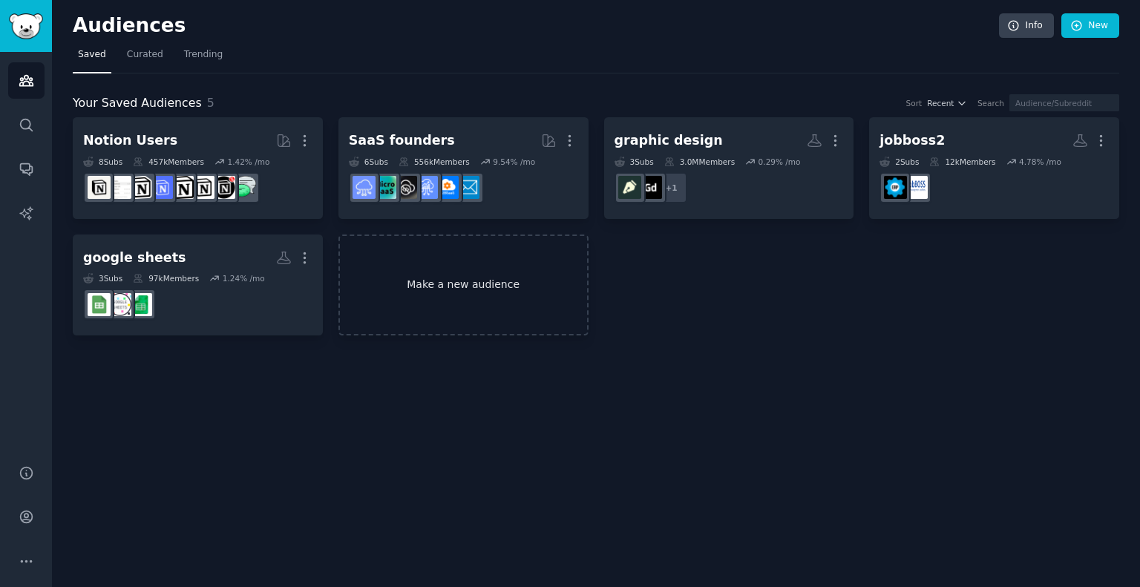
click at [454, 252] on link "Make a new audience" at bounding box center [463, 285] width 250 height 102
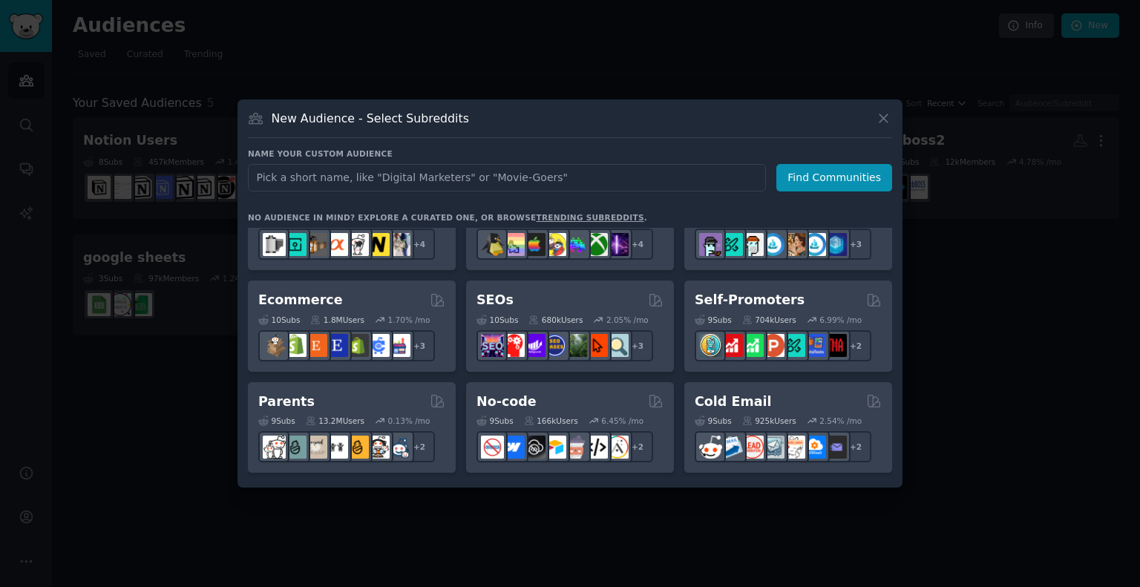
scroll to position [594, 0]
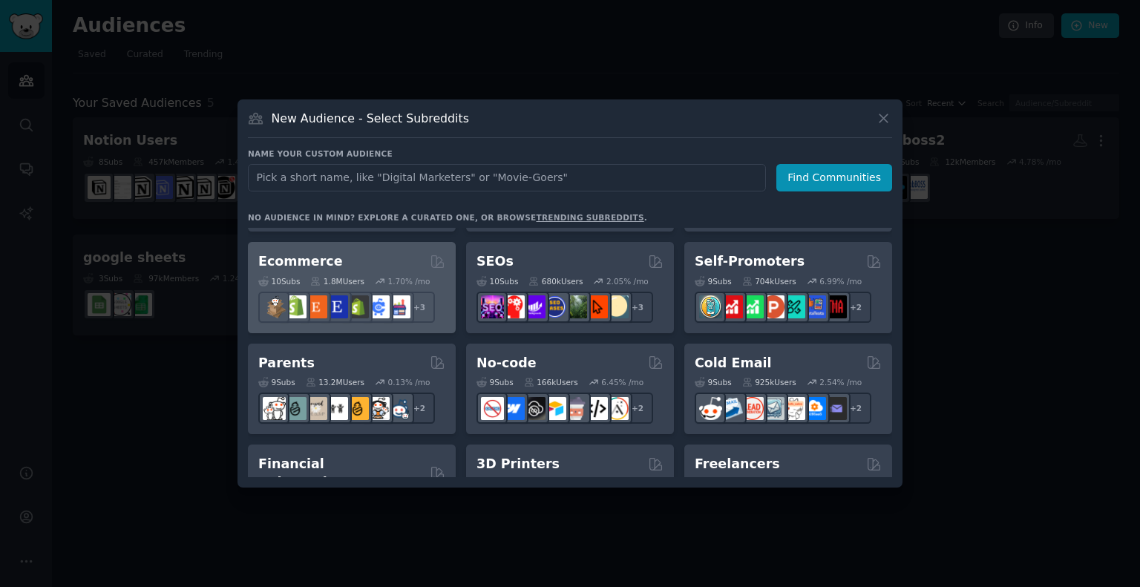
click at [372, 263] on div "Ecommerce" at bounding box center [351, 261] width 187 height 19
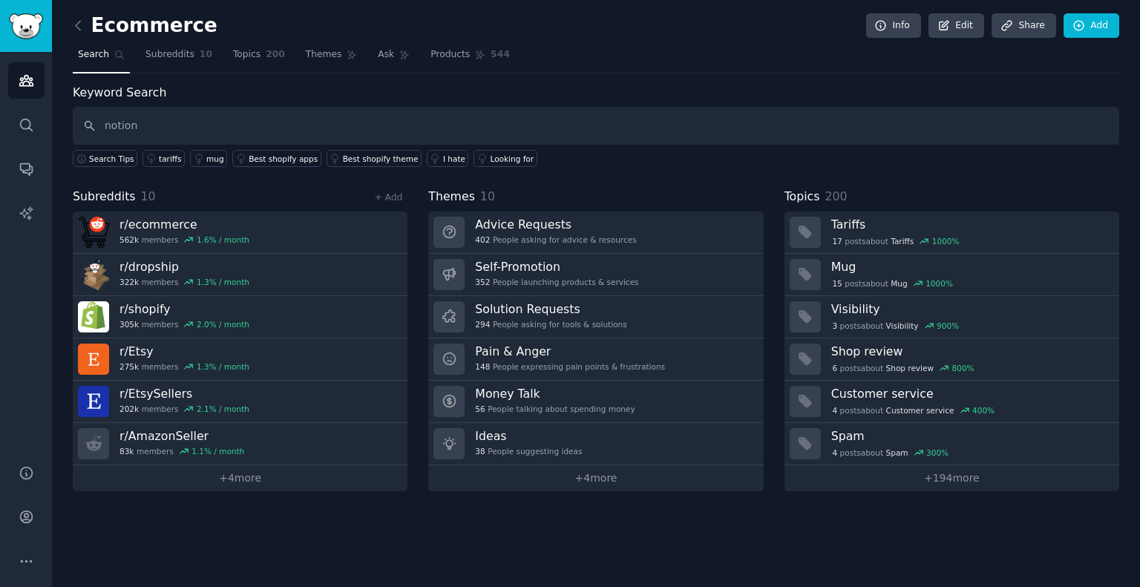
type input "notion"
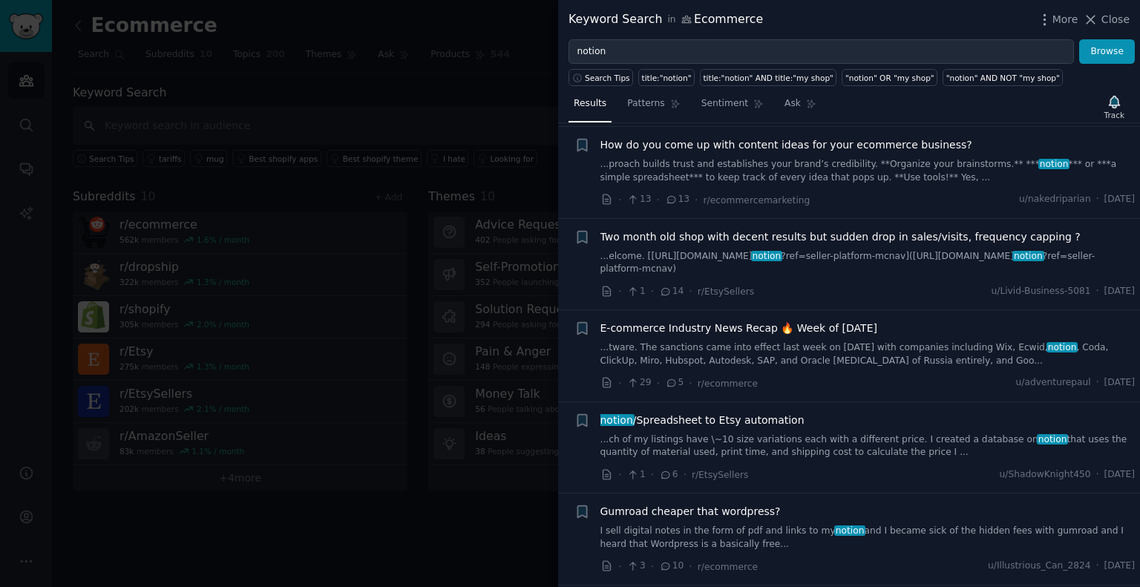
scroll to position [1261, 0]
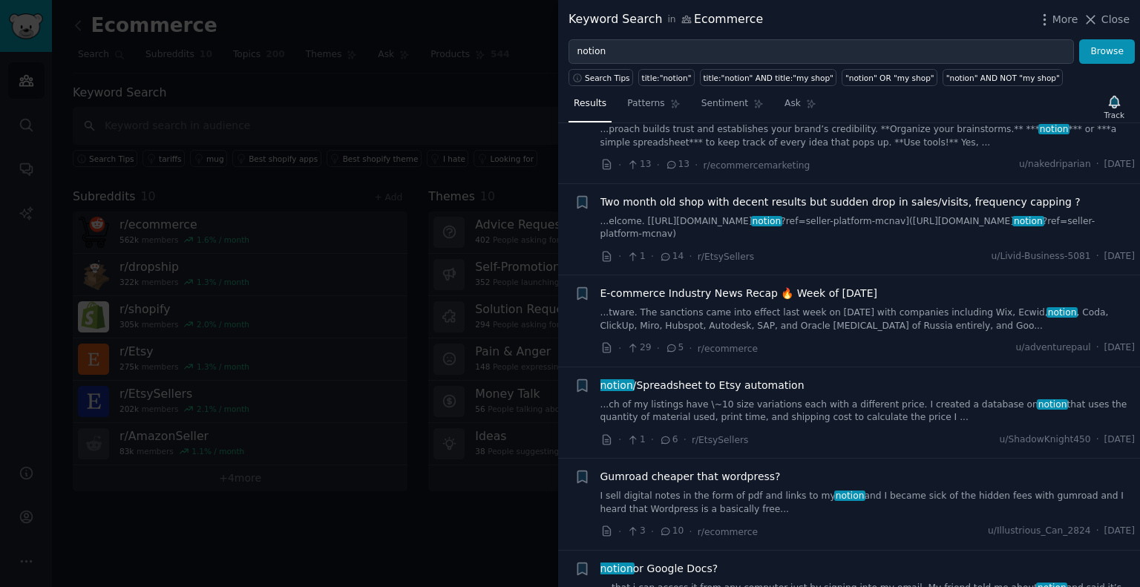
click at [768, 400] on link "...ch of my listings have \~10 size variations each with a different price. I c…" at bounding box center [867, 411] width 535 height 26
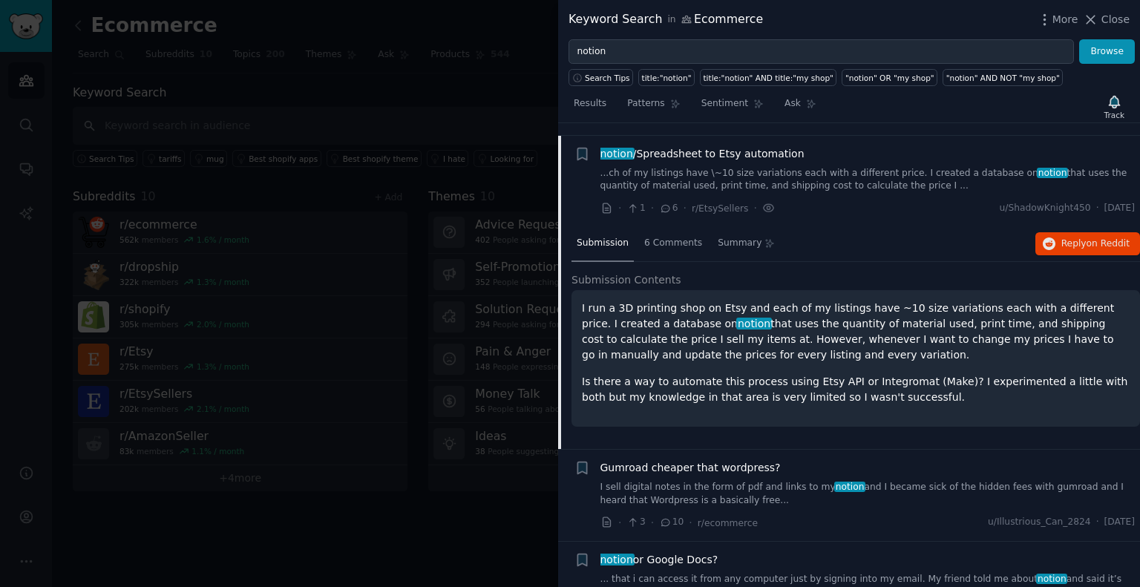
scroll to position [1502, 0]
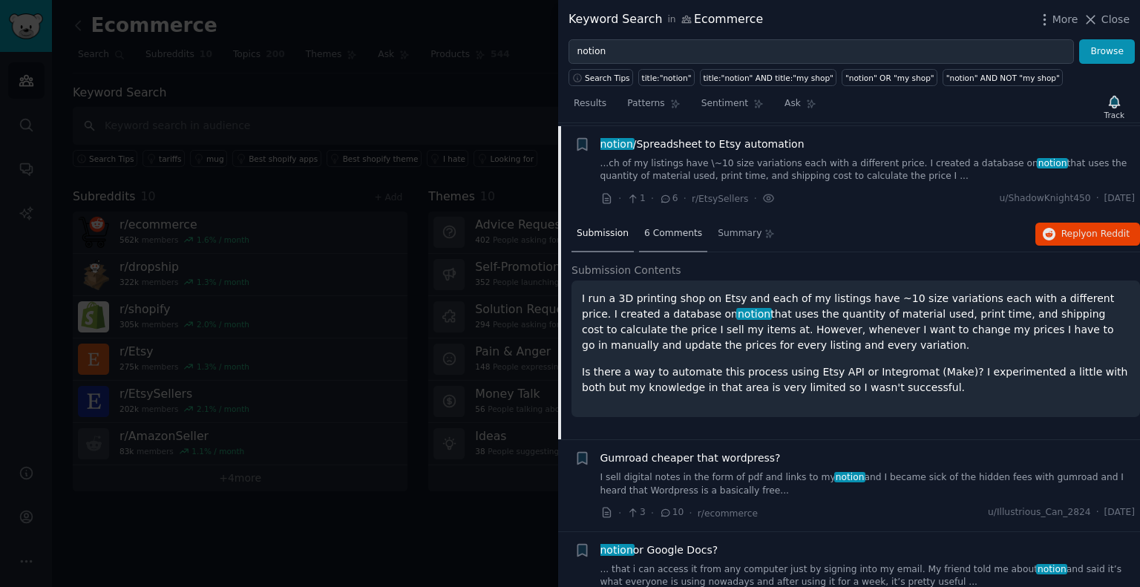
click at [677, 231] on span "6 Comments" at bounding box center [673, 233] width 58 height 13
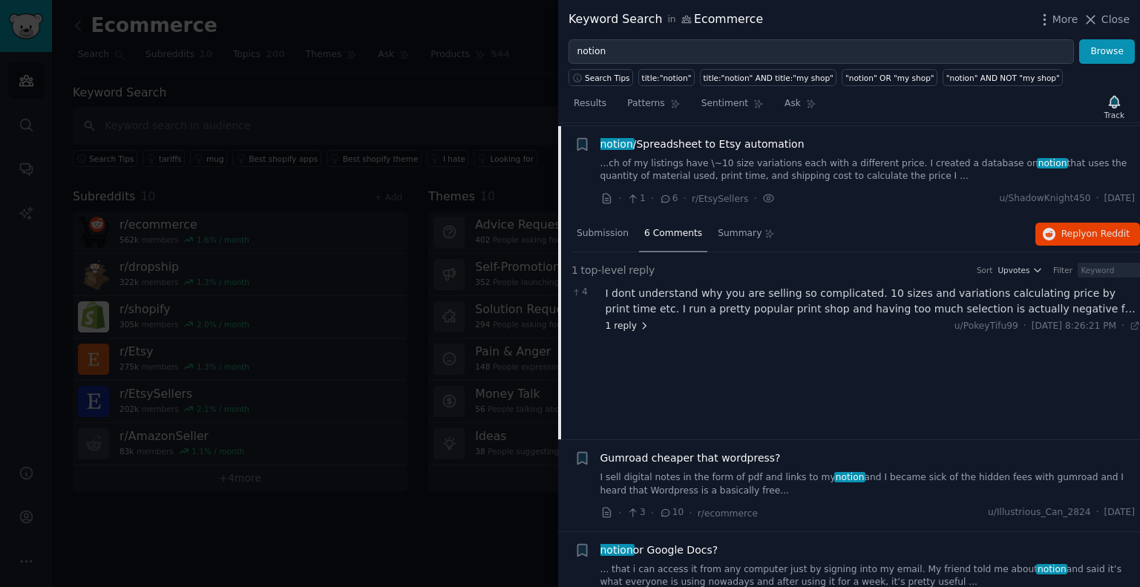
click at [639, 322] on icon at bounding box center [644, 326] width 10 height 10
click at [677, 380] on icon at bounding box center [678, 383] width 3 height 6
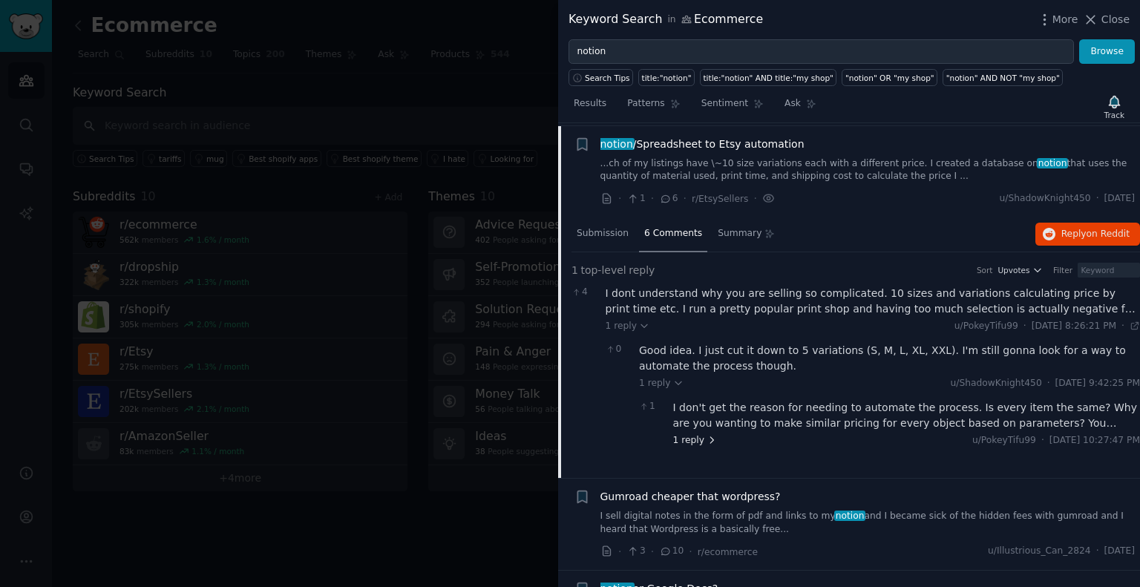
click at [712, 435] on icon at bounding box center [711, 440] width 10 height 10
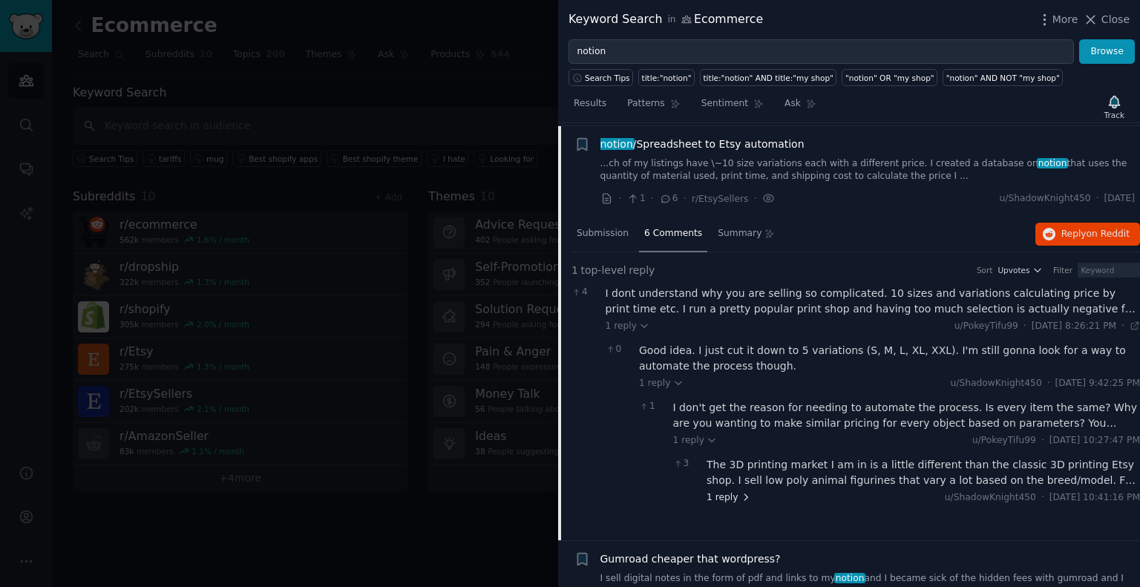
click at [740, 492] on icon at bounding box center [745, 497] width 10 height 10
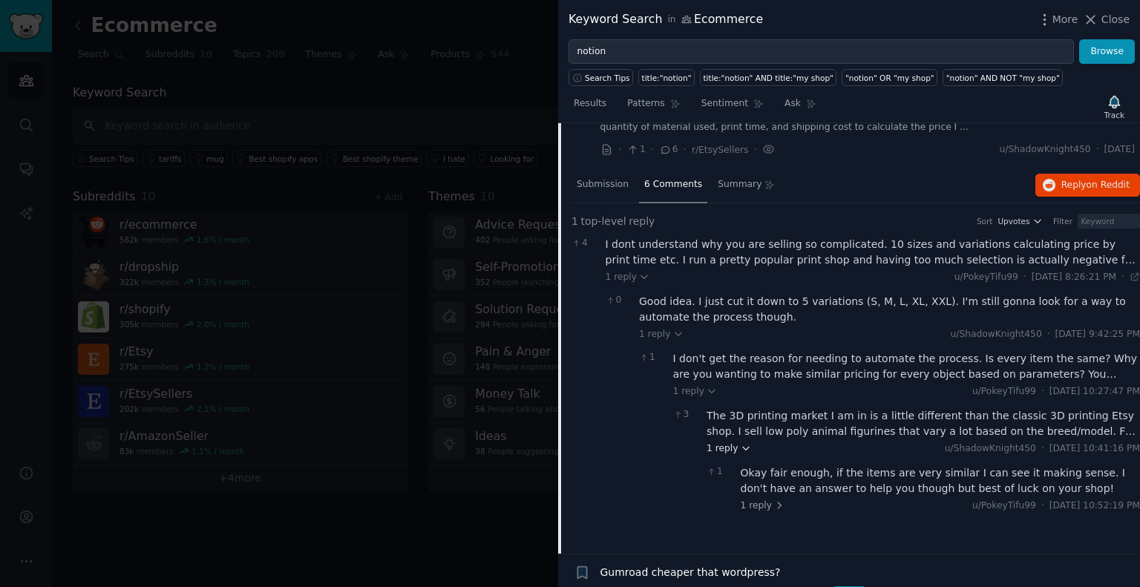
scroll to position [1577, 0]
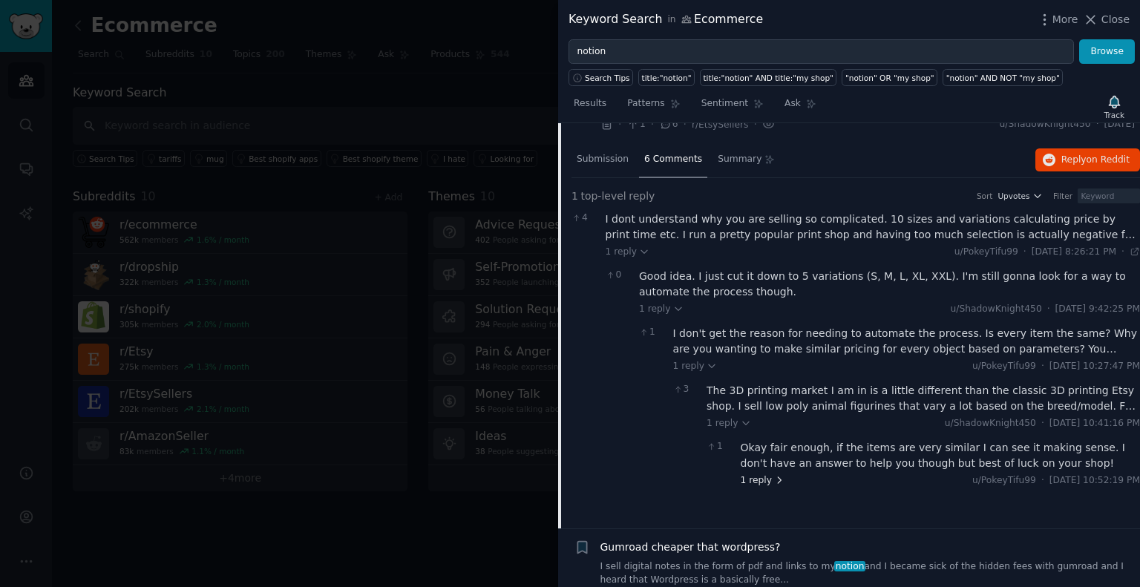
click at [774, 477] on icon at bounding box center [779, 480] width 10 height 10
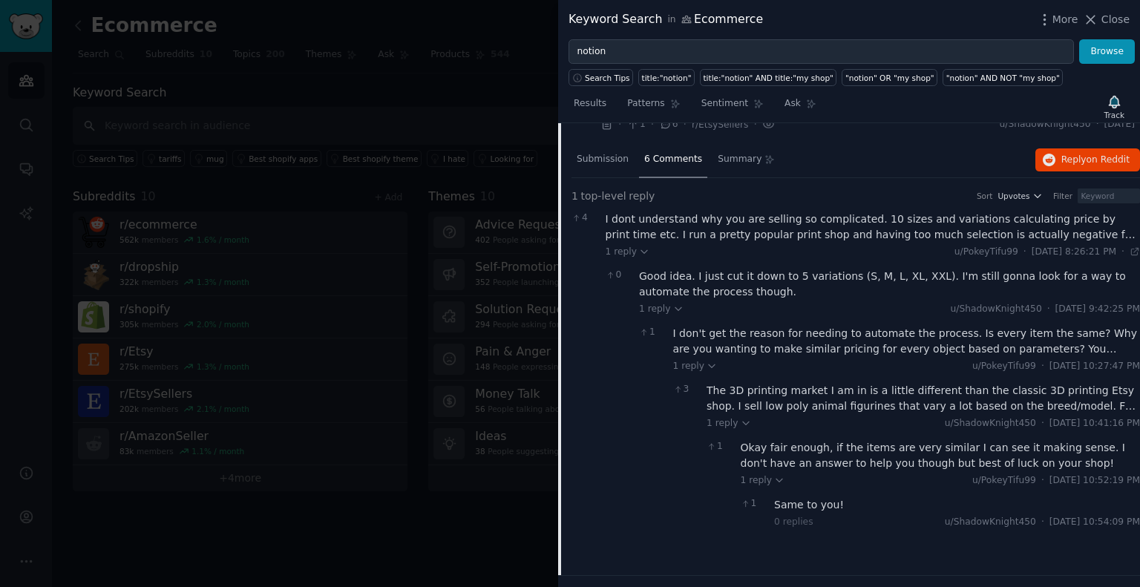
scroll to position [1428, 0]
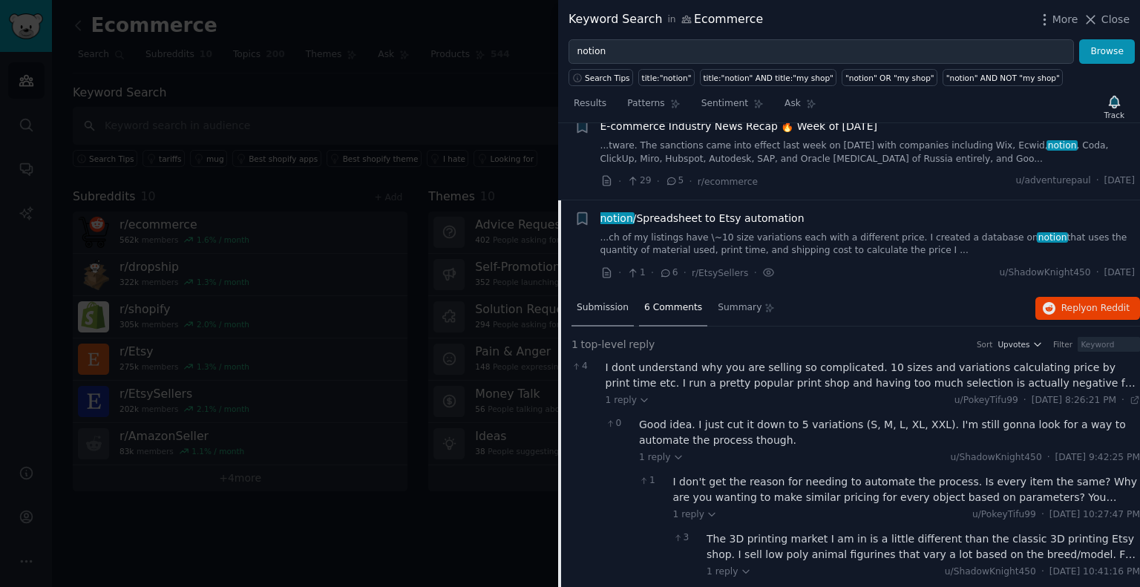
click at [604, 308] on span "Submission" at bounding box center [602, 307] width 52 height 13
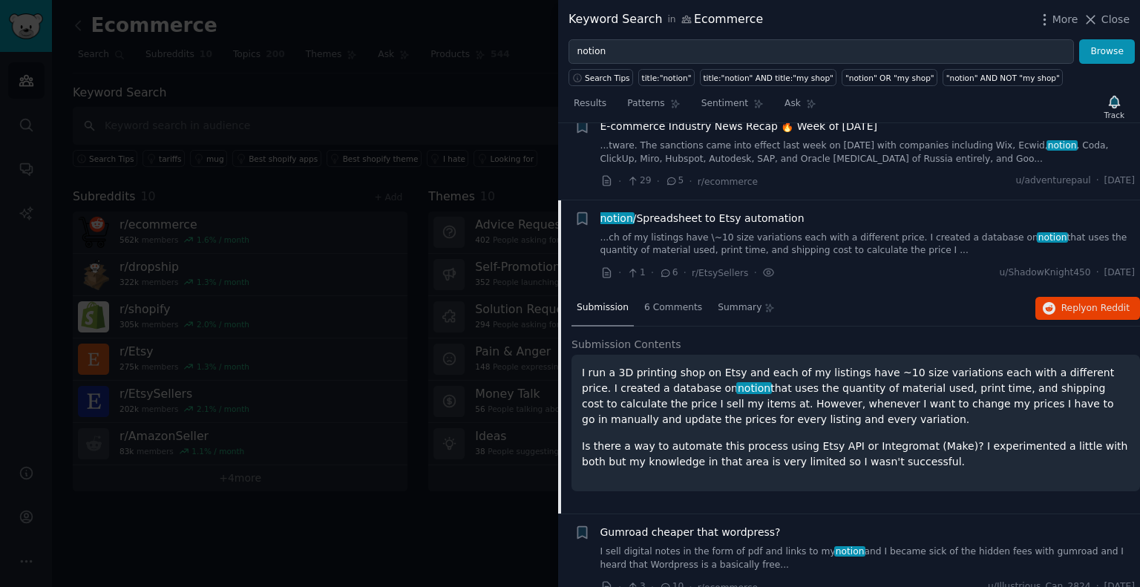
click at [703, 231] on link "...ch of my listings have \~10 size variations each with a different price. I c…" at bounding box center [867, 244] width 535 height 26
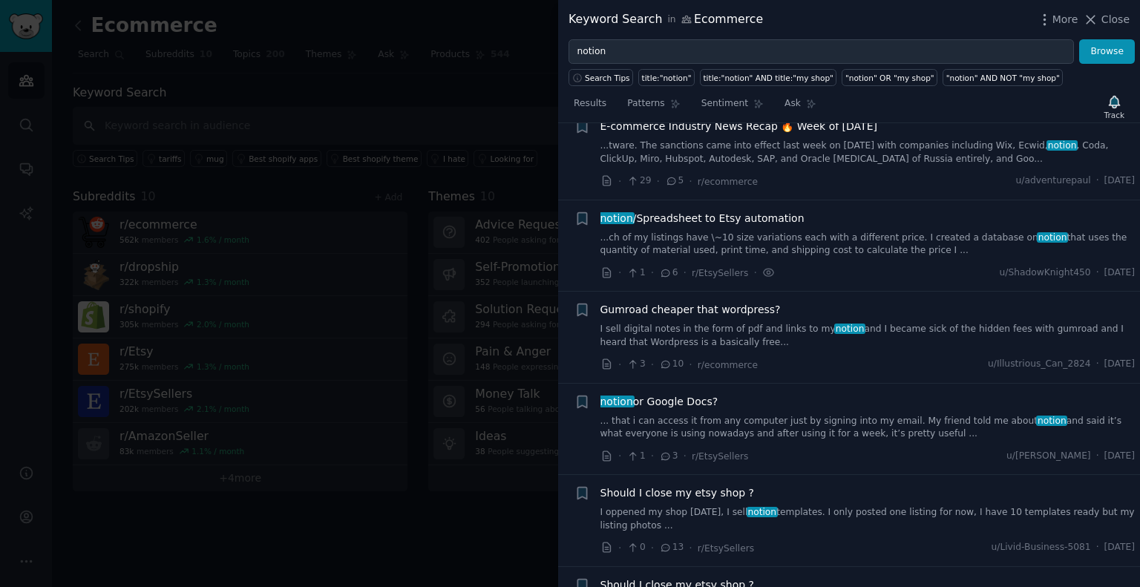
scroll to position [1502, 0]
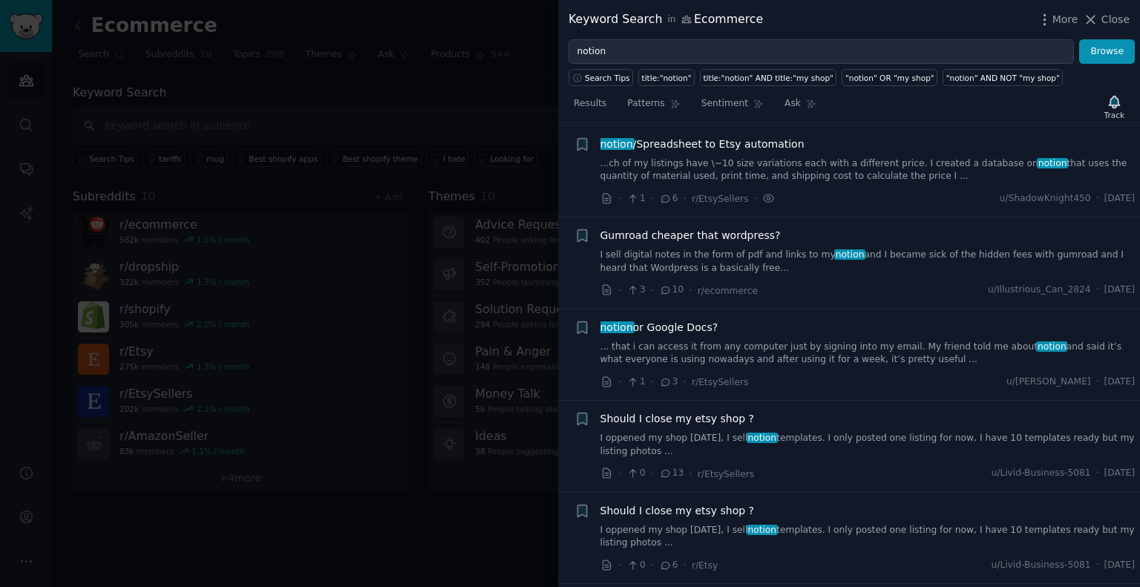
click at [687, 166] on link "...ch of my listings have \~10 size variations each with a different price. I c…" at bounding box center [867, 170] width 535 height 26
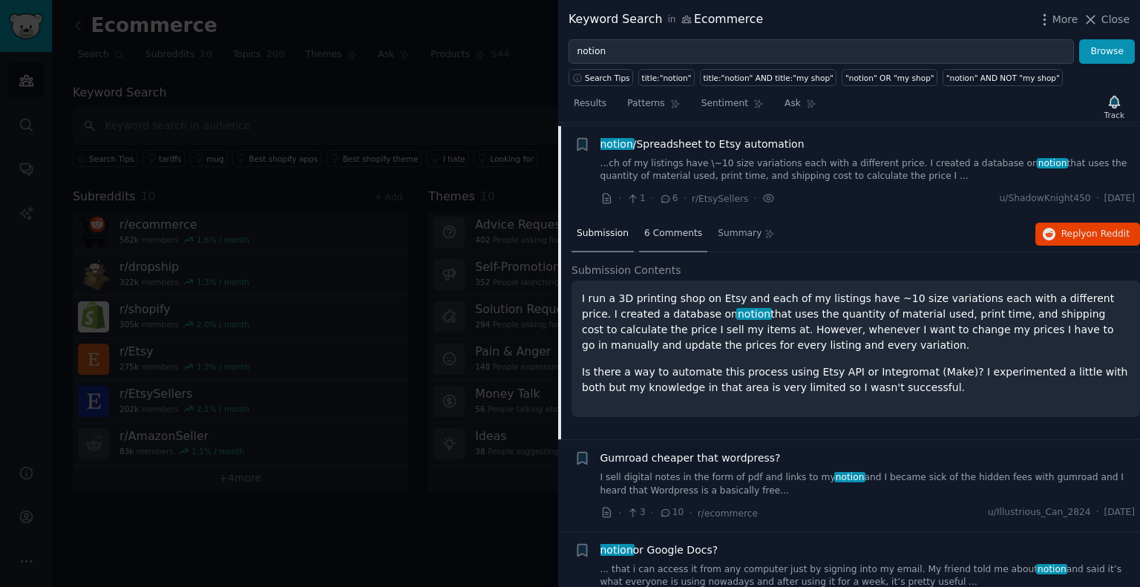
click at [663, 232] on span "6 Comments" at bounding box center [673, 233] width 58 height 13
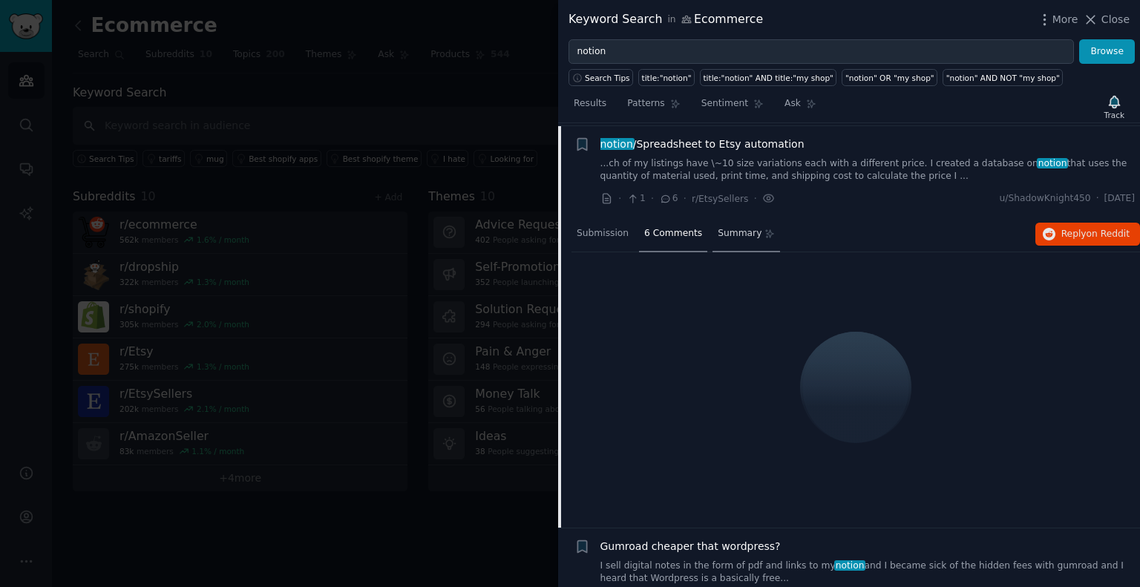
click at [717, 228] on span "Summary" at bounding box center [739, 233] width 44 height 13
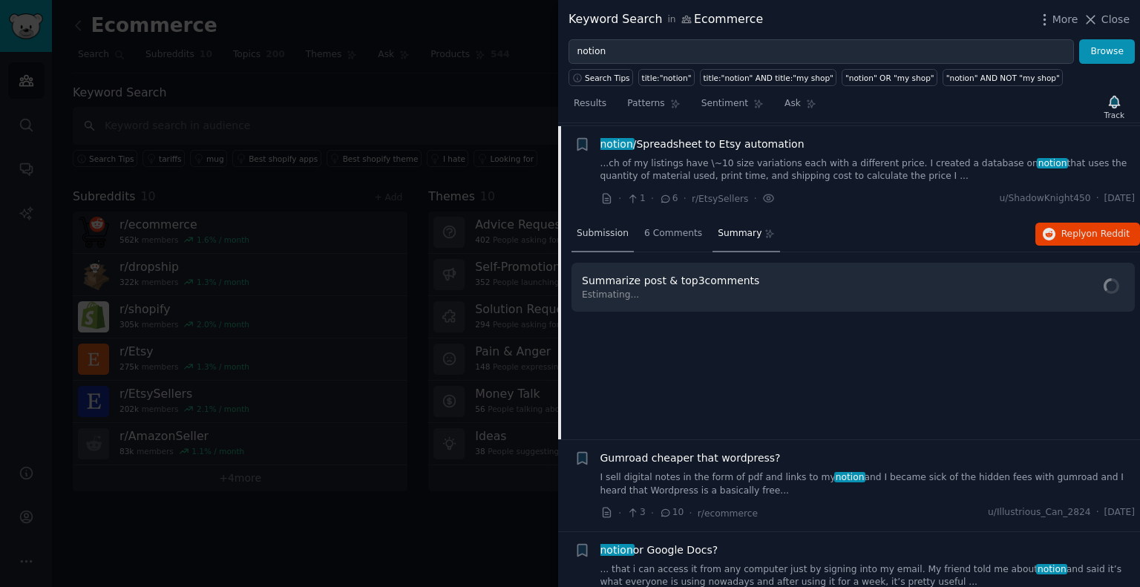
click at [592, 231] on span "Submission" at bounding box center [602, 233] width 52 height 13
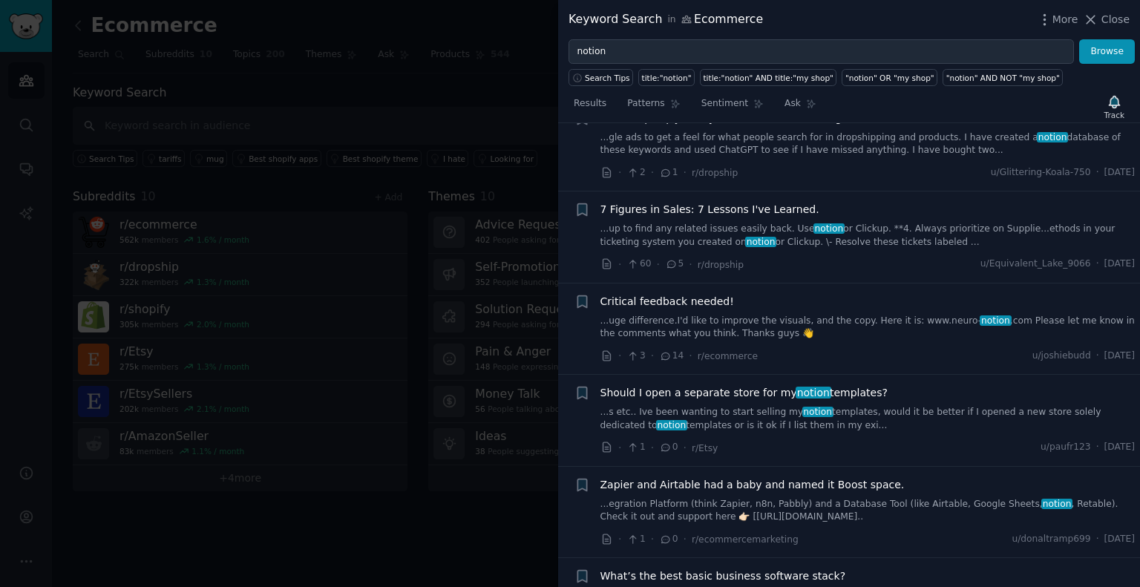
scroll to position [2690, 0]
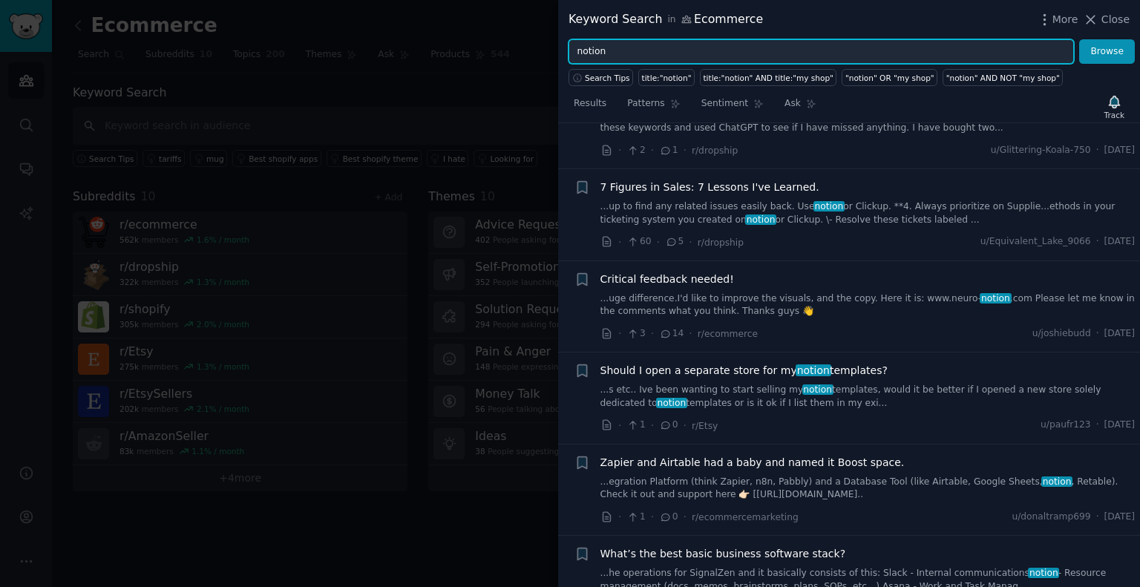
click at [648, 52] on input "notion" at bounding box center [820, 51] width 505 height 25
click at [1079, 39] on button "Browse" at bounding box center [1107, 51] width 56 height 25
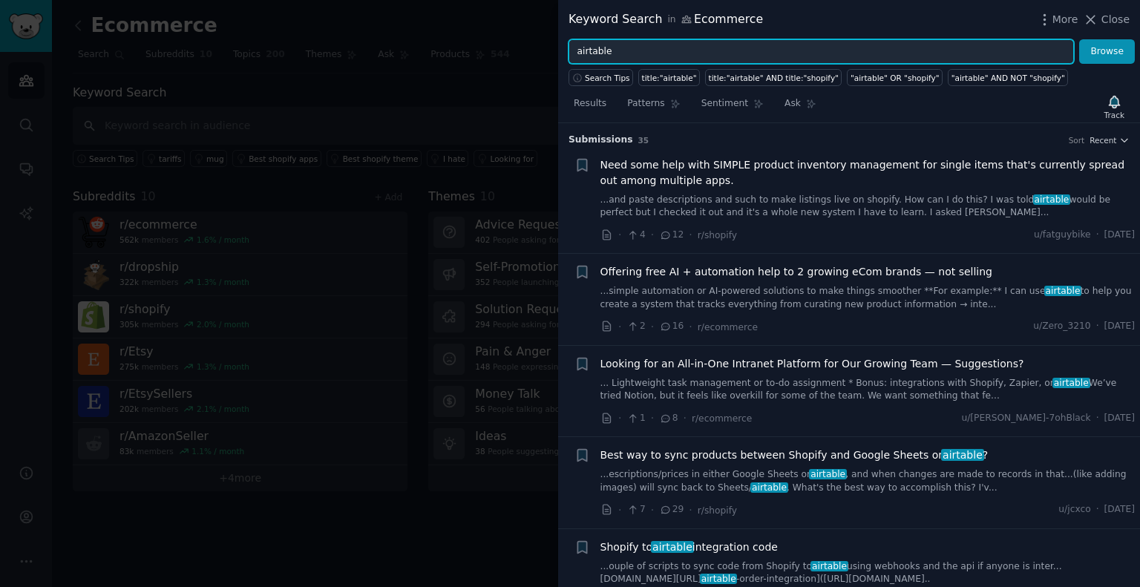
scroll to position [74, 0]
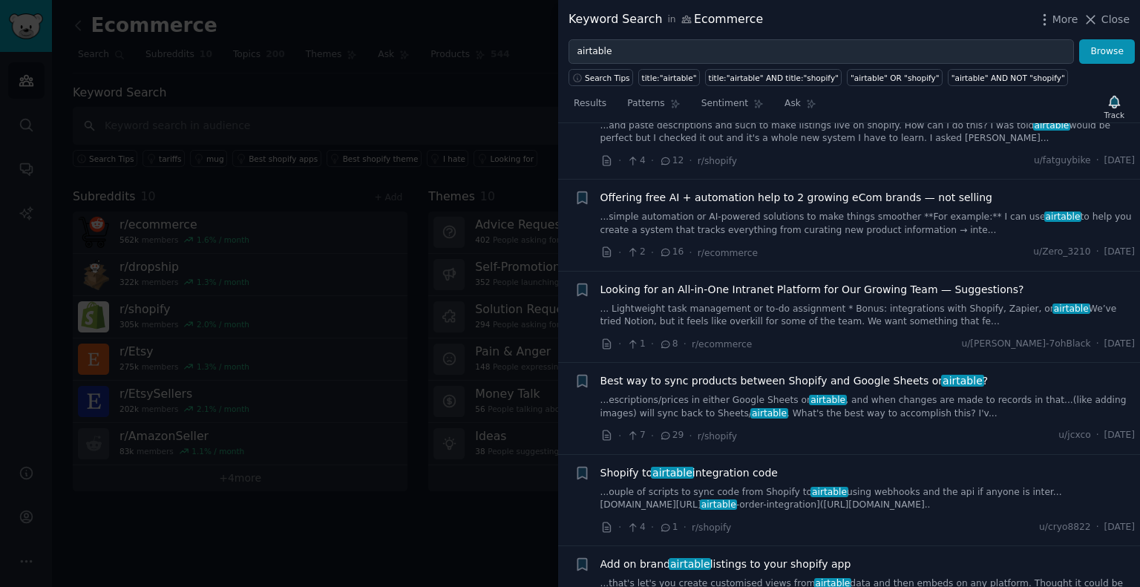
click at [700, 380] on span "Best way to sync products between Shopify and Google Sheets or airtable ?" at bounding box center [794, 381] width 388 height 16
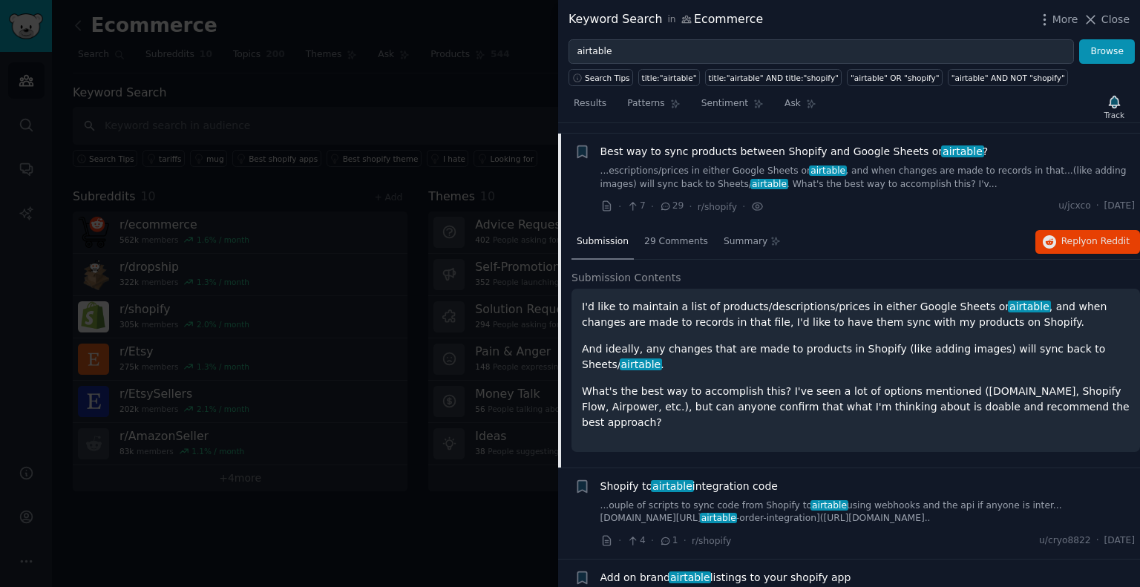
scroll to position [313, 0]
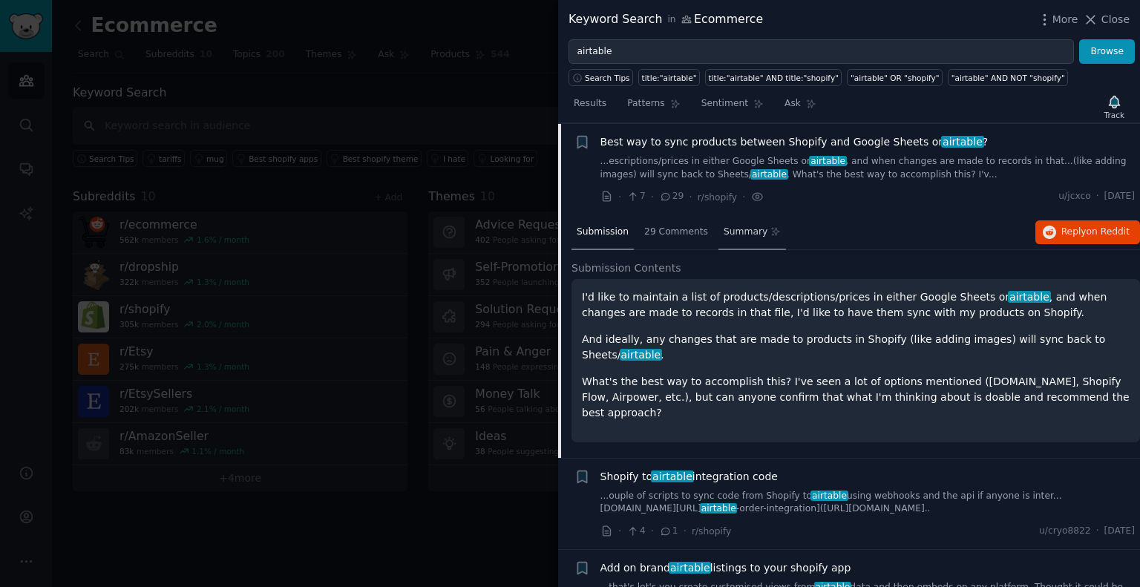
click at [723, 229] on span "Summary" at bounding box center [745, 232] width 44 height 13
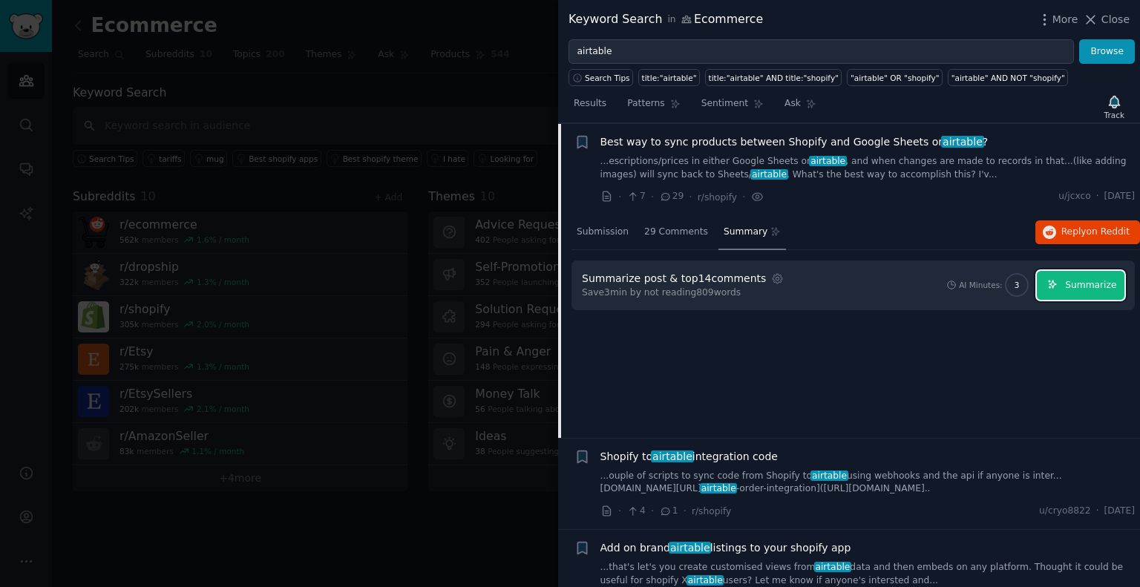
click at [1077, 279] on span "Summarize" at bounding box center [1090, 285] width 51 height 13
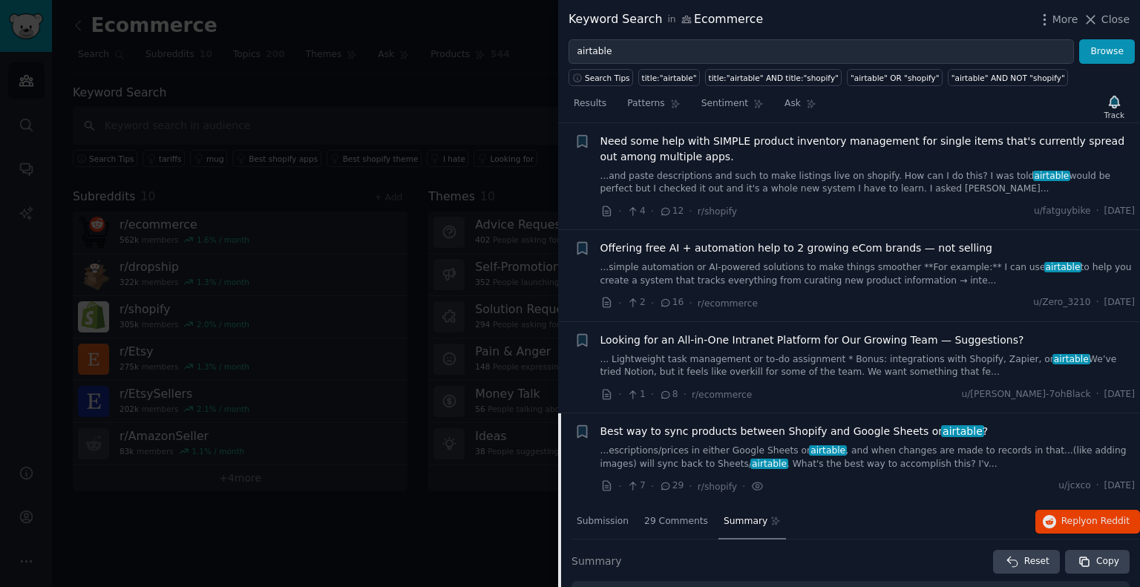
scroll to position [16, 0]
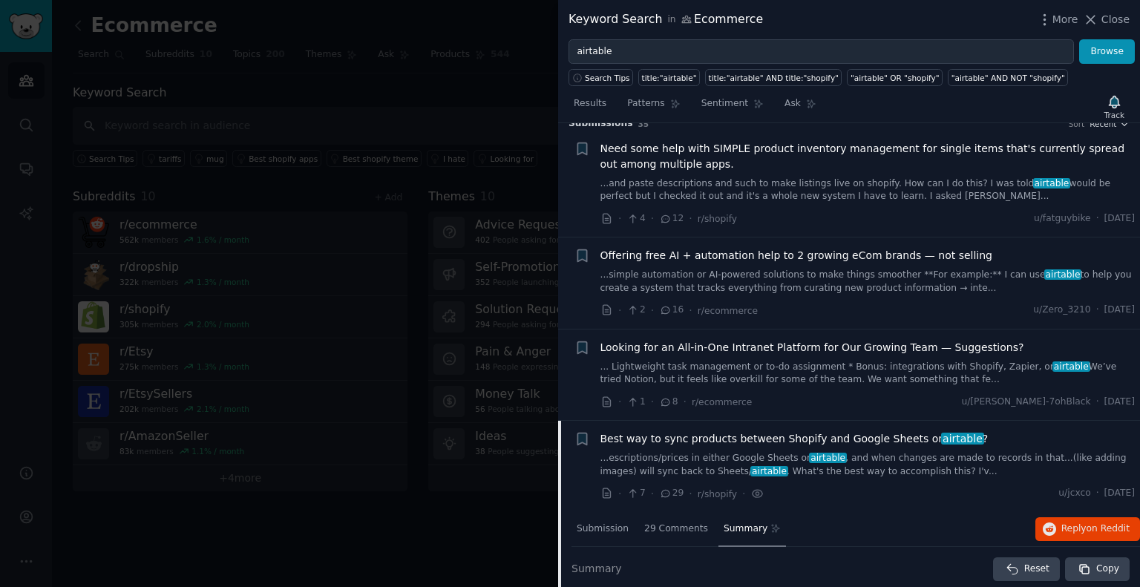
click at [582, 467] on div "+" at bounding box center [582, 466] width 16 height 70
click at [634, 434] on span "Best way to sync products between Shopify and Google Sheets or airtable ?" at bounding box center [794, 439] width 388 height 16
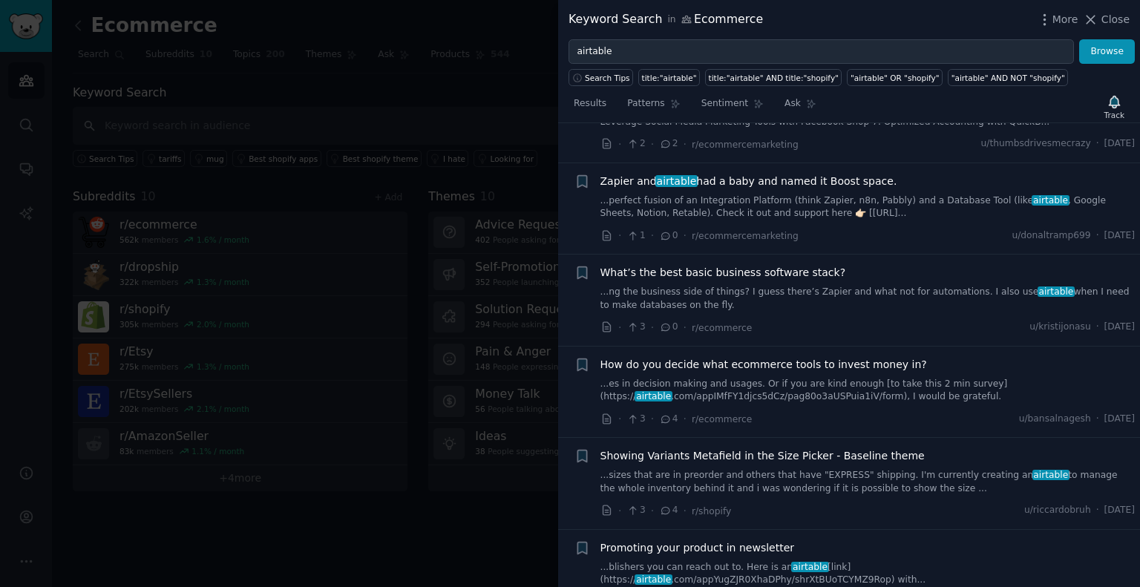
scroll to position [758, 0]
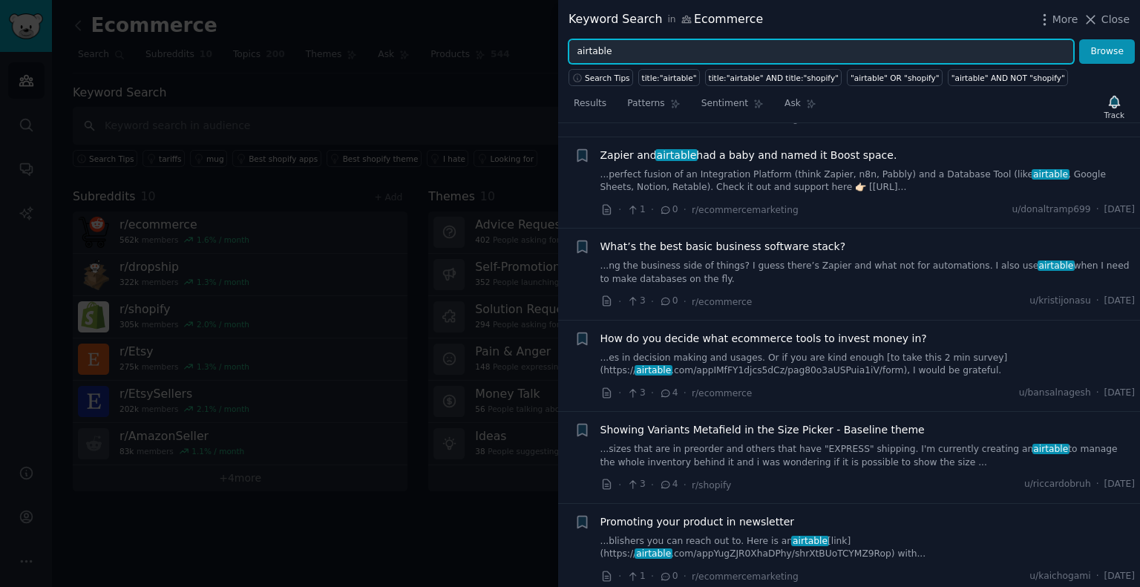
click at [698, 45] on input "airtable" at bounding box center [820, 51] width 505 height 25
click at [697, 42] on input "airtable" at bounding box center [820, 51] width 505 height 25
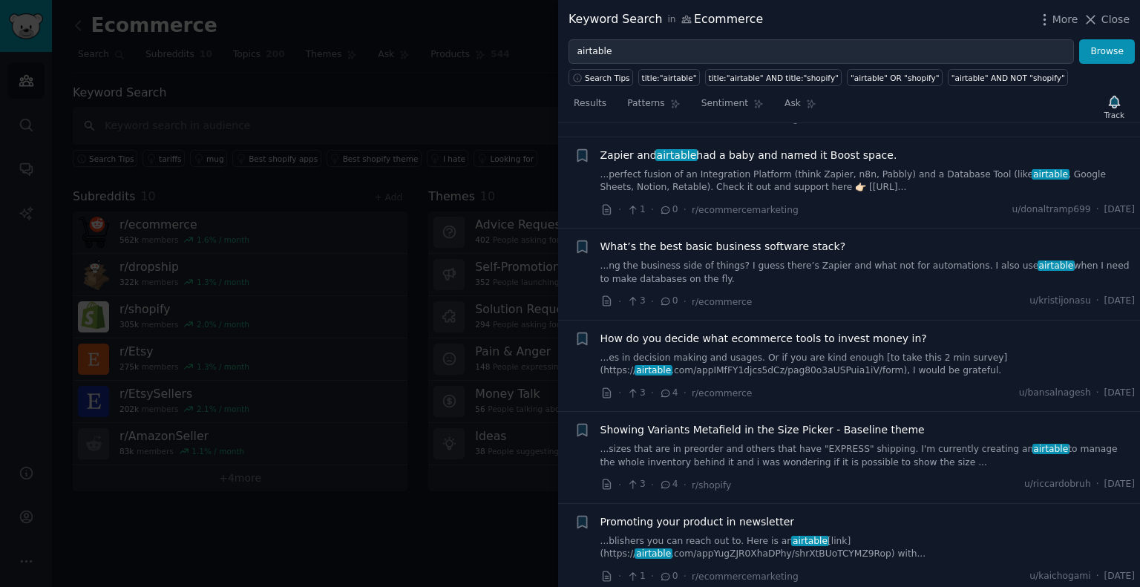
click at [682, 21] on icon at bounding box center [686, 19] width 9 height 7
drag, startPoint x: 674, startPoint y: 21, endPoint x: 679, endPoint y: 62, distance: 41.1
click at [679, 60] on div "Keyword Search in Ecommerce More Close airtable Browse Search Tips title:"airta…" at bounding box center [849, 293] width 582 height 587
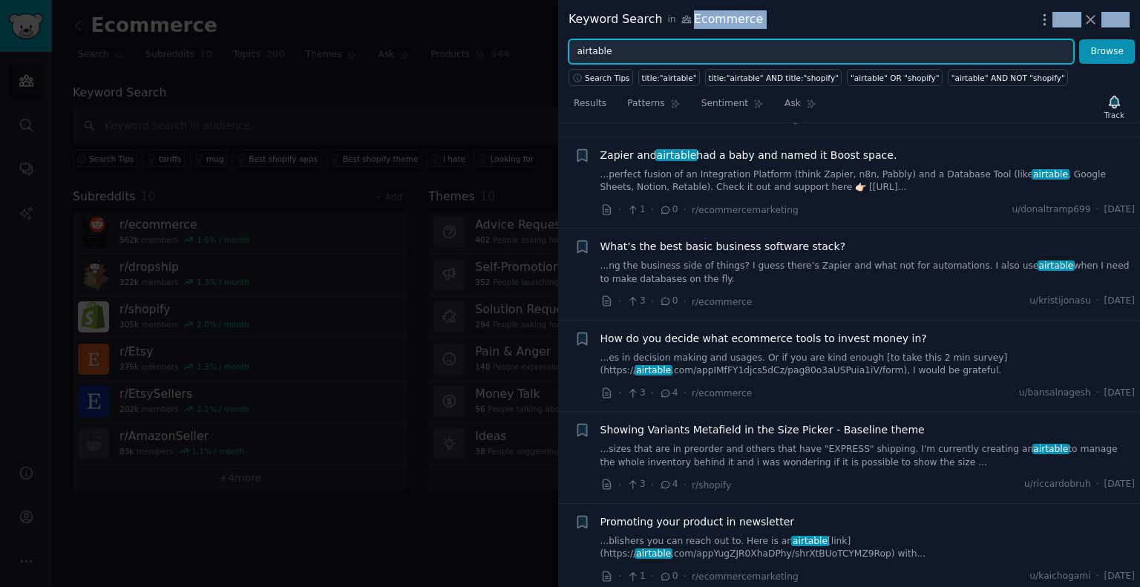
click at [680, 48] on input "airtable" at bounding box center [820, 51] width 505 height 25
click at [681, 48] on input "airtable" at bounding box center [820, 51] width 505 height 25
click at [1079, 39] on button "Browse" at bounding box center [1107, 51] width 56 height 25
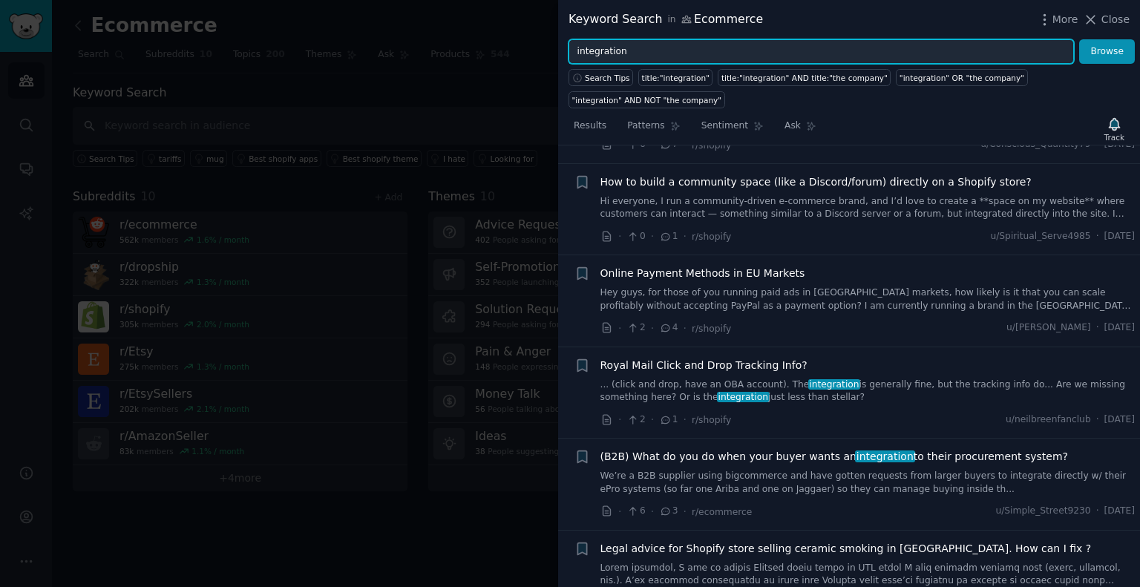
scroll to position [742, 0]
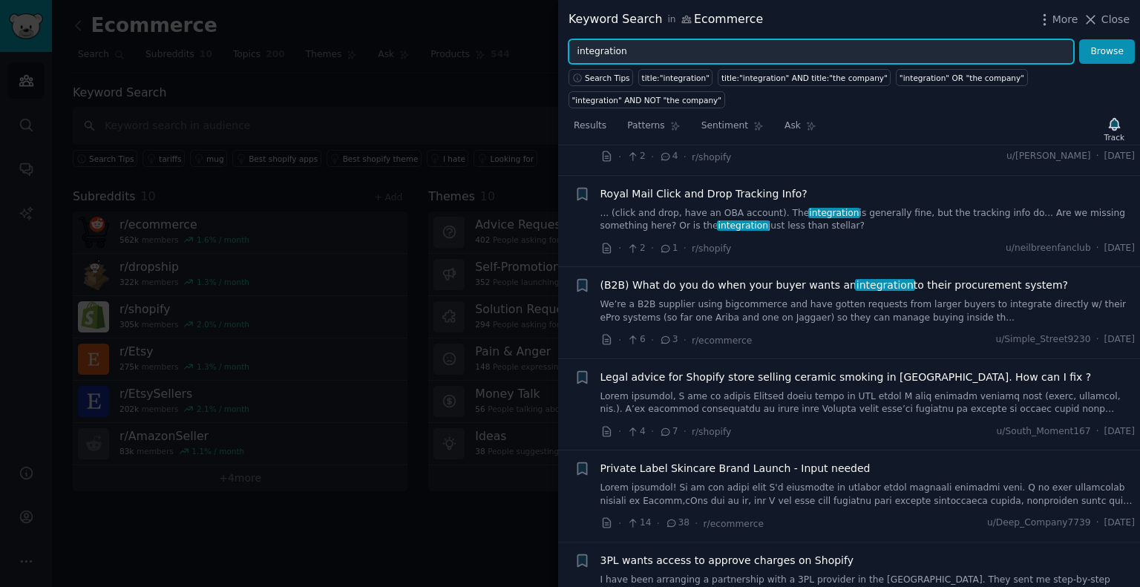
click at [711, 49] on input "integration" at bounding box center [820, 51] width 505 height 25
type input "shipping"
click at [1079, 39] on button "Browse" at bounding box center [1107, 51] width 56 height 25
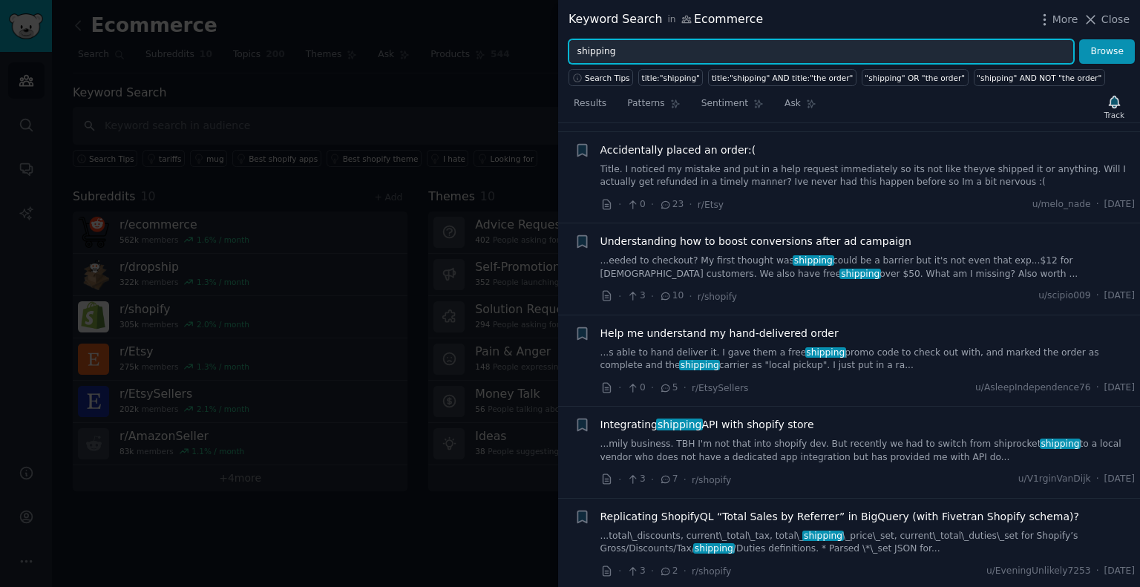
scroll to position [2597, 0]
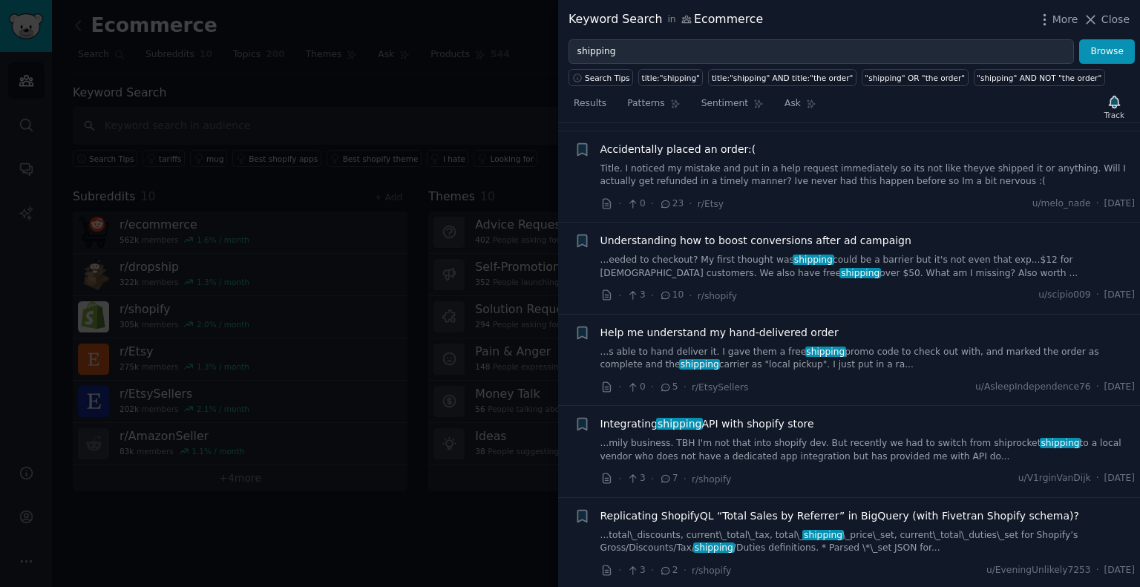
click at [749, 416] on span "Integrating shipping API with shopify store" at bounding box center [707, 424] width 214 height 16
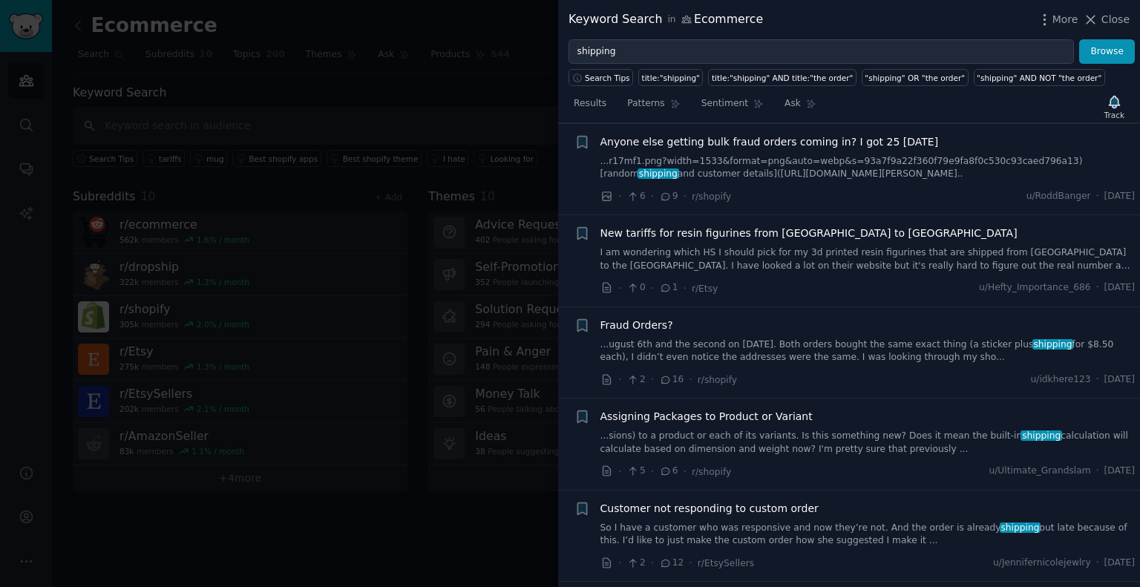
scroll to position [5208, 0]
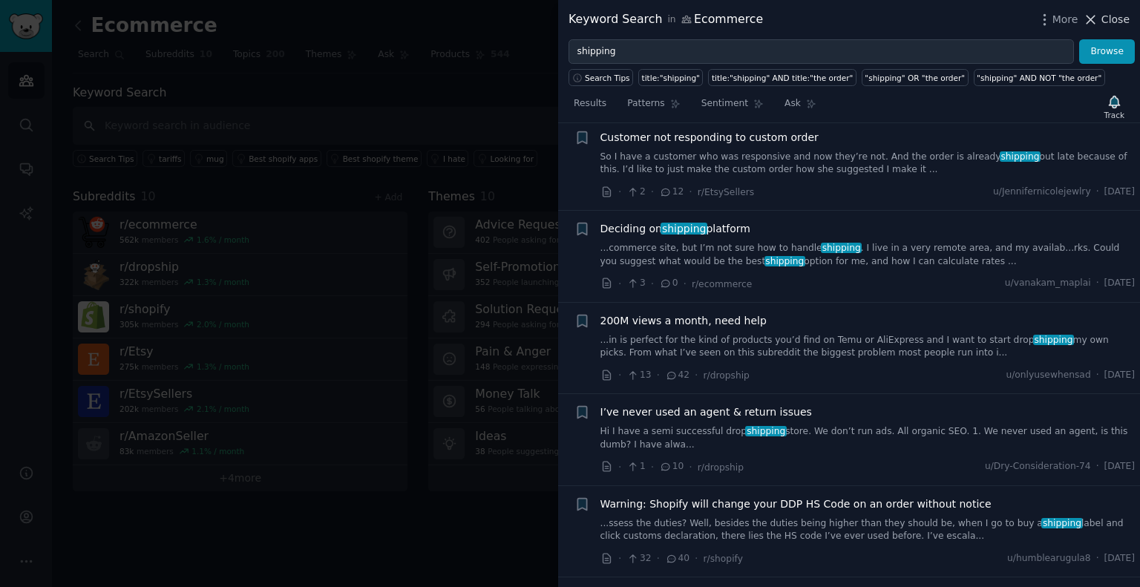
click at [1094, 22] on icon at bounding box center [1090, 20] width 16 height 16
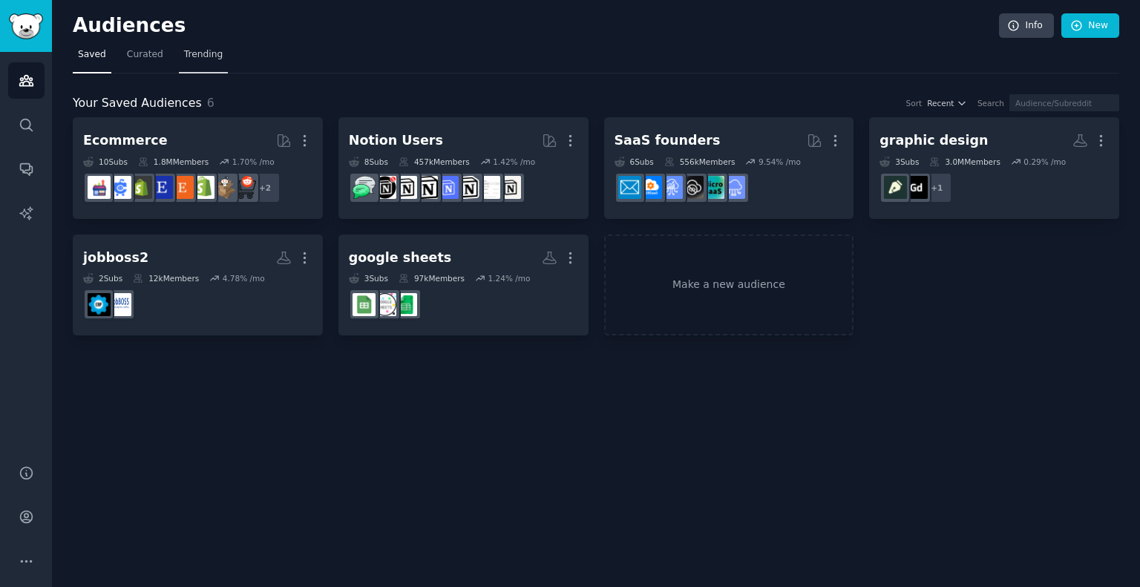
click at [193, 50] on span "Trending" at bounding box center [203, 54] width 39 height 13
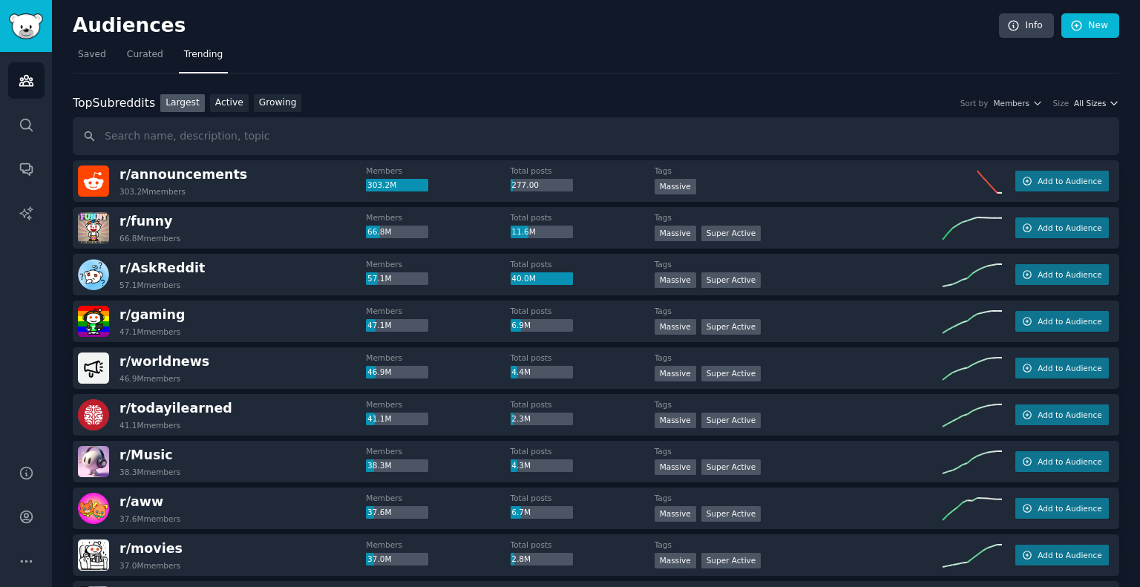
click at [1086, 101] on span "All Sizes" at bounding box center [1090, 103] width 32 height 10
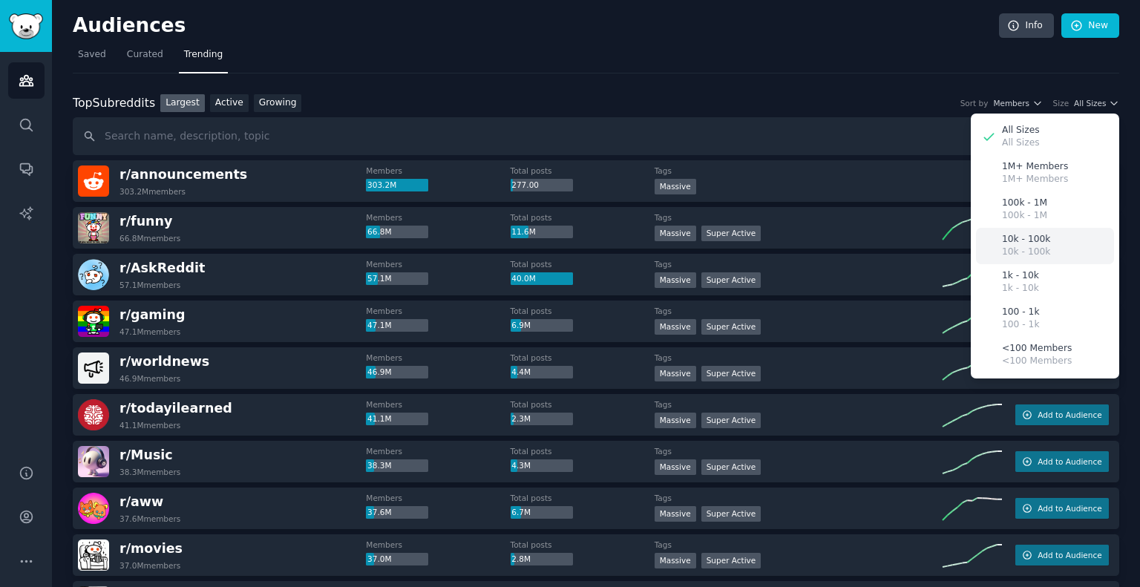
click at [1033, 240] on p "10k - 100k" at bounding box center [1026, 239] width 48 height 13
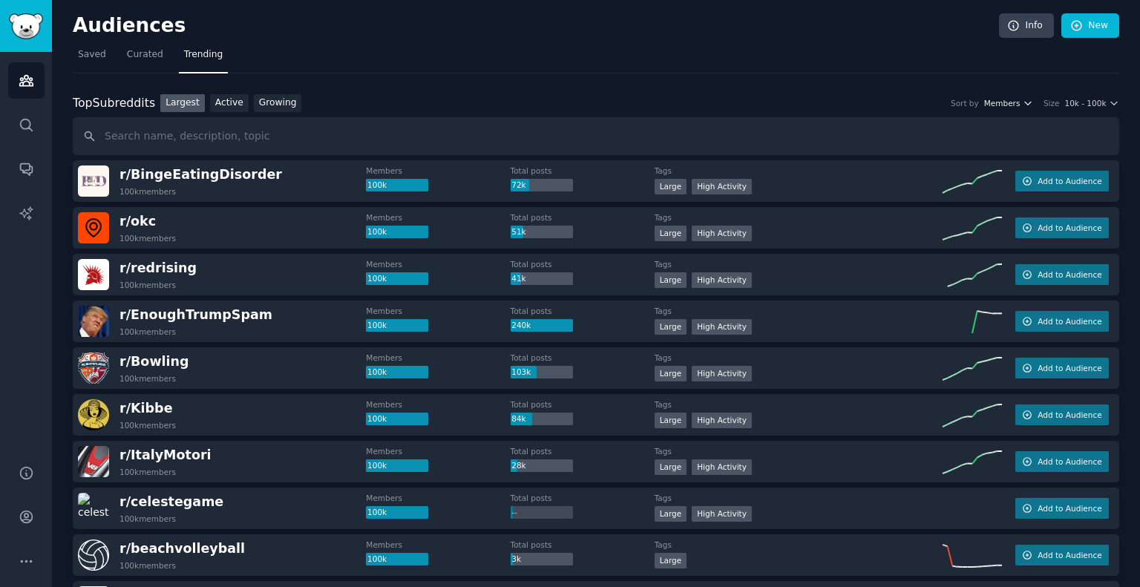
click at [1011, 106] on span "Members" at bounding box center [1002, 103] width 36 height 10
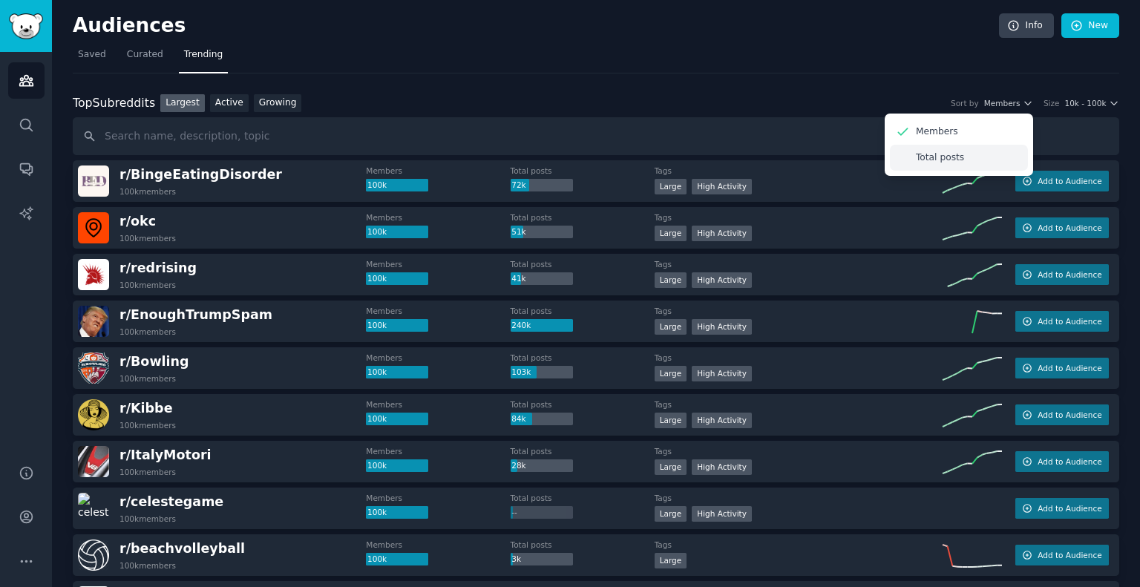
click at [953, 157] on p "Total posts" at bounding box center [940, 157] width 48 height 13
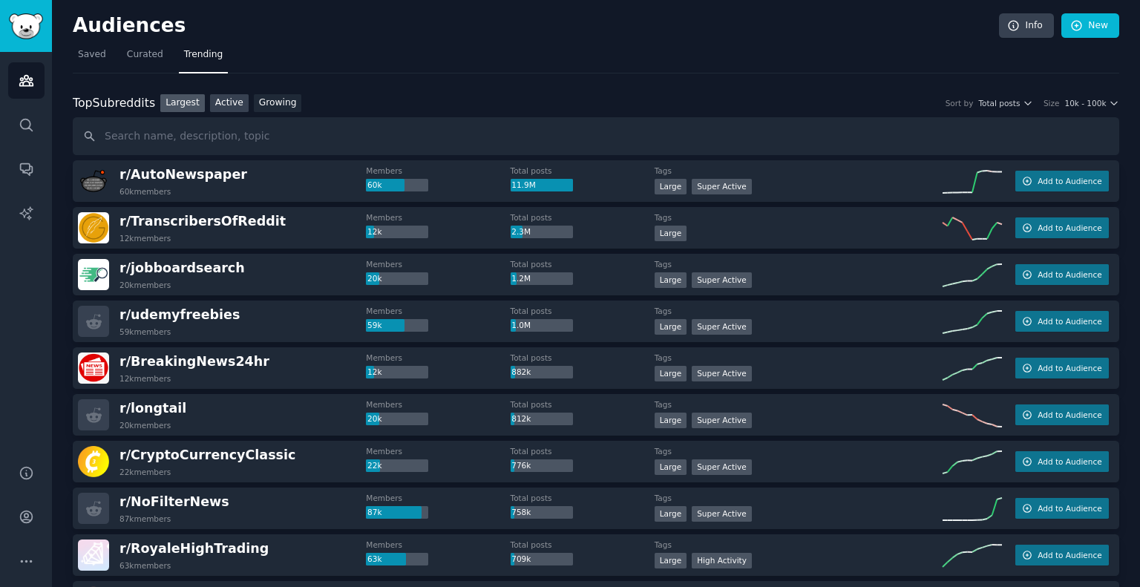
click at [226, 104] on link "Active" at bounding box center [229, 103] width 39 height 19
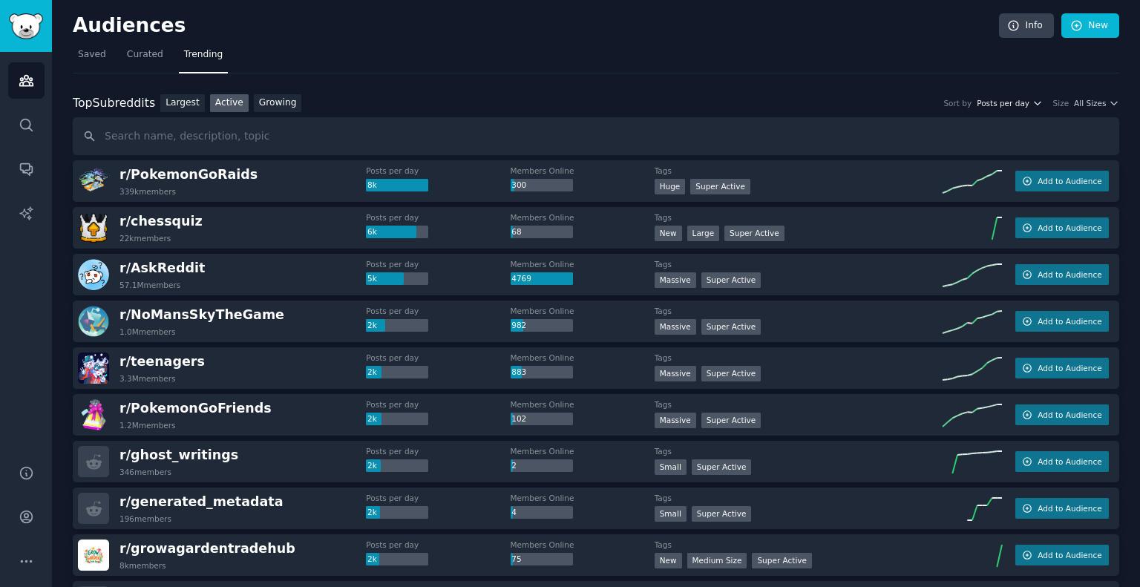
click at [1016, 101] on span "Posts per day" at bounding box center [1002, 103] width 53 height 10
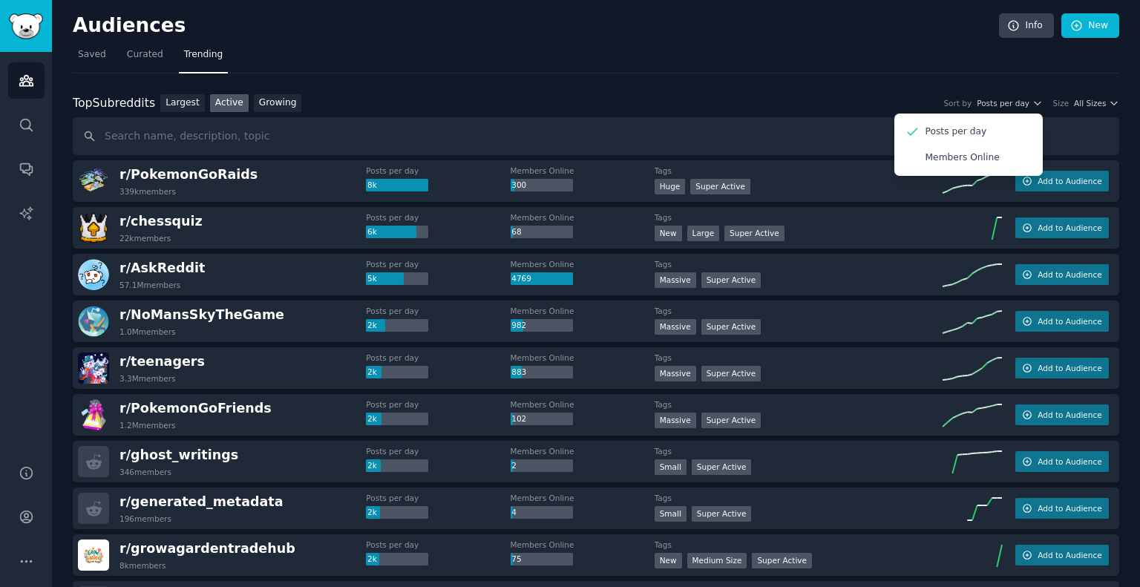
drag, startPoint x: 1016, startPoint y: 101, endPoint x: 989, endPoint y: 62, distance: 47.4
click at [989, 62] on nav "Saved Curated Trending" at bounding box center [596, 58] width 1046 height 30
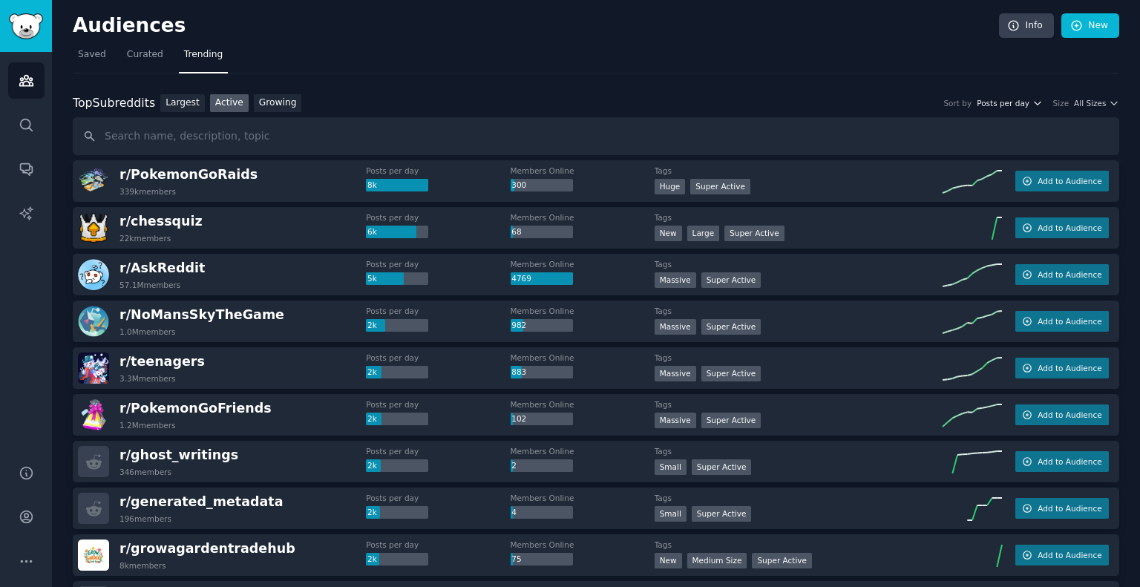
click at [1016, 102] on span "Posts per day" at bounding box center [1002, 103] width 53 height 10
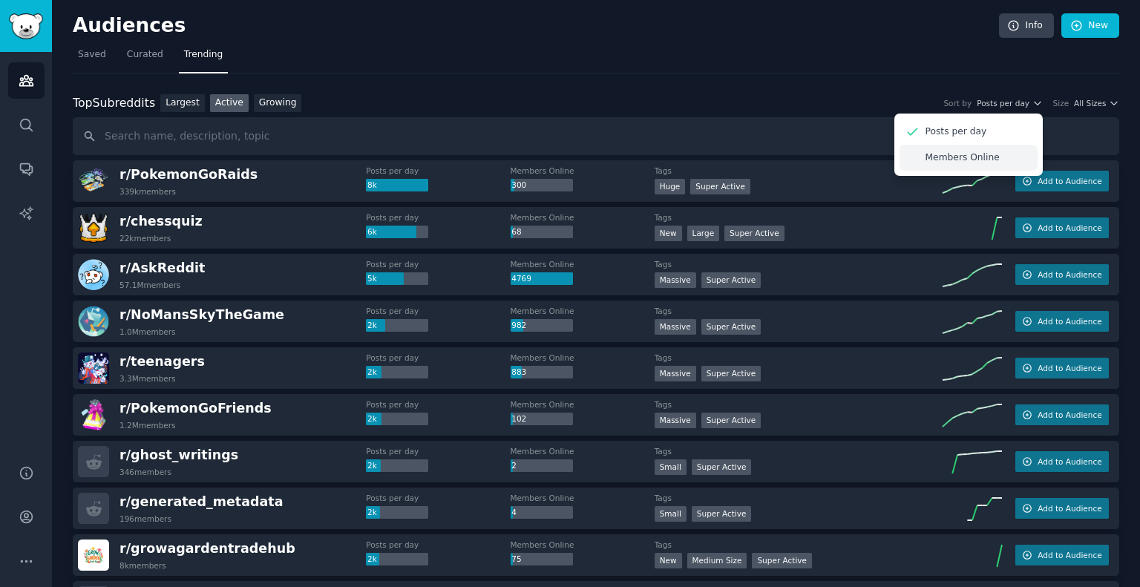
click at [985, 151] on p "Members Online" at bounding box center [962, 157] width 74 height 13
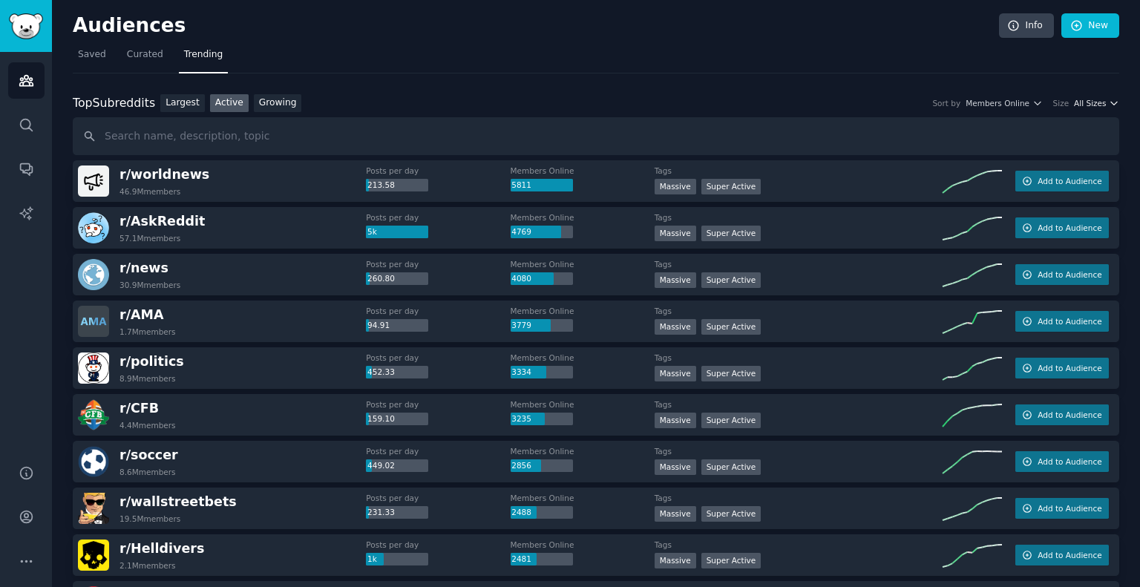
click at [1077, 98] on span "All Sizes" at bounding box center [1090, 103] width 32 height 10
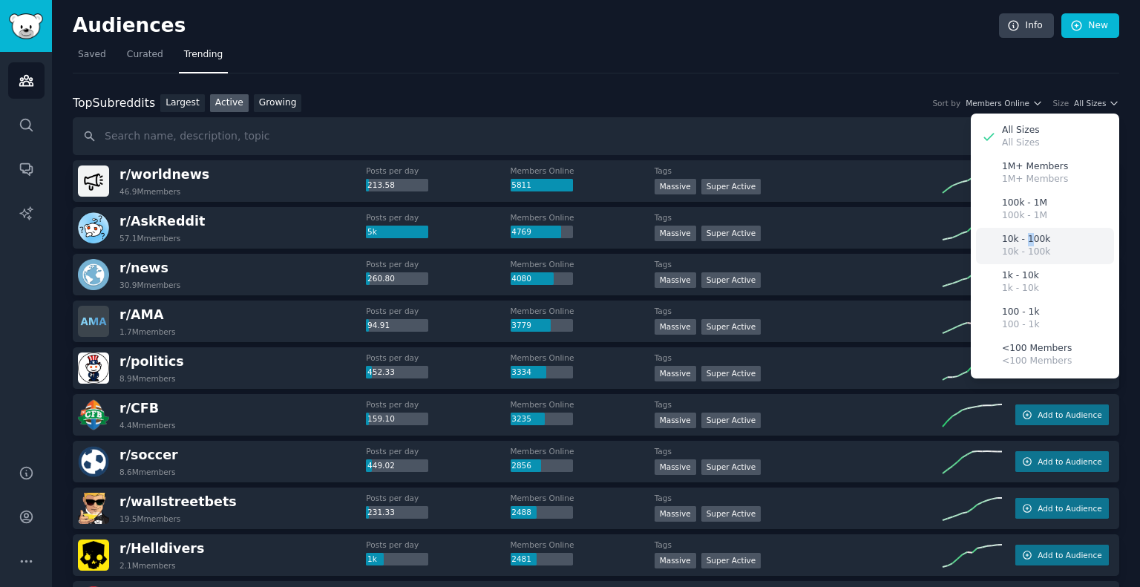
click at [1022, 243] on p "10k - 100k" at bounding box center [1026, 239] width 48 height 13
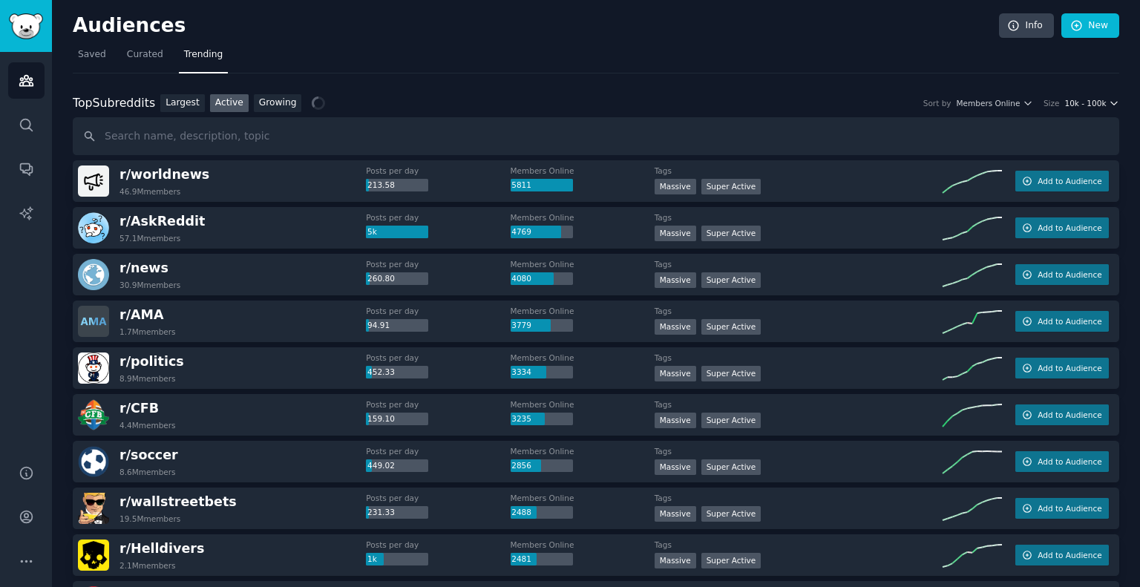
click at [1077, 101] on span "10k - 100k" at bounding box center [1085, 103] width 42 height 10
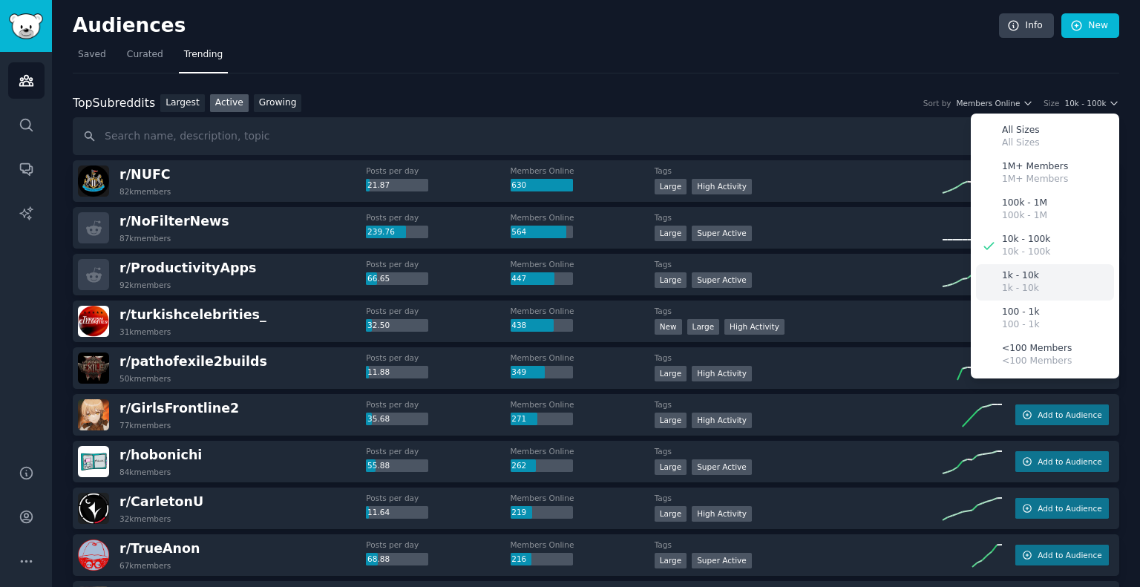
click at [1028, 286] on p "1k - 10k" at bounding box center [1020, 288] width 37 height 13
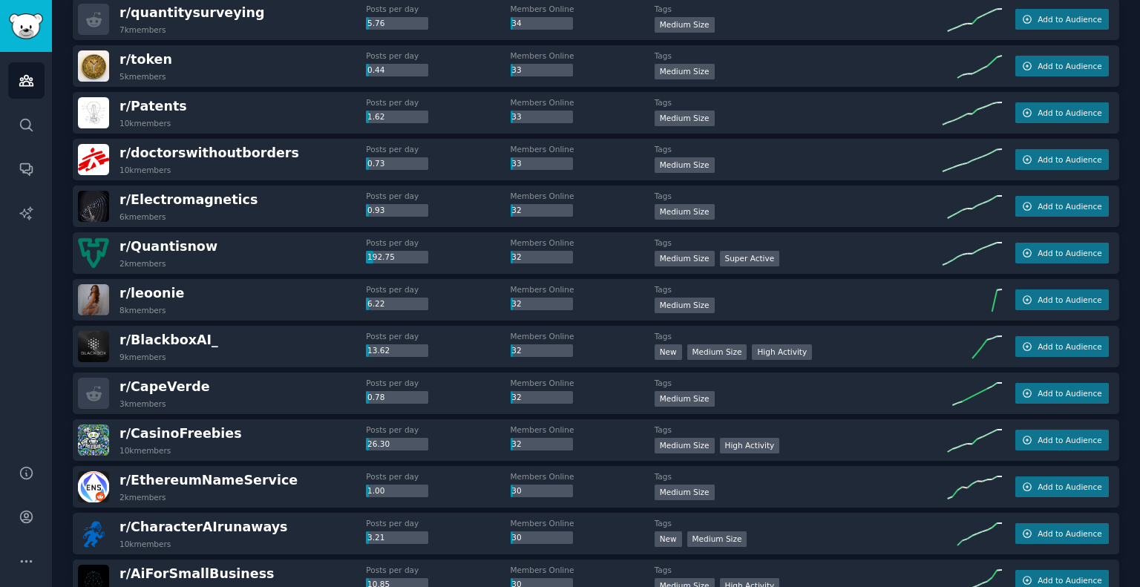
scroll to position [1560, 0]
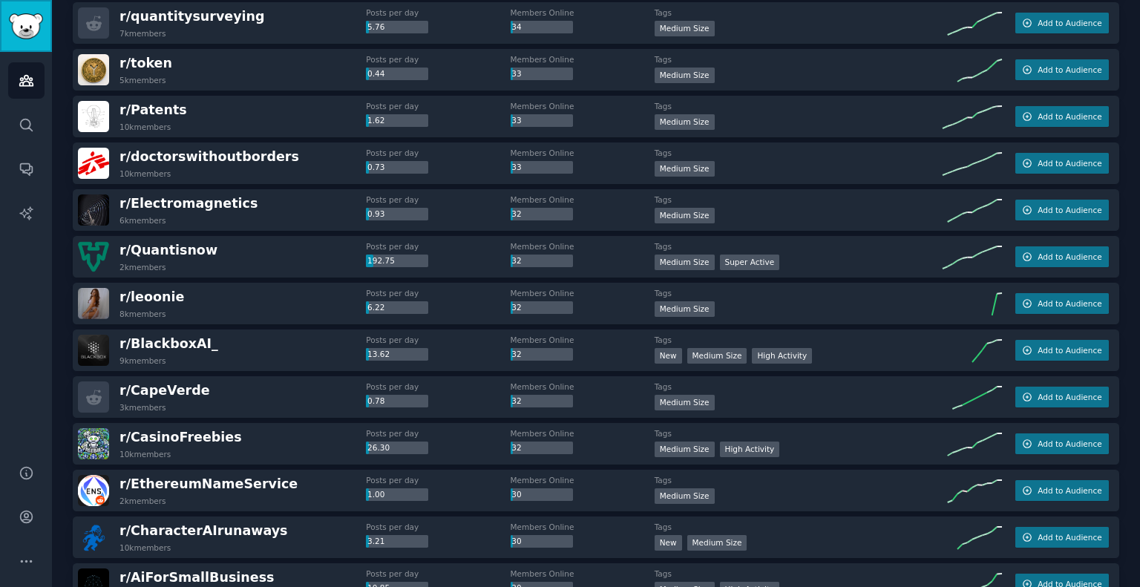
click at [25, 37] on img "Sidebar" at bounding box center [26, 26] width 34 height 26
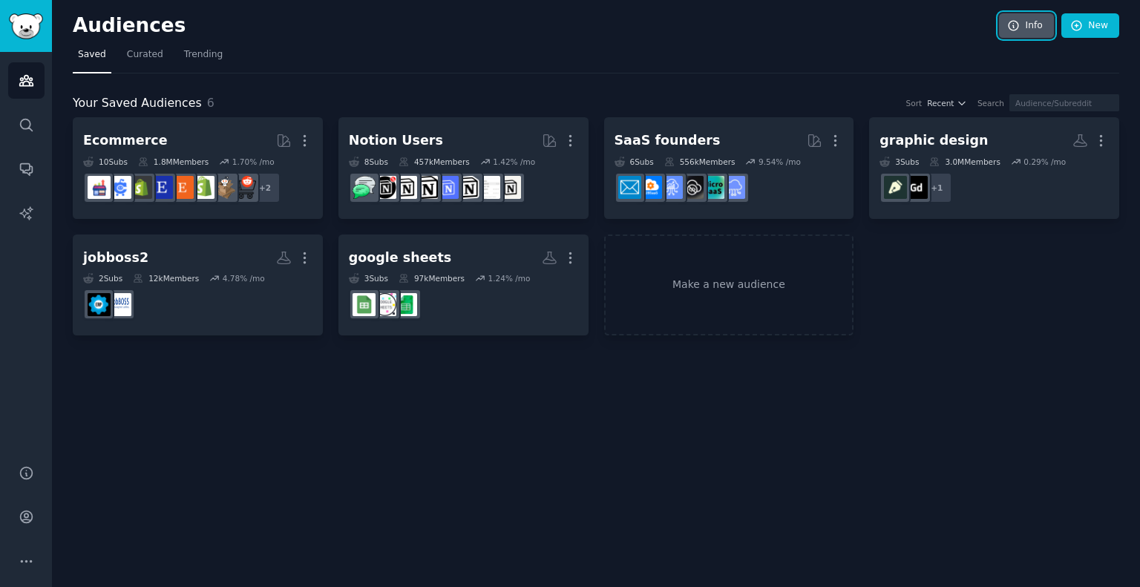
click at [1018, 23] on icon at bounding box center [1013, 26] width 10 height 10
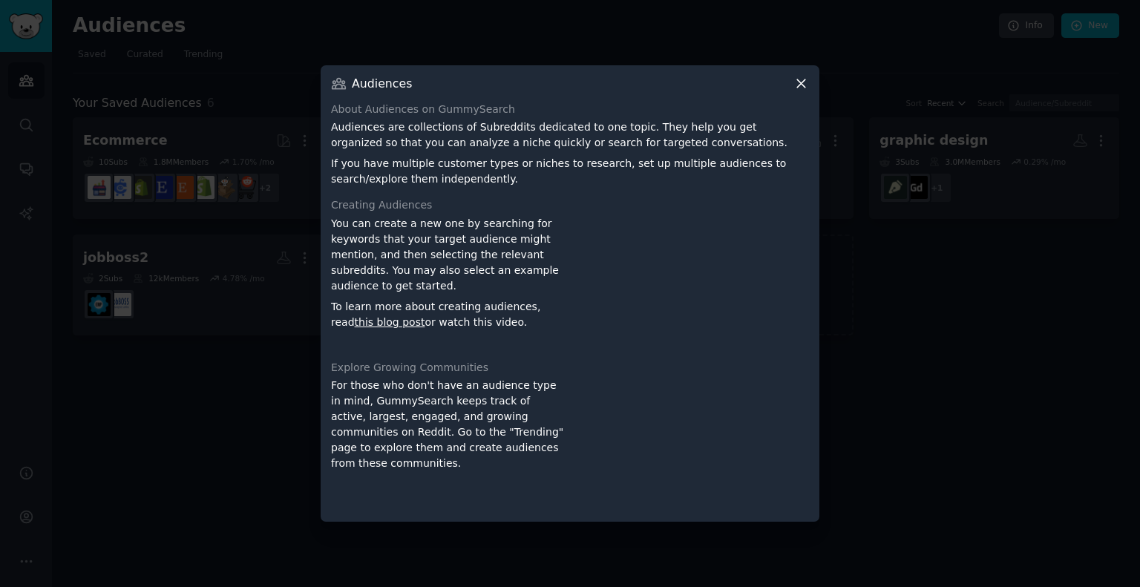
click at [799, 79] on icon at bounding box center [801, 84] width 16 height 16
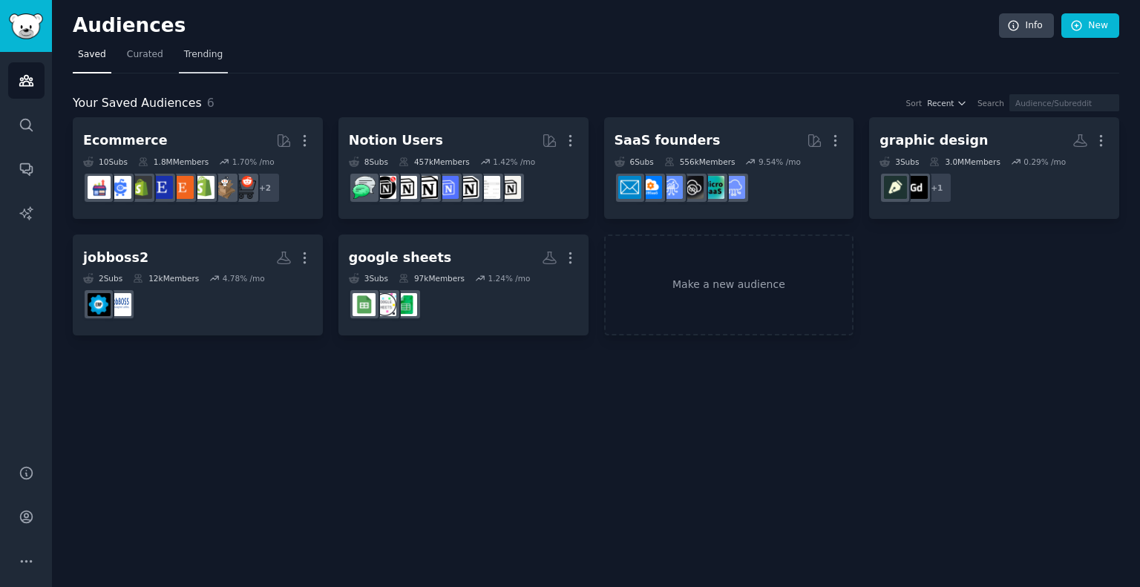
click at [200, 54] on span "Trending" at bounding box center [203, 54] width 39 height 13
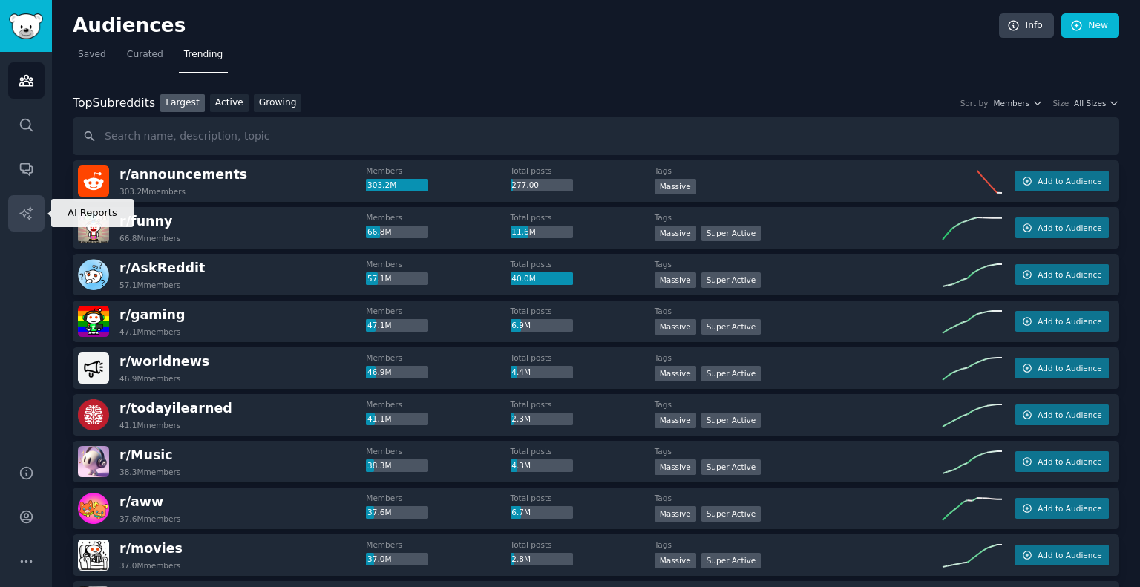
click at [17, 208] on link "AI Reports" at bounding box center [26, 213] width 36 height 36
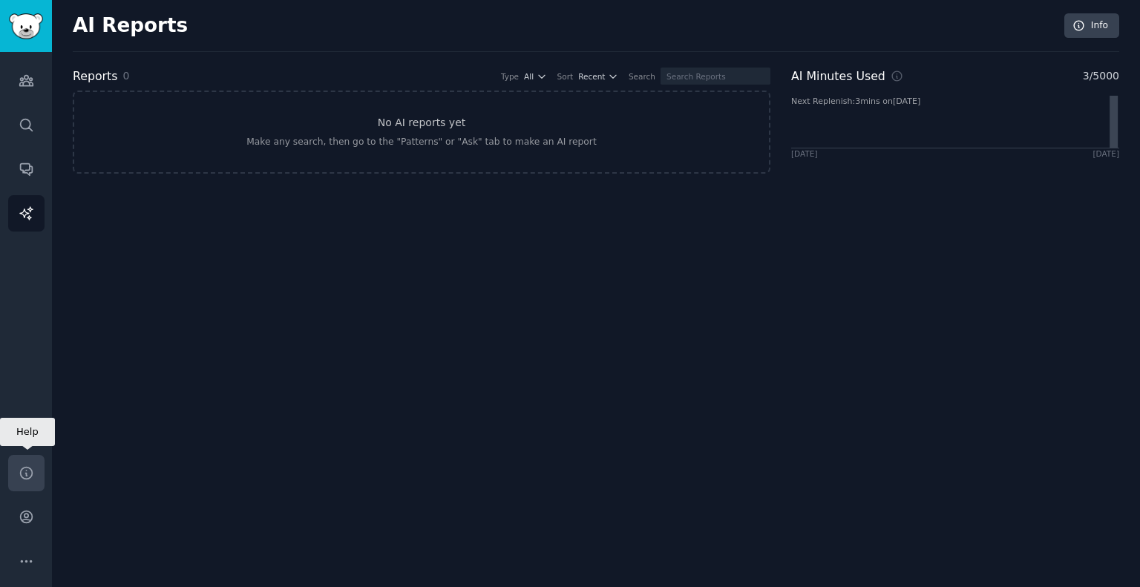
click at [27, 476] on icon "Sidebar" at bounding box center [27, 473] width 16 height 16
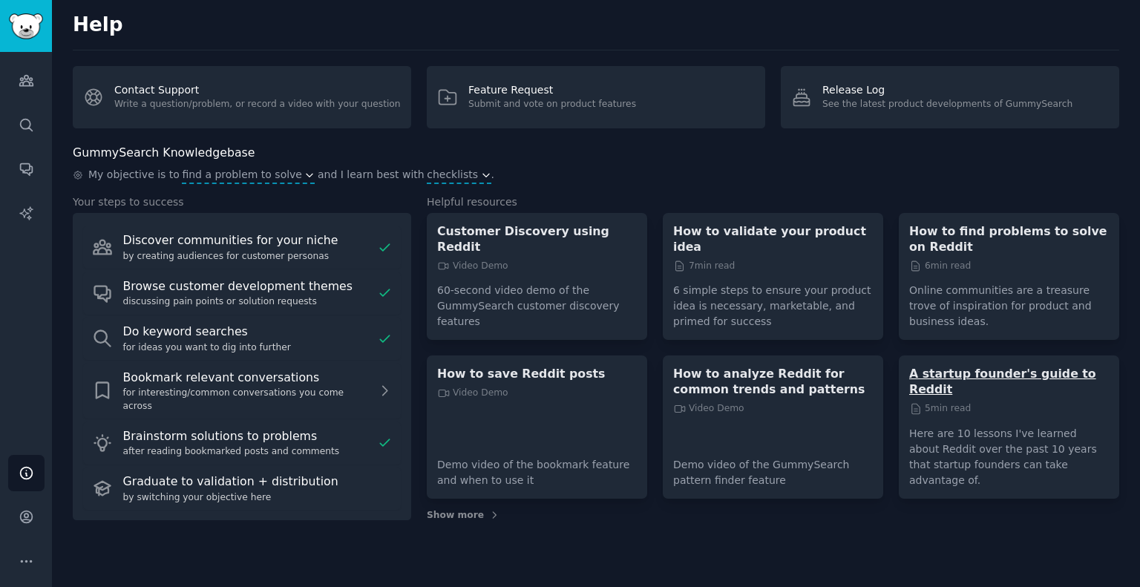
click at [959, 366] on p "A startup founder's guide to Reddit" at bounding box center [1009, 381] width 200 height 31
click at [59, 280] on div "Help Contact Support Write a question/problem, or record a video with your ques…" at bounding box center [596, 293] width 1088 height 587
click at [967, 229] on p "How to find problems to solve on Reddit" at bounding box center [1009, 238] width 200 height 31
